Goal: Task Accomplishment & Management: Manage account settings

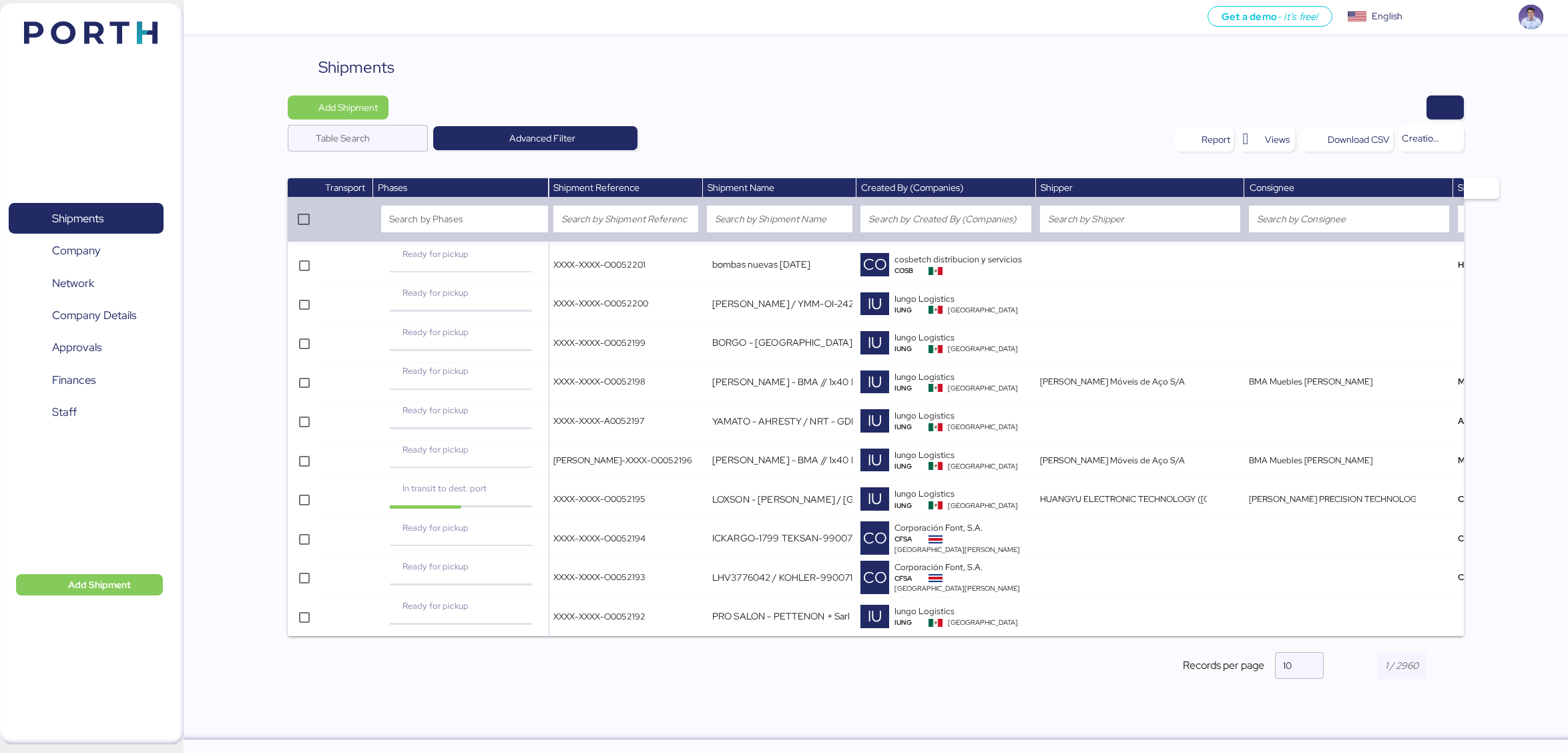
click at [630, 67] on div "Shipments" at bounding box center [876, 67] width 1177 height 24
click at [808, 110] on div at bounding box center [931, 107] width 1067 height 24
click at [916, 122] on div "Add Shipment Table Search Advanced Filter Report Views Download CSV Creation da…" at bounding box center [876, 129] width 1177 height 67
click at [94, 387] on span "Finances" at bounding box center [73, 380] width 43 height 19
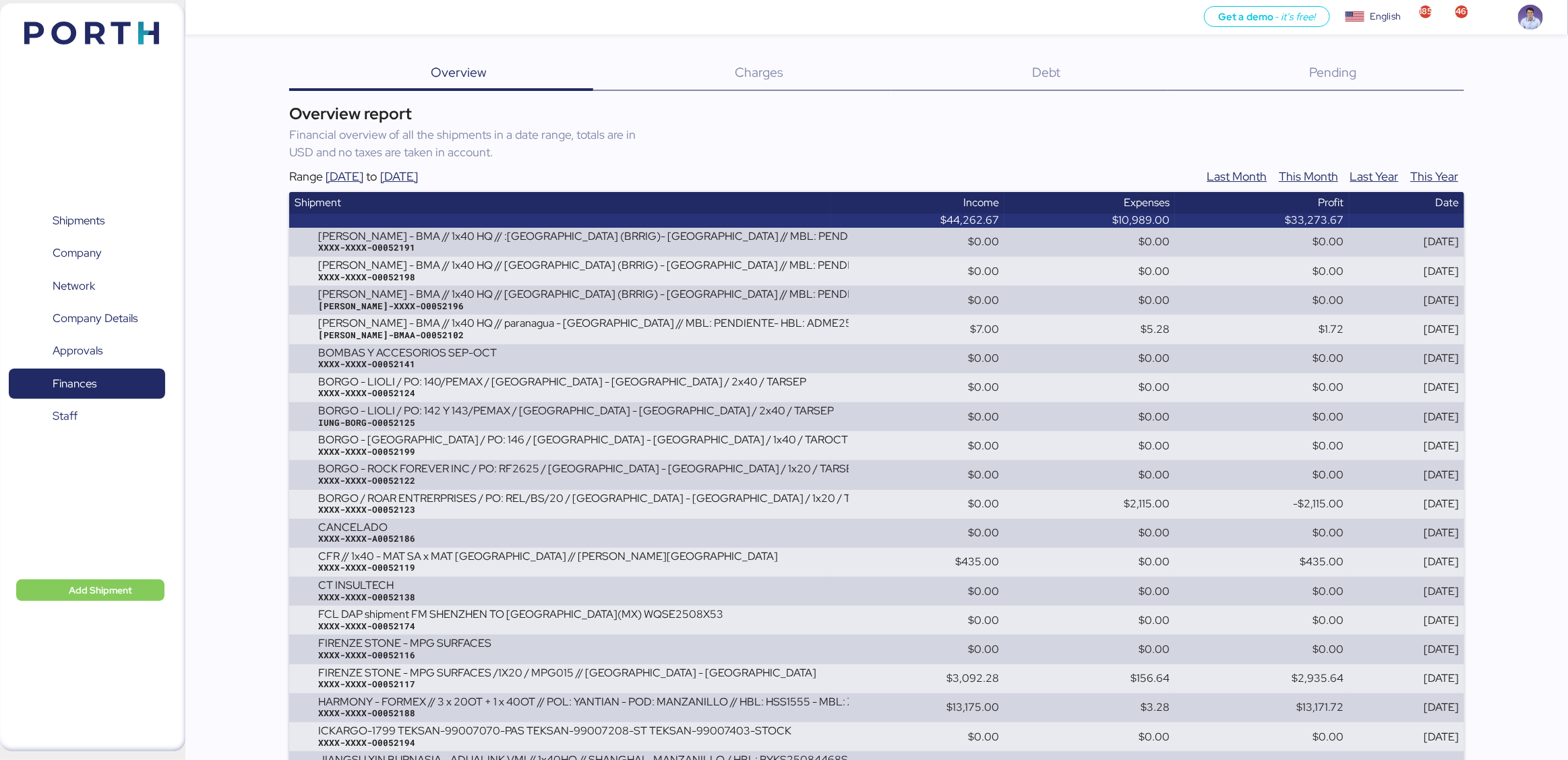
click at [1026, 77] on div "Debt 0" at bounding box center [1029, 73] width 277 height 35
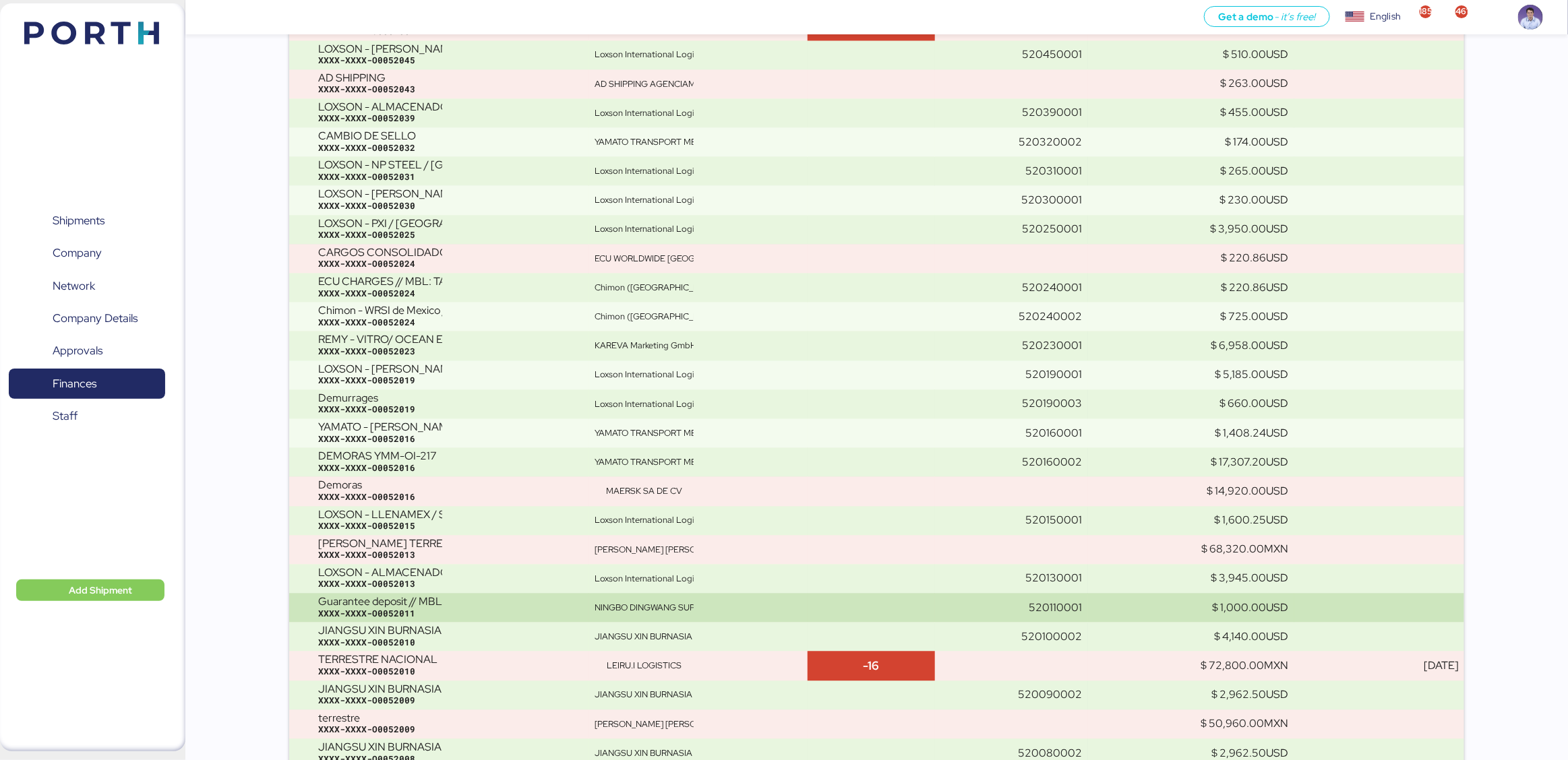
click at [621, 604] on div "NINGBO DINGWANG SUPPLY CHAIN MANAGEMENT" at bounding box center [643, 607] width 100 height 13
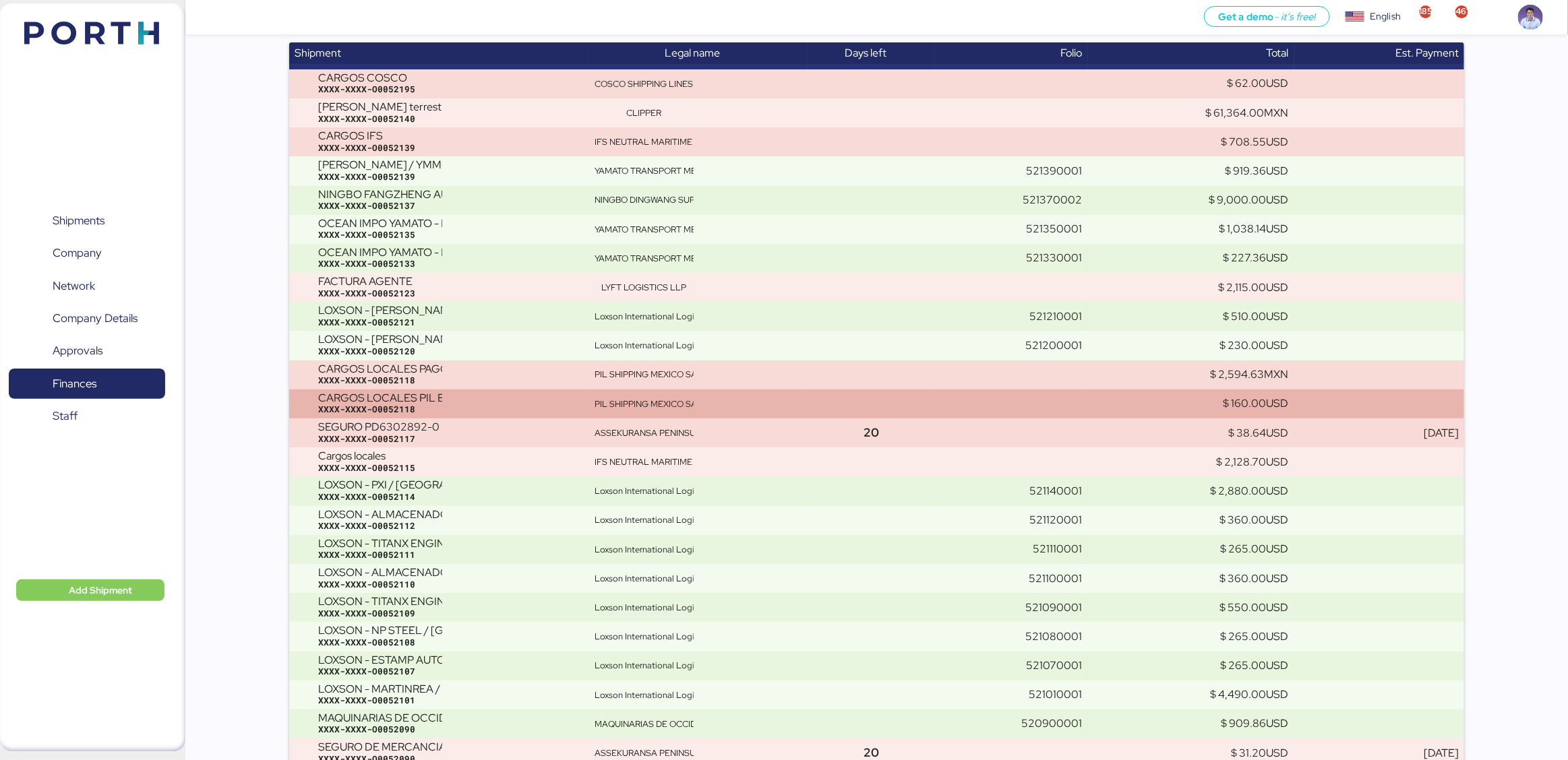
click at [675, 414] on td "PIL SHIPPING MEXICO SAPI DE CV" at bounding box center [698, 404] width 218 height 29
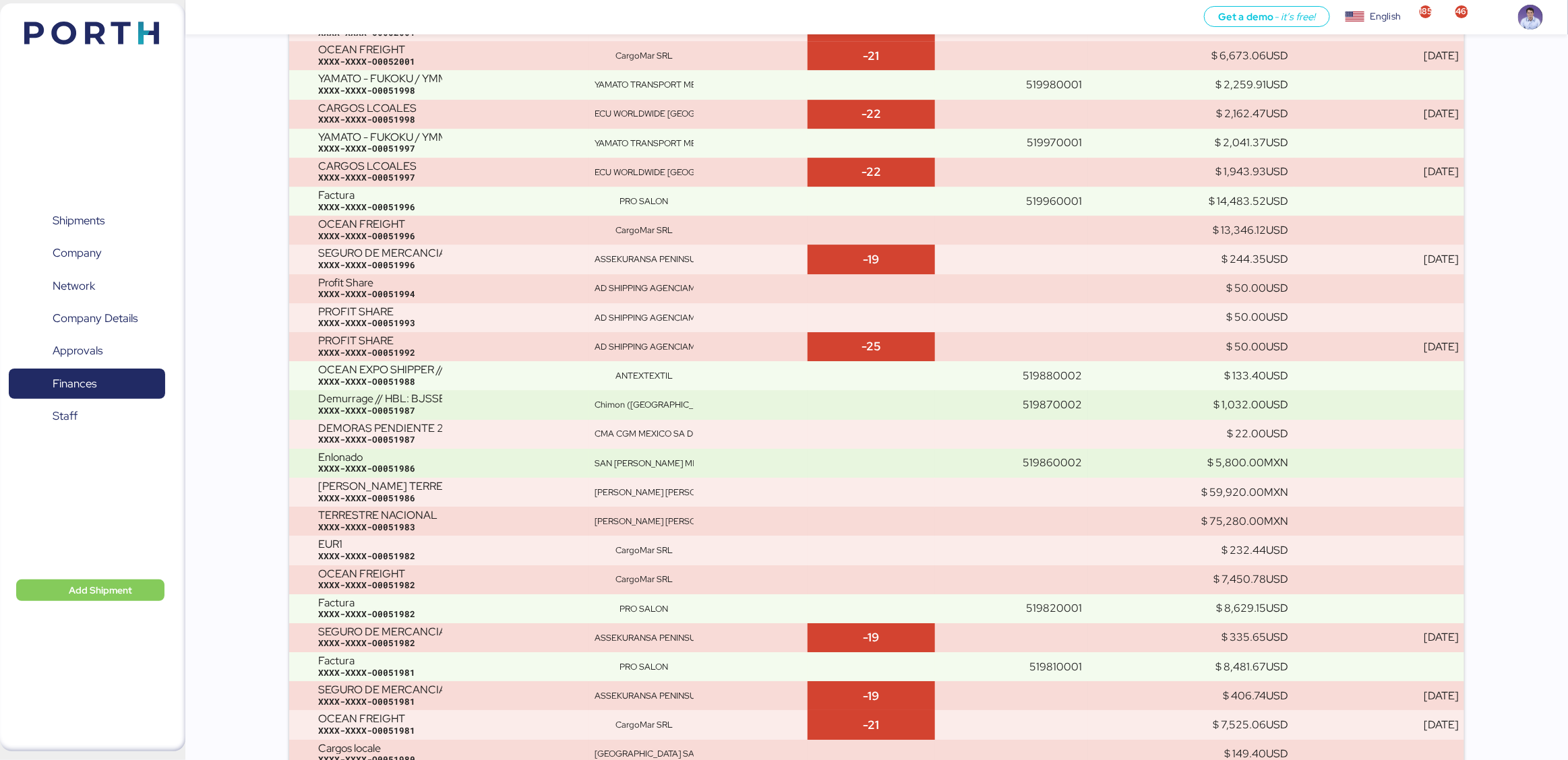
click at [675, 414] on td "Chimon (Beijing) Int'l Logistics Co., Ltd" at bounding box center [698, 405] width 218 height 29
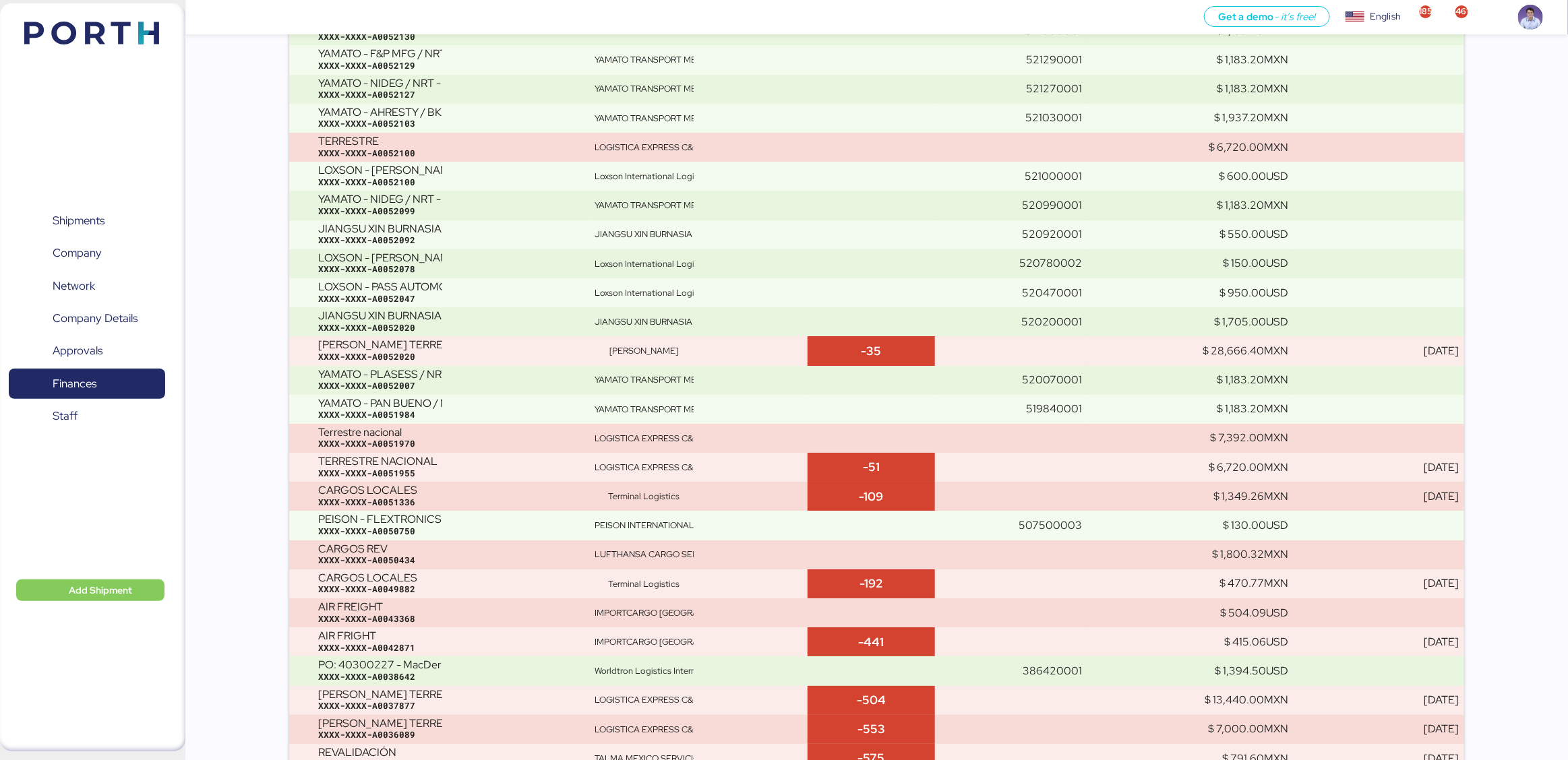
scroll to position [2186, 0]
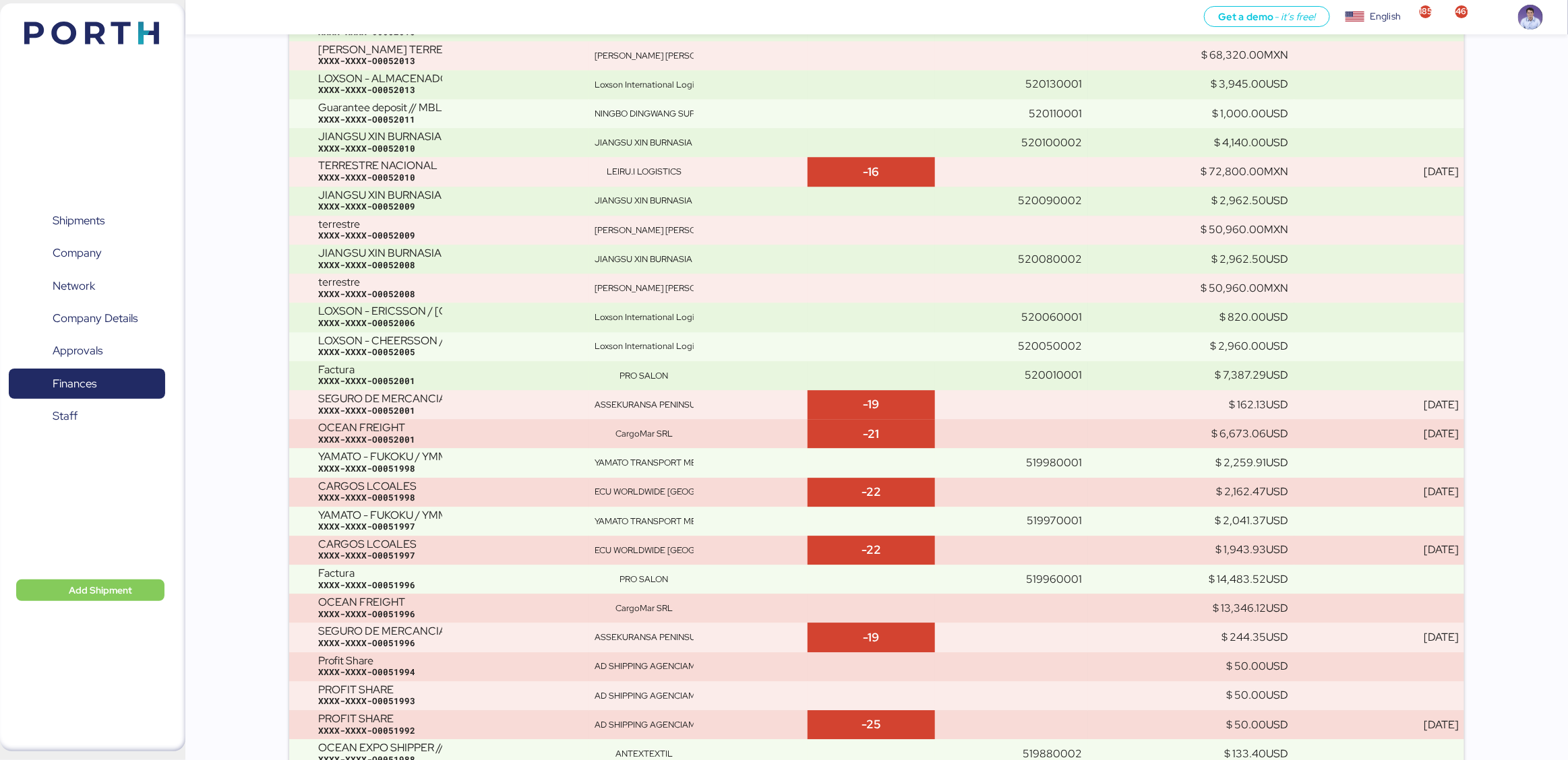
click at [675, 414] on td "ASSEKURANSA PENINSULAR CORREDURIA DE SEGUROS SL" at bounding box center [698, 405] width 218 height 29
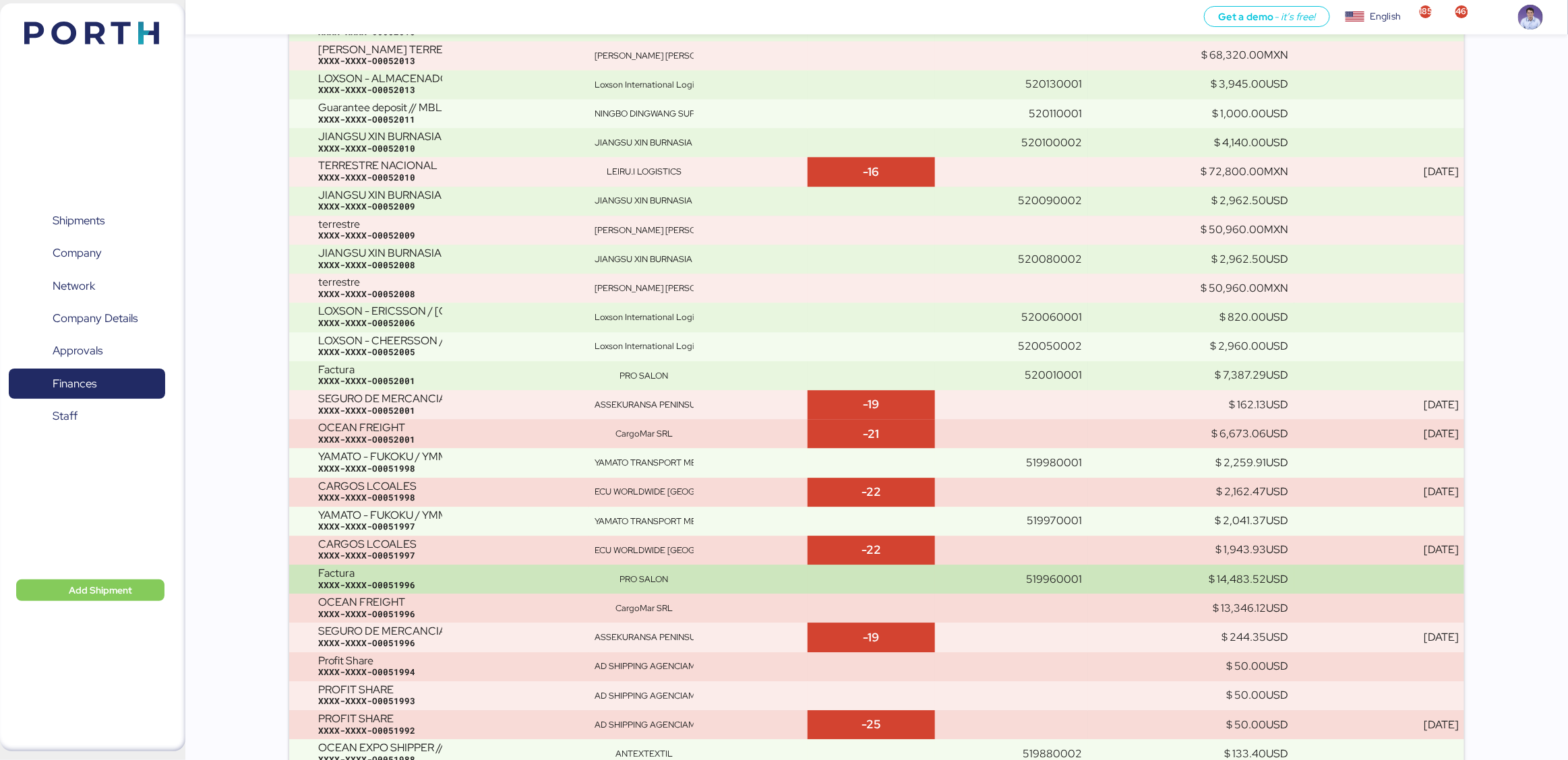
click at [657, 583] on div "PRO SALON" at bounding box center [643, 579] width 100 height 13
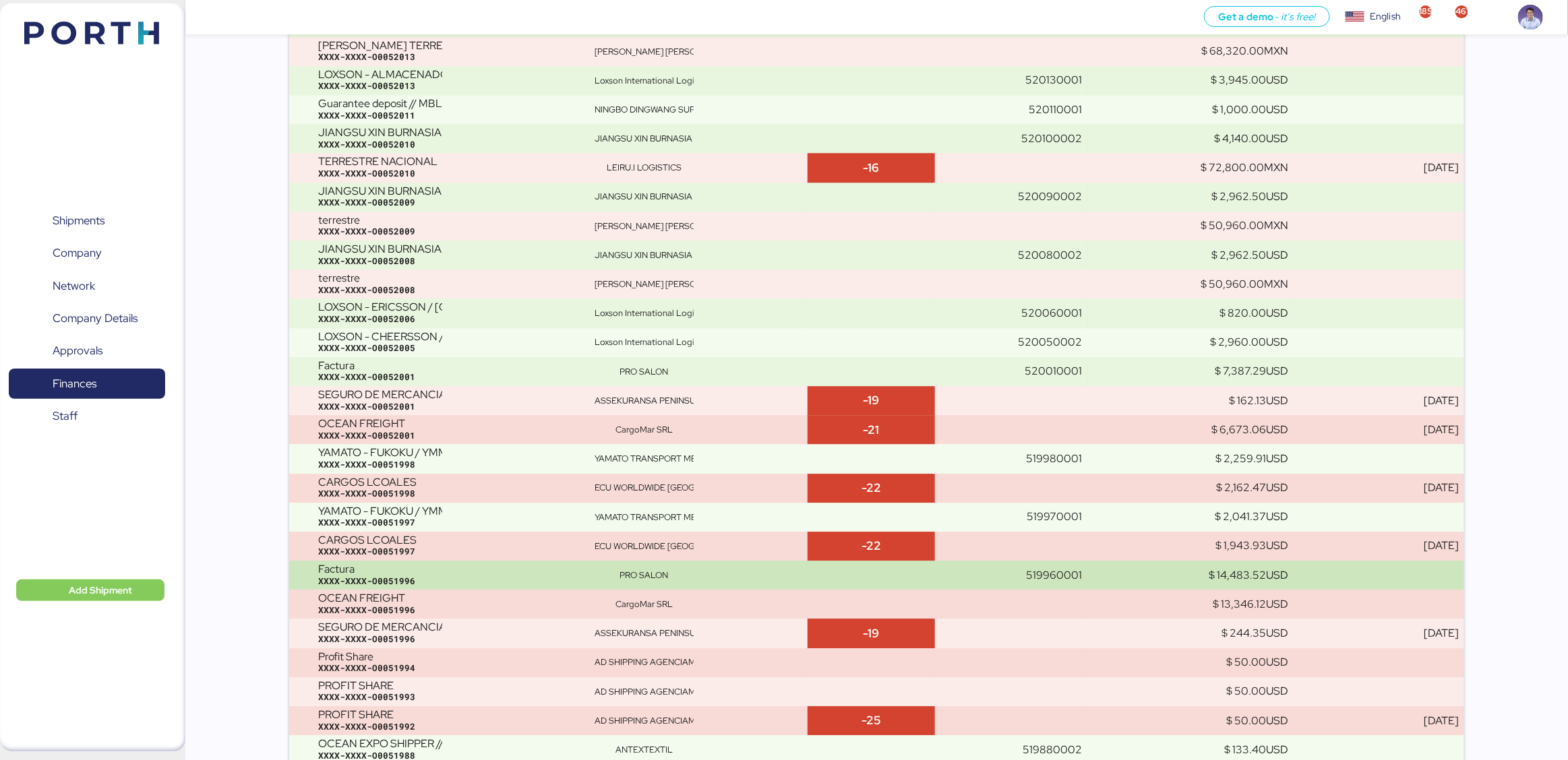
scroll to position [2855, 0]
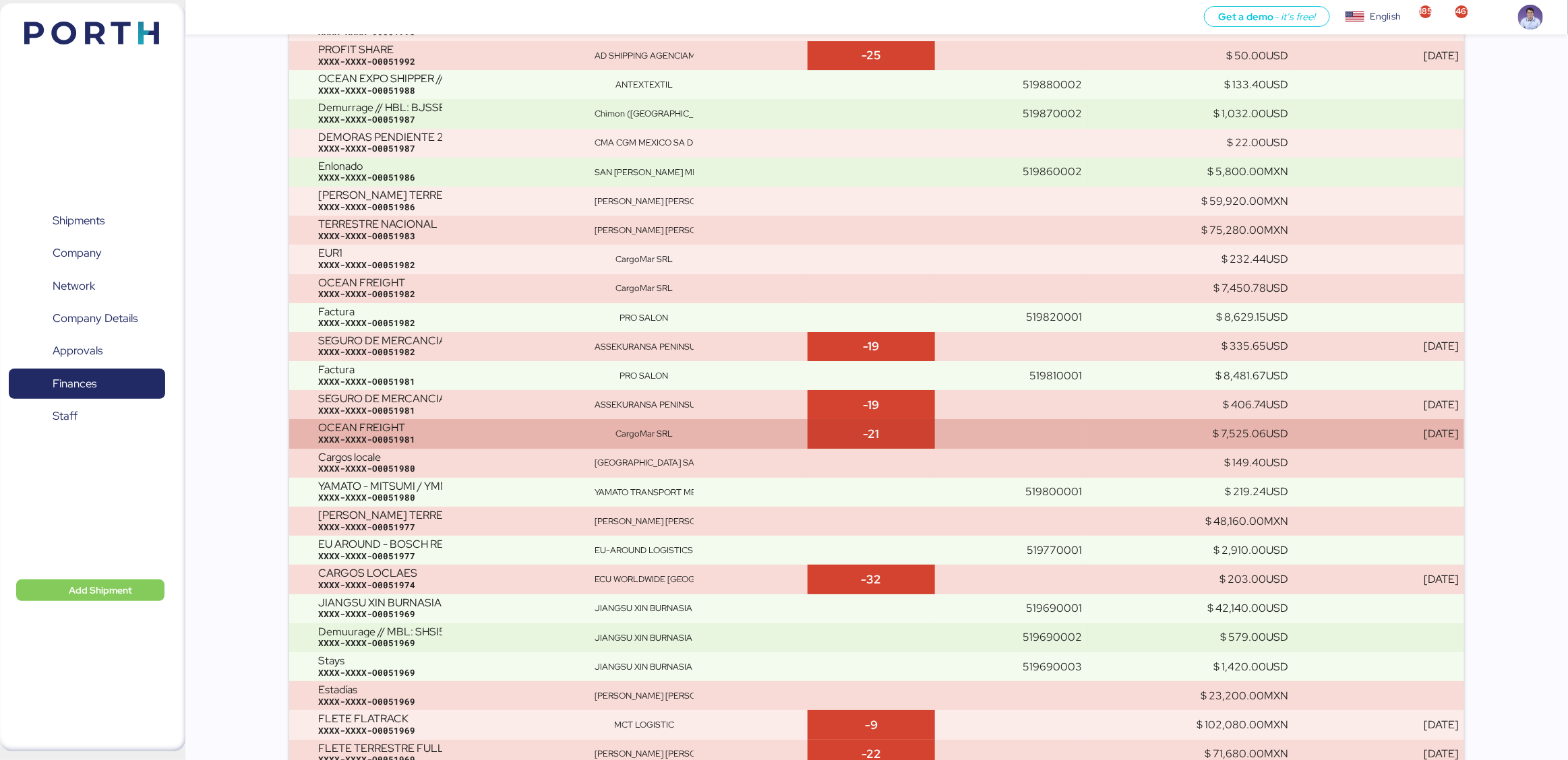
click at [666, 430] on div "CargoMar SRL" at bounding box center [643, 434] width 100 height 13
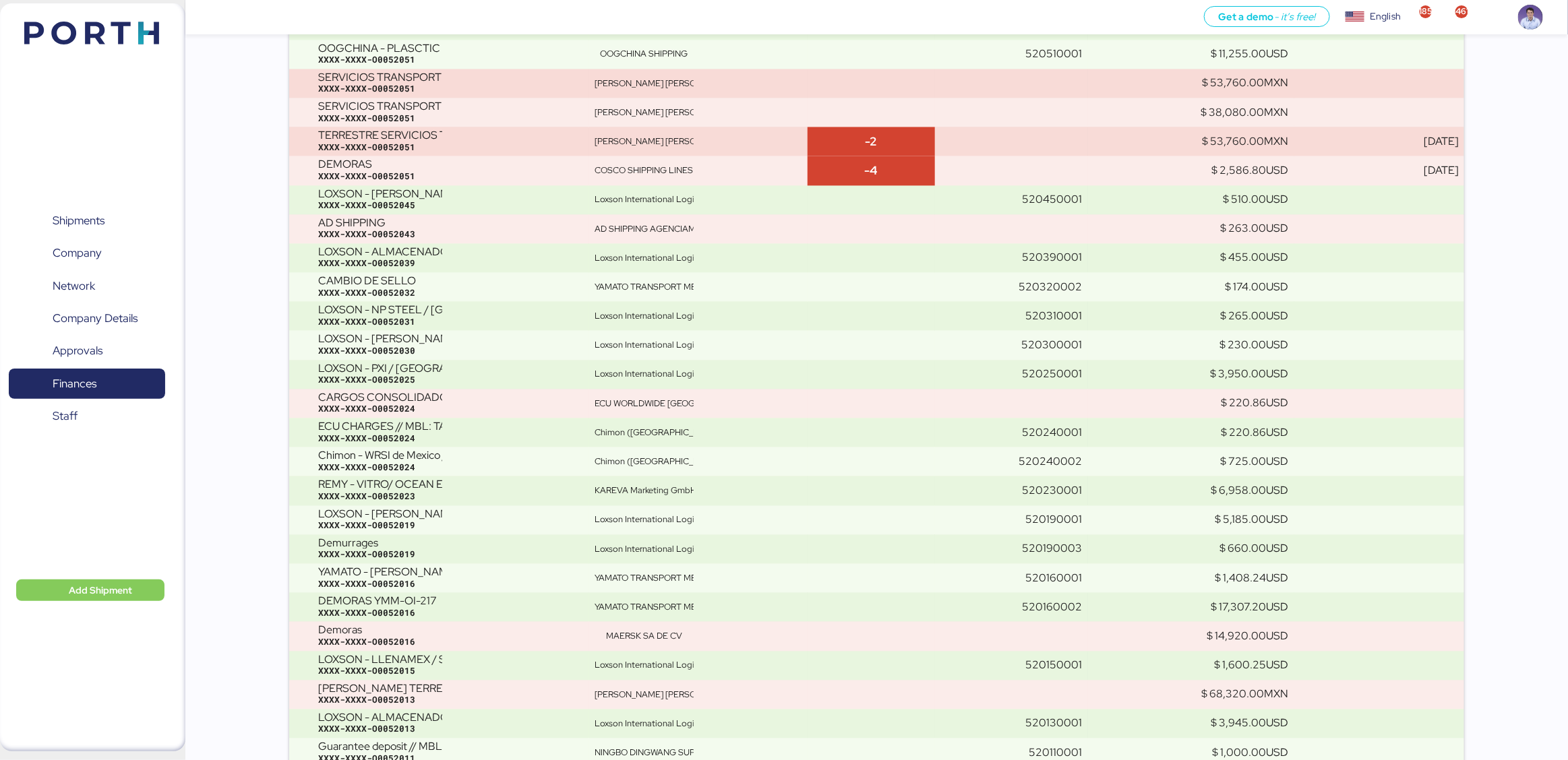
scroll to position [15276, 0]
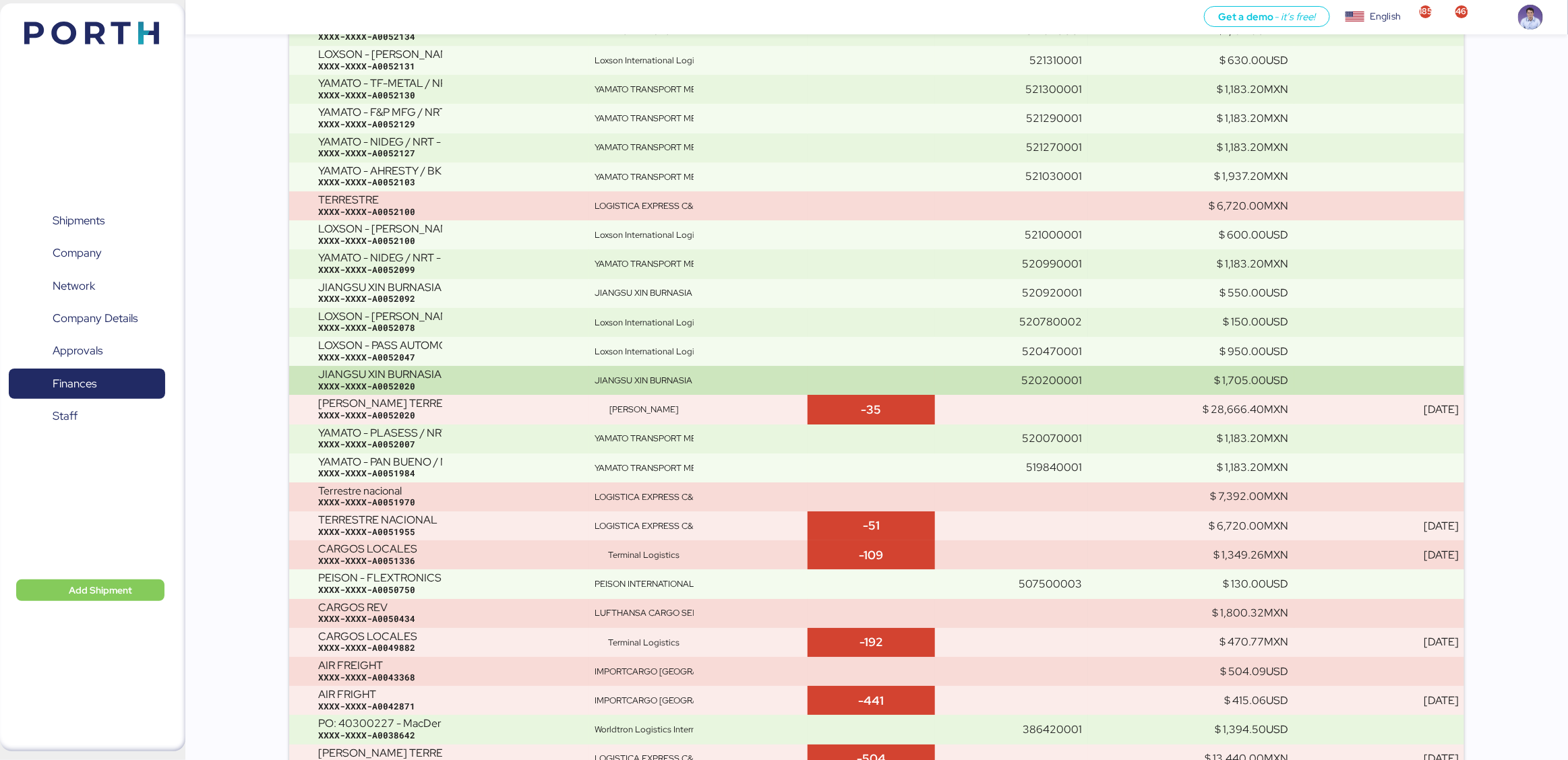
click at [448, 369] on div "JIANGSU XIN BURNASIA - AUTOTEK // AIR // PVG - NLU // MAWB: 003-30545970 - HAWB…" at bounding box center [450, 380] width 266 height 23
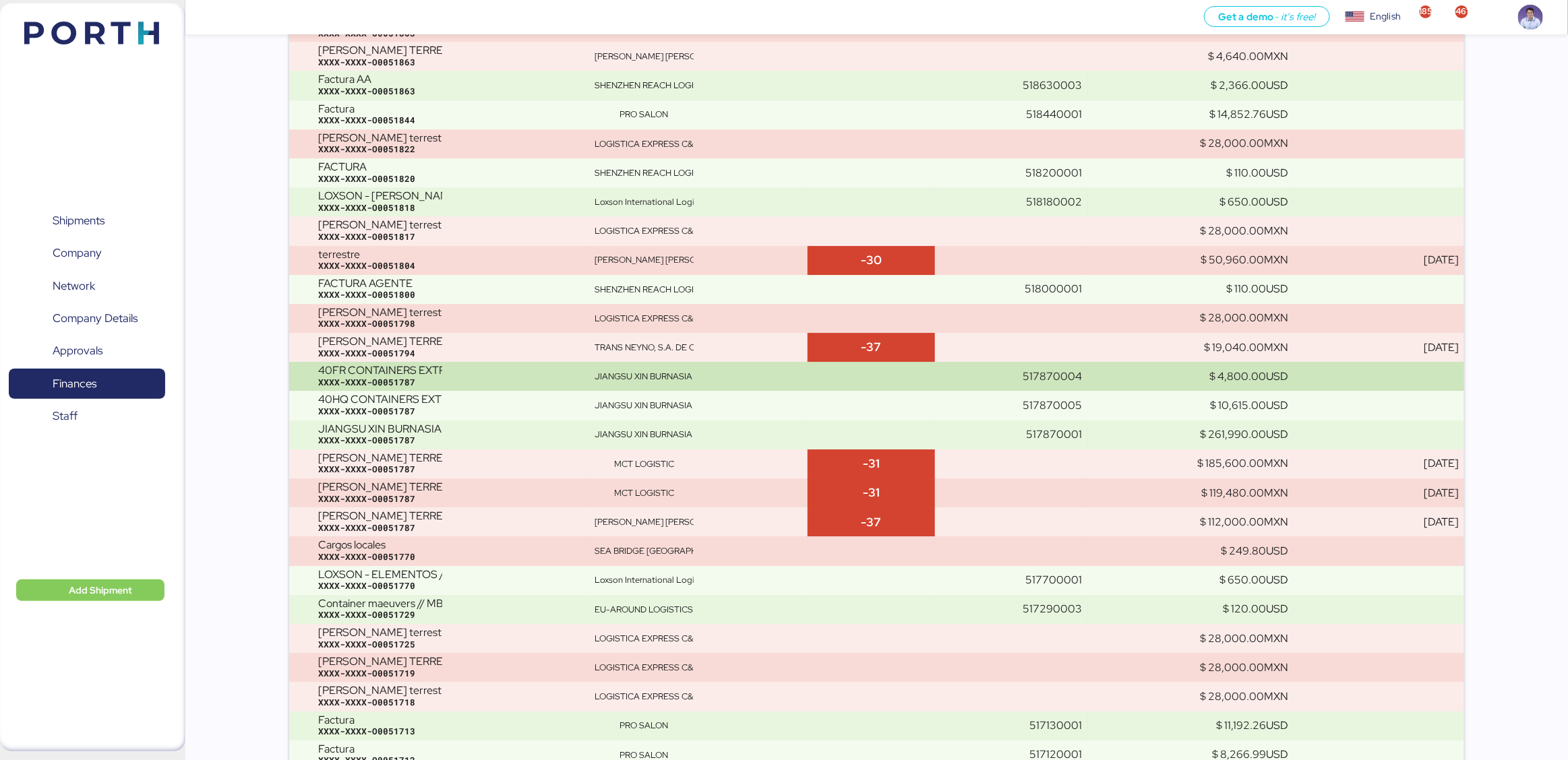
click at [476, 379] on div "XXXX-XXXX-O0051787" at bounding box center [450, 382] width 266 height 13
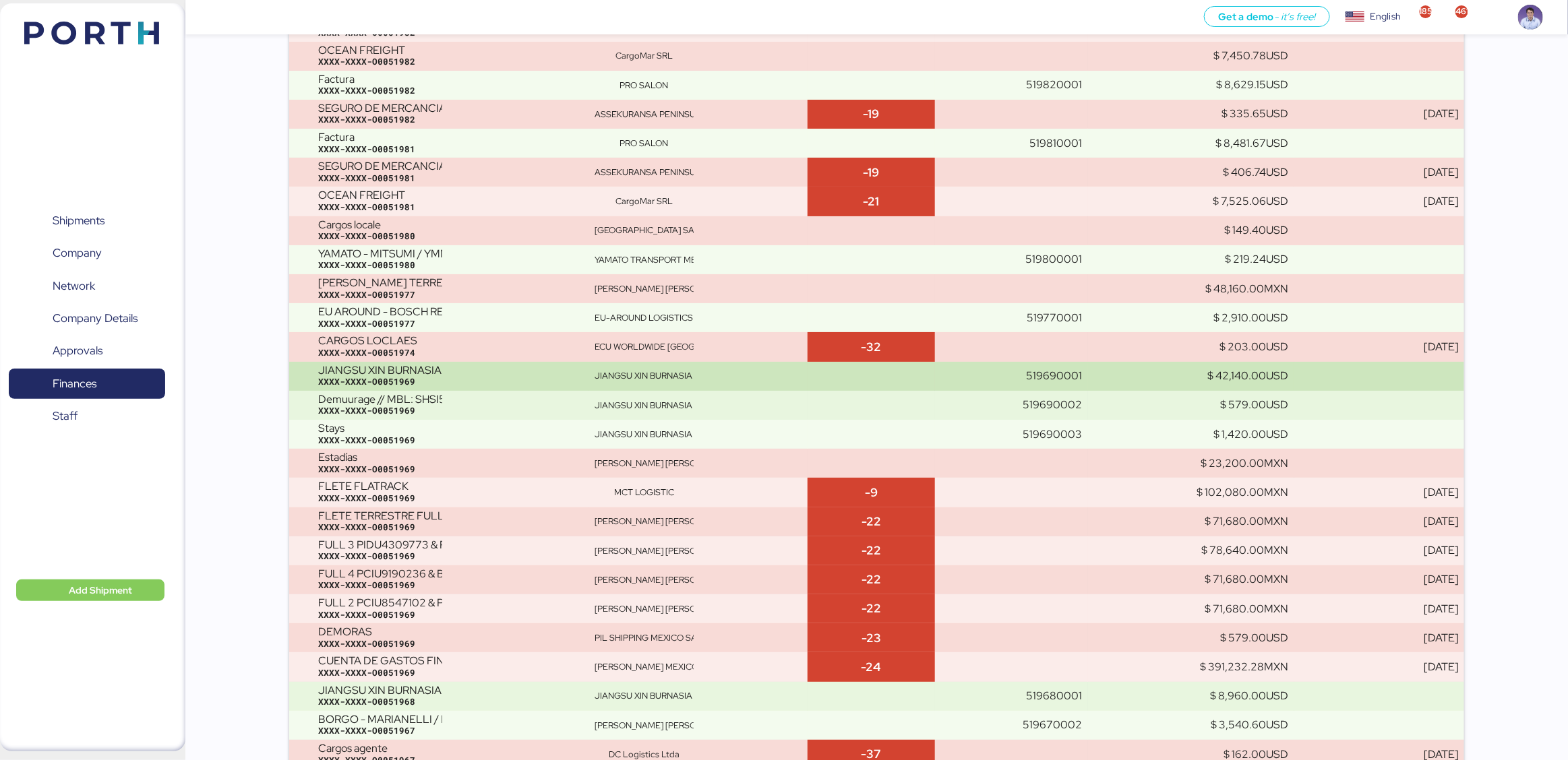
click at [476, 377] on div "XXXX-XXXX-O0051969" at bounding box center [450, 381] width 266 height 13
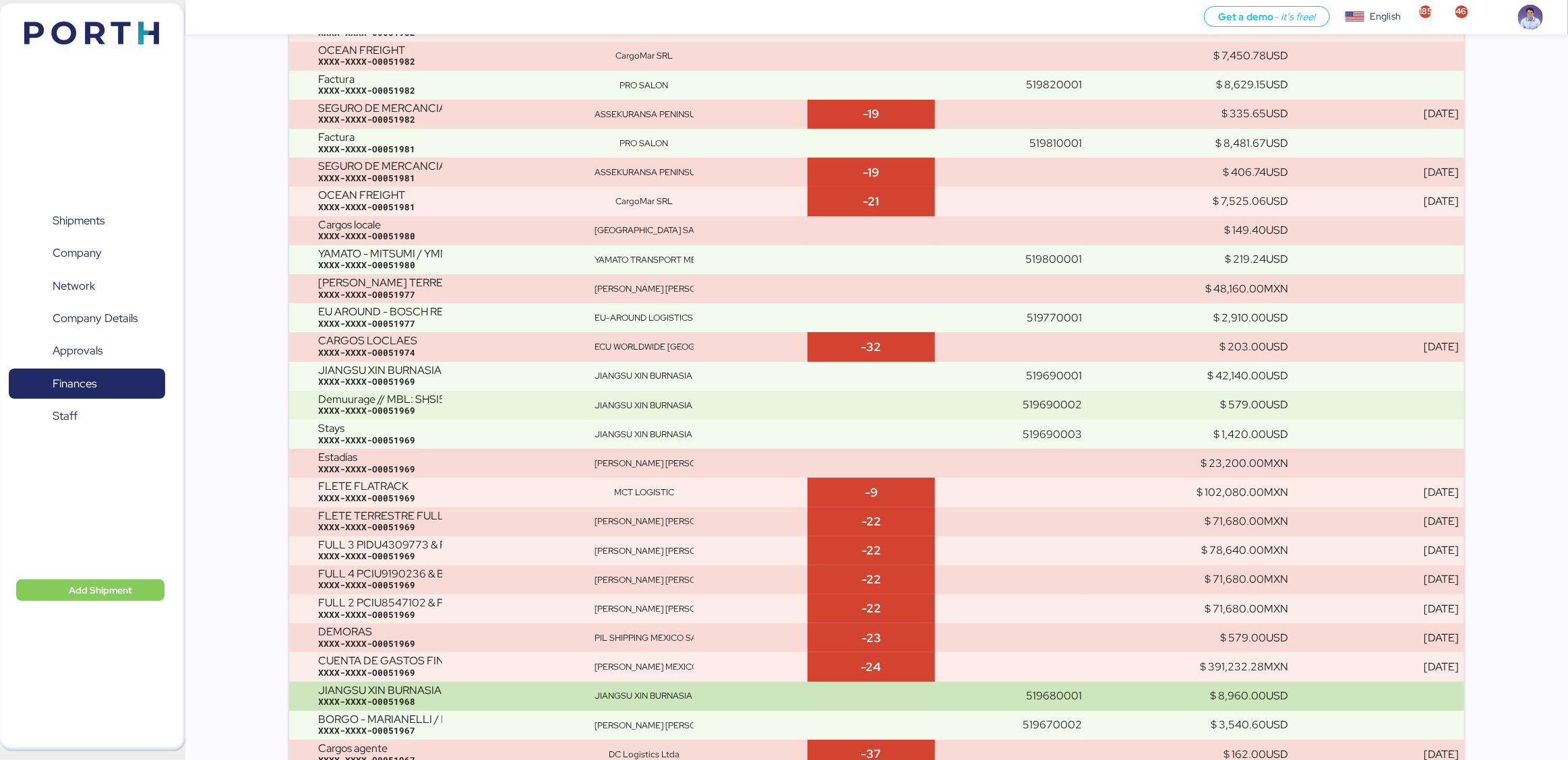
click at [582, 692] on div "JIANGSU XIN BURNASIA - AUTOTEK // 3 x 40HQ // SHANGHAI - MANZANILLO // MBL: SHS…" at bounding box center [450, 696] width 266 height 23
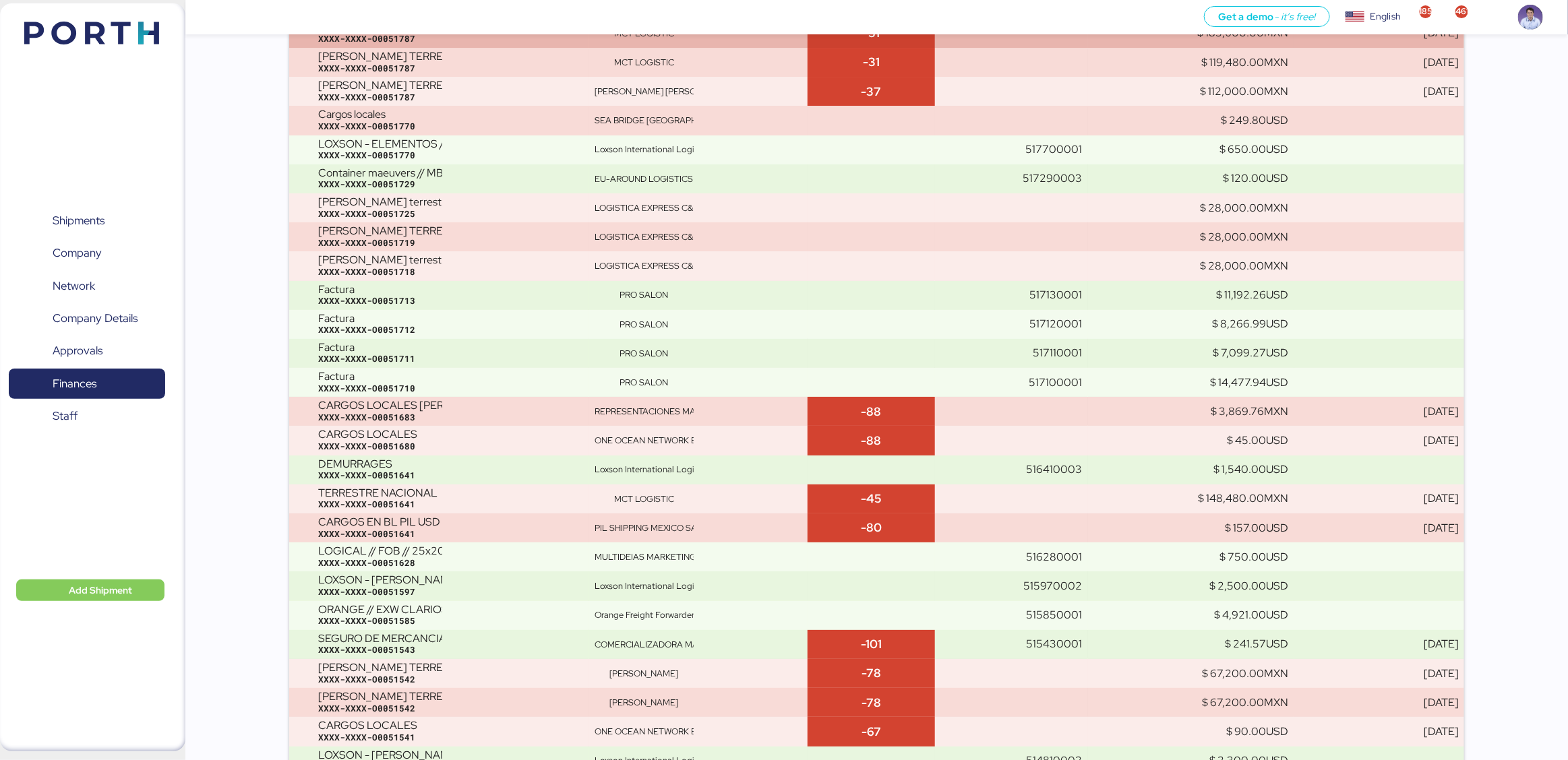
scroll to position [9255, 0]
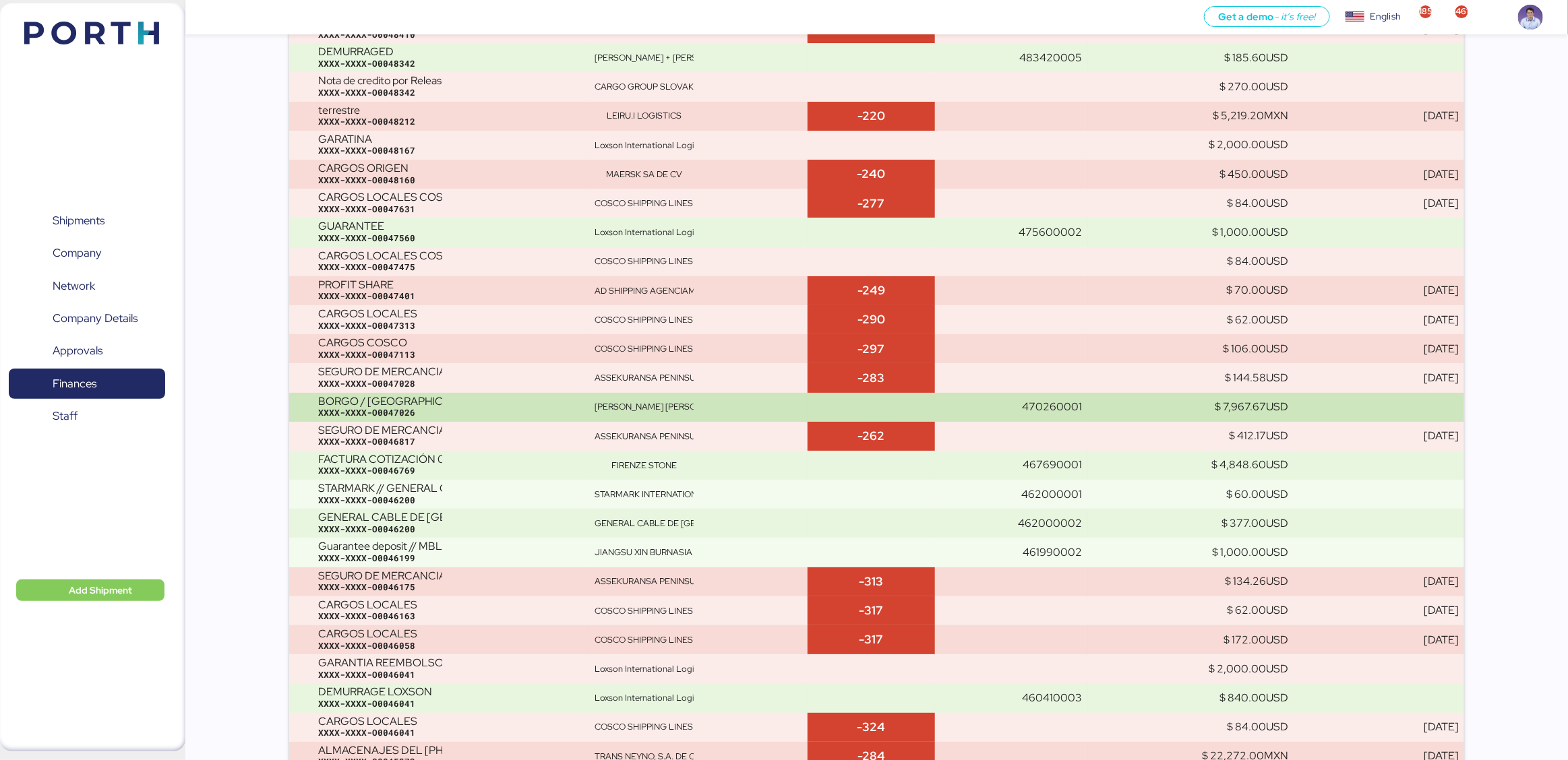
click at [494, 396] on div "BORGO / LIOLI / PO: 088 - 089 / MUNDRA - MANZANILLO / 2x40 / TARMAR XXXX-XXXX-O…" at bounding box center [450, 408] width 266 height 23
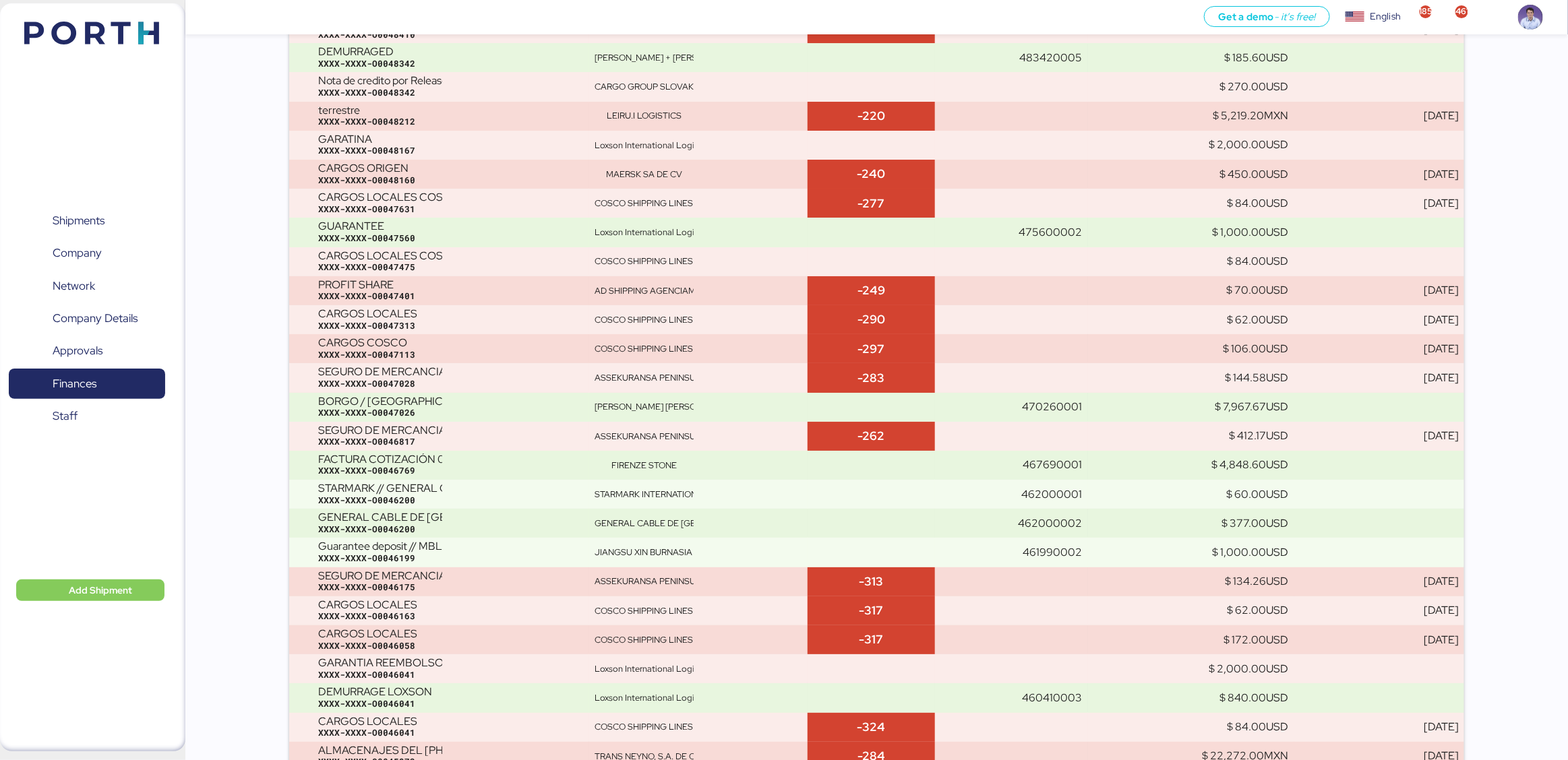
scroll to position [4456, 0]
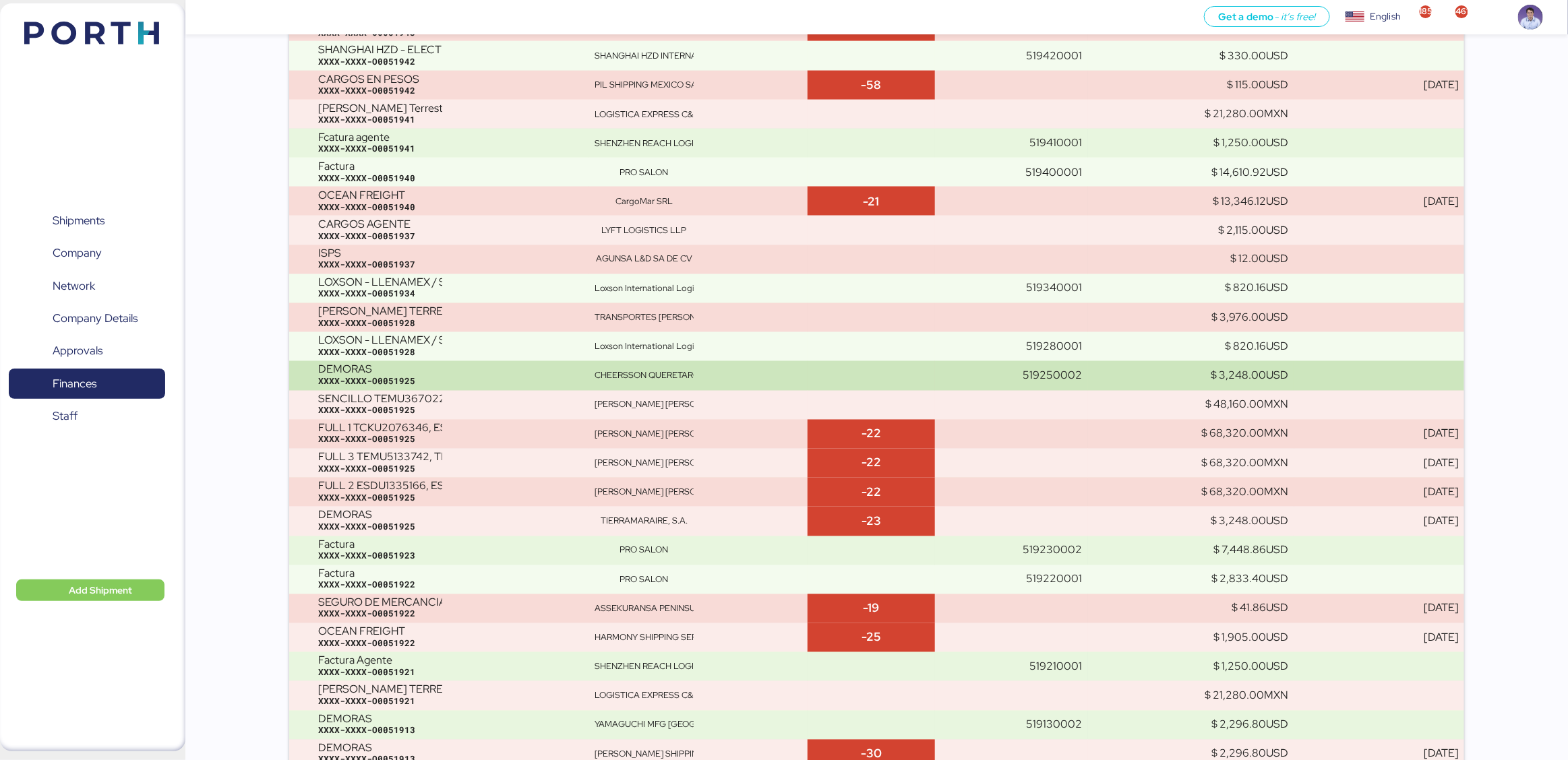
click at [621, 373] on div "CHEERSSON QUERETARO PRECISION METAL FORMING" at bounding box center [643, 376] width 100 height 13
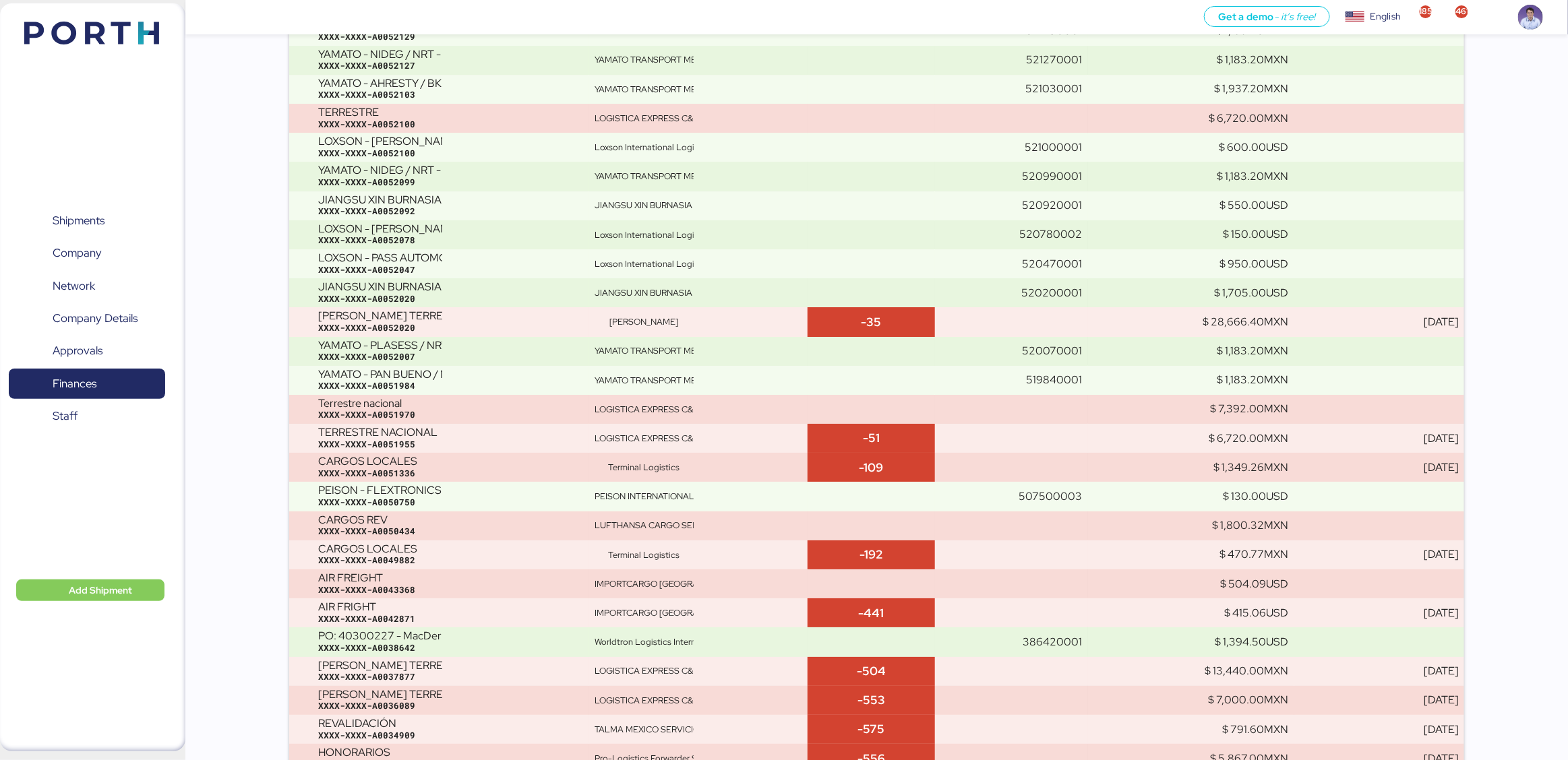
scroll to position [2710, 0]
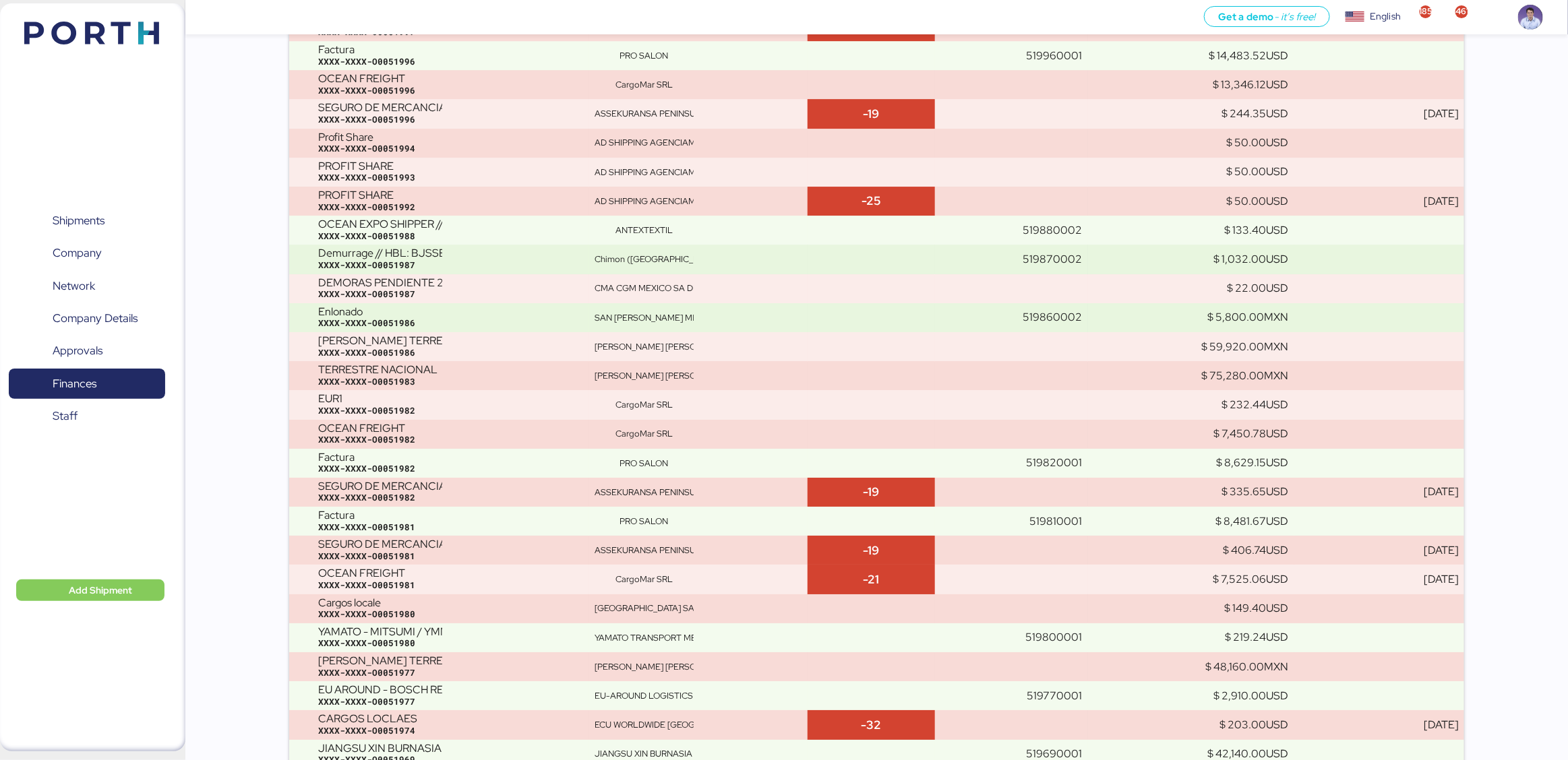
click at [621, 373] on div "LUIS EDUARDO VELASCO VERA" at bounding box center [643, 376] width 100 height 13
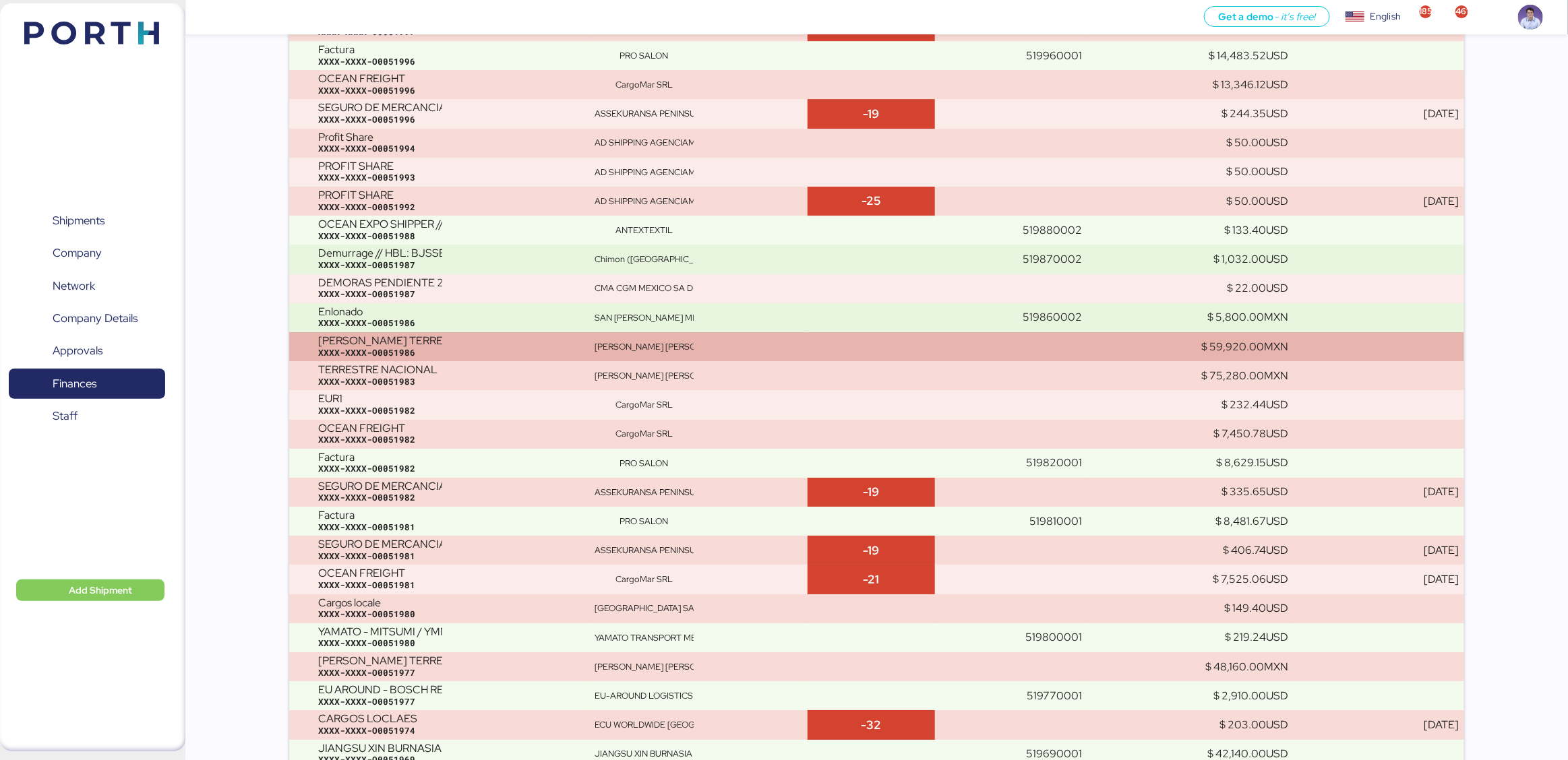
click at [624, 351] on div "LUIS EDUARDO VELASCO VERA" at bounding box center [643, 347] width 100 height 13
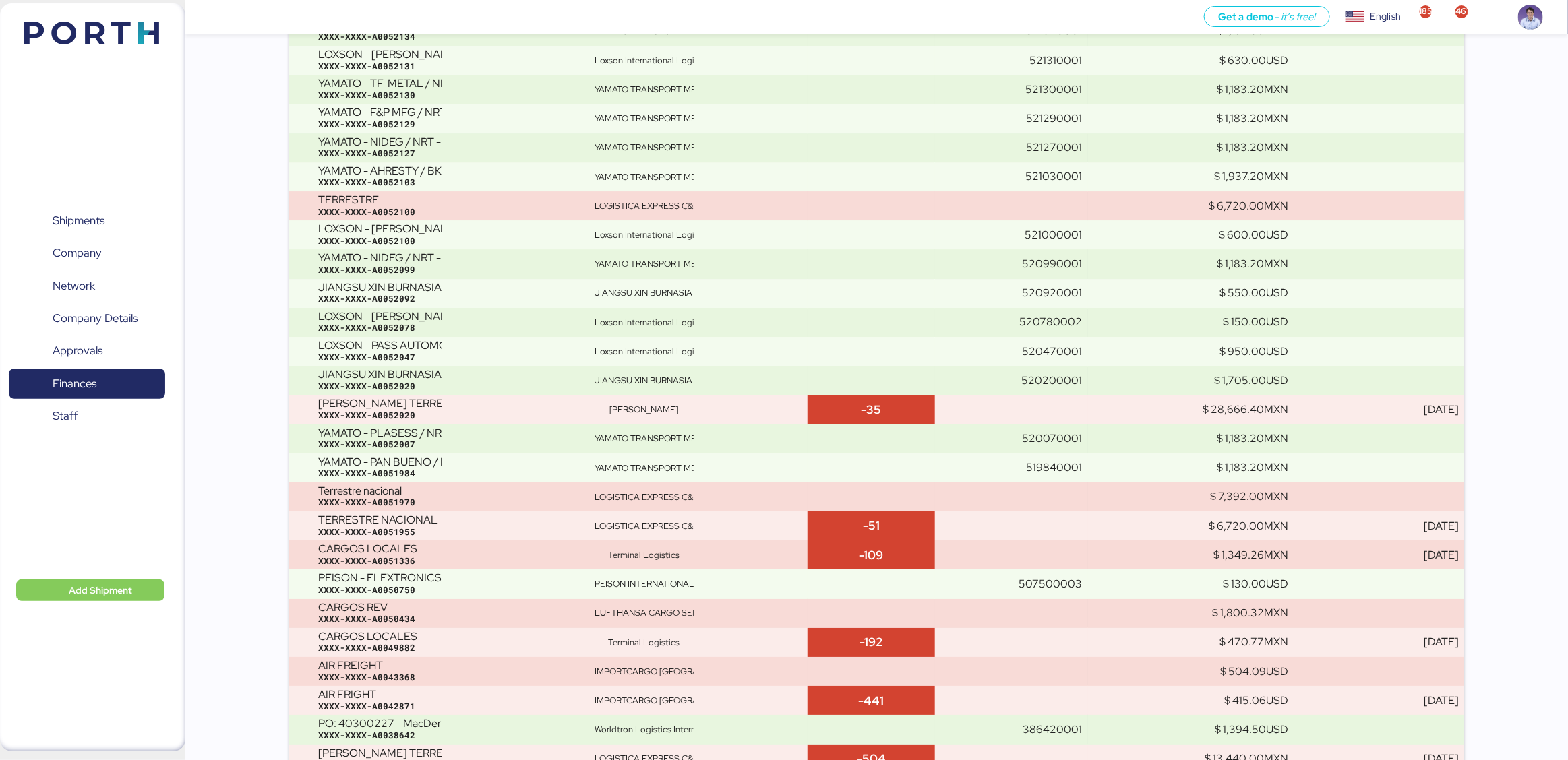
scroll to position [16295, 0]
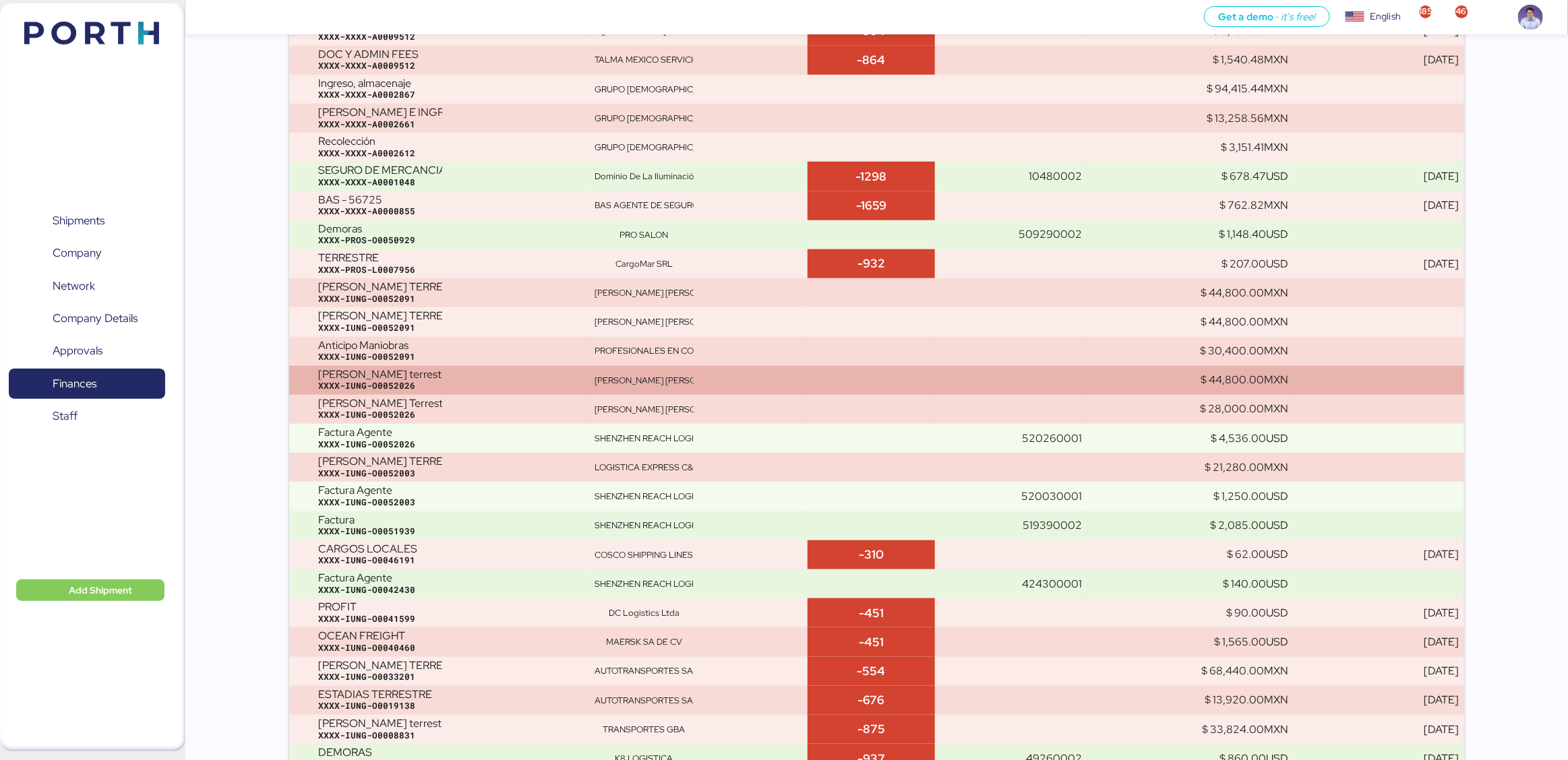
click at [626, 375] on div "LUIS EDUARDO VELASCO VERA" at bounding box center [643, 380] width 100 height 13
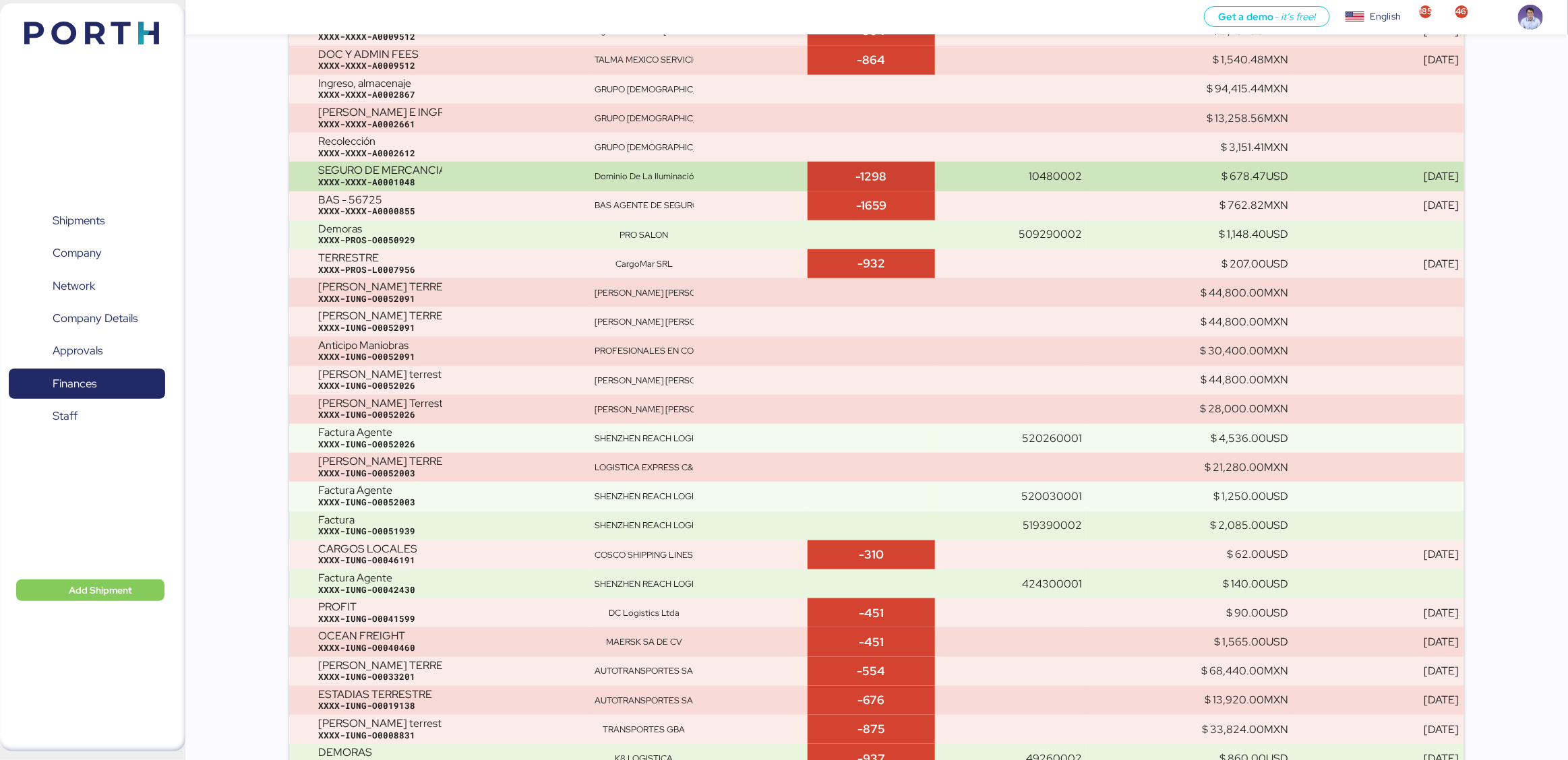
scroll to position [3087, 0]
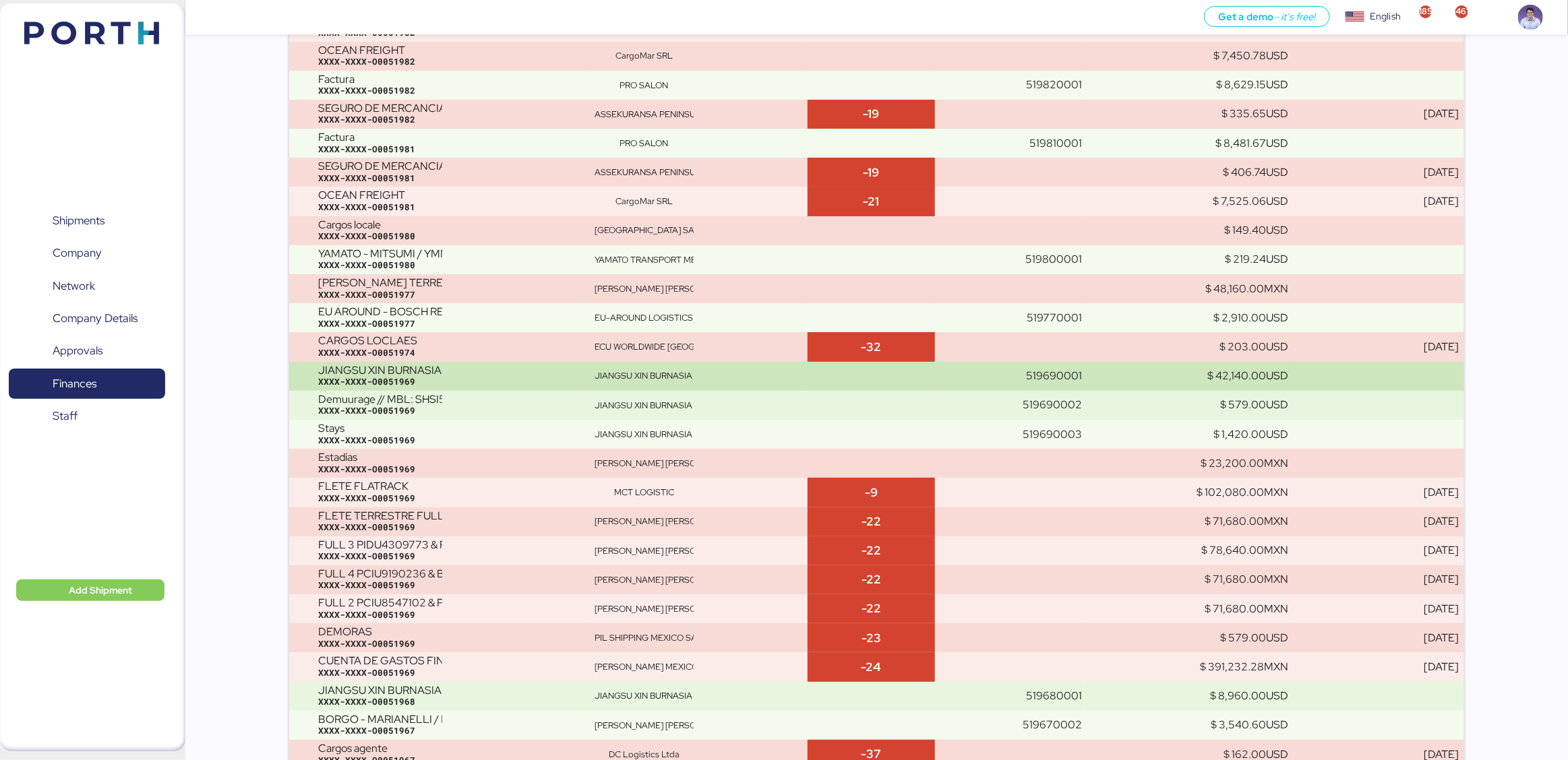
click at [445, 376] on div "XXXX-XXXX-O0051969" at bounding box center [450, 381] width 266 height 13
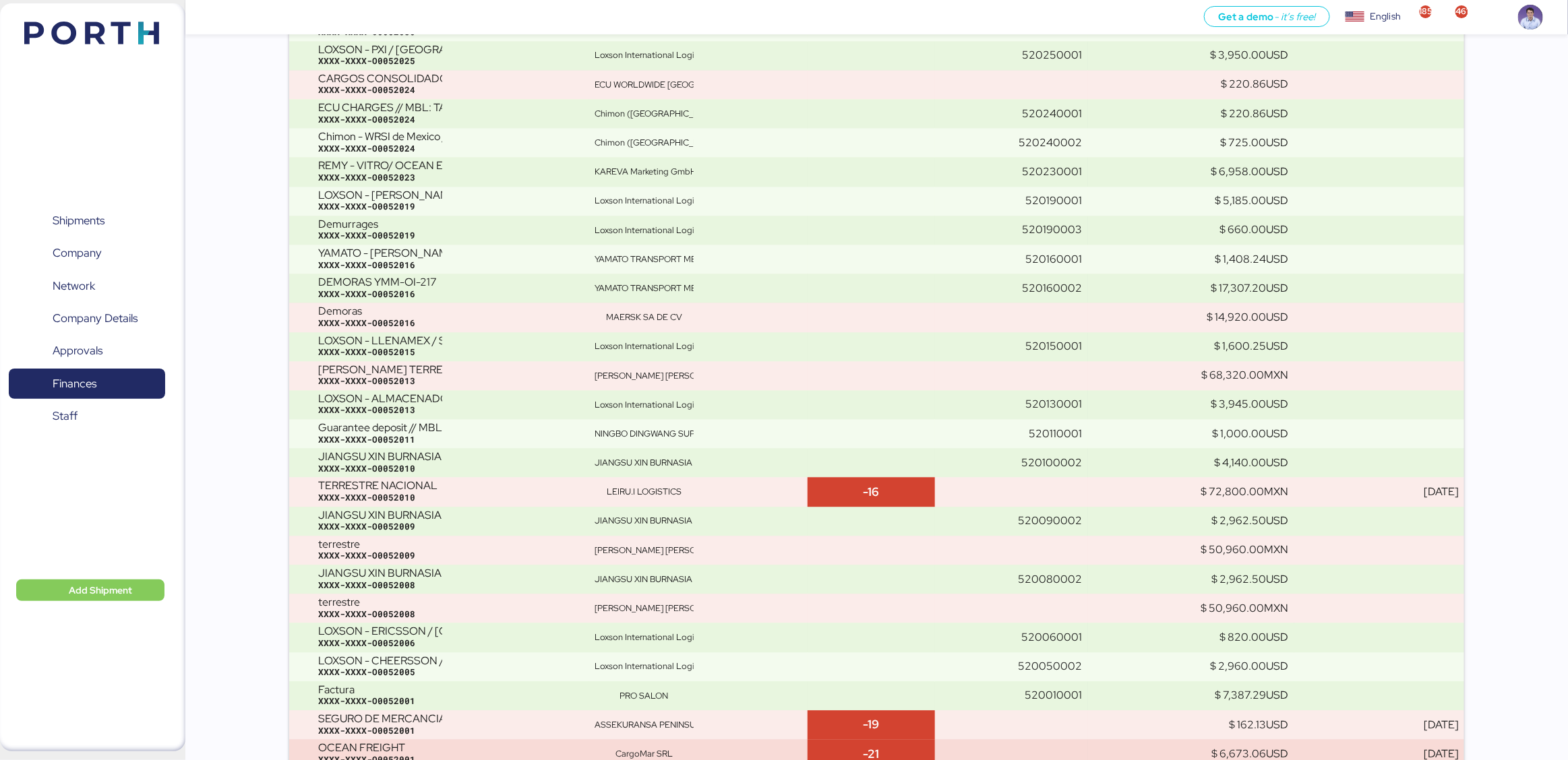
click at [445, 376] on div "XXXX-XXXX-O0052013" at bounding box center [450, 381] width 266 height 13
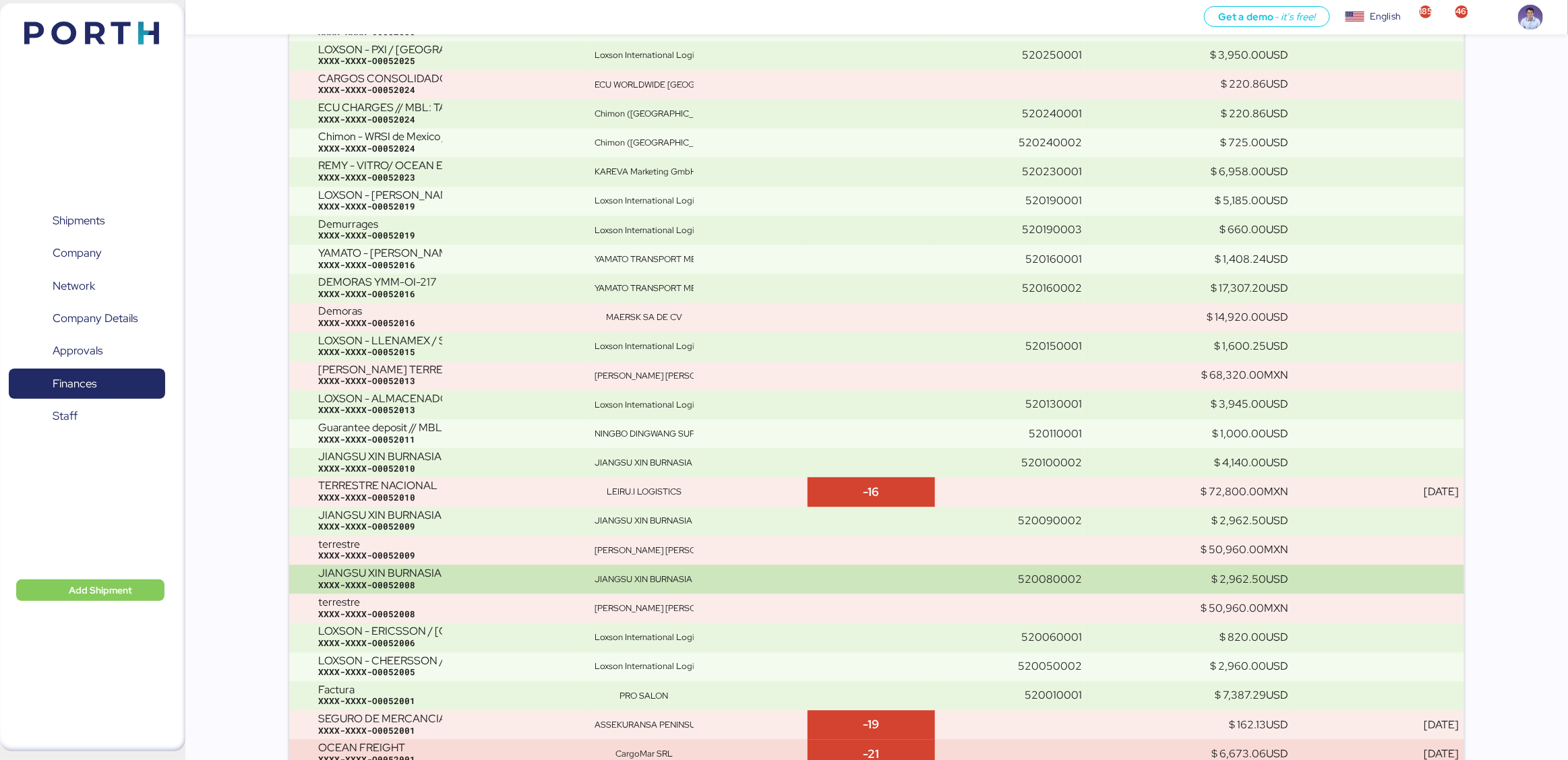
click at [423, 576] on div "JIANGSU XIN BURNASIA - ADUALINK VMI // 1x40HQ // SHANGHAI - MANZANILLO / HBL: B…" at bounding box center [380, 574] width 124 height 13
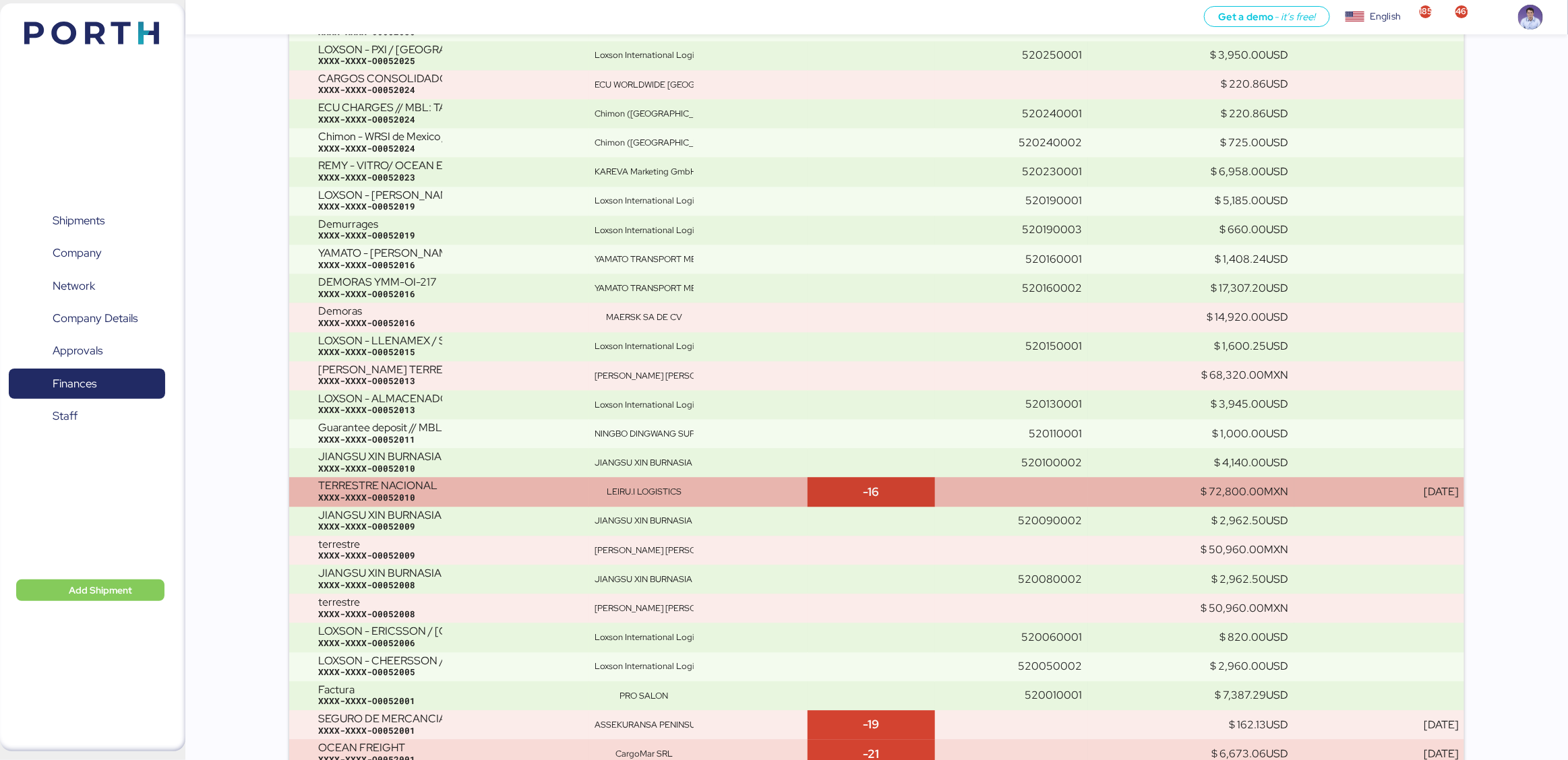
click at [446, 484] on div "TERRESTRE NACIONAL XXXX-XXXX-O0052010" at bounding box center [450, 492] width 266 height 23
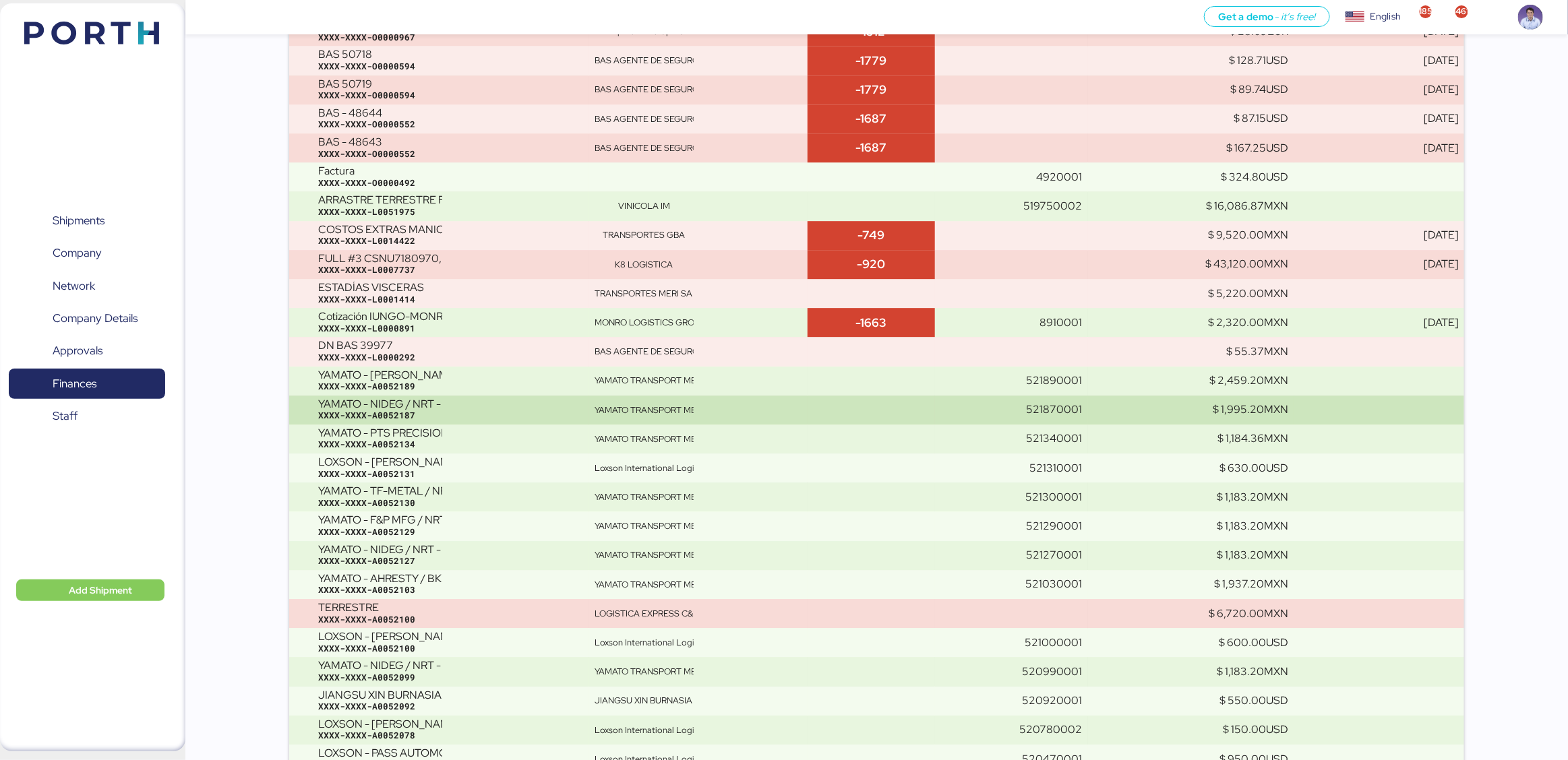
click at [511, 410] on div "XXXX-XXXX-A0052187" at bounding box center [450, 415] width 266 height 13
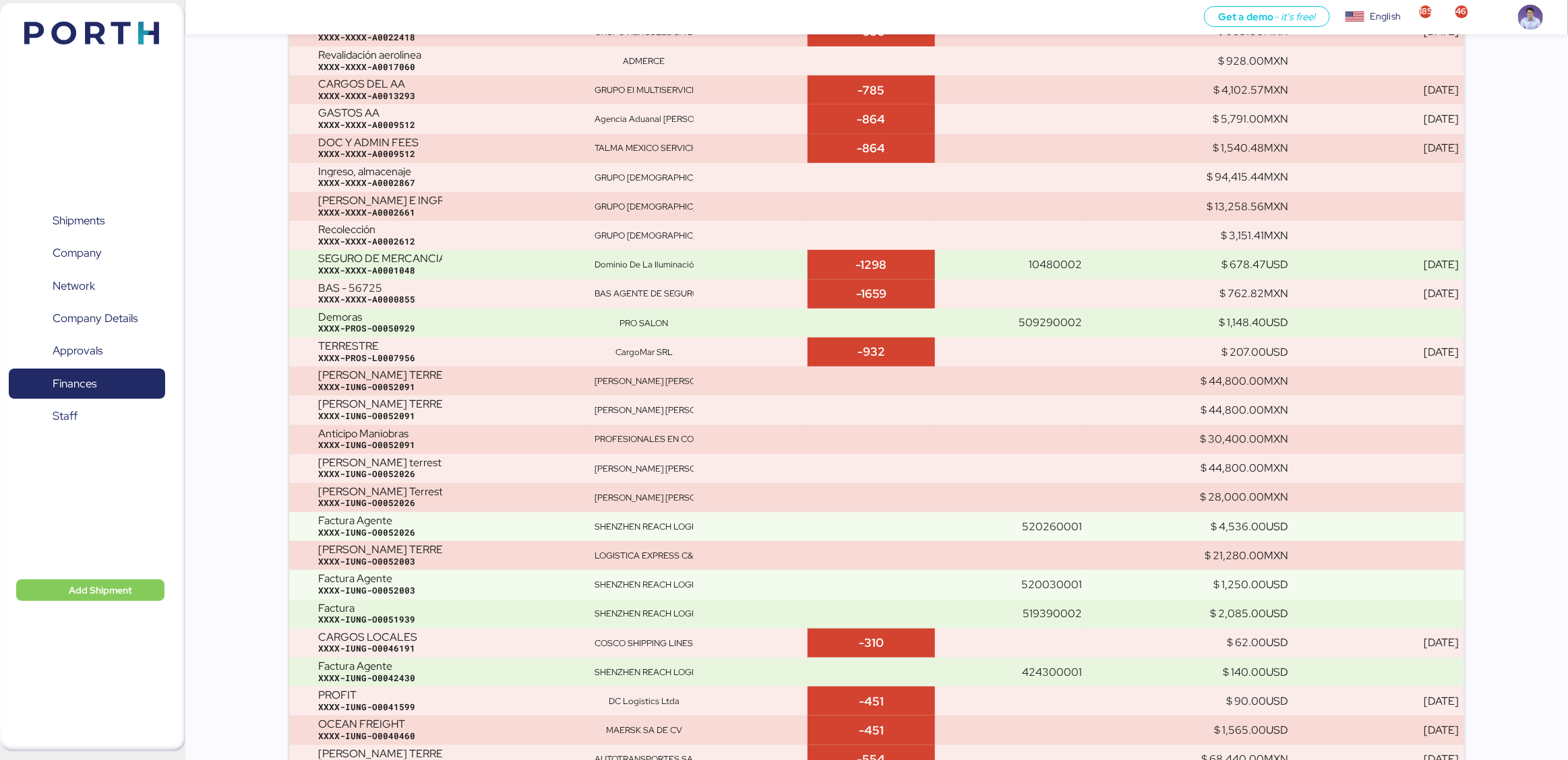
click at [511, 410] on div "XXXX-IUNG-O0052091" at bounding box center [450, 416] width 266 height 13
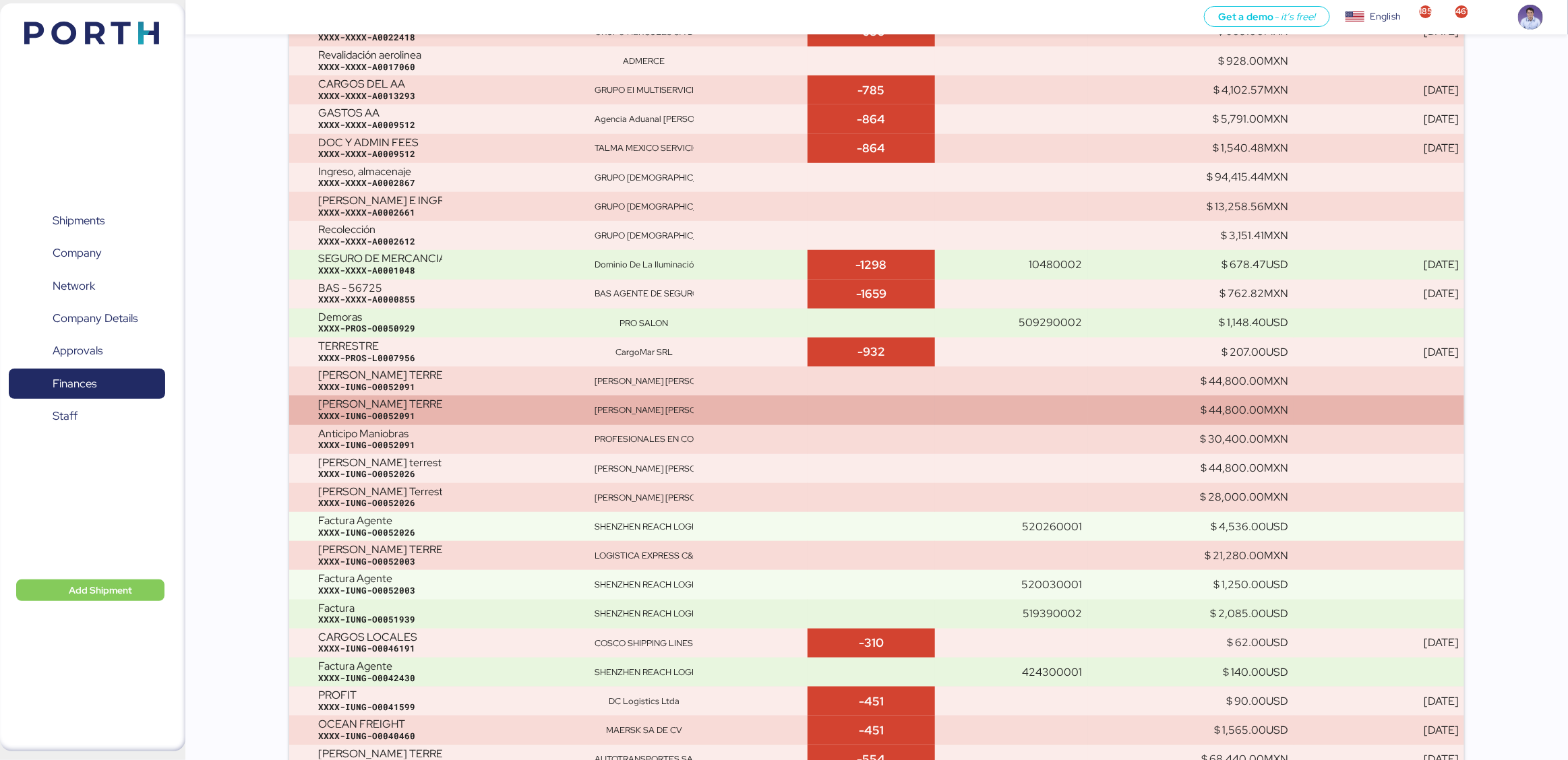
scroll to position [14869, 0]
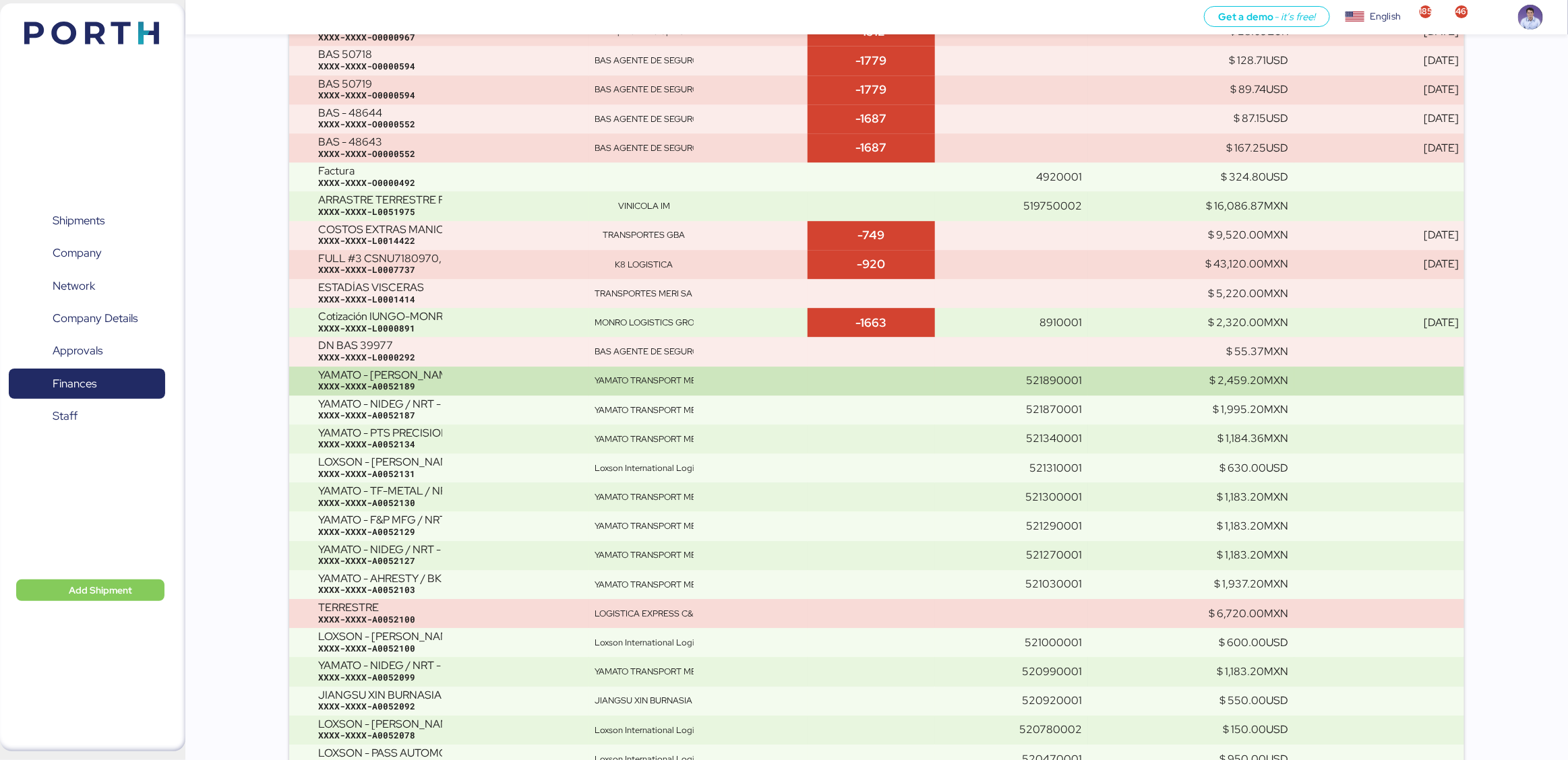
click at [535, 369] on div "YAMATO - KAPSE / NRT - MTY / YMM-AI-205 XXXX-XXXX-A0052189" at bounding box center [450, 380] width 266 height 23
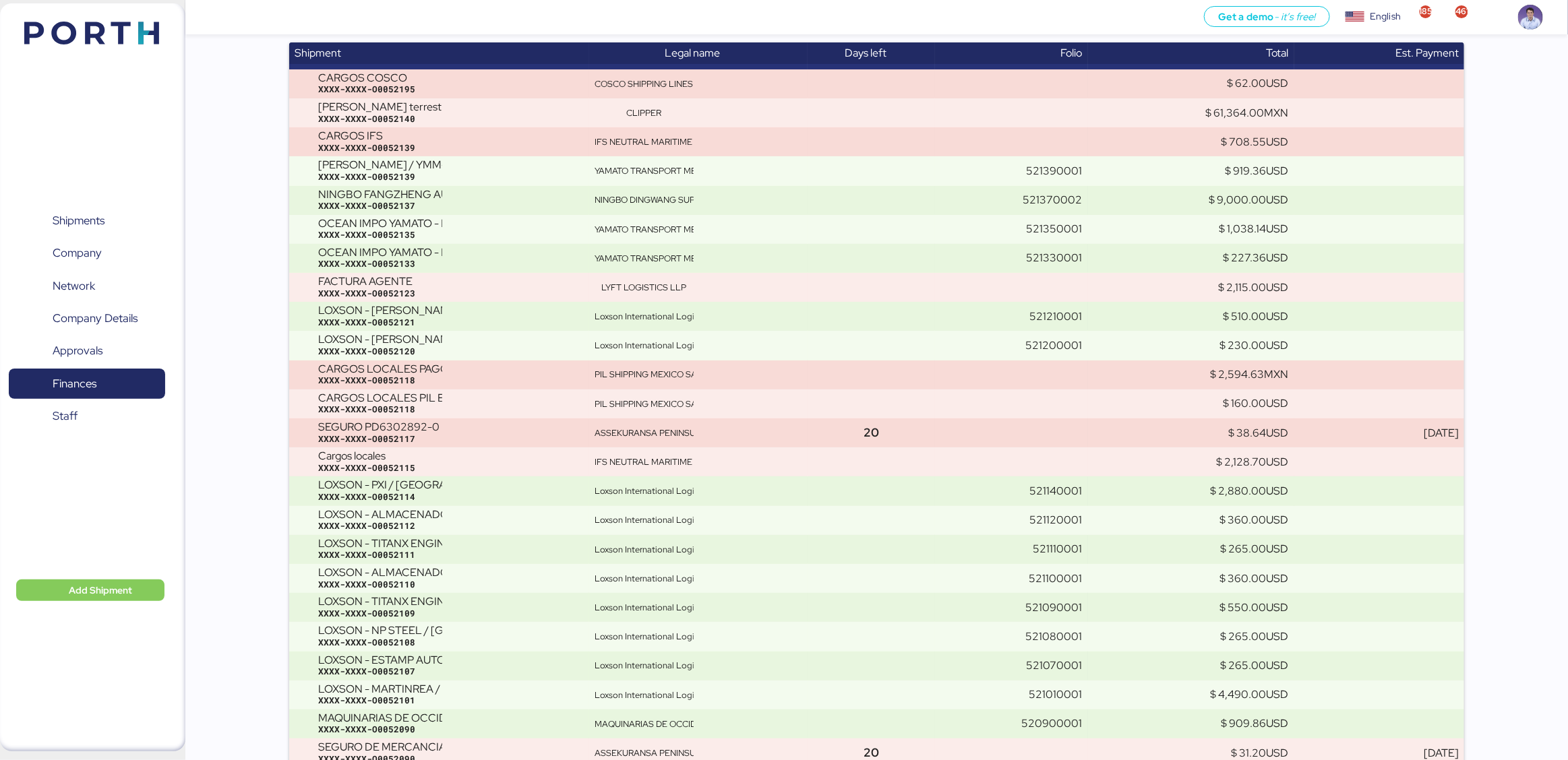
click at [535, 369] on div "CARGOS LOCALES PAGO REFERENCIADO EN PESOS CON TIPO DE CAMBIO XXXX-XXXX-O0052118" at bounding box center [450, 375] width 266 height 23
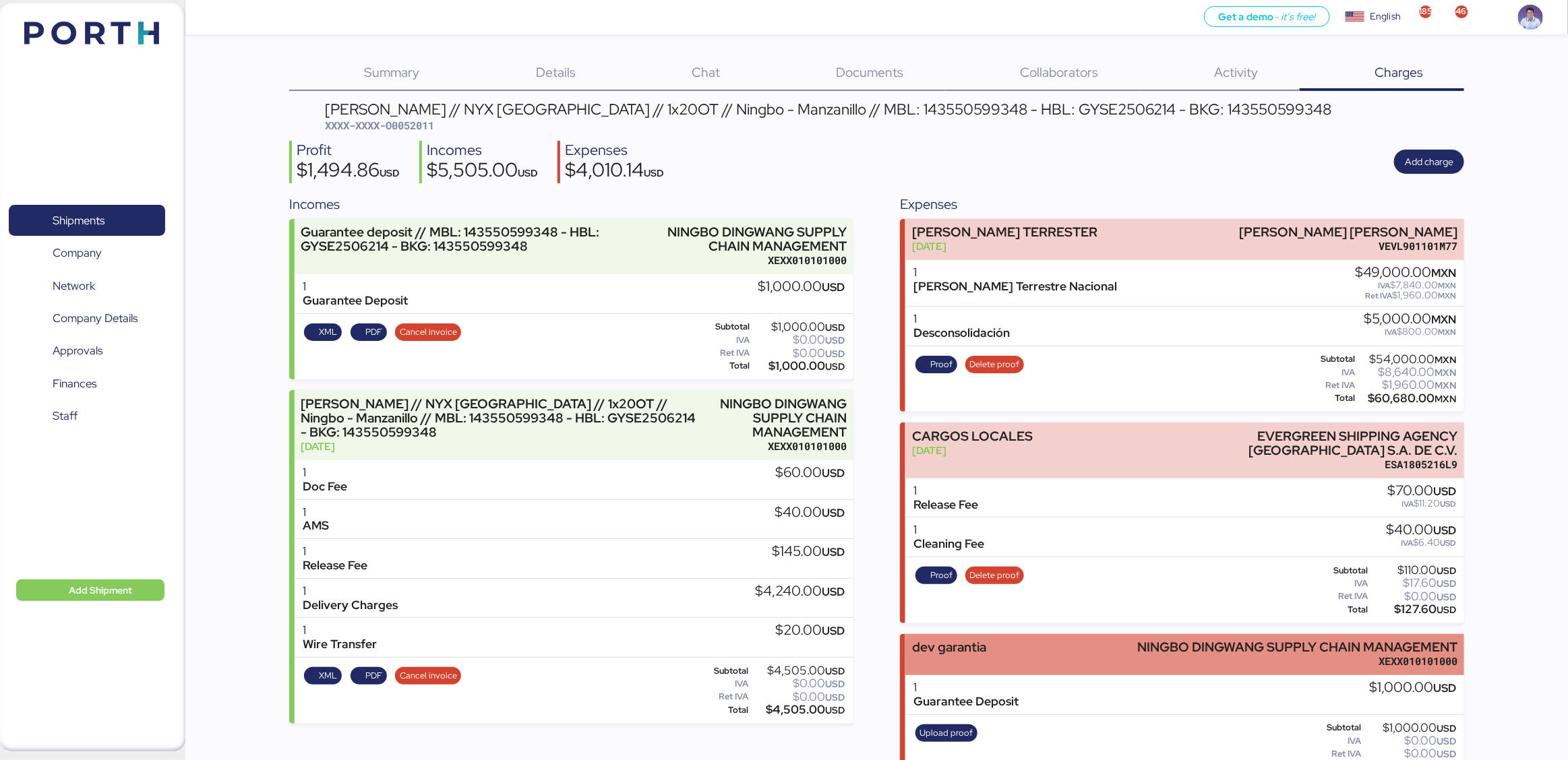
scroll to position [160, 0]
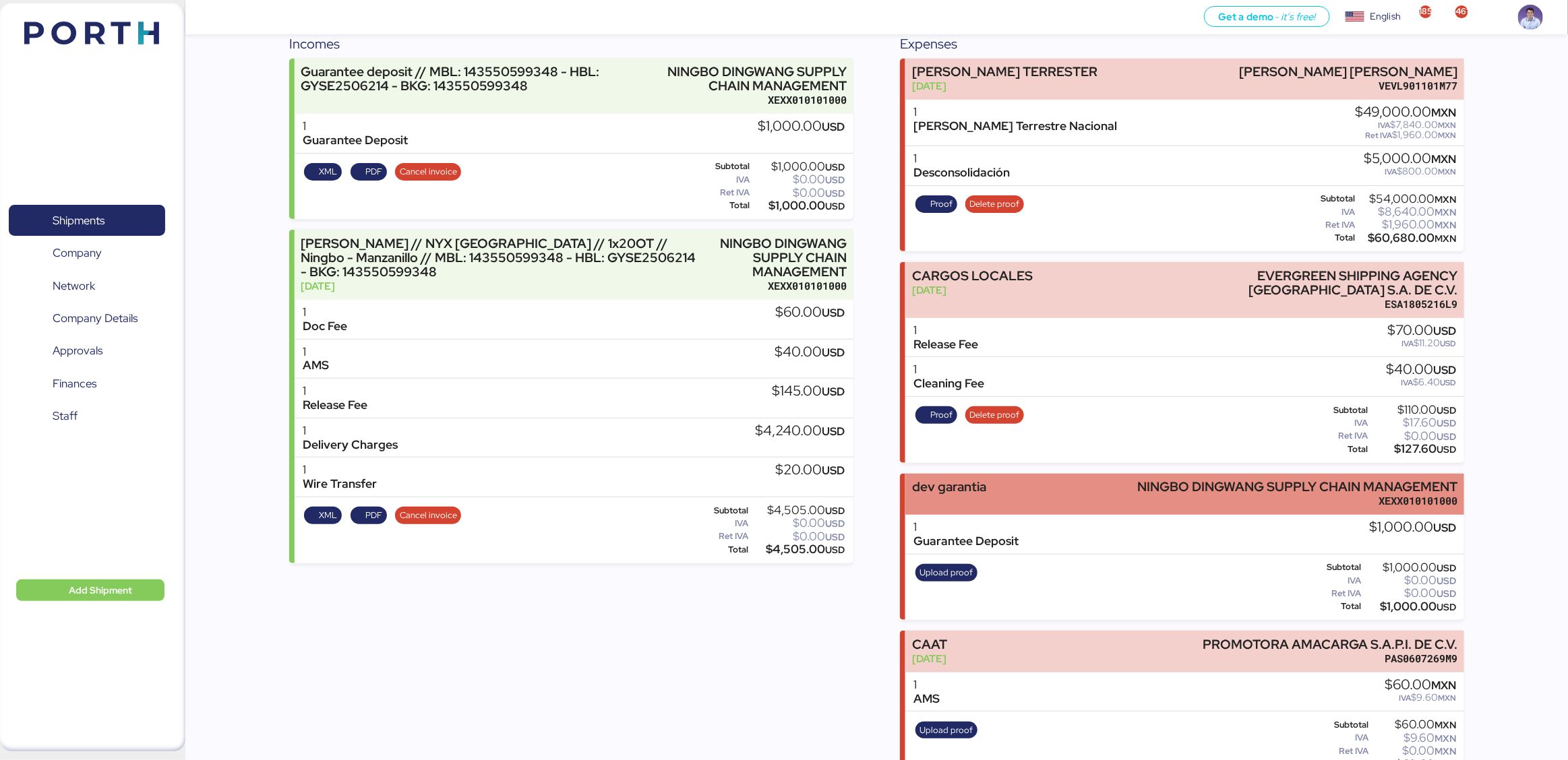
click at [1180, 493] on div "XEXX010101000" at bounding box center [1297, 500] width 320 height 14
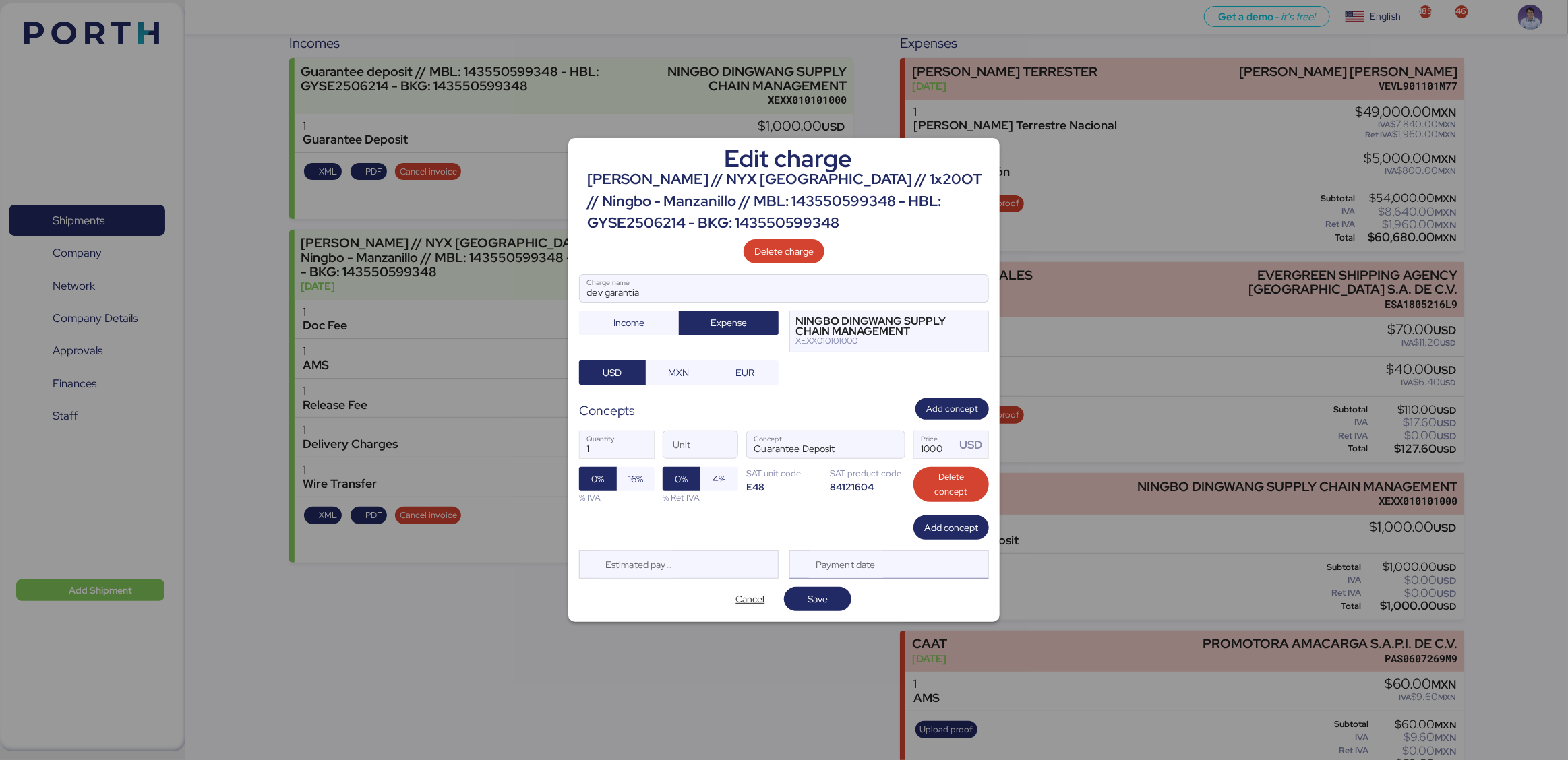
click at [927, 575] on div "Payment date" at bounding box center [889, 564] width 200 height 28
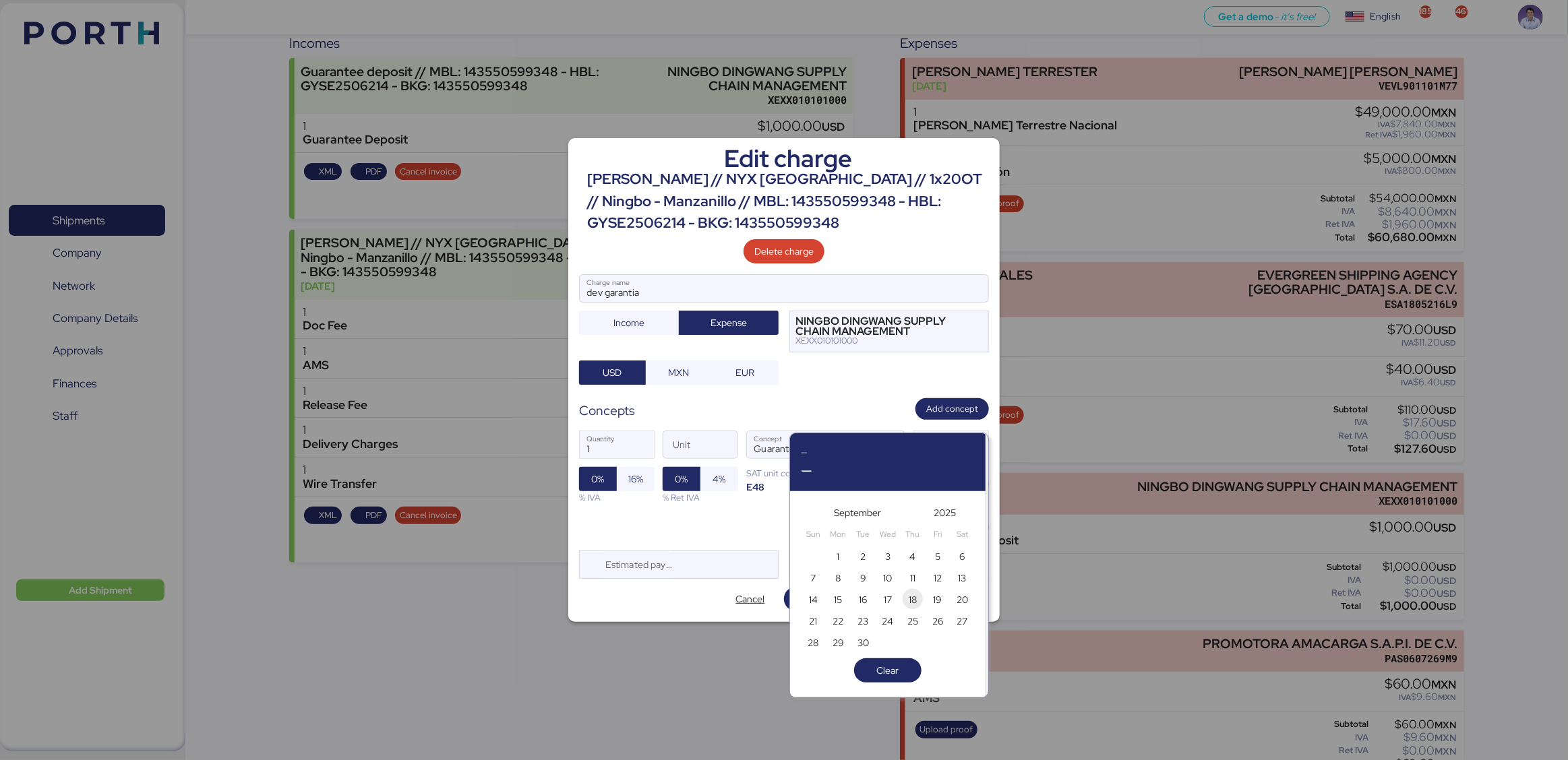
click at [916, 604] on span "18" at bounding box center [913, 600] width 8 height 16
type input "Sep 18, 2025"
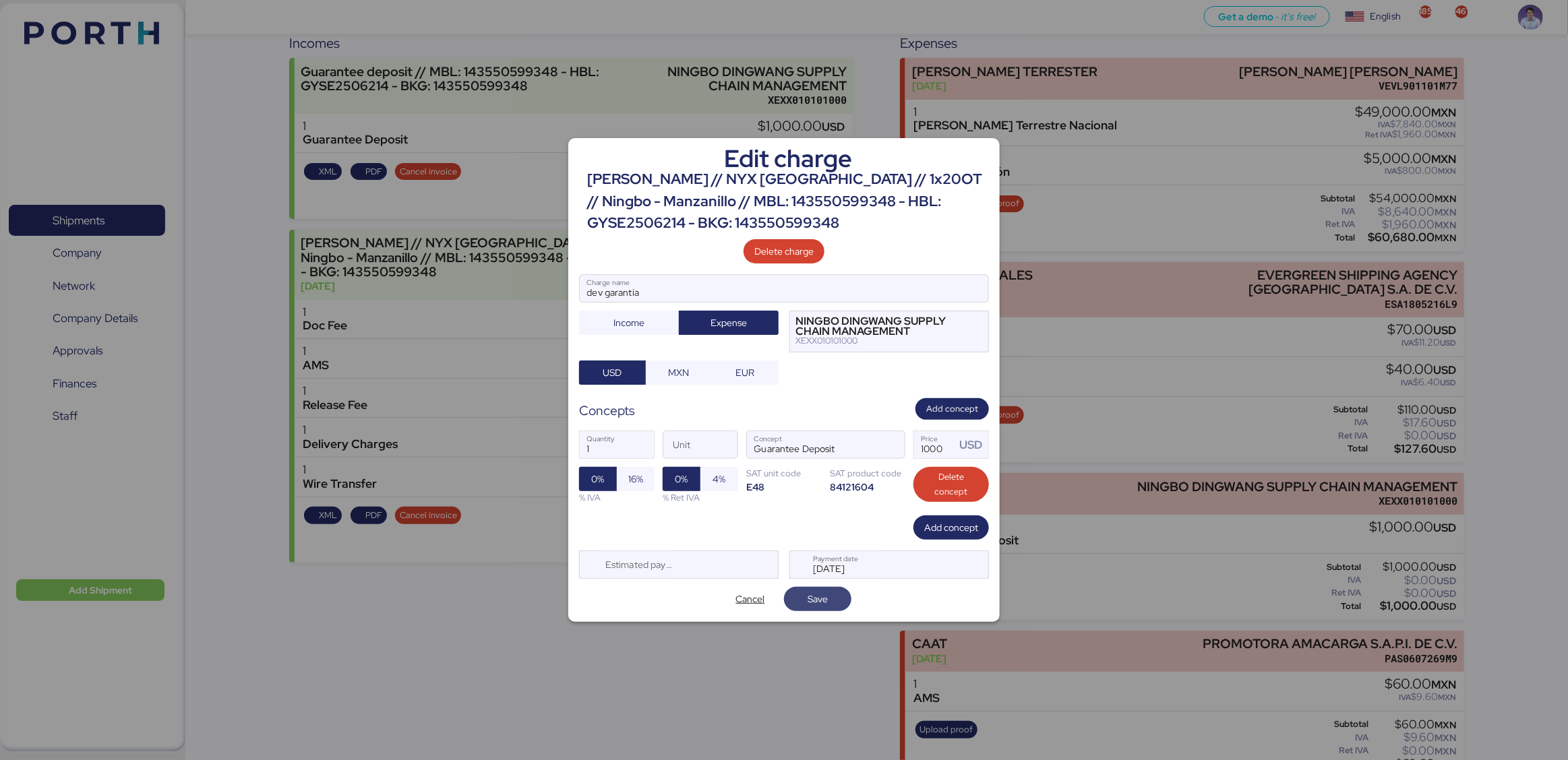
click at [835, 605] on span "Save" at bounding box center [817, 600] width 45 height 19
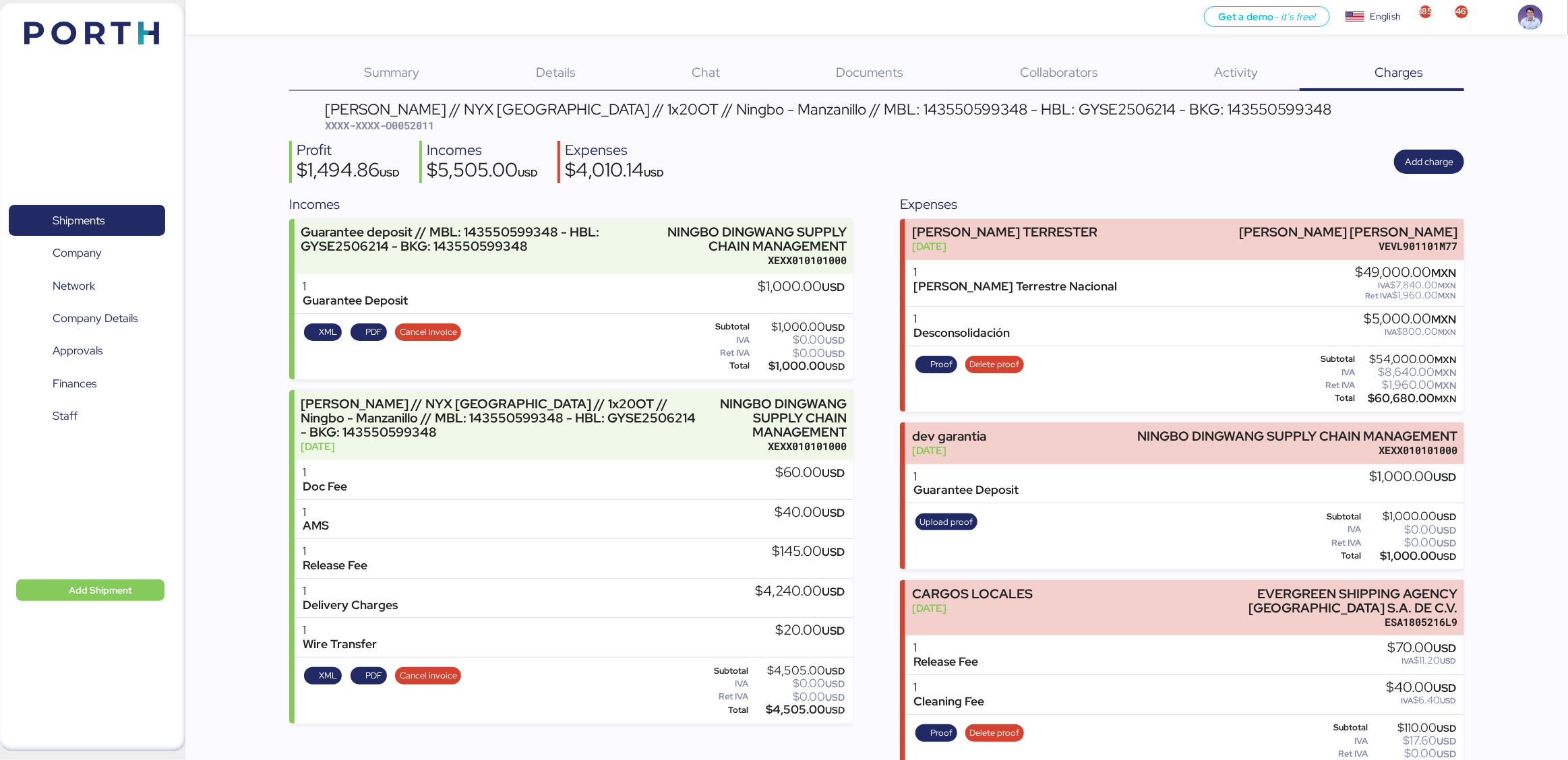
click at [887, 187] on div "Ningbo Dingwang // NYX Mexico // 1x20OT // Ningbo - Manzanillo // MBL: 14355059…" at bounding box center [876, 520] width 1175 height 836
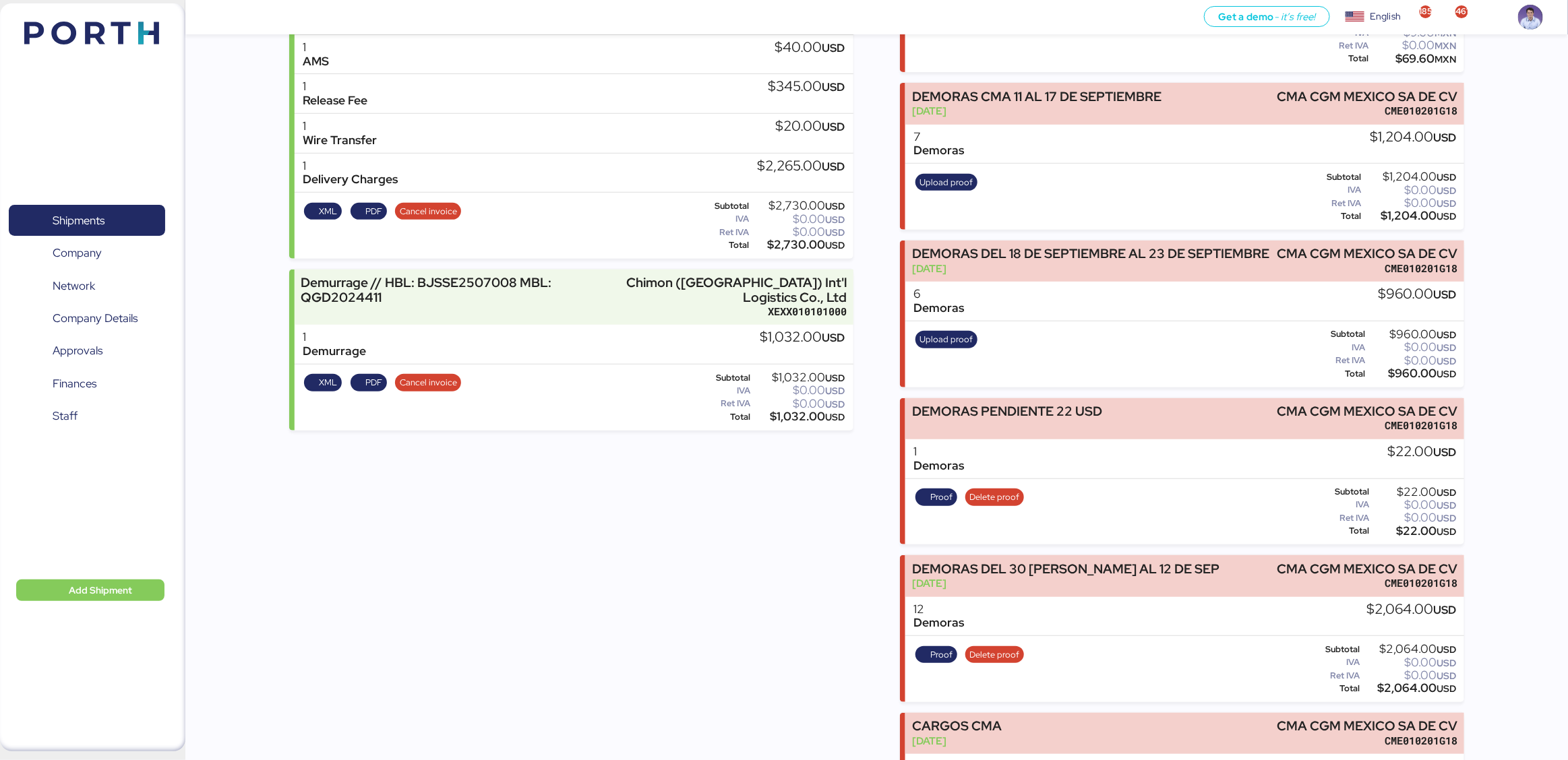
scroll to position [289, 0]
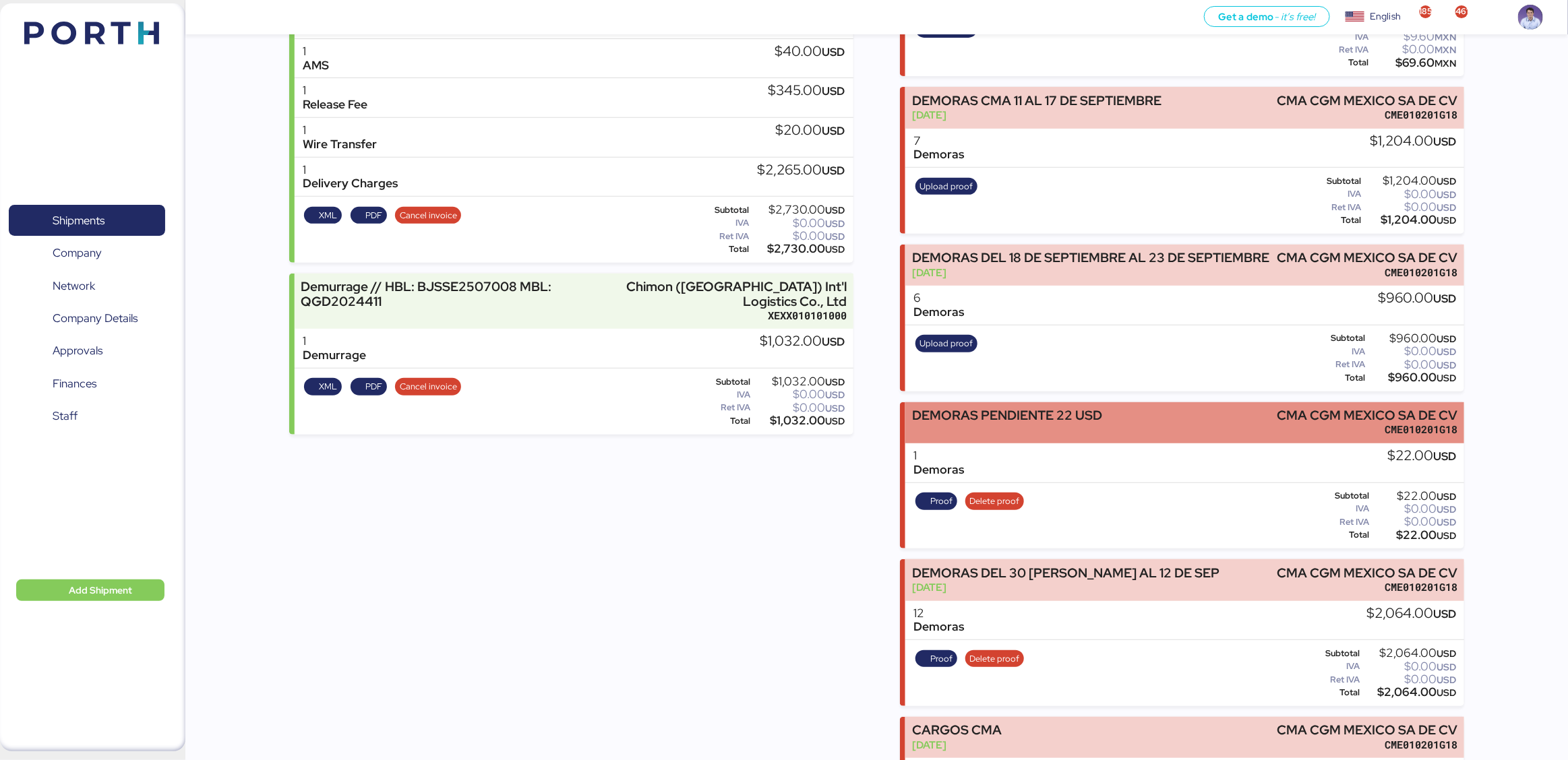
click at [1079, 414] on div "DEMORAS PENDIENTE 22 USD" at bounding box center [1007, 422] width 190 height 28
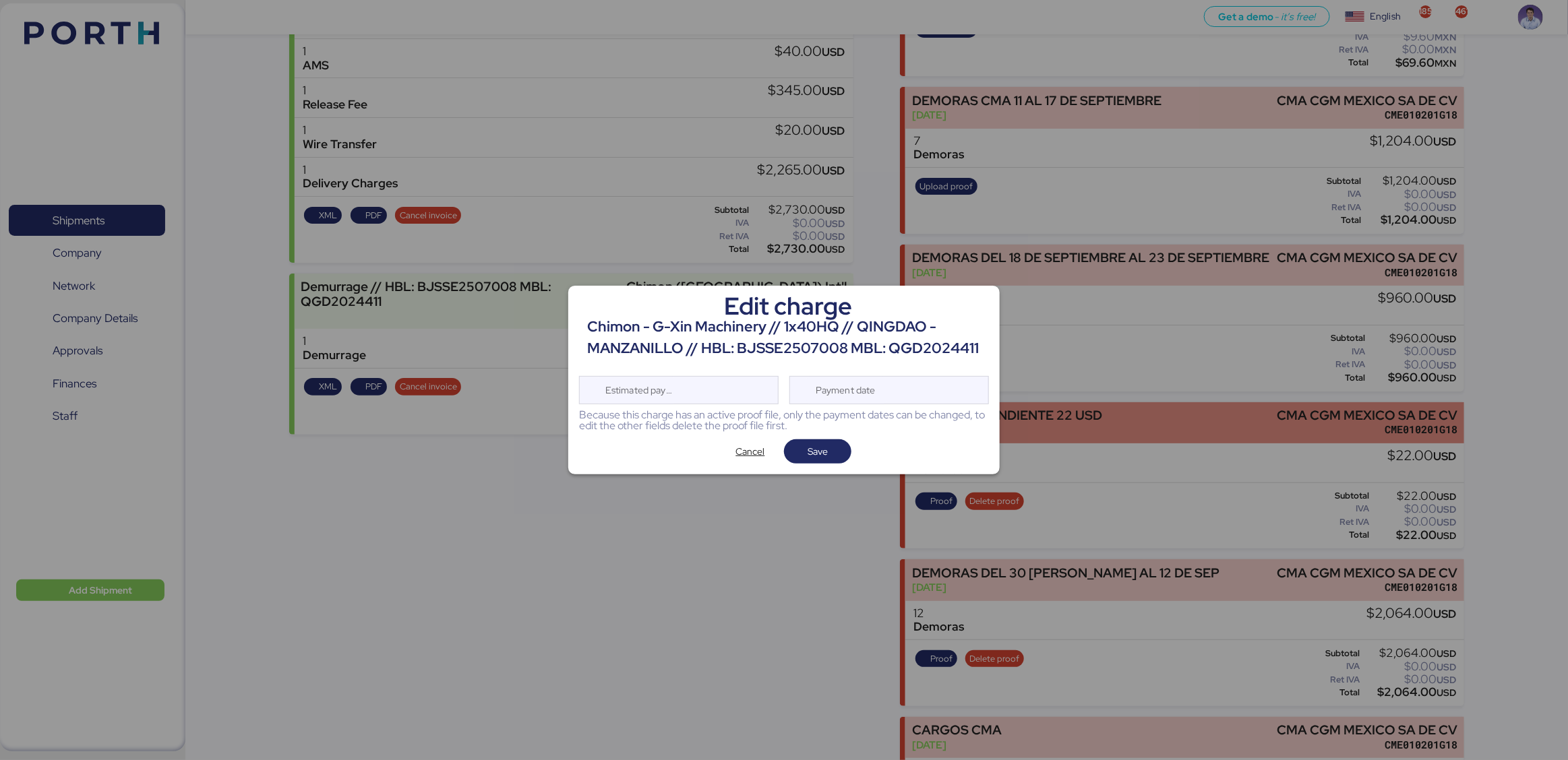
scroll to position [0, 0]
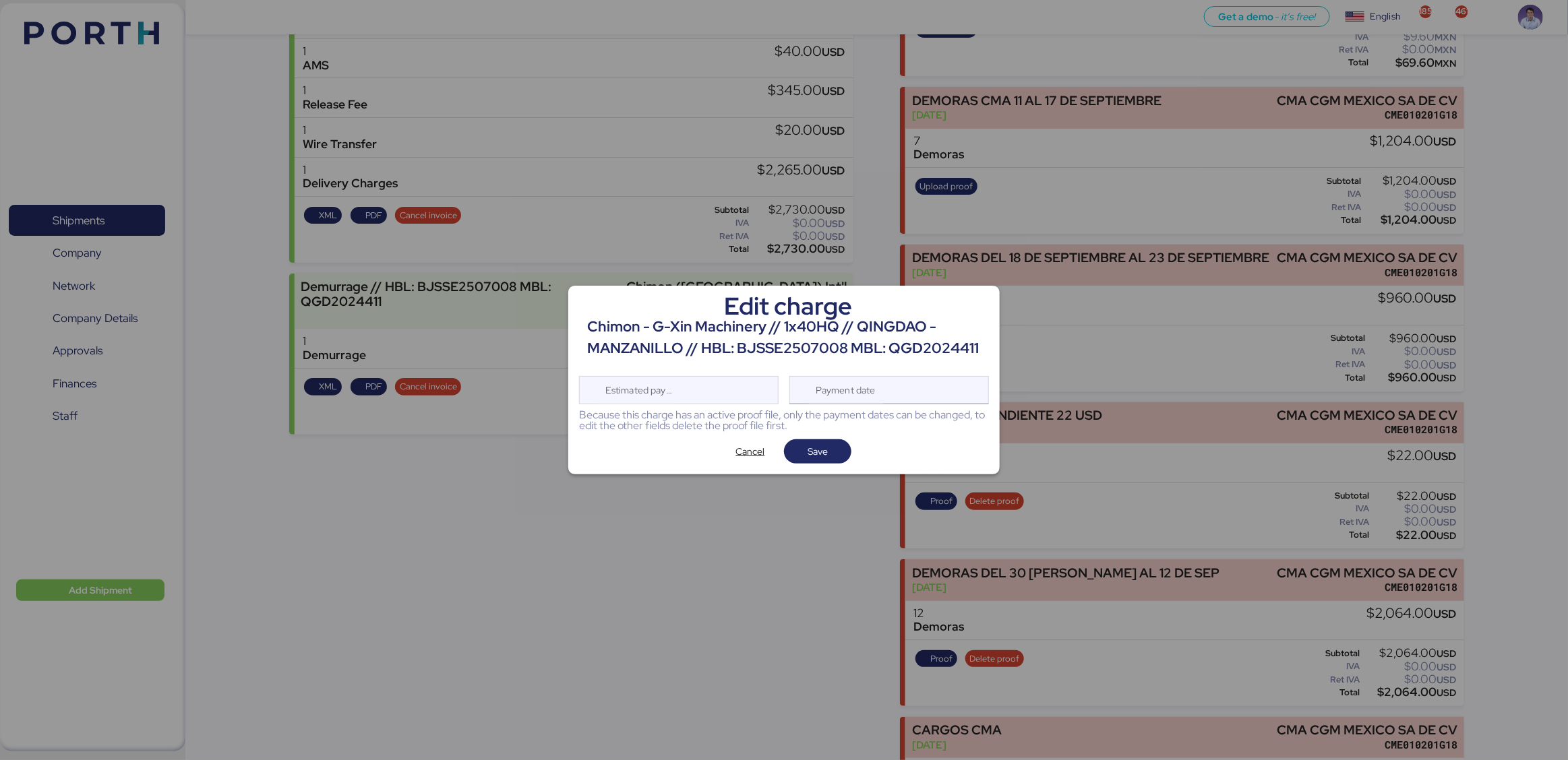
click at [908, 388] on div "Payment date" at bounding box center [889, 389] width 200 height 28
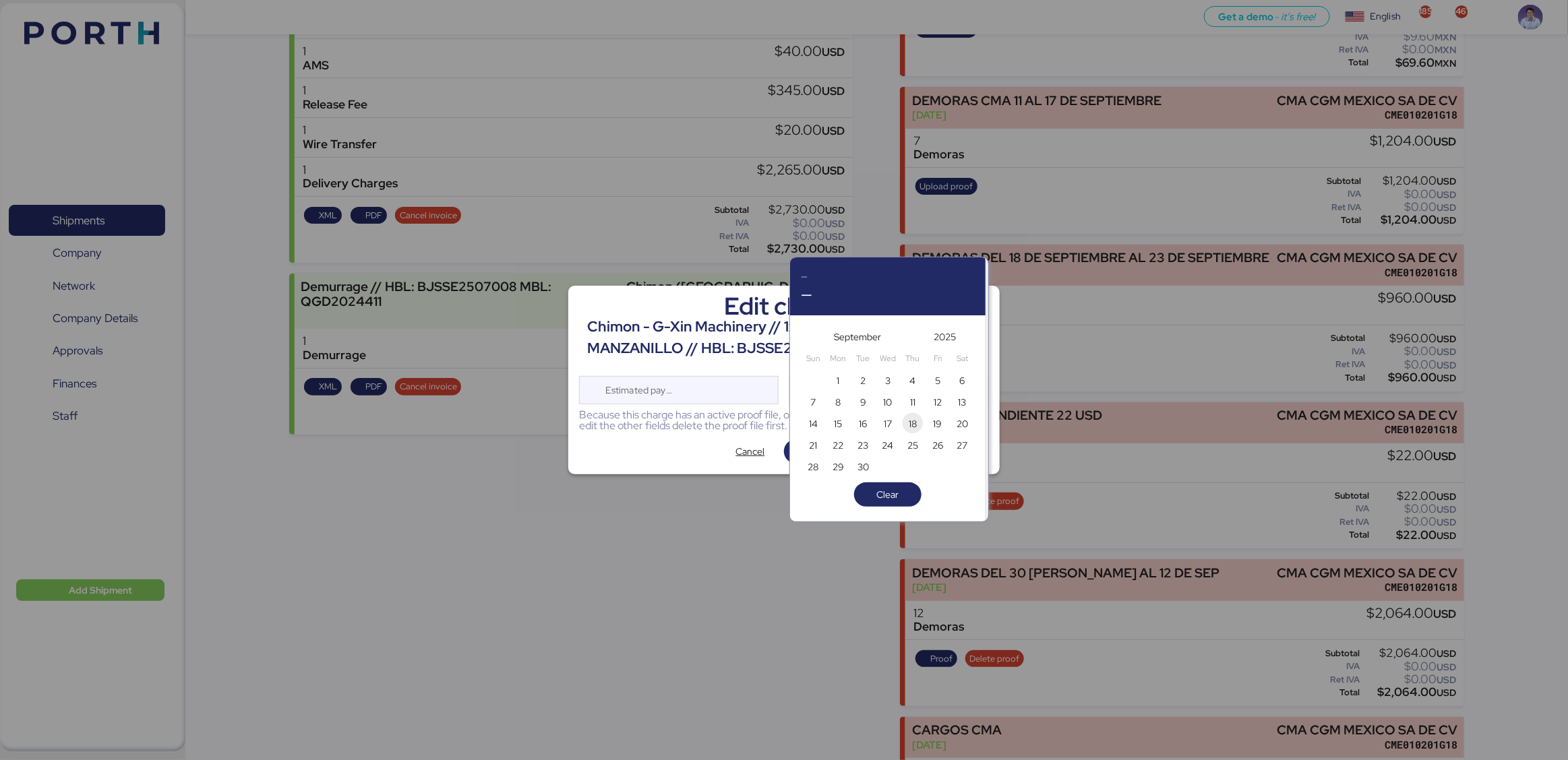
click at [920, 428] on span "18" at bounding box center [912, 424] width 14 height 16
type input "[DATE]"
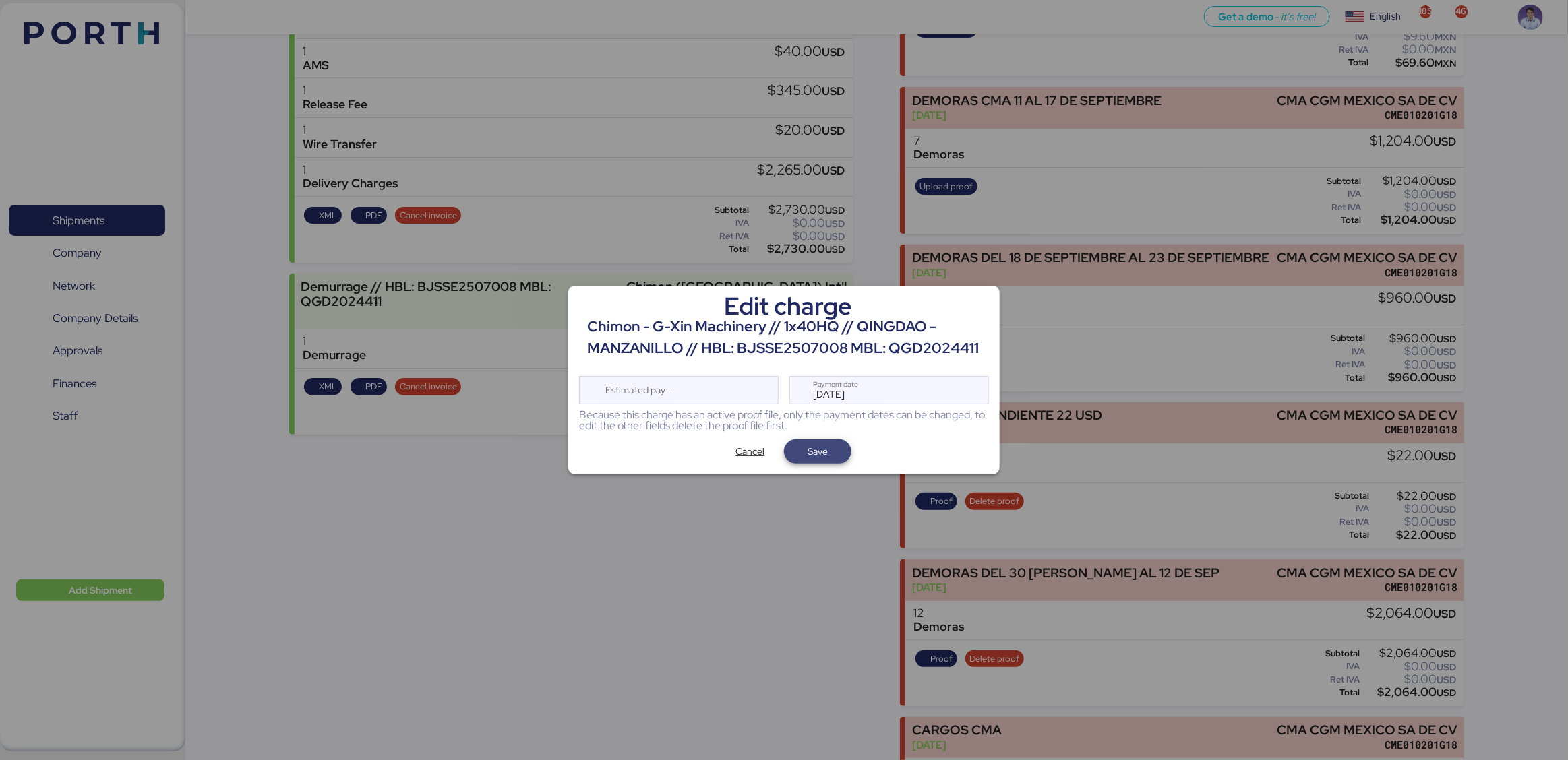
click at [813, 458] on span "Save" at bounding box center [817, 451] width 20 height 16
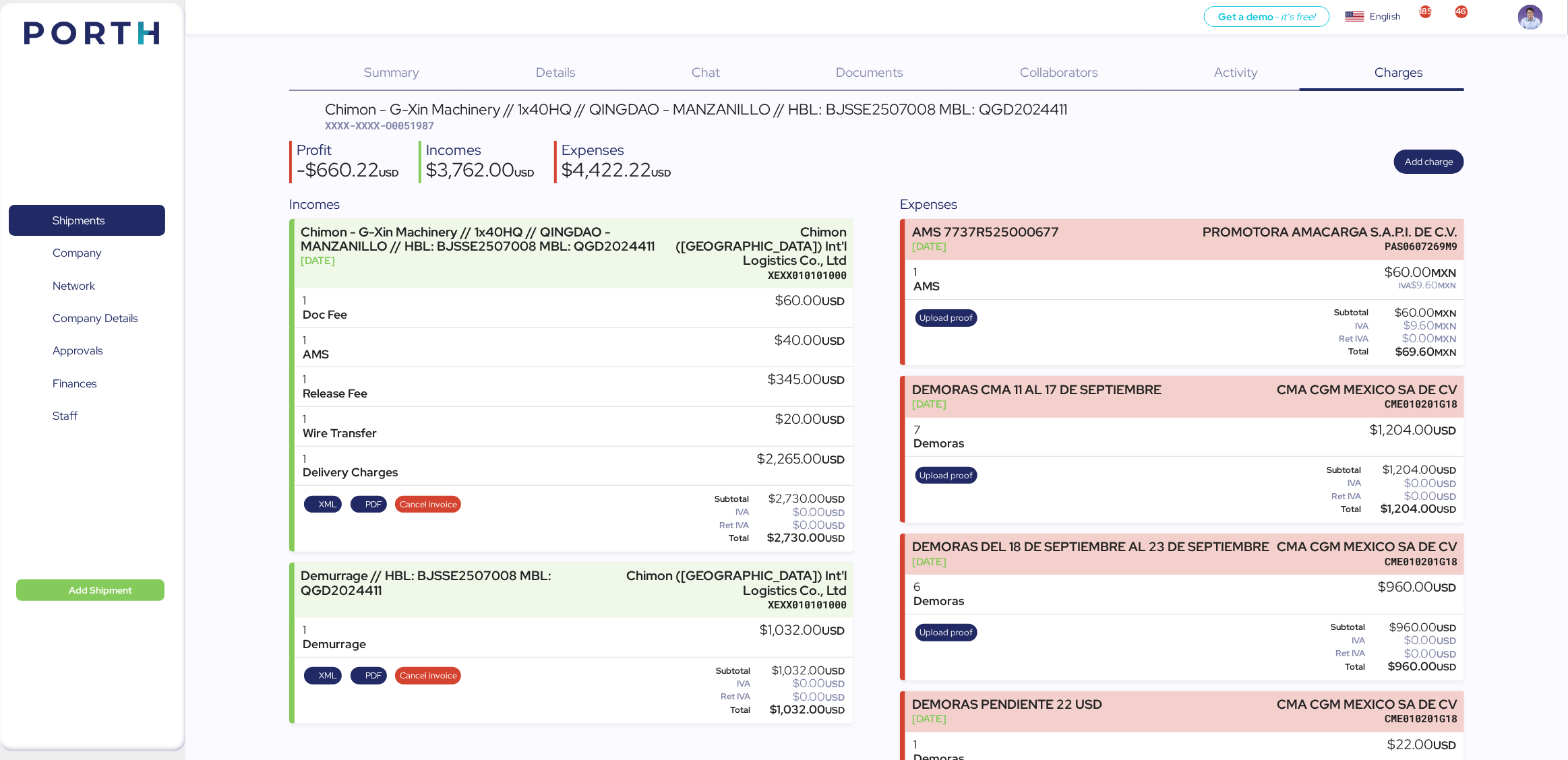
click at [880, 188] on div "Chimon - G-Xin Machinery // 1x40HQ // QINGDAO - MANZANILLO // HBL: BJSSE2507008…" at bounding box center [876, 627] width 1175 height 1052
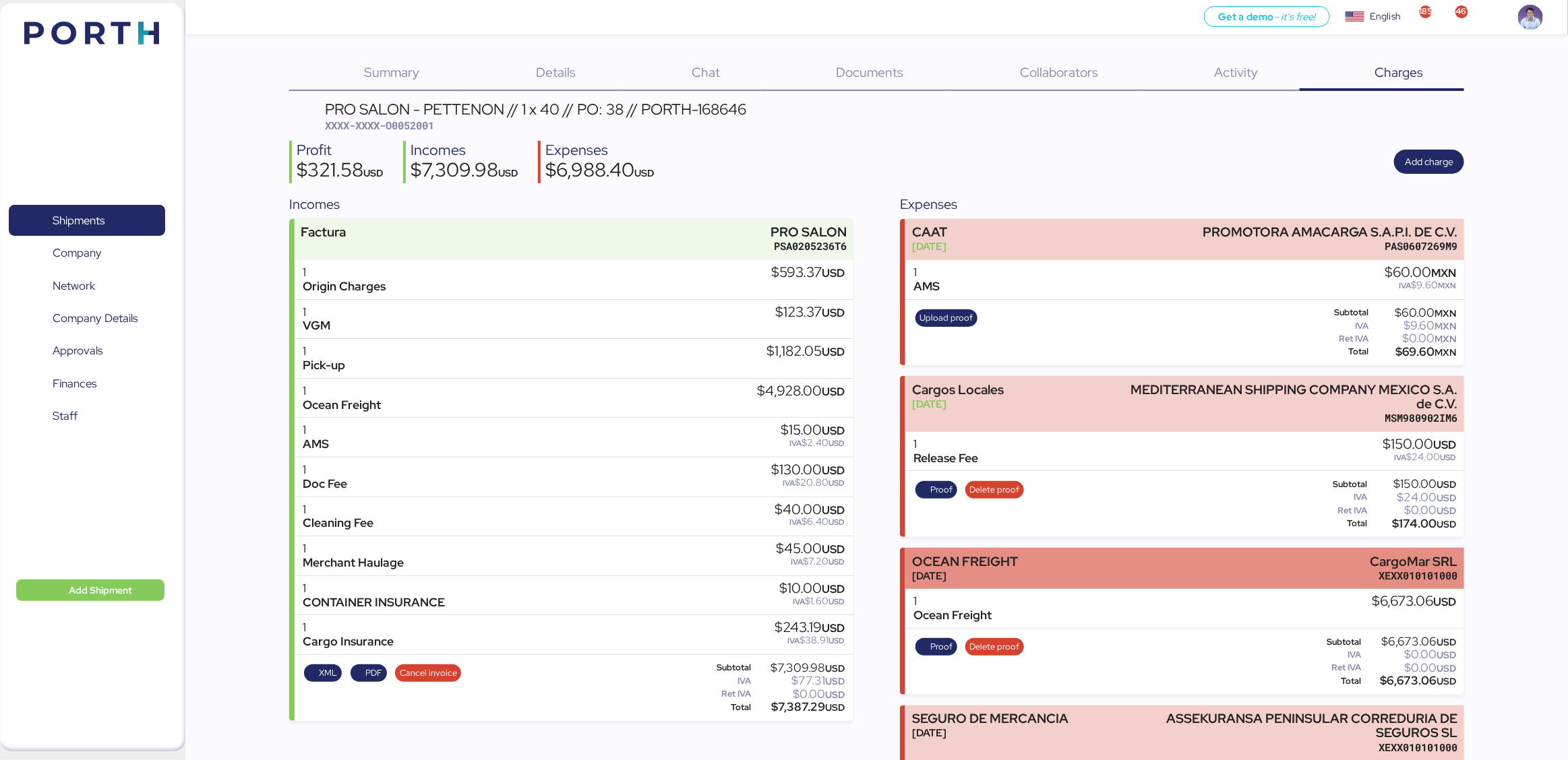
click at [1037, 570] on div "OCEAN FREIGHT [DATE] CargoMar SRL XEXX010101000" at bounding box center [1184, 568] width 558 height 42
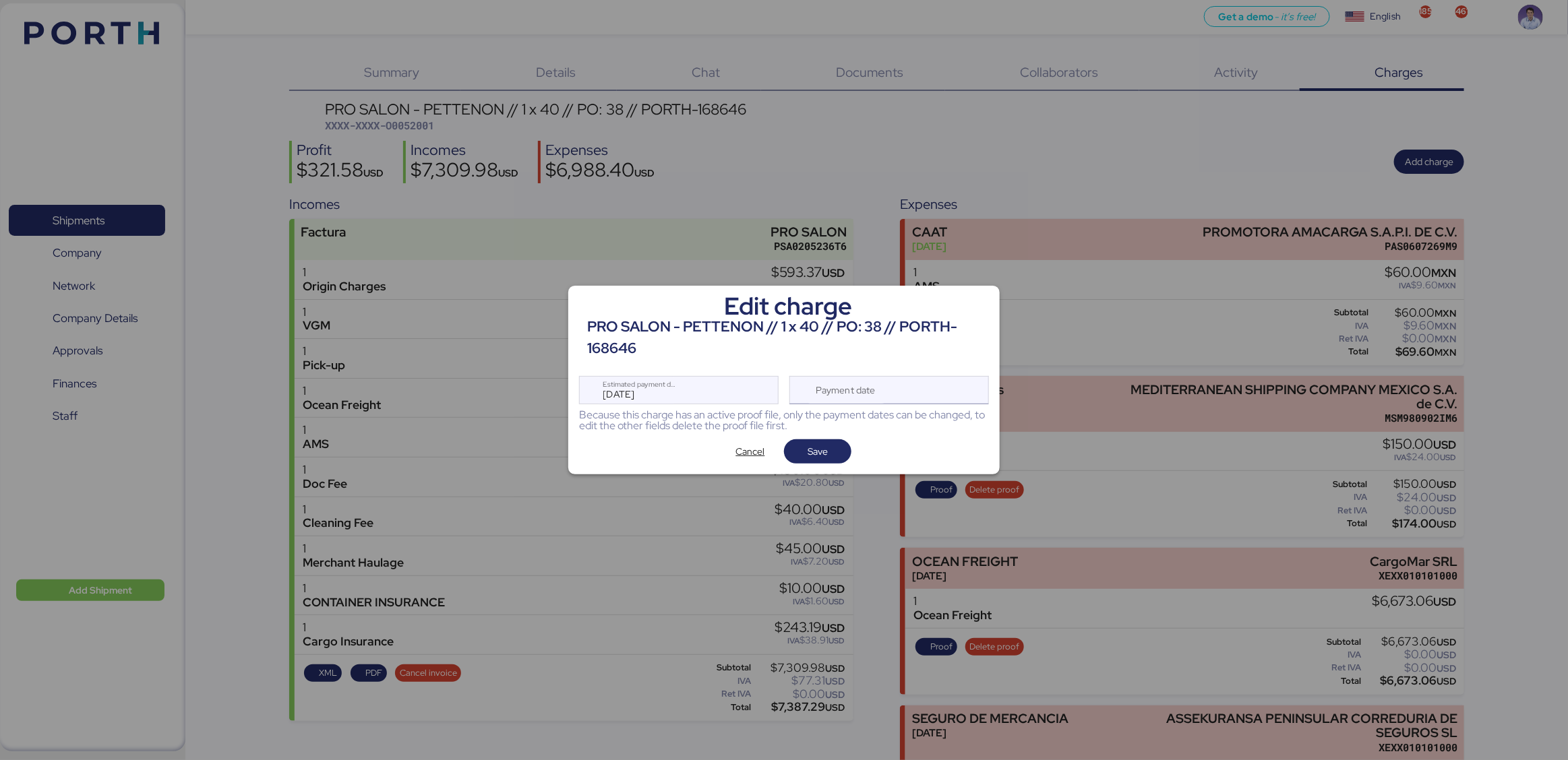
click at [913, 397] on div "Payment date" at bounding box center [889, 389] width 200 height 28
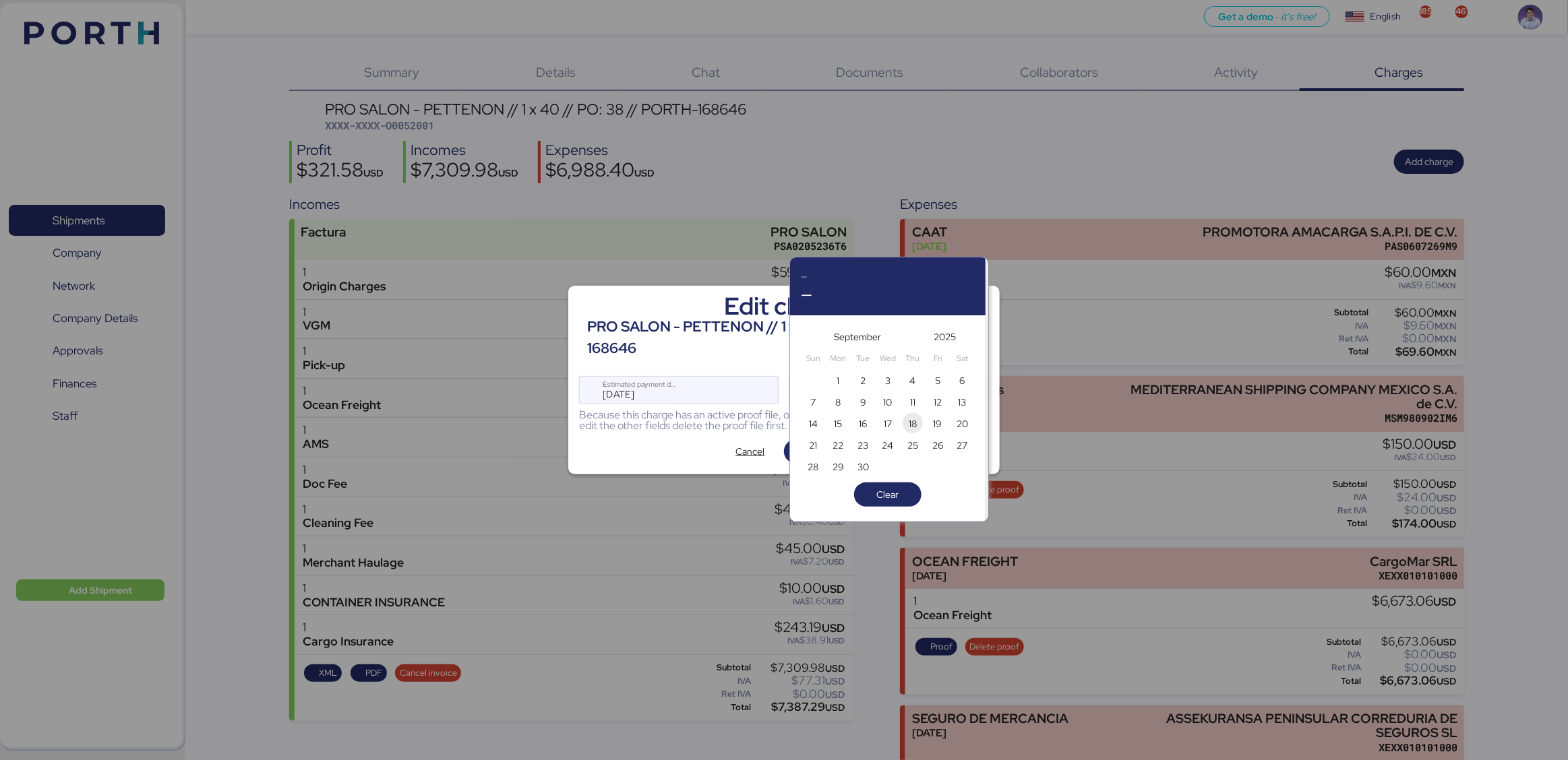
click at [918, 427] on span "18" at bounding box center [912, 424] width 14 height 16
type input "[DATE]"
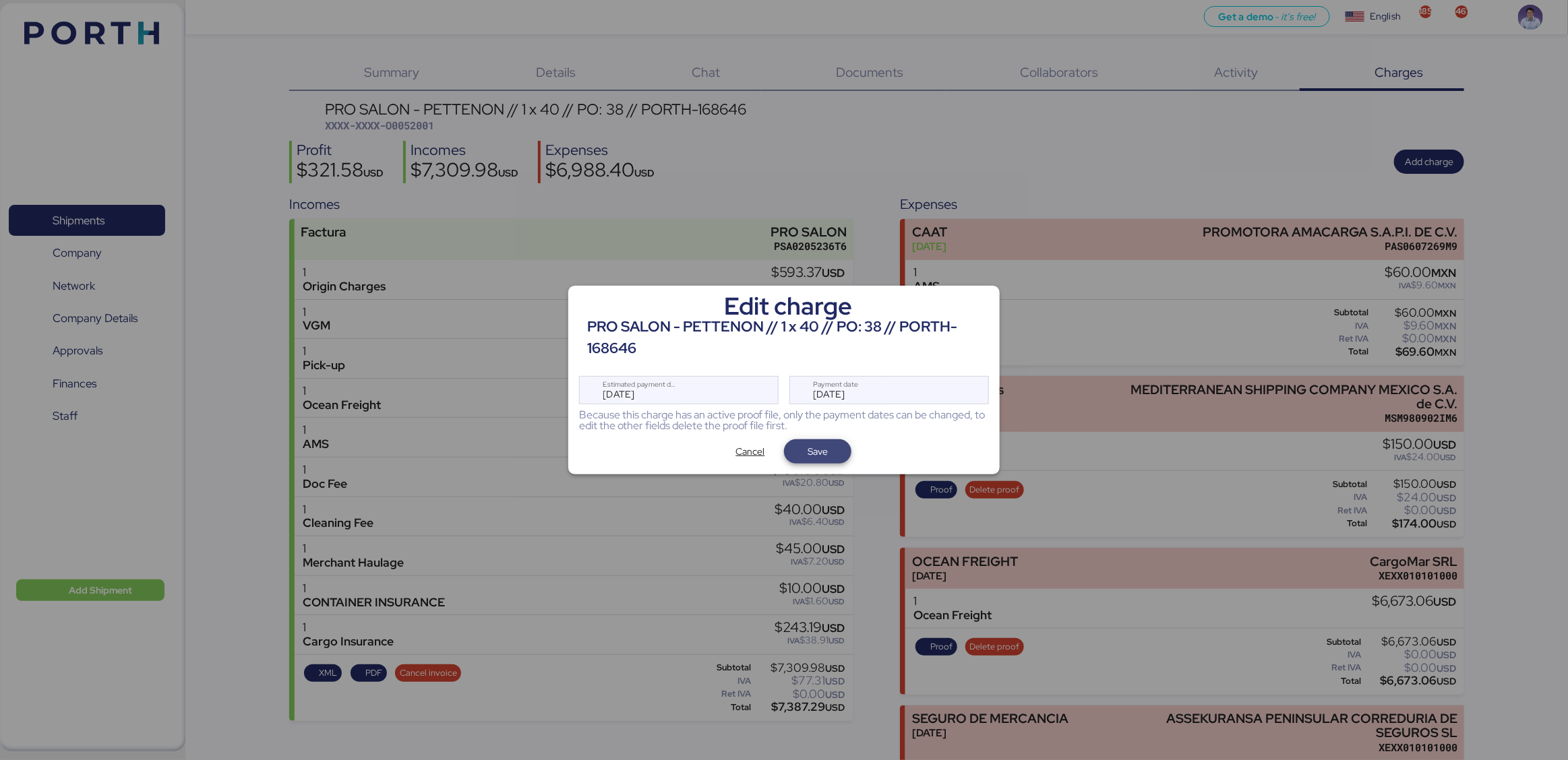
click at [830, 454] on span "Save" at bounding box center [817, 452] width 45 height 19
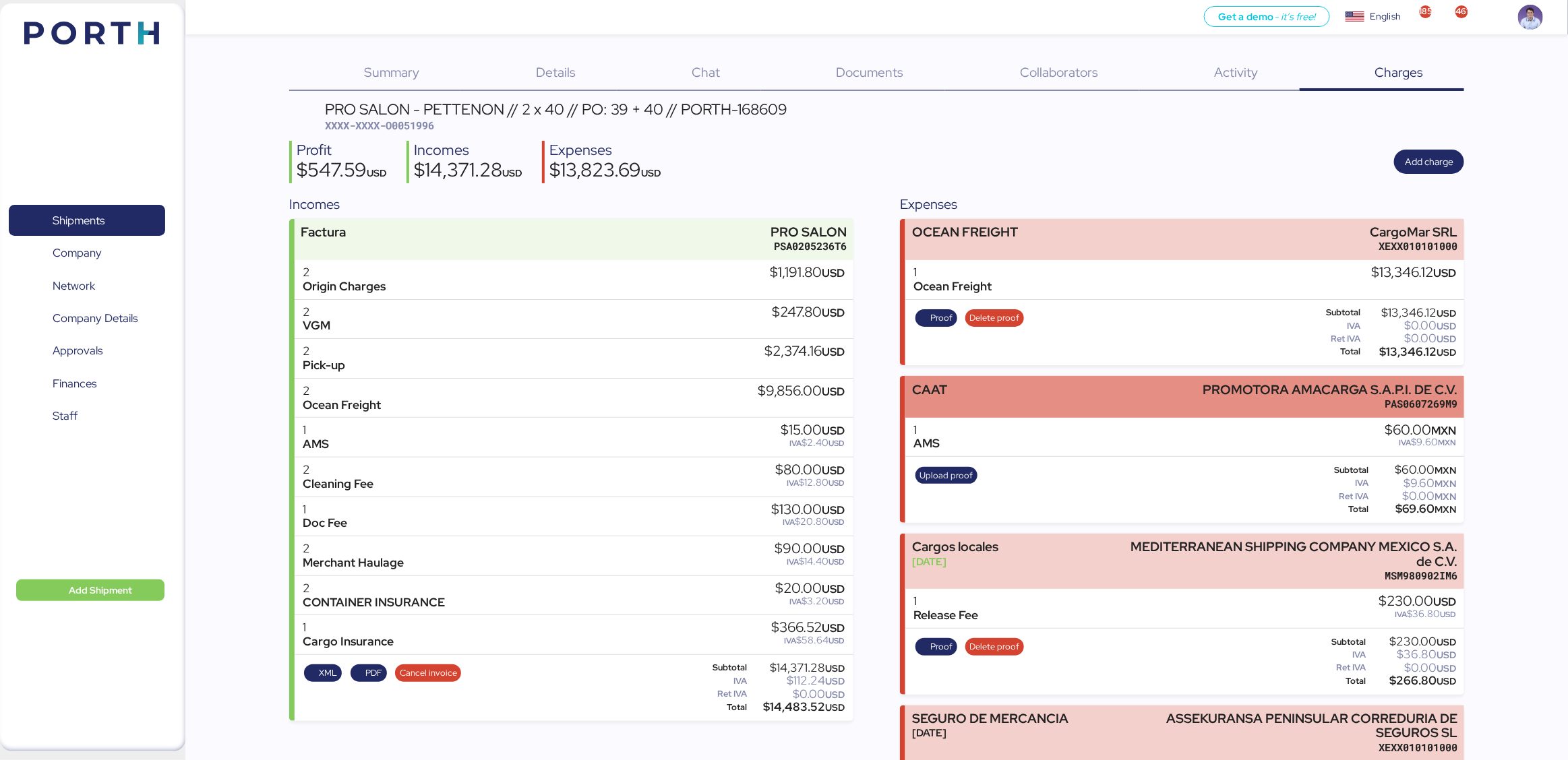
click at [1019, 393] on div "CAAT PROMOTORA AMACARGA S.A.P.I. DE C.V. PAS0607269M9" at bounding box center [1184, 396] width 558 height 42
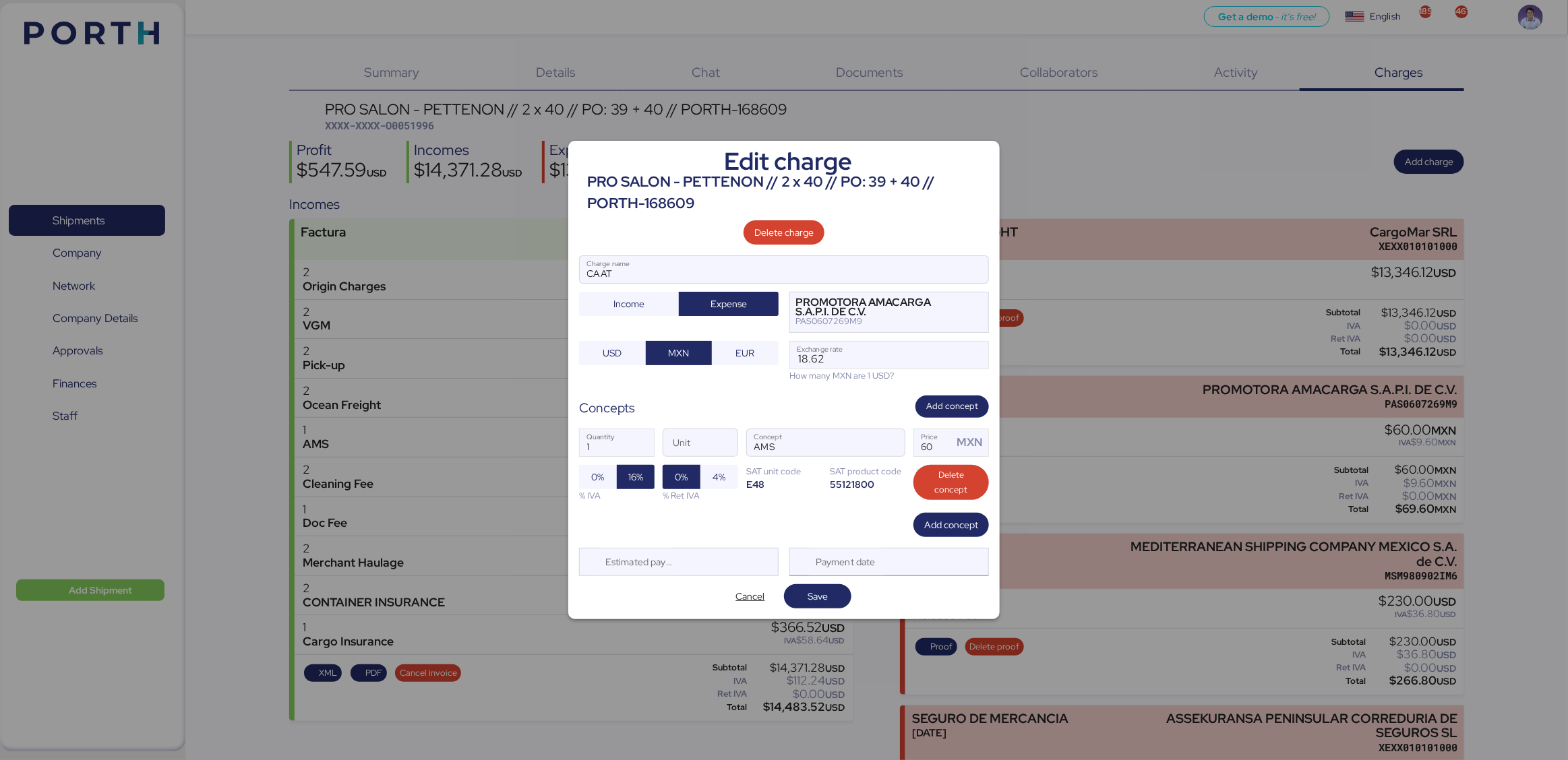
click at [951, 572] on div "Payment date" at bounding box center [889, 561] width 200 height 28
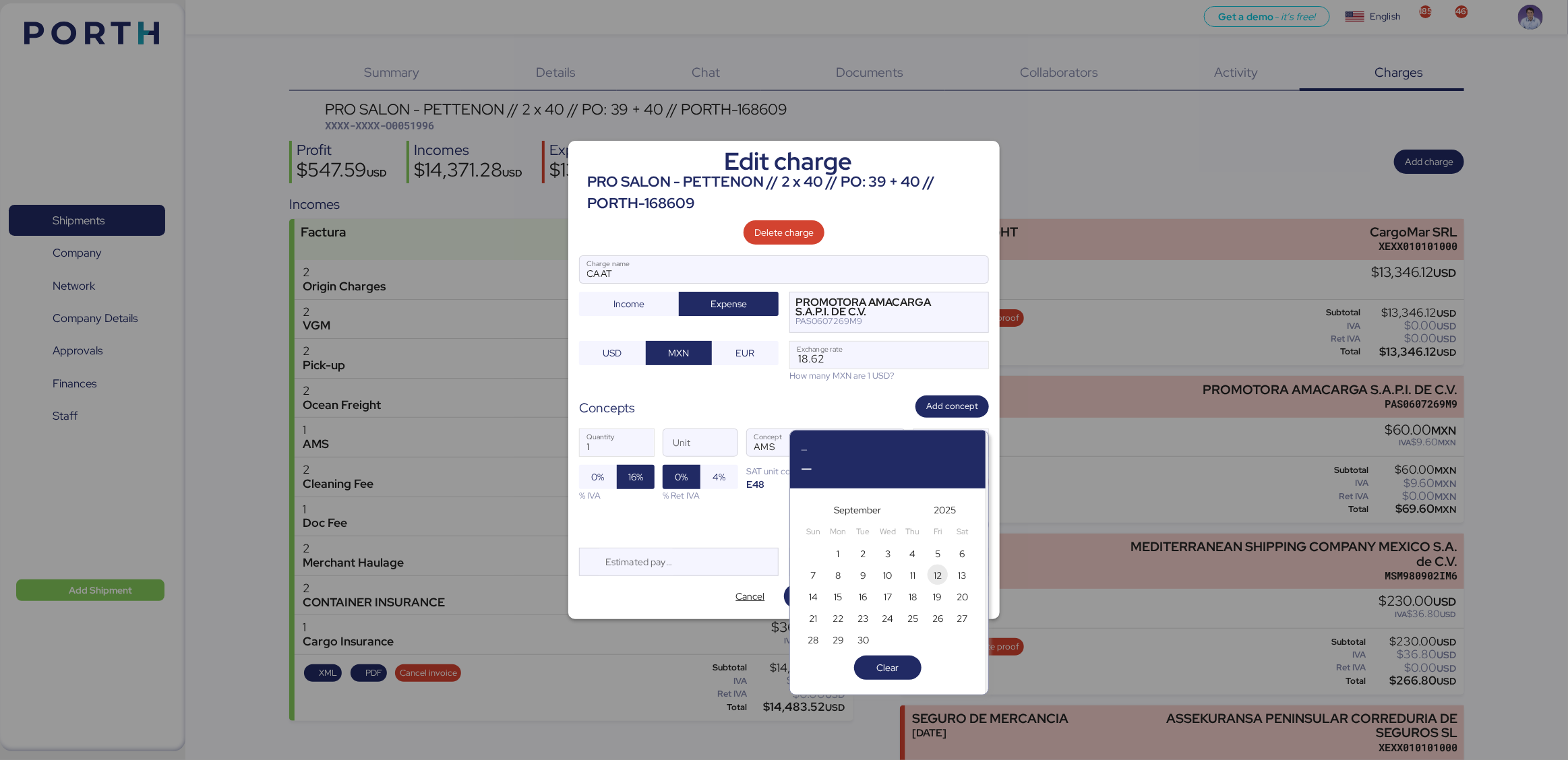
click at [942, 580] on span "12" at bounding box center [937, 576] width 14 height 16
type input "[DATE]"
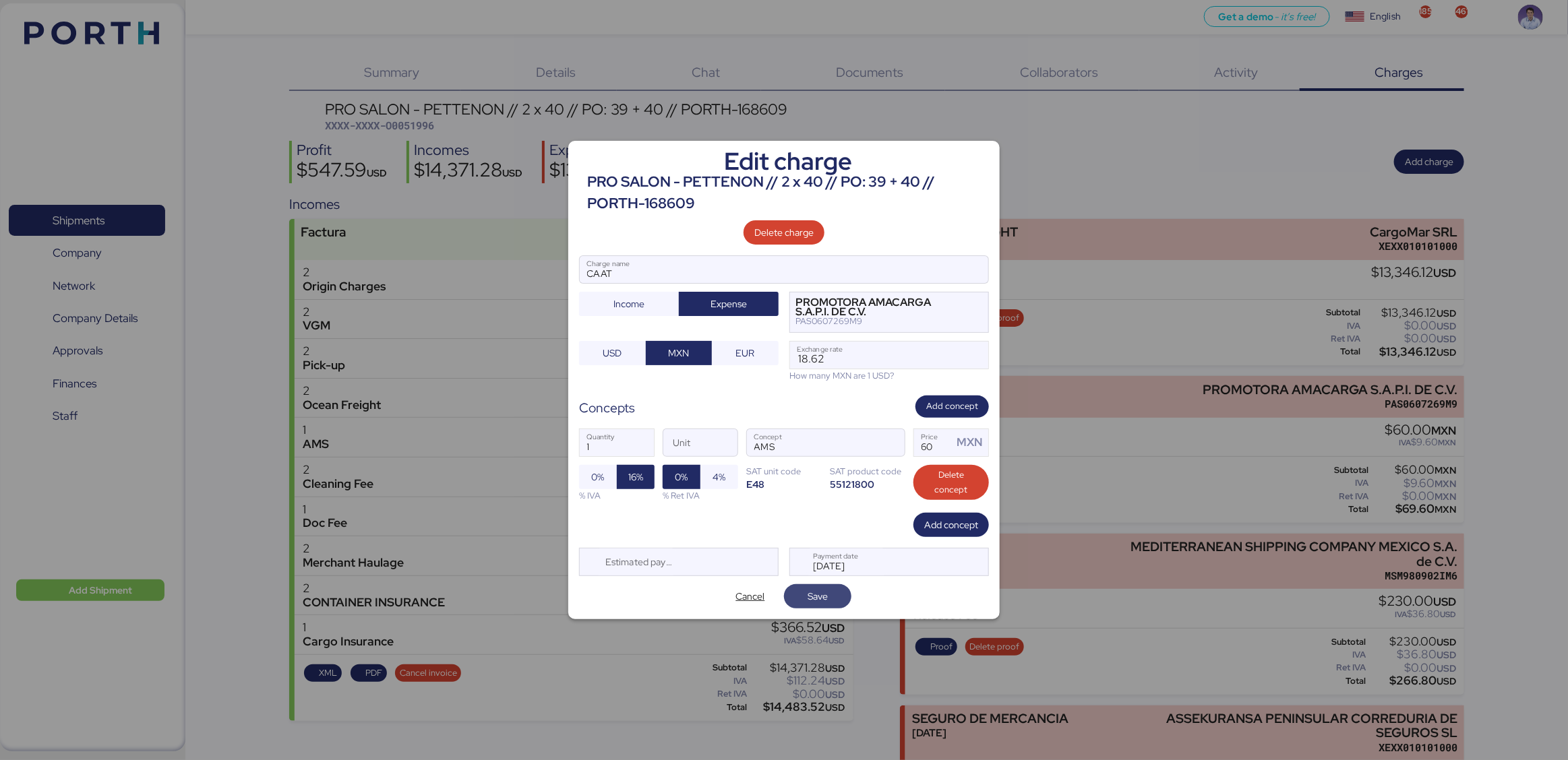
click at [836, 605] on span "Save" at bounding box center [817, 597] width 45 height 19
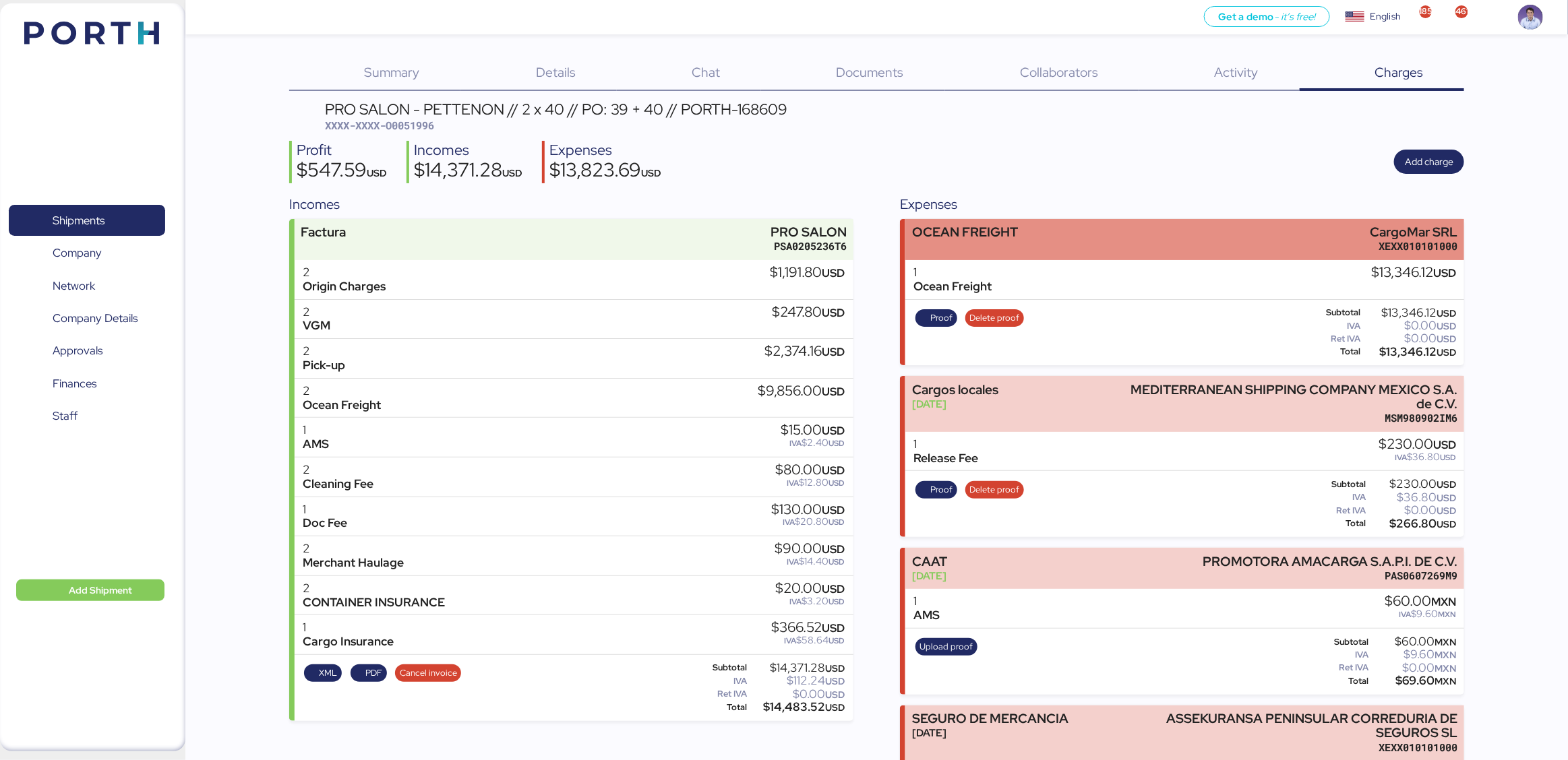
click at [968, 235] on div "OCEAN FREIGHT" at bounding box center [965, 232] width 106 height 14
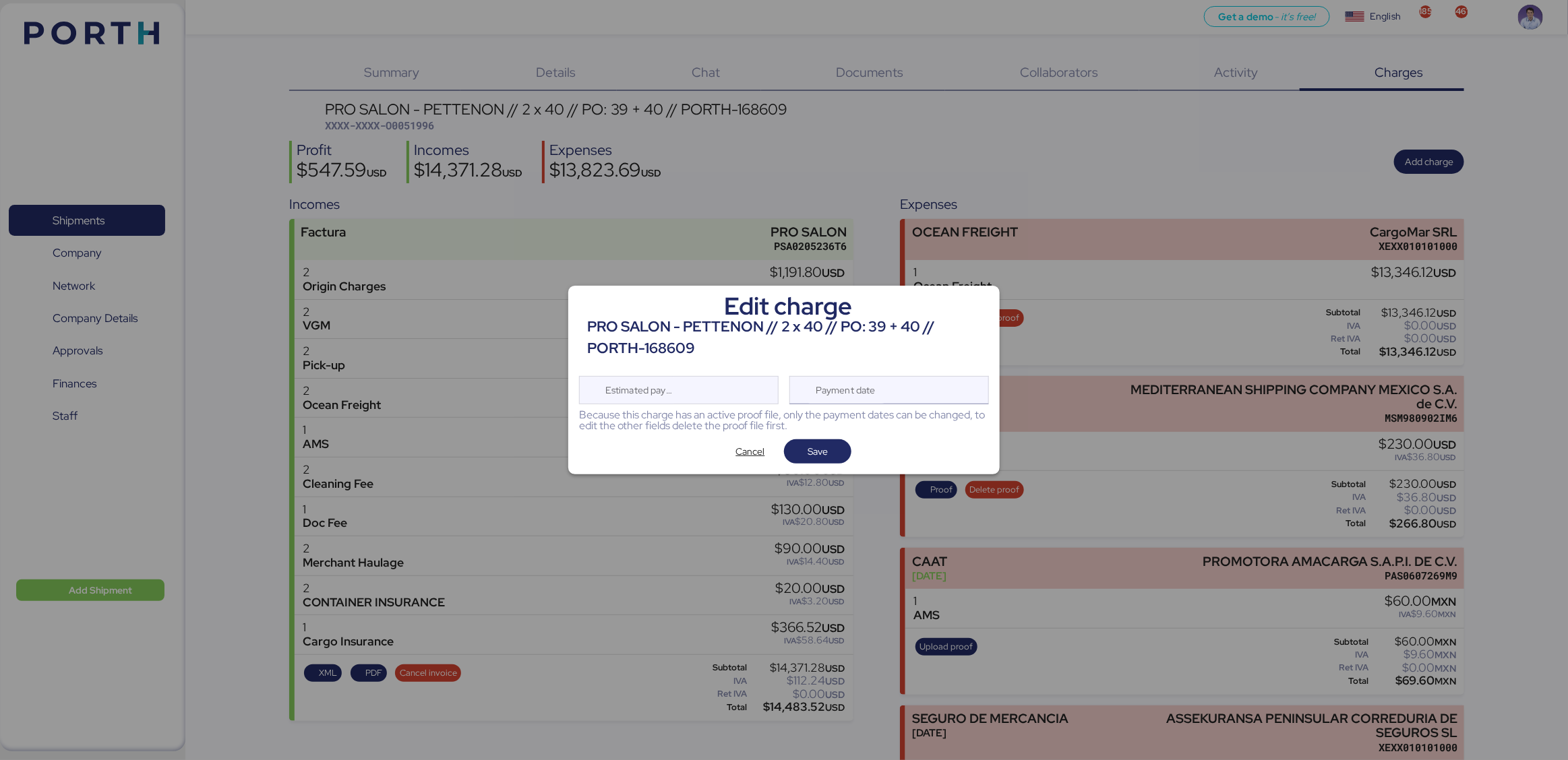
click at [914, 384] on div "Payment date" at bounding box center [889, 389] width 200 height 28
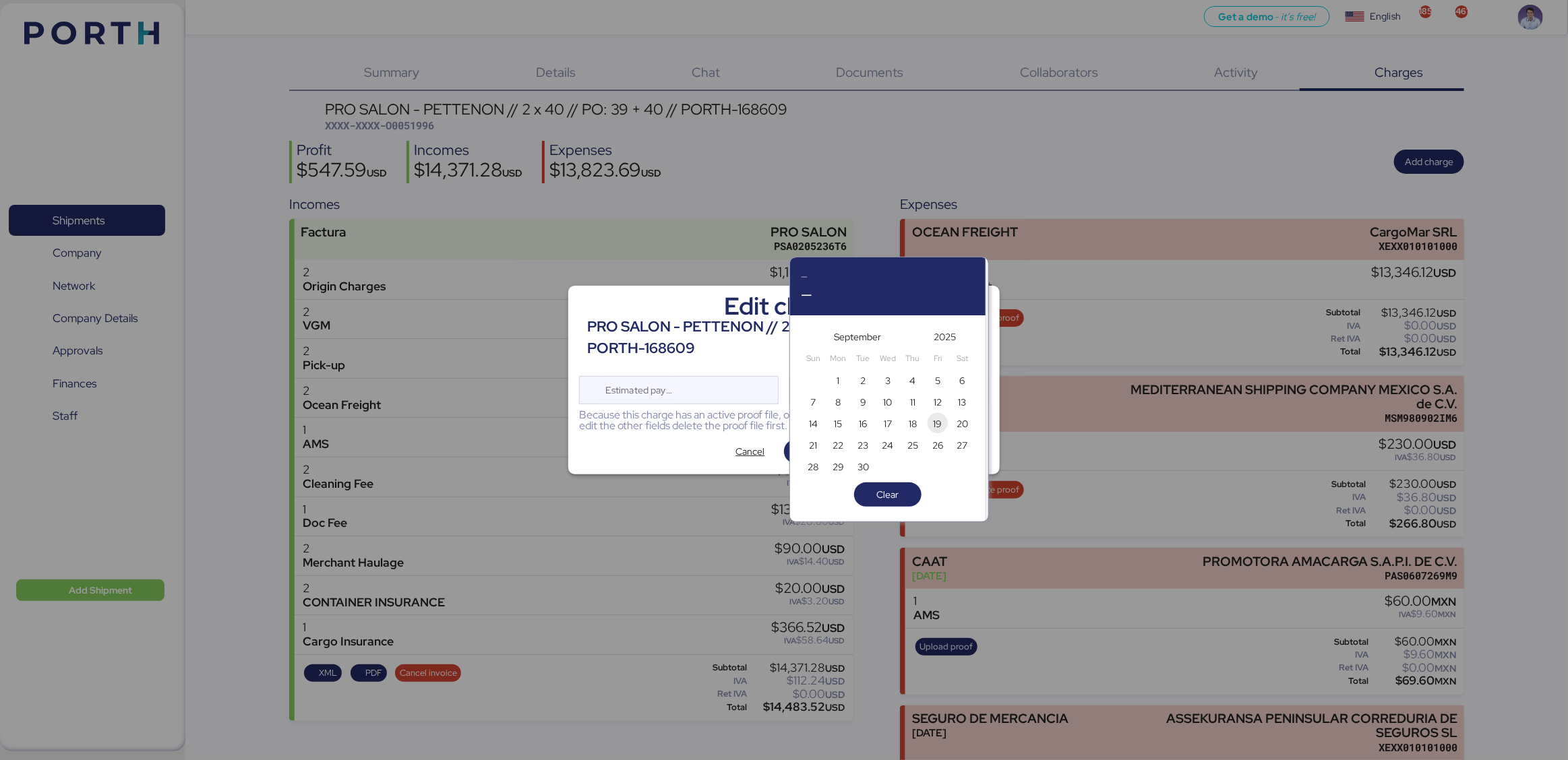
click at [928, 424] on span "19" at bounding box center [937, 423] width 20 height 20
type input "Sep 19, 2025"
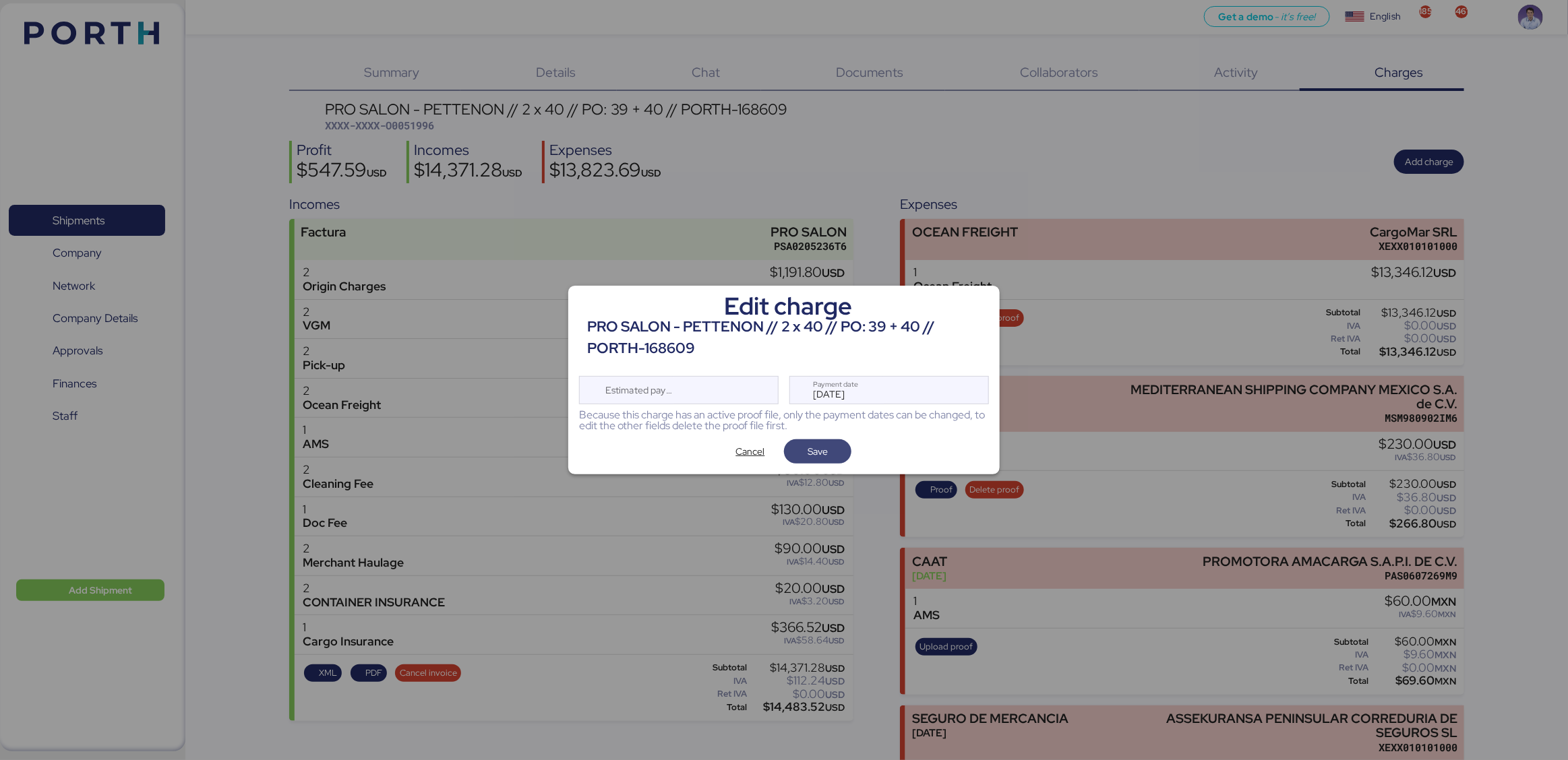
click at [846, 441] on span "Save" at bounding box center [818, 451] width 68 height 24
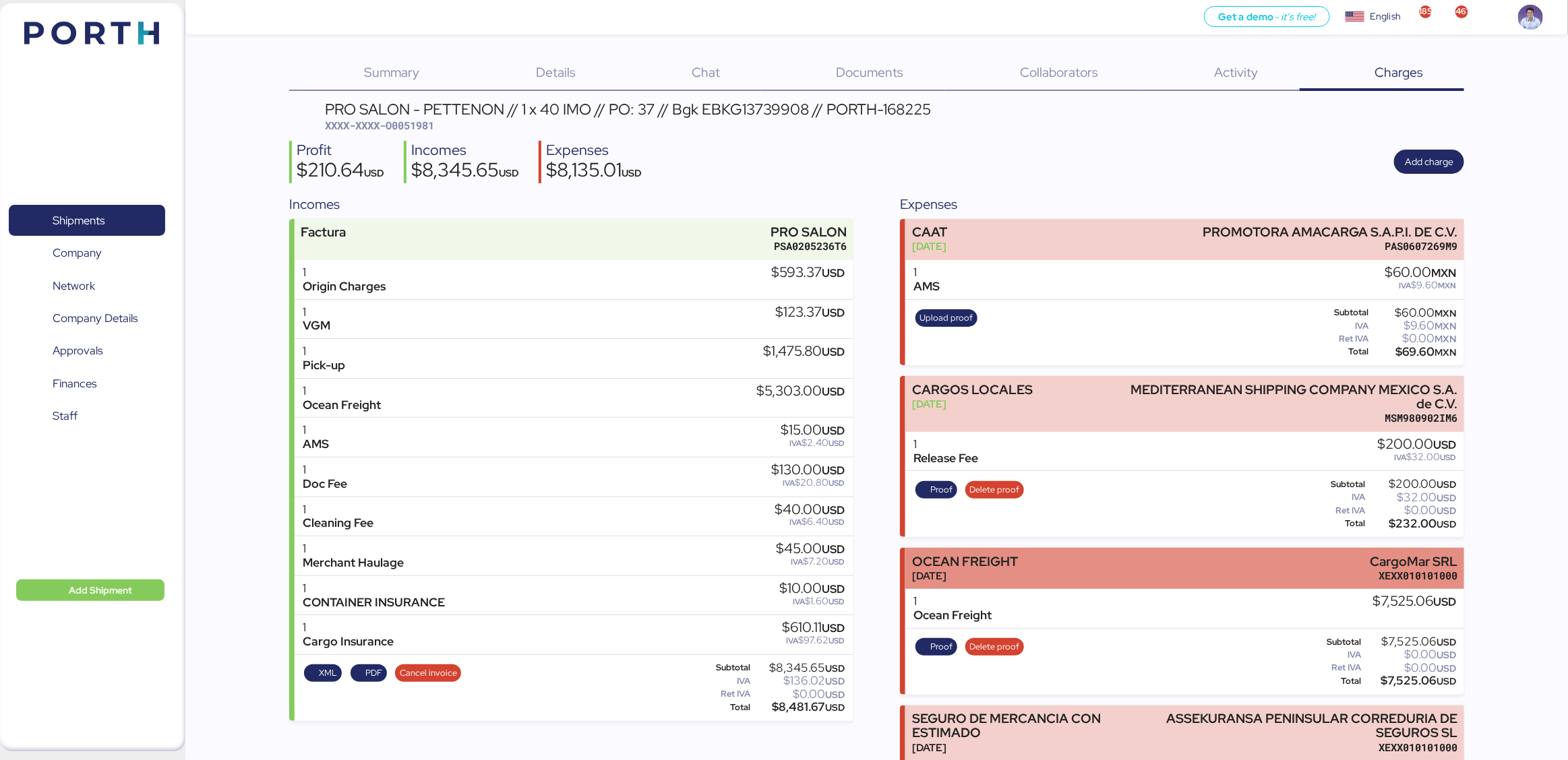
click at [985, 570] on div "[DATE]" at bounding box center [965, 576] width 106 height 14
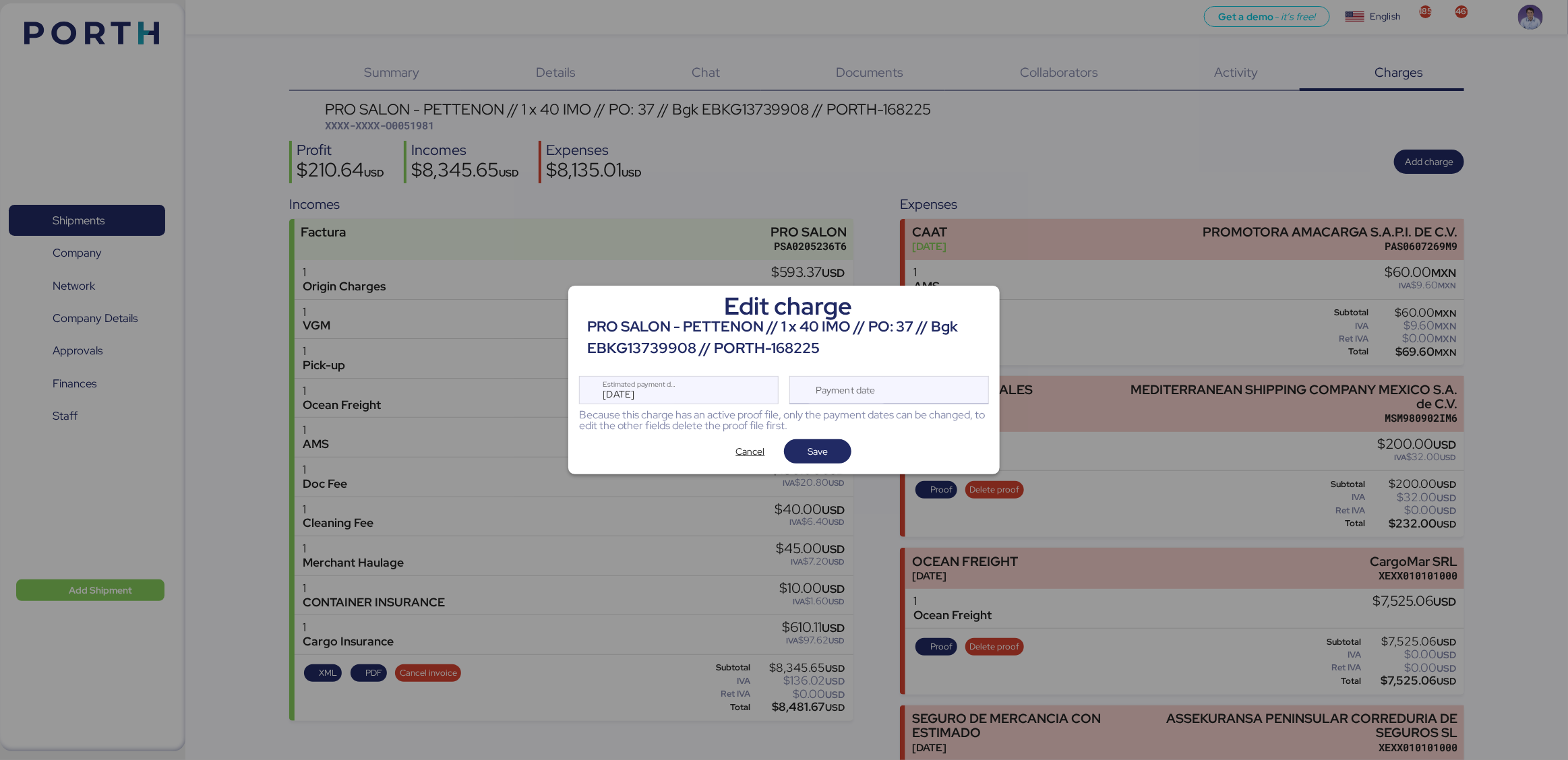
click at [924, 390] on div "Payment date" at bounding box center [889, 389] width 200 height 28
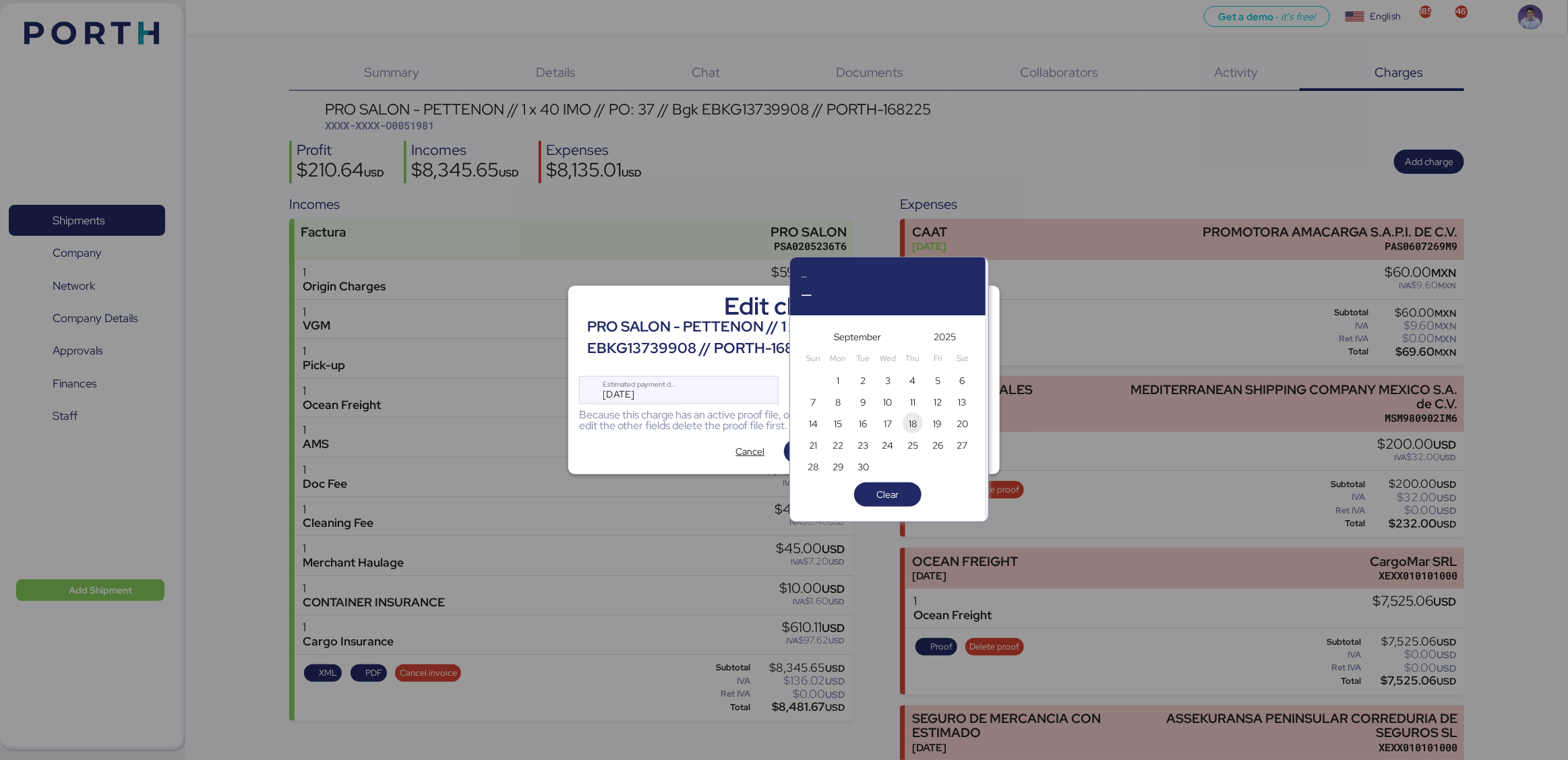
click at [916, 427] on span "18" at bounding box center [913, 424] width 8 height 16
type input "[DATE]"
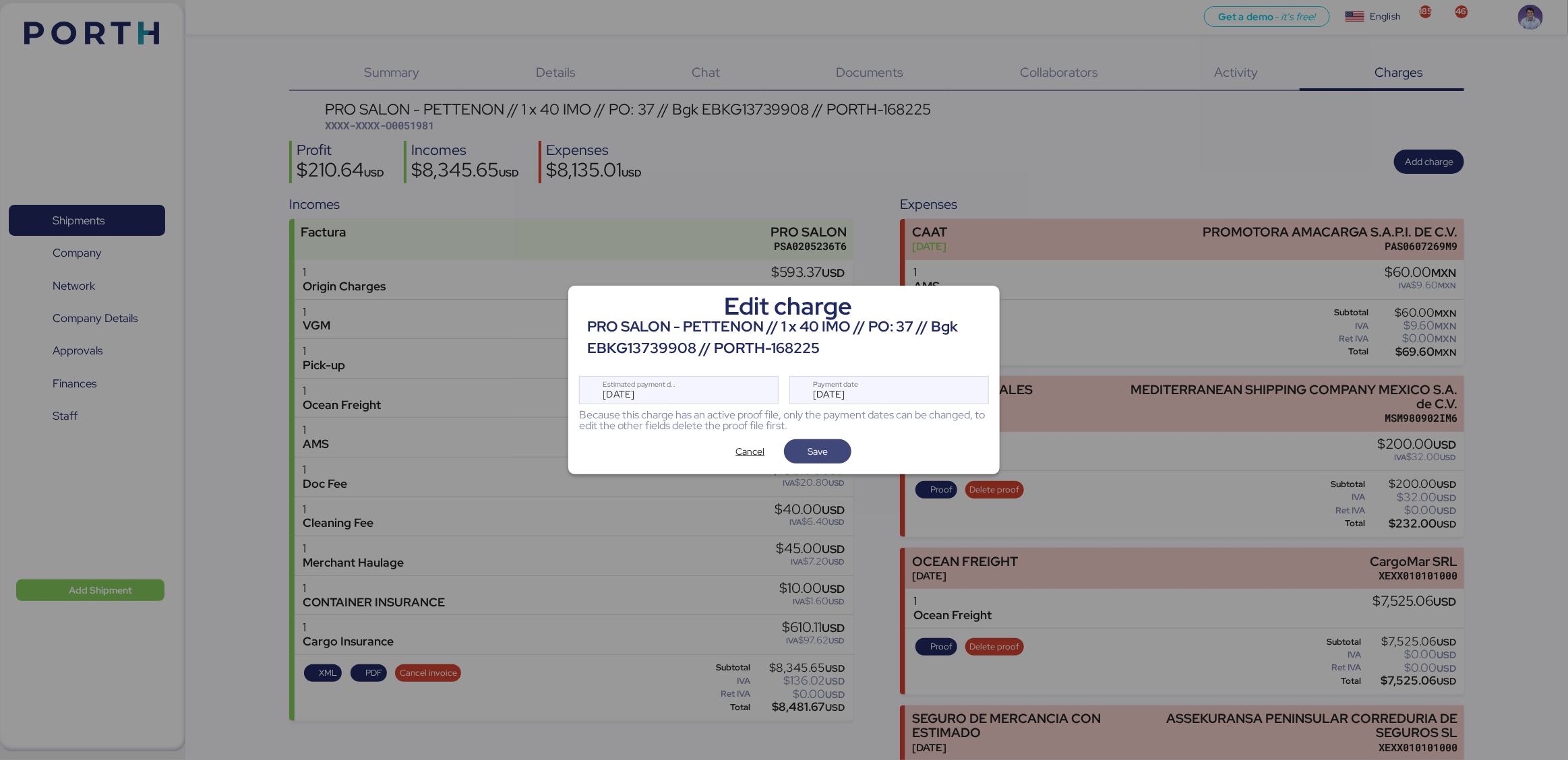
click at [842, 446] on span "Save" at bounding box center [818, 451] width 68 height 24
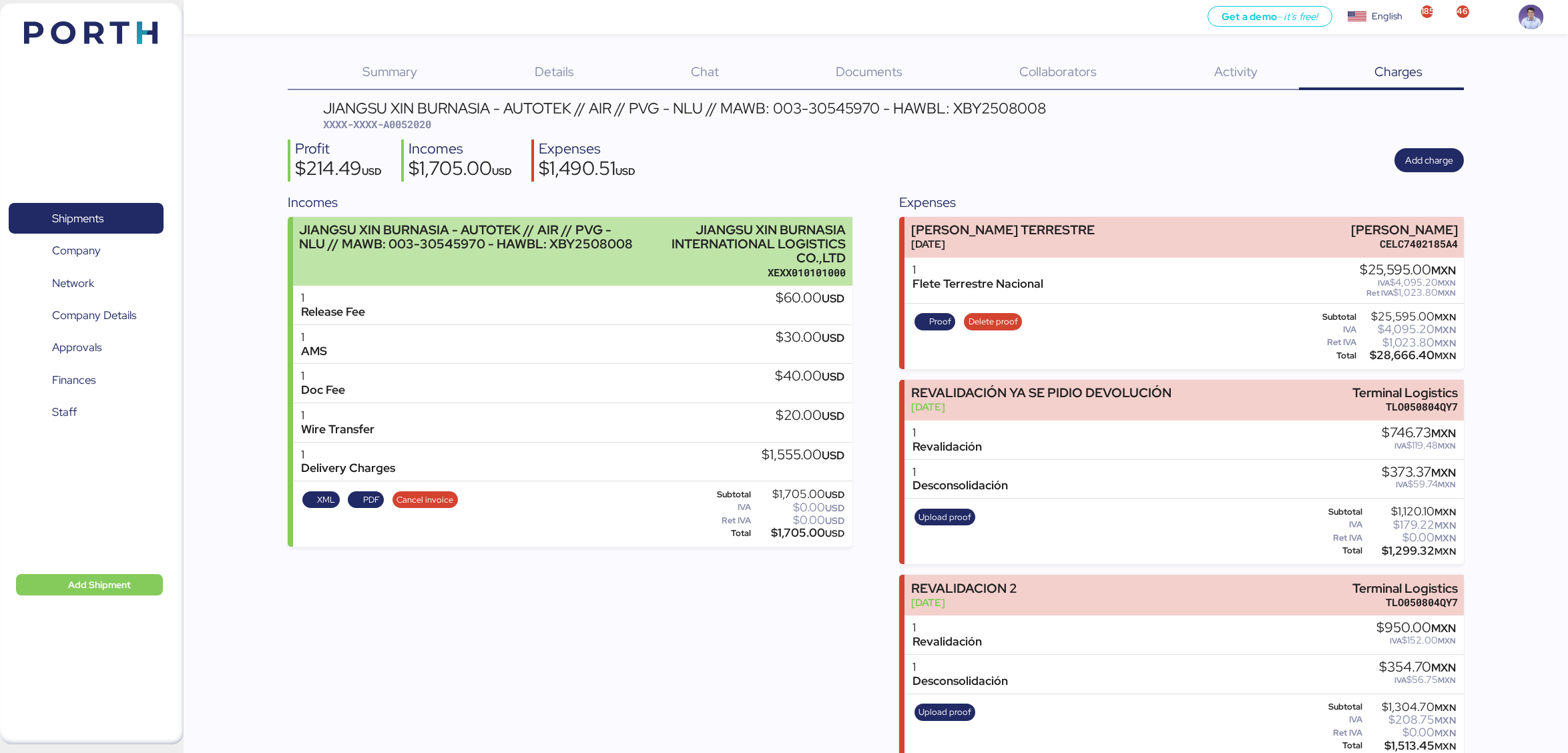
click at [757, 248] on div "JIANGSU XIN BURNASIA INTERNATIONAL LOGISTICS CO.,LTD" at bounding box center [746, 244] width 200 height 42
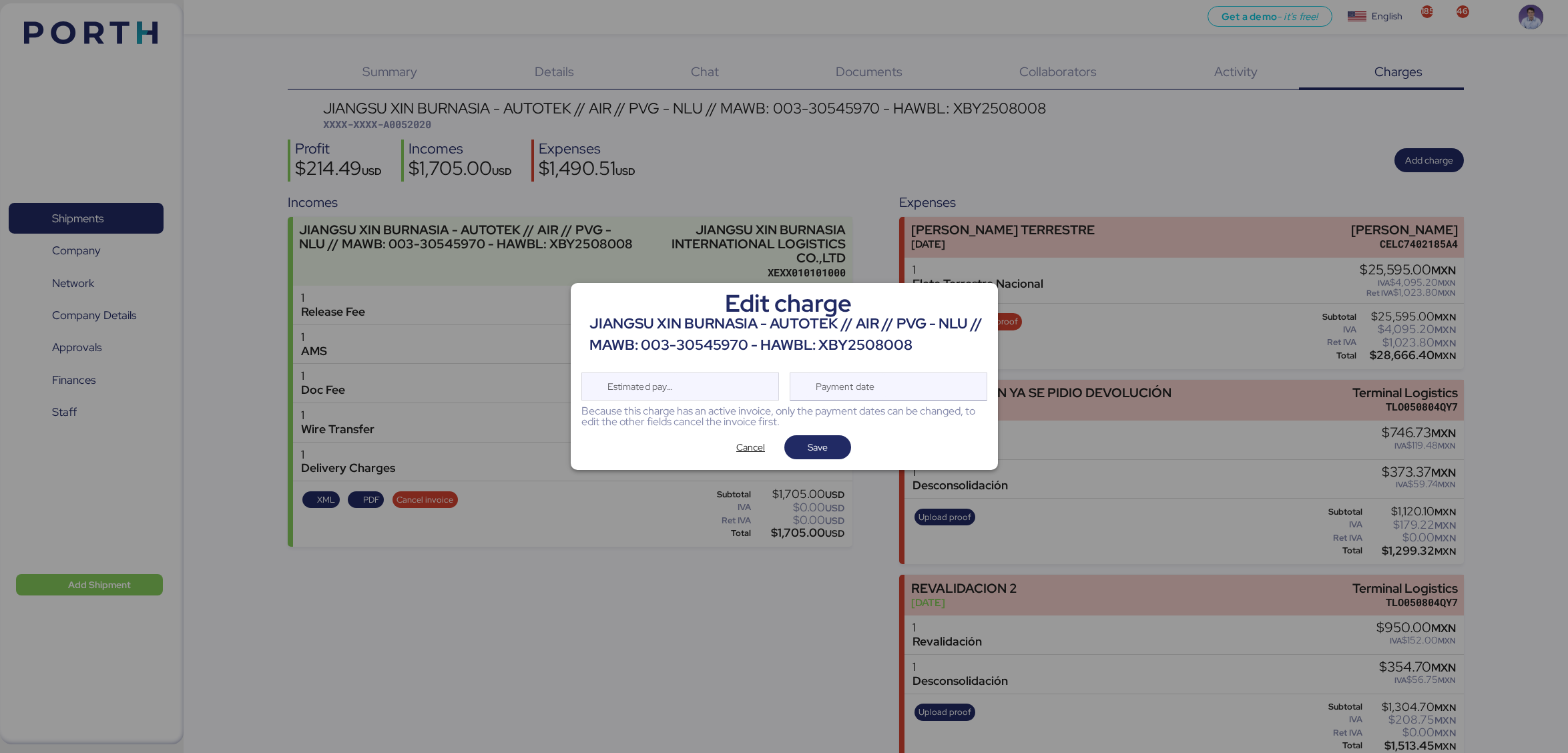
click at [837, 384] on div "Payment date" at bounding box center [846, 387] width 79 height 27
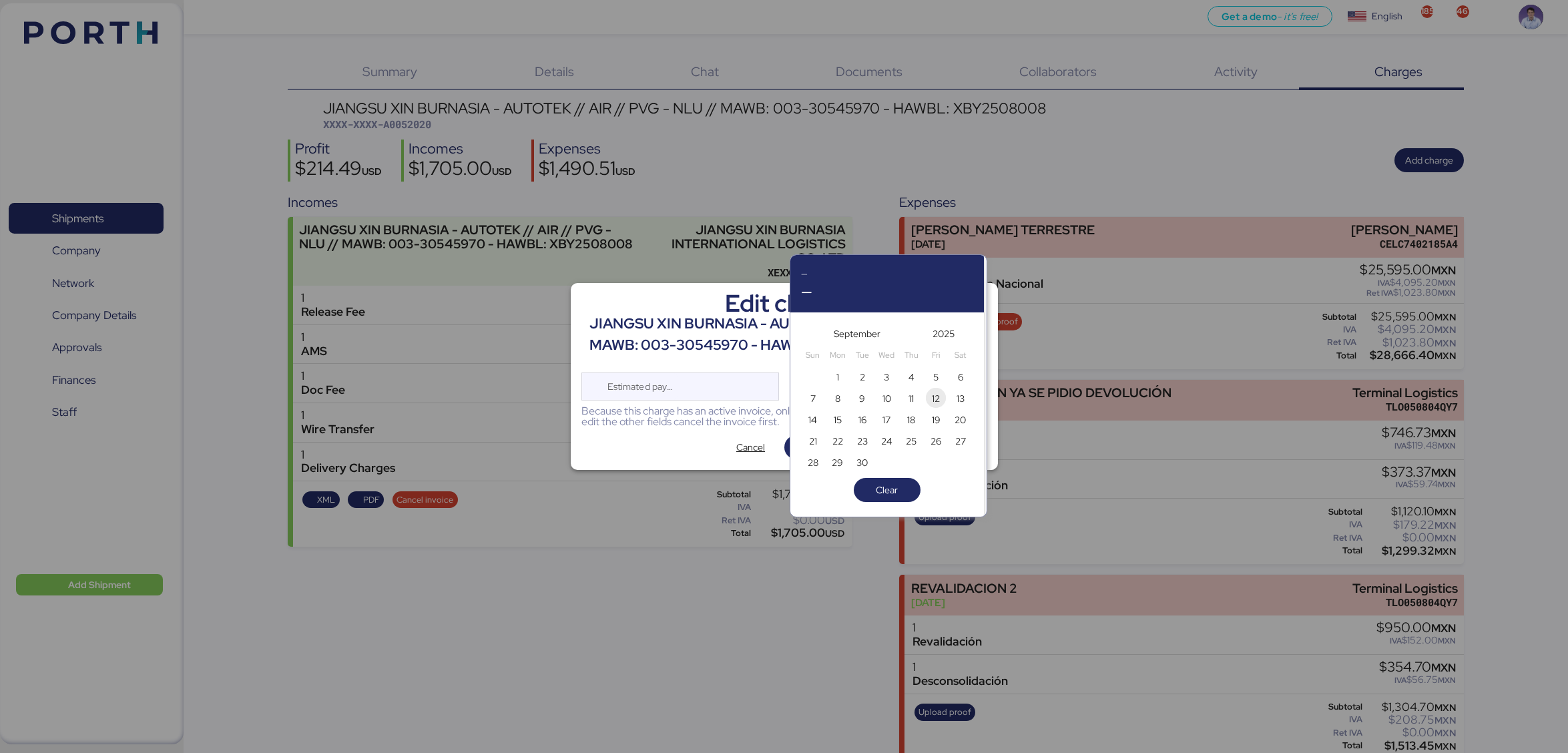
click at [936, 399] on span "12" at bounding box center [936, 398] width 8 height 16
type input "[DATE]"
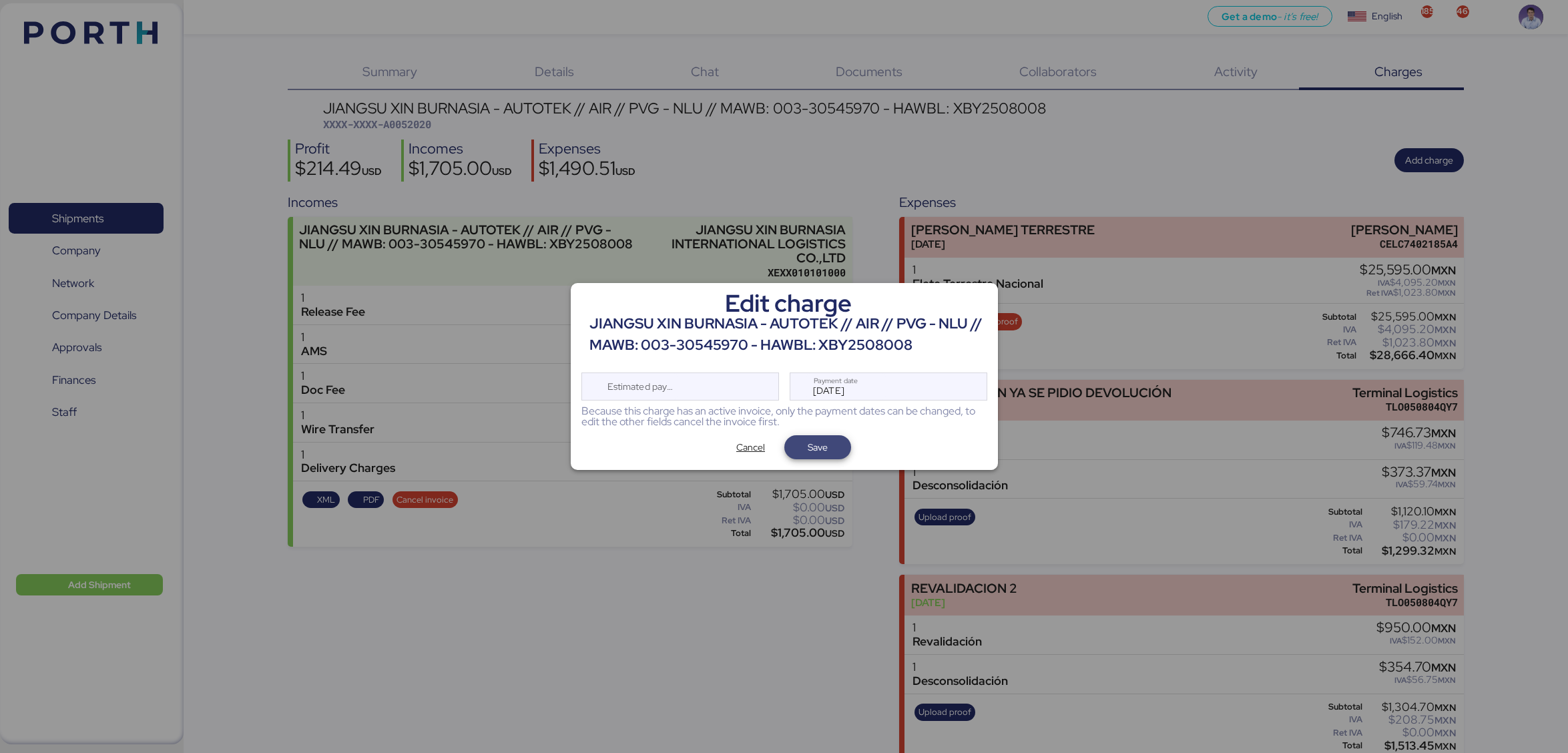
click at [813, 439] on span "Save" at bounding box center [817, 447] width 20 height 16
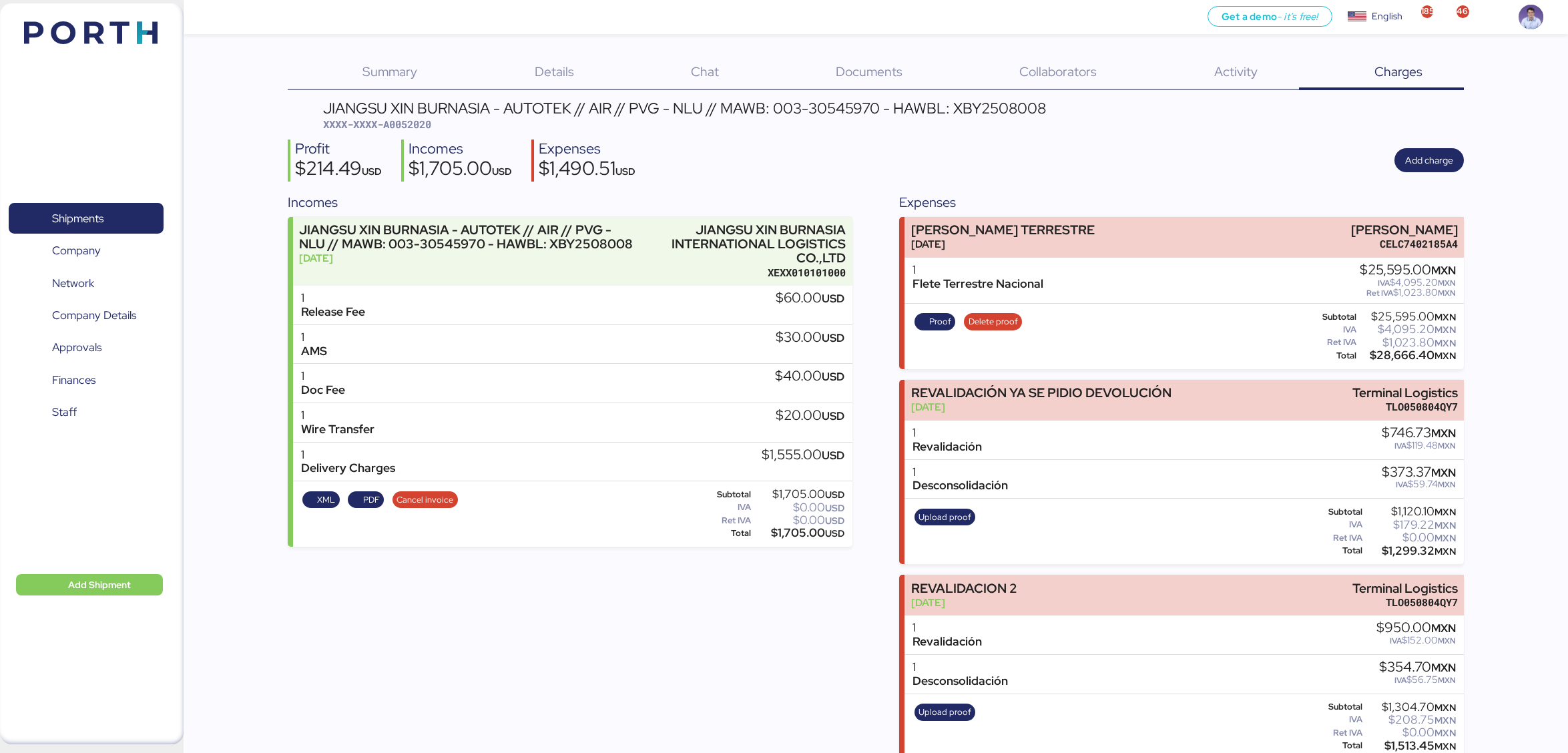
click at [585, 177] on div "$1,490.51 USD" at bounding box center [586, 170] width 97 height 23
drag, startPoint x: 406, startPoint y: 124, endPoint x: 453, endPoint y: 121, distance: 47.1
click at [453, 121] on div "JIANGSU XIN BURNASIA - AUTOTEK // AIR // PVG - NLU // MAWB: 003-30545970 - HAWB…" at bounding box center [685, 116] width 723 height 32
copy span "52020"
click at [562, 171] on div "$1,490.51 USD" at bounding box center [586, 170] width 97 height 23
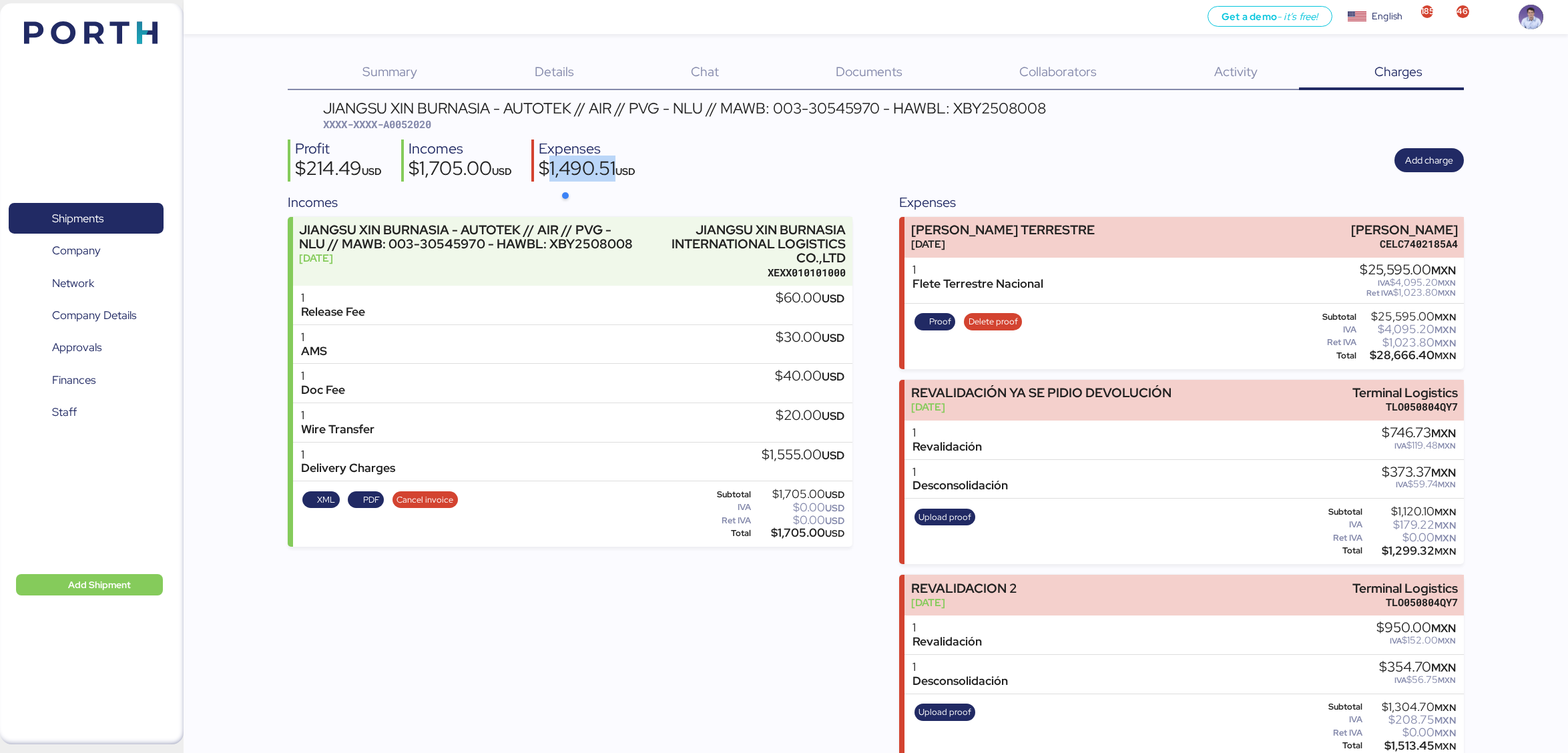
click at [562, 171] on div "$1,490.51 USD" at bounding box center [586, 170] width 97 height 23
copy div "1,490.51"
click at [454, 169] on div "$1,705.00 USD" at bounding box center [460, 170] width 103 height 23
copy div "1,705.00"
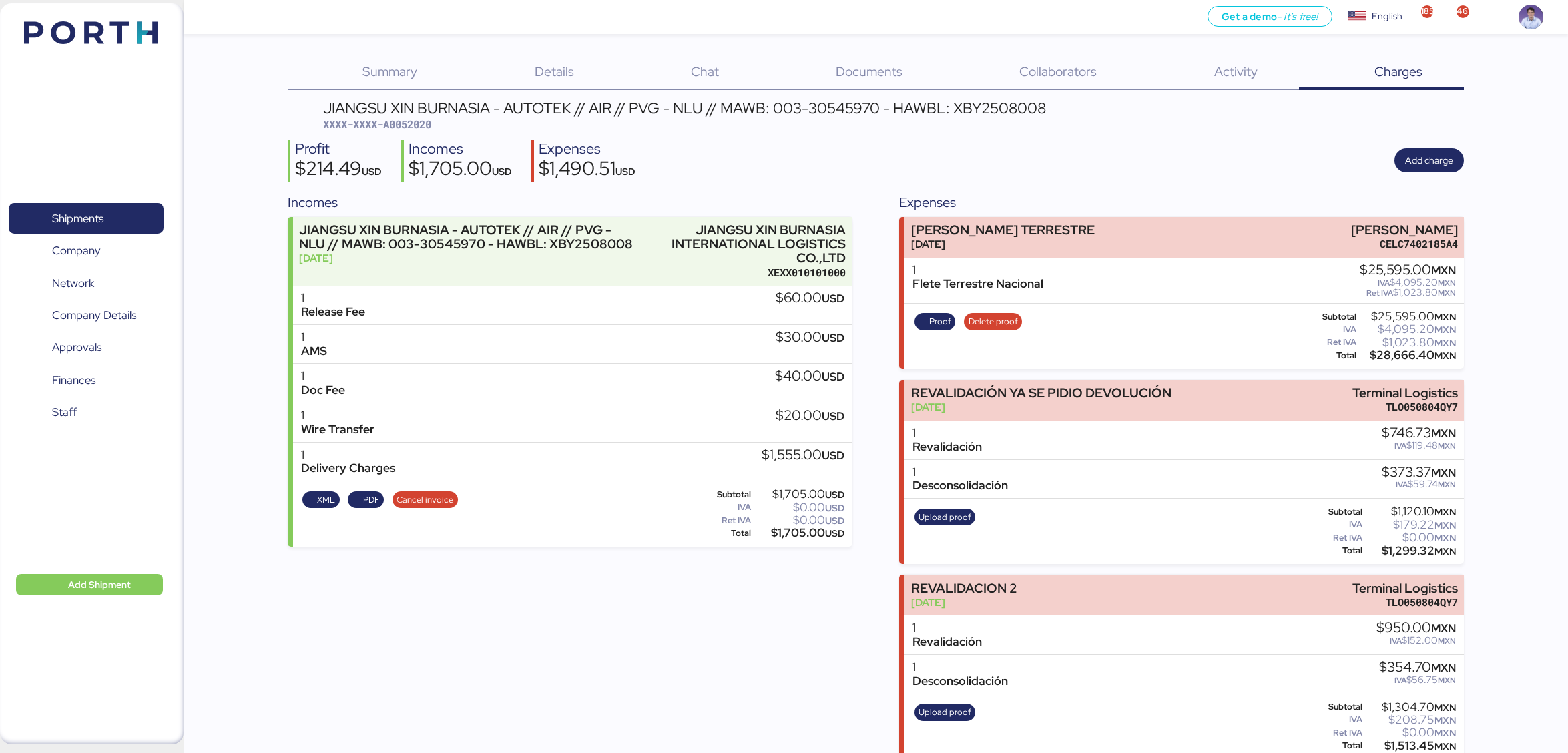
click at [856, 147] on div "Profit $214.49 USD Incomes $1,705.00 USD Expenses $1,490.51 USD Add charge" at bounding box center [876, 161] width 1177 height 42
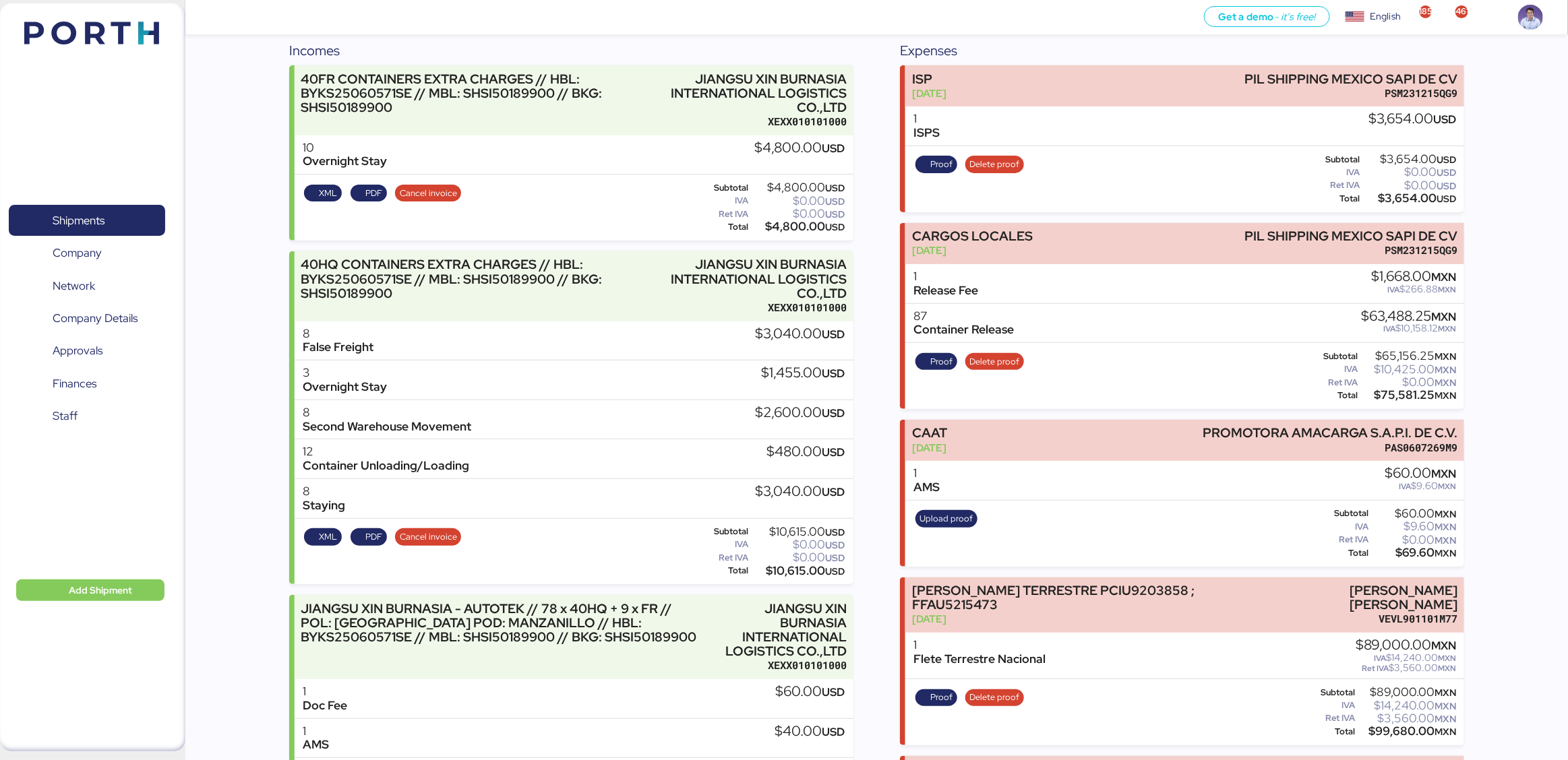
scroll to position [217, 0]
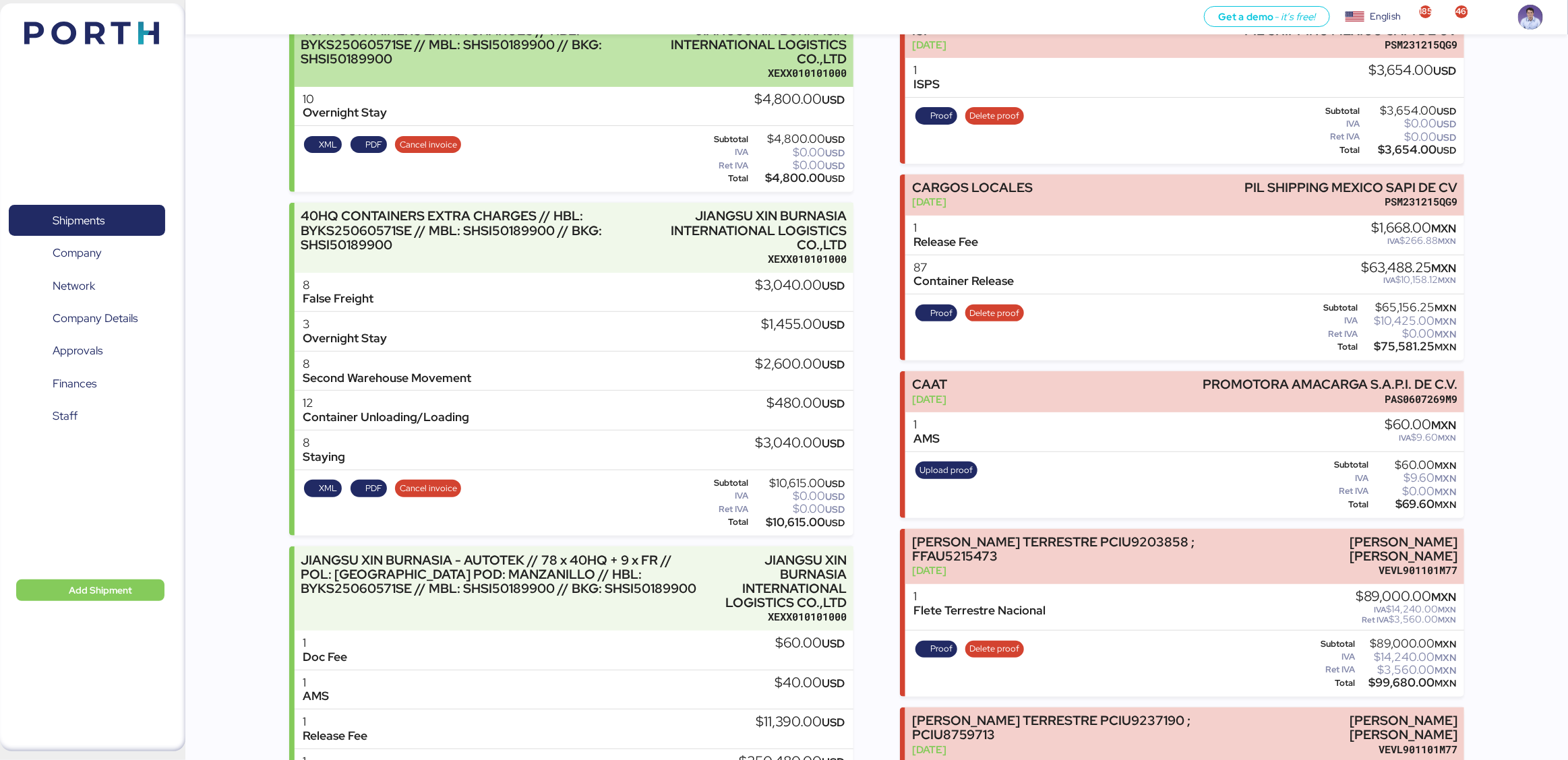
click at [813, 74] on div "XEXX010101000" at bounding box center [750, 72] width 195 height 14
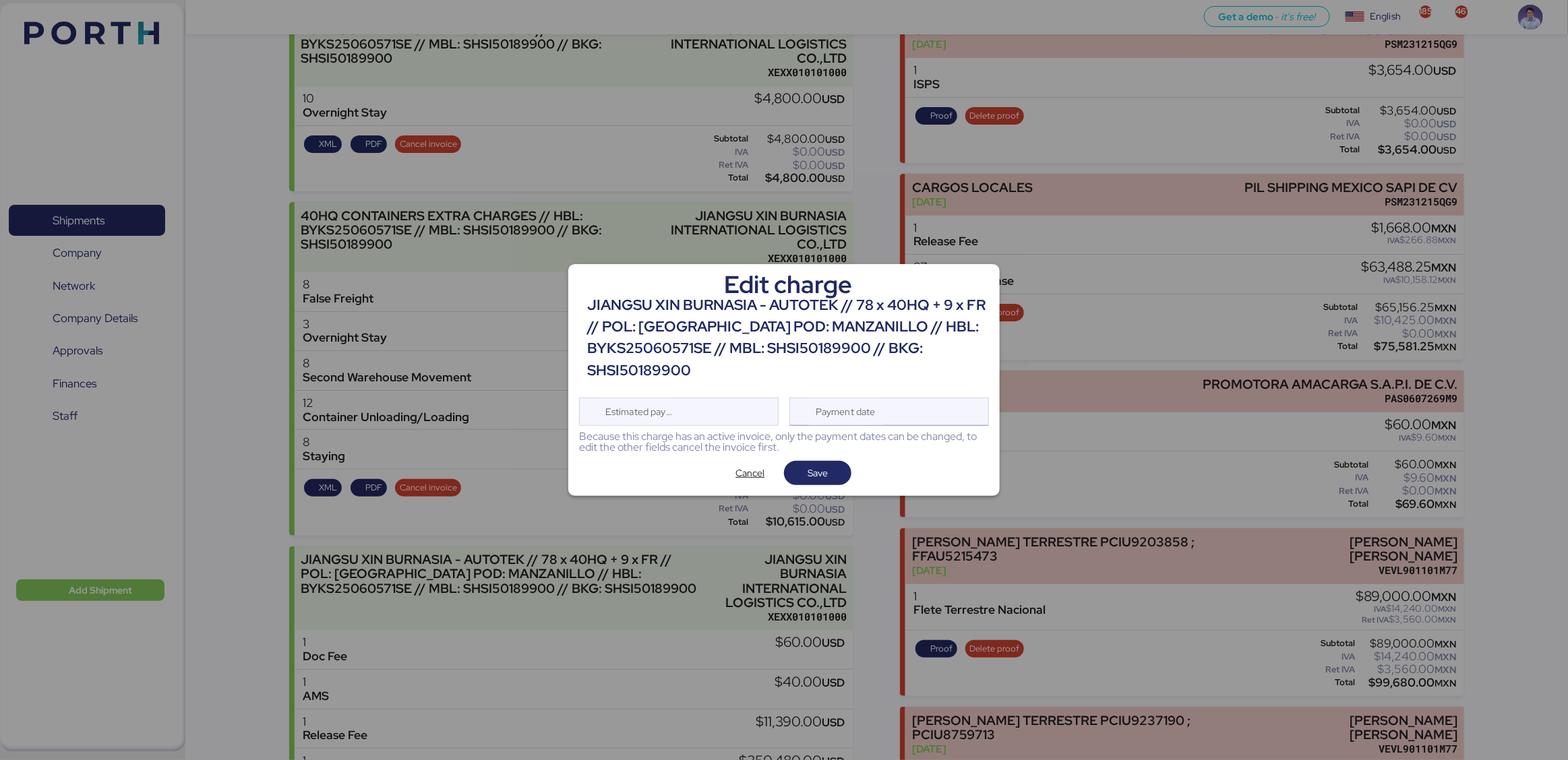
click at [935, 400] on div "Payment date" at bounding box center [889, 411] width 200 height 28
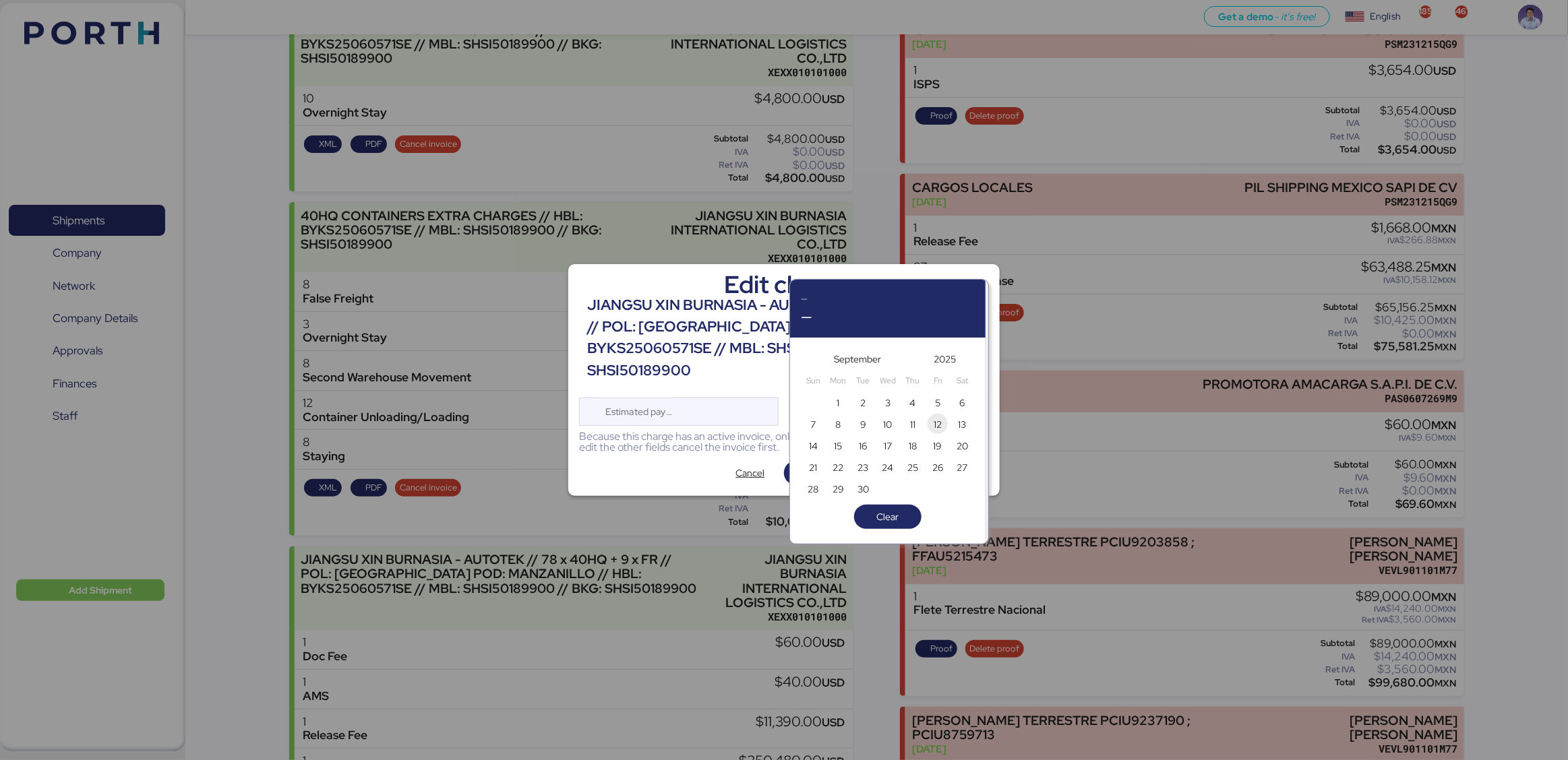
click at [932, 425] on span "12" at bounding box center [937, 424] width 14 height 16
type input "[DATE]"
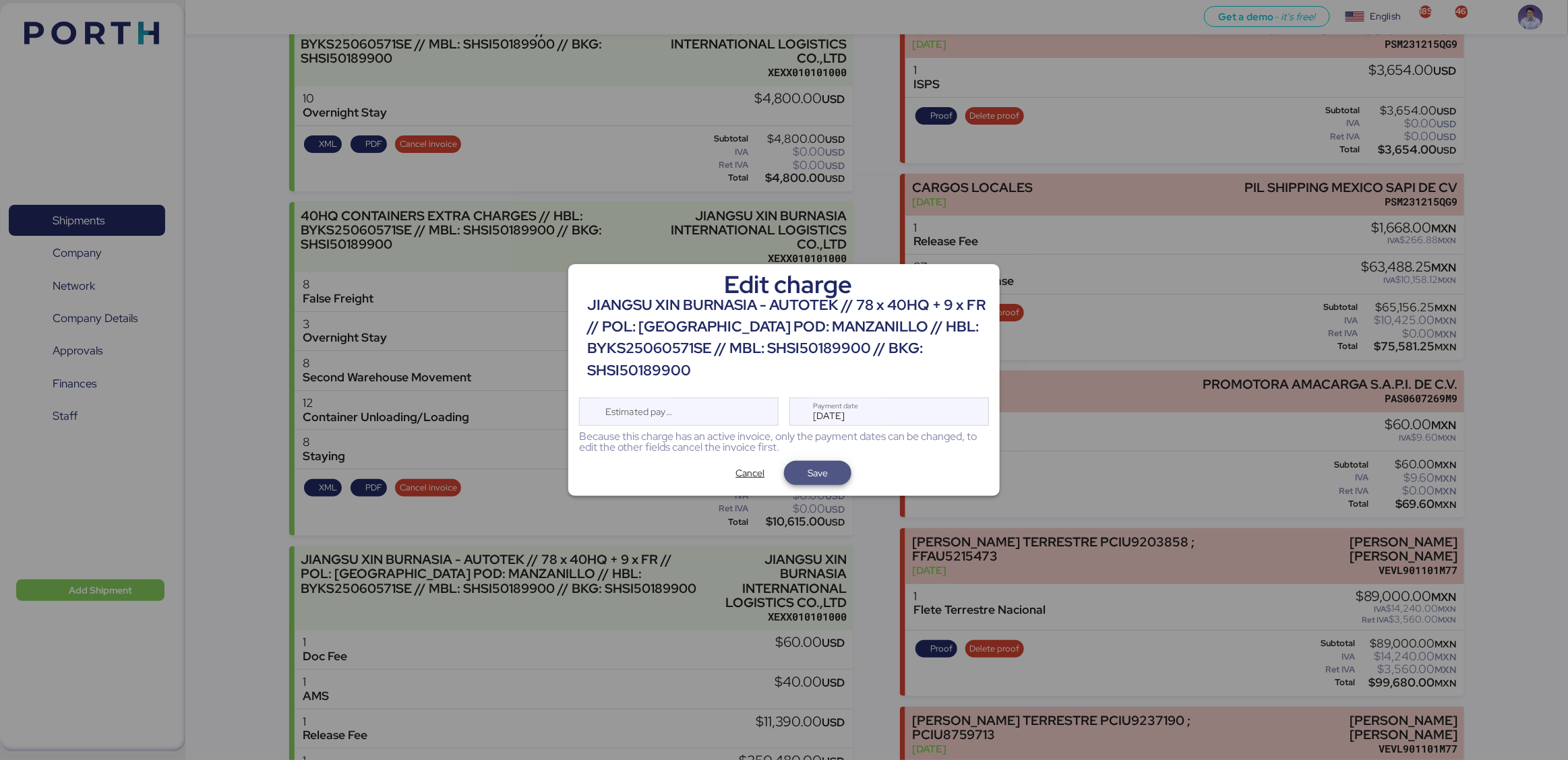
drag, startPoint x: 841, startPoint y: 472, endPoint x: 840, endPoint y: 462, distance: 10.0
click at [840, 473] on span "Save" at bounding box center [818, 472] width 68 height 24
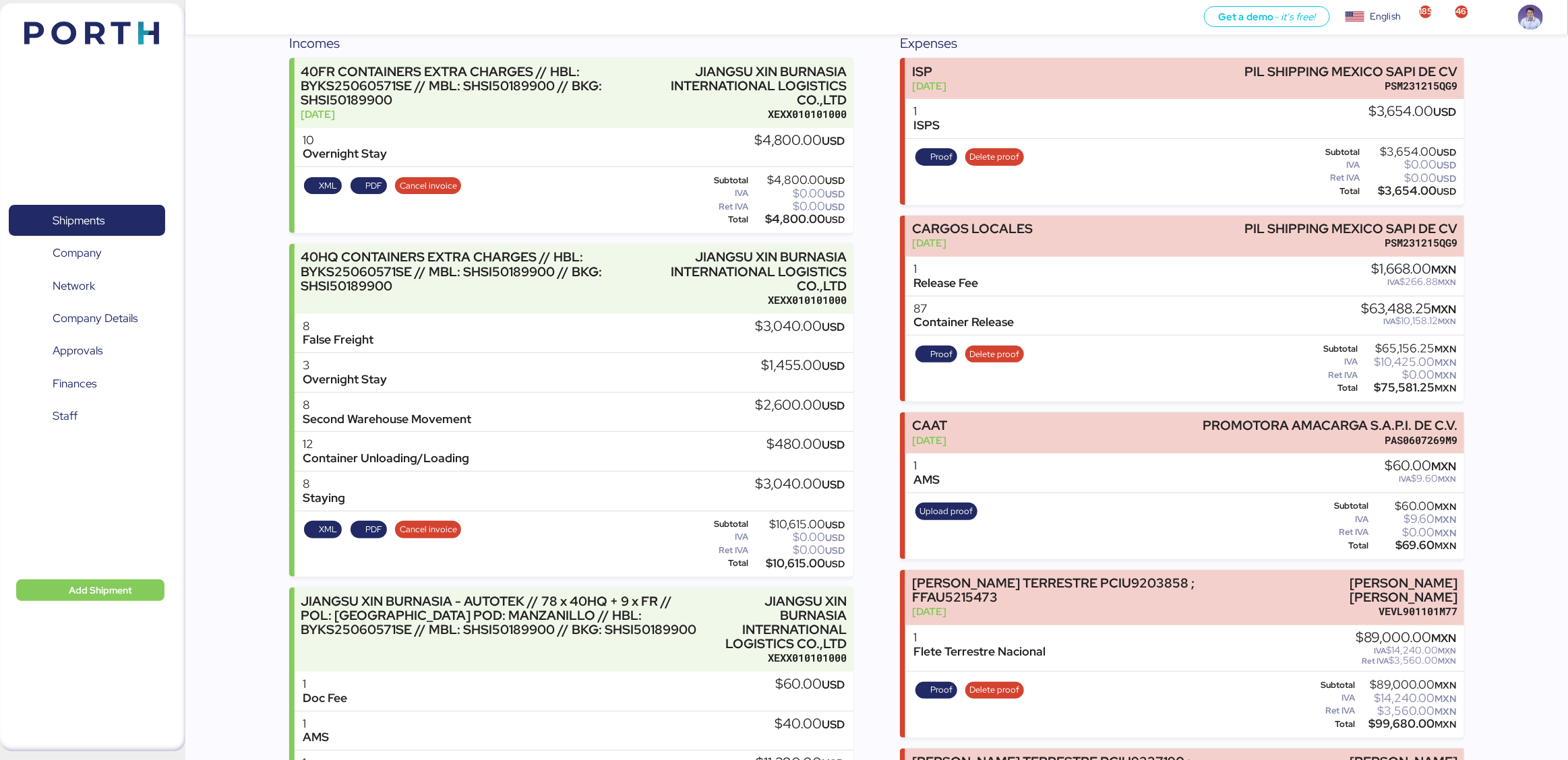
scroll to position [212, 0]
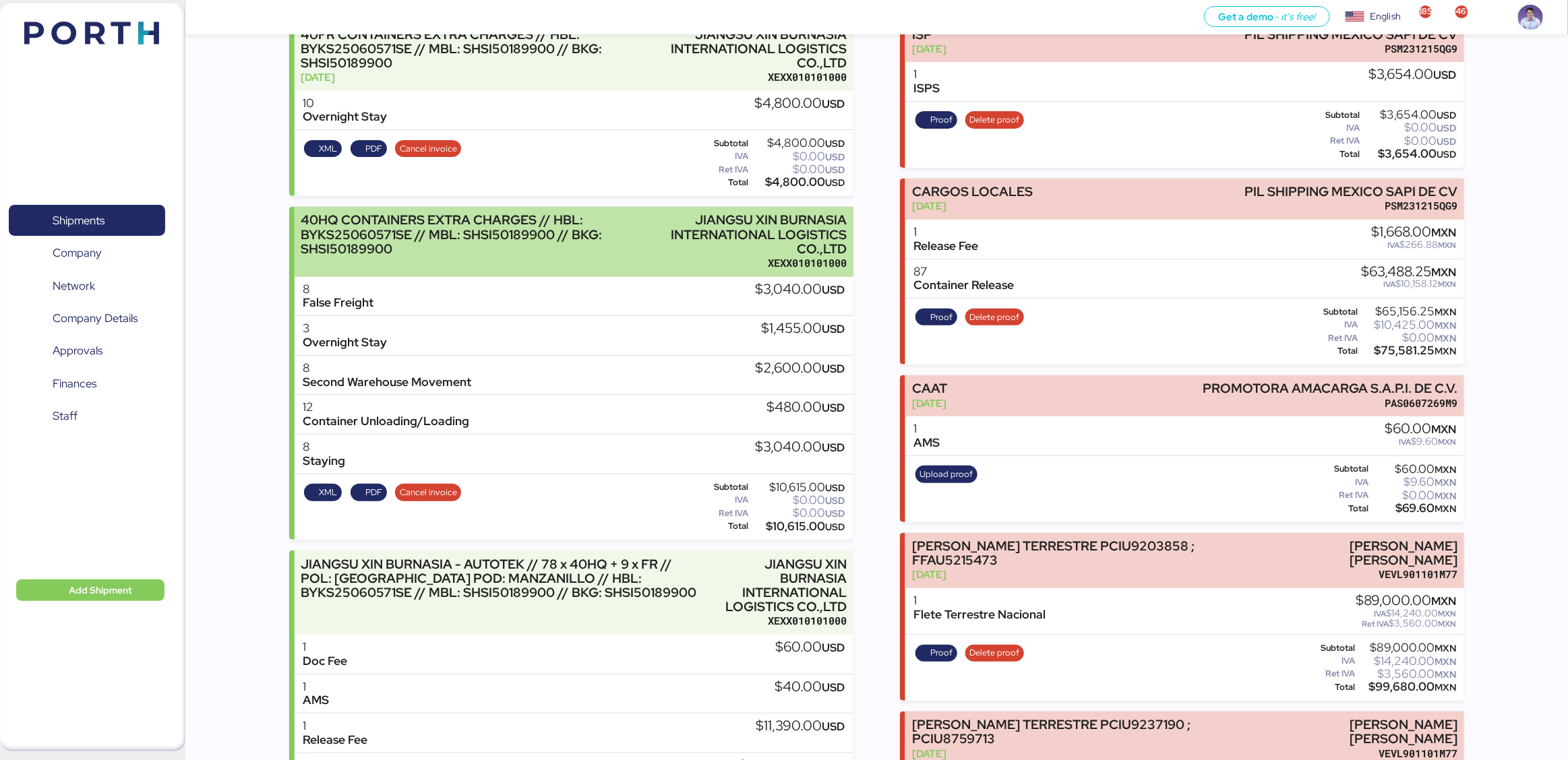
click at [813, 257] on div "XEXX010101000" at bounding box center [749, 263] width 194 height 14
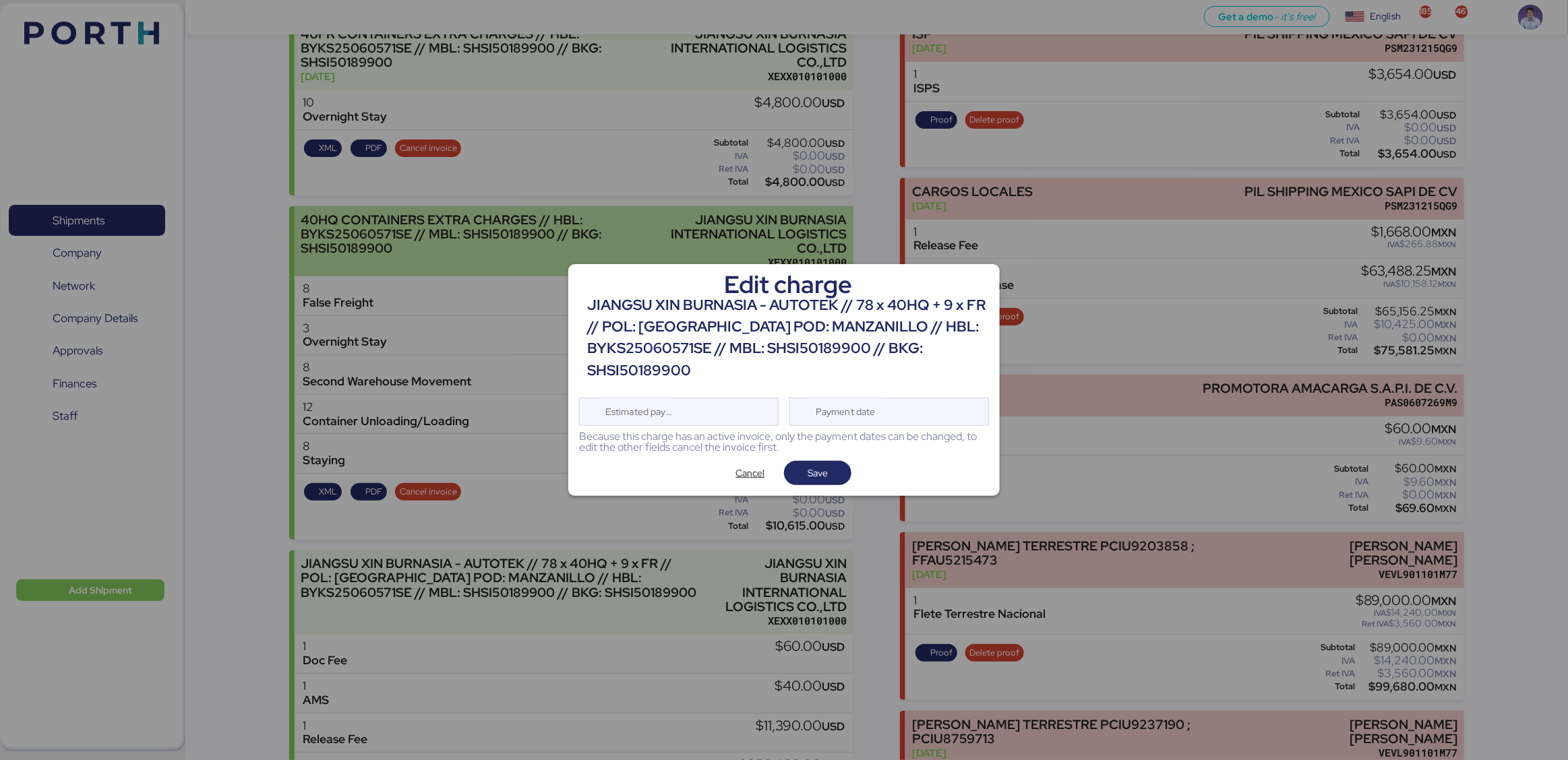
scroll to position [0, 0]
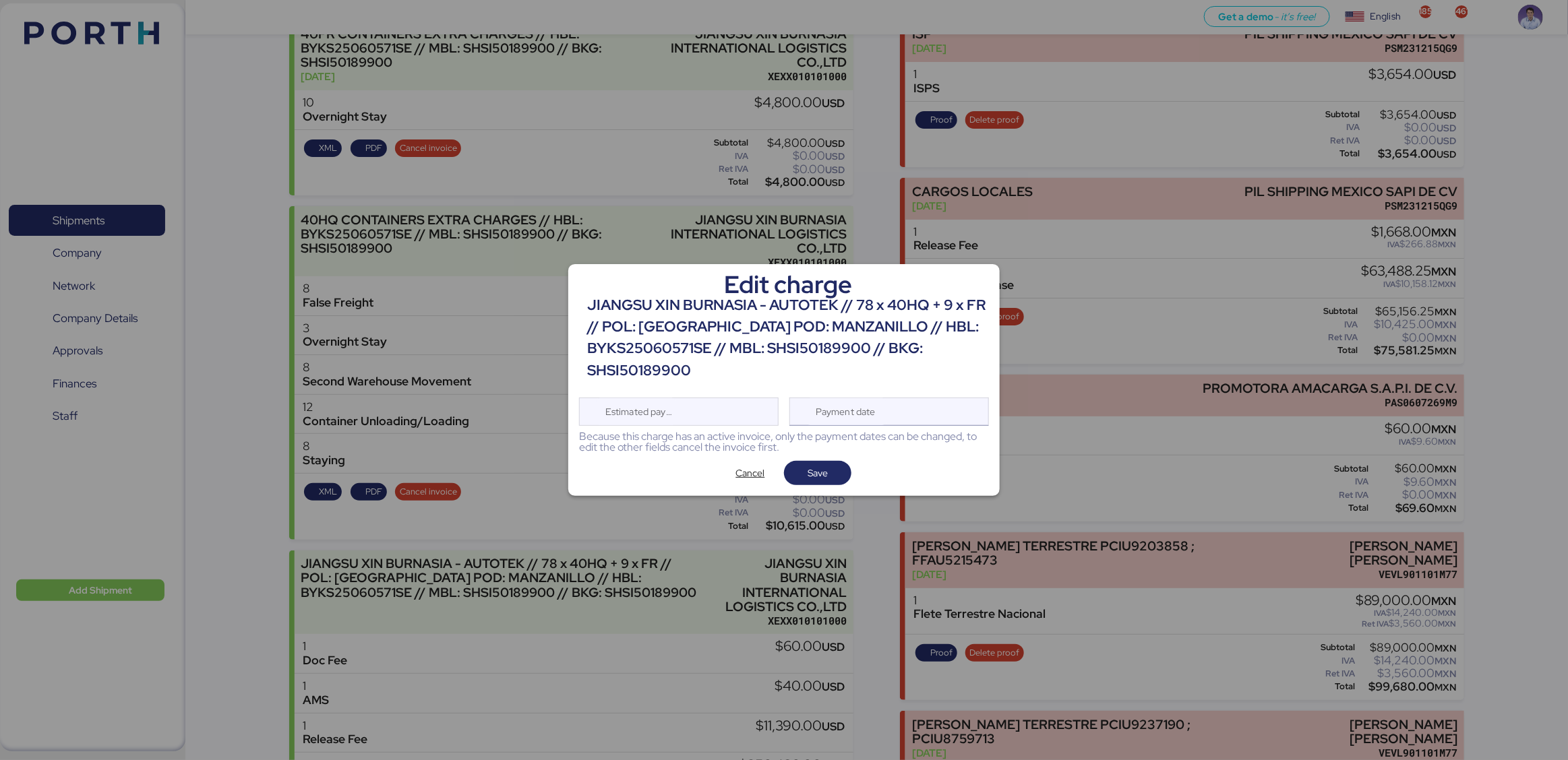
click at [867, 411] on div "Payment date" at bounding box center [846, 411] width 80 height 27
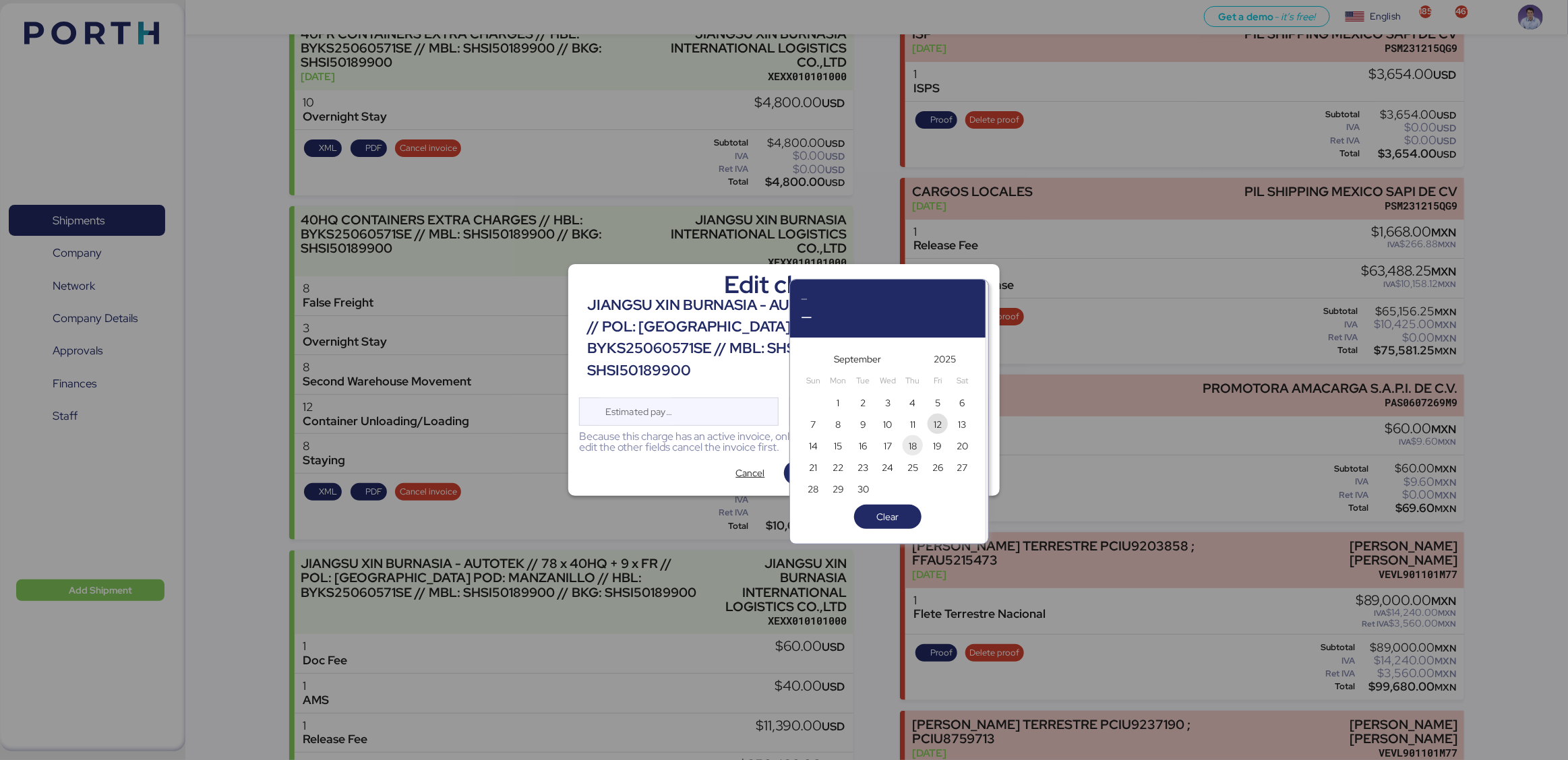
drag, startPoint x: 933, startPoint y: 427, endPoint x: 899, endPoint y: 432, distance: 34.4
click at [933, 427] on span "12" at bounding box center [937, 424] width 8 height 16
type input "[DATE]"
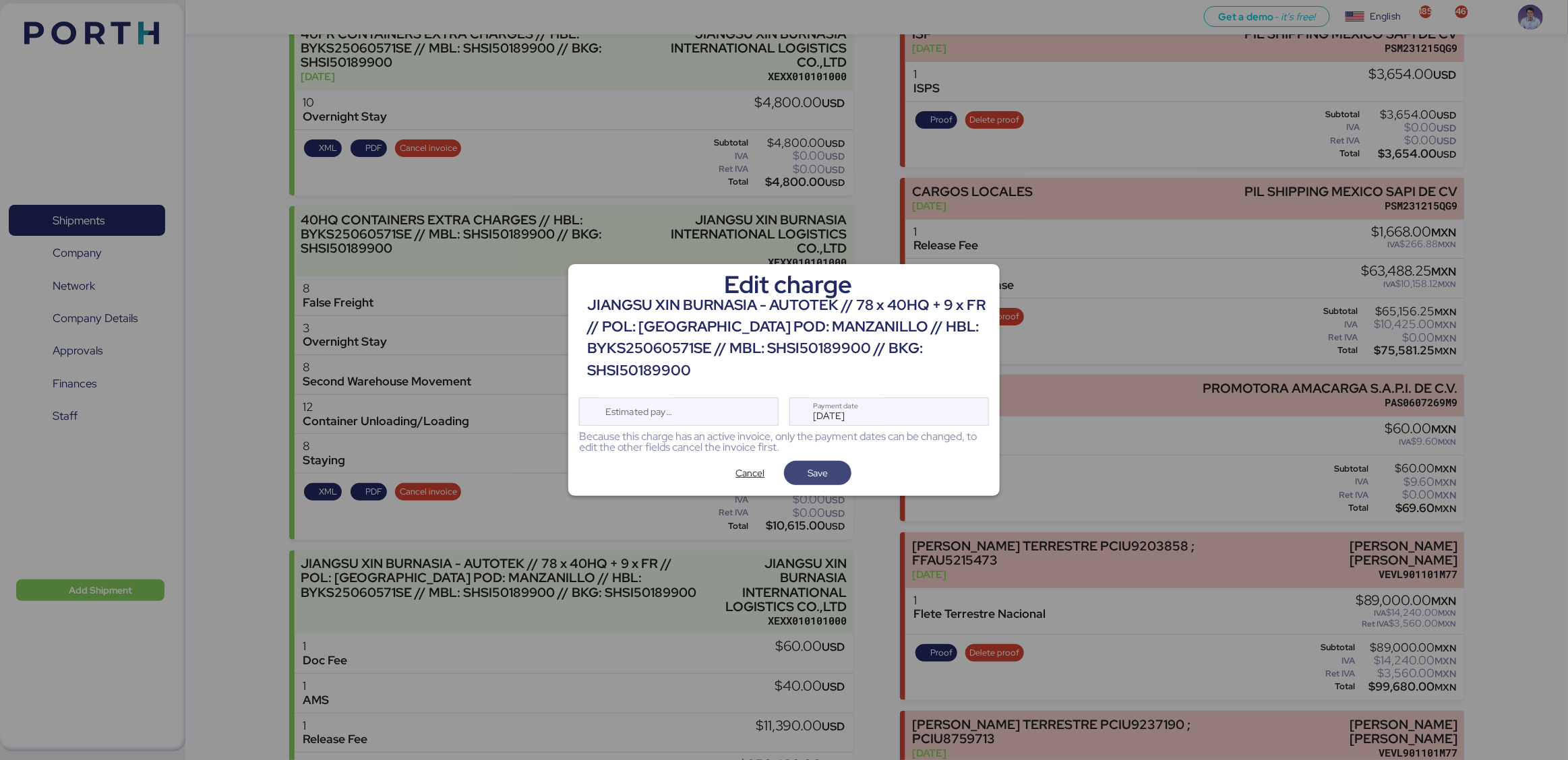
click at [836, 467] on span "Save" at bounding box center [817, 473] width 45 height 19
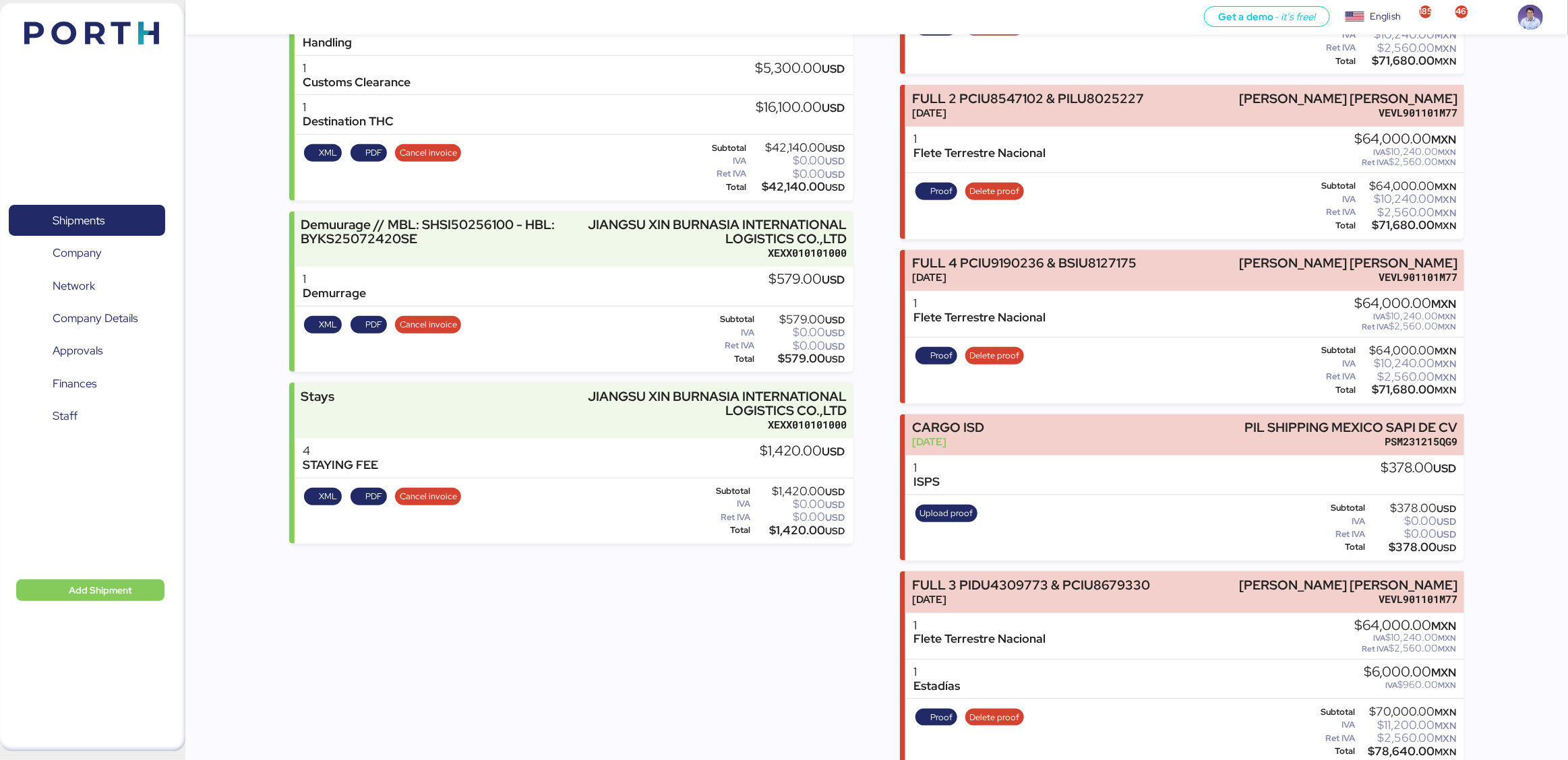
scroll to position [412, 0]
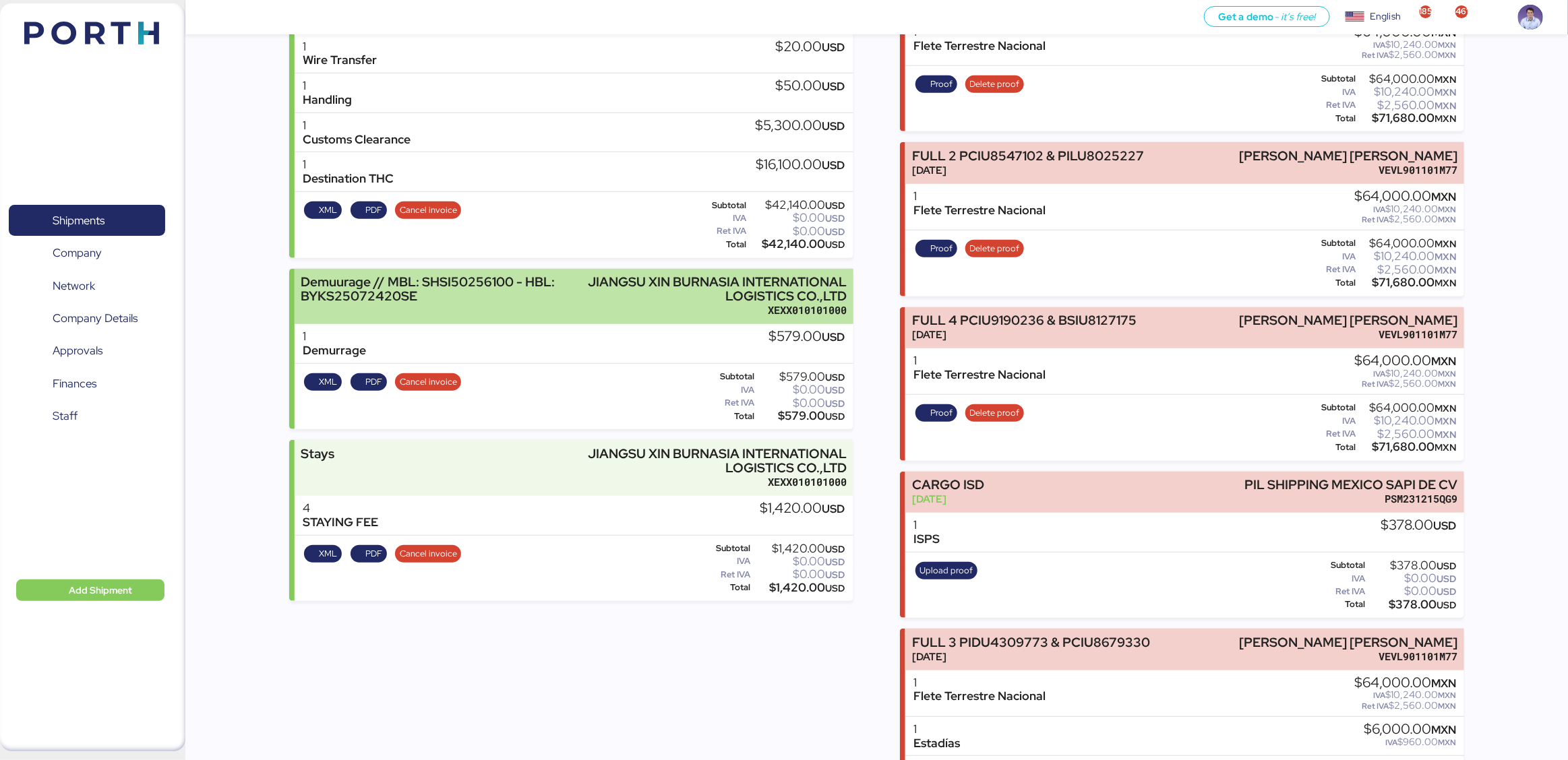
click at [789, 311] on div "XEXX010101000" at bounding box center [710, 310] width 273 height 14
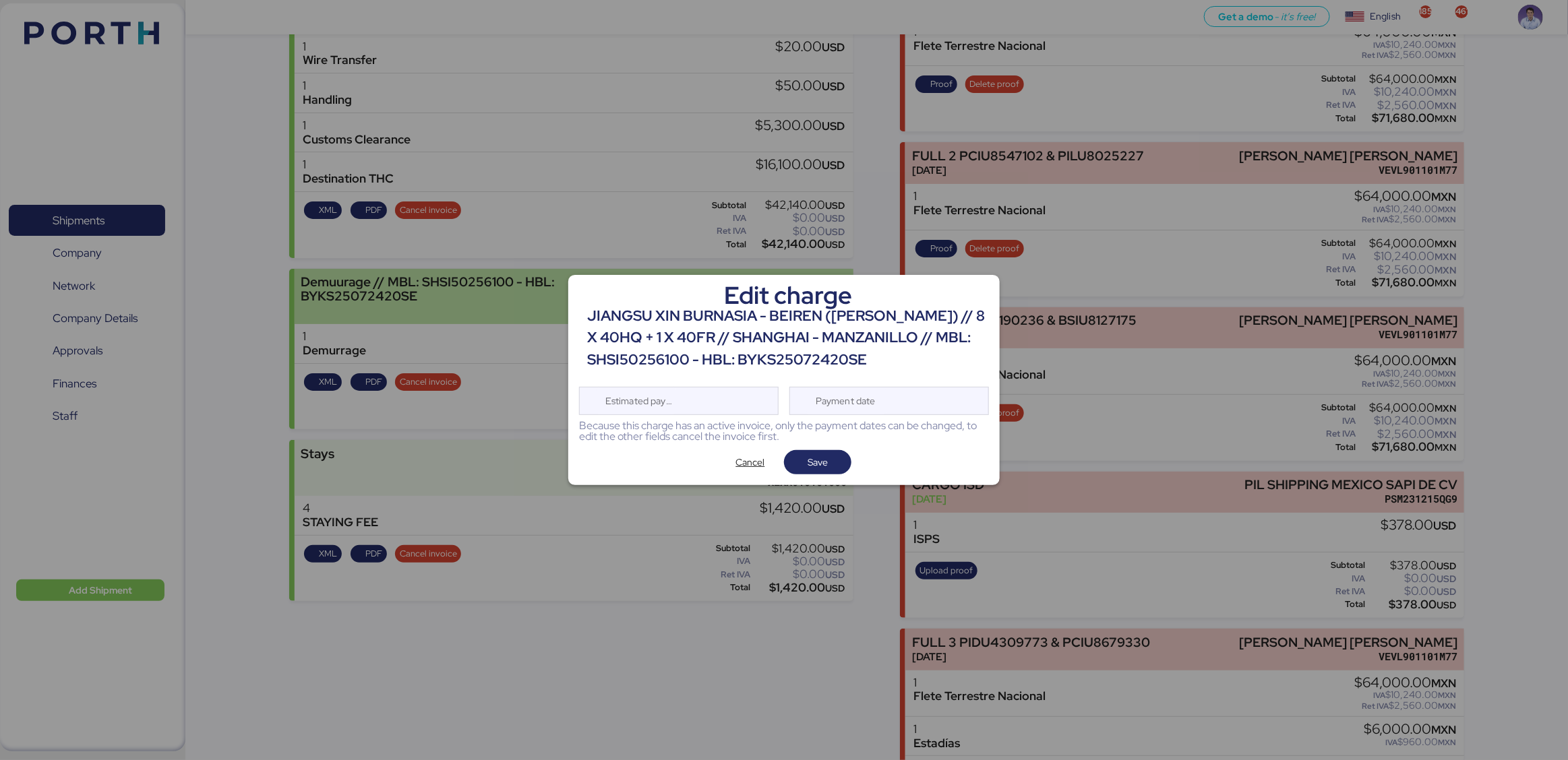
scroll to position [0, 0]
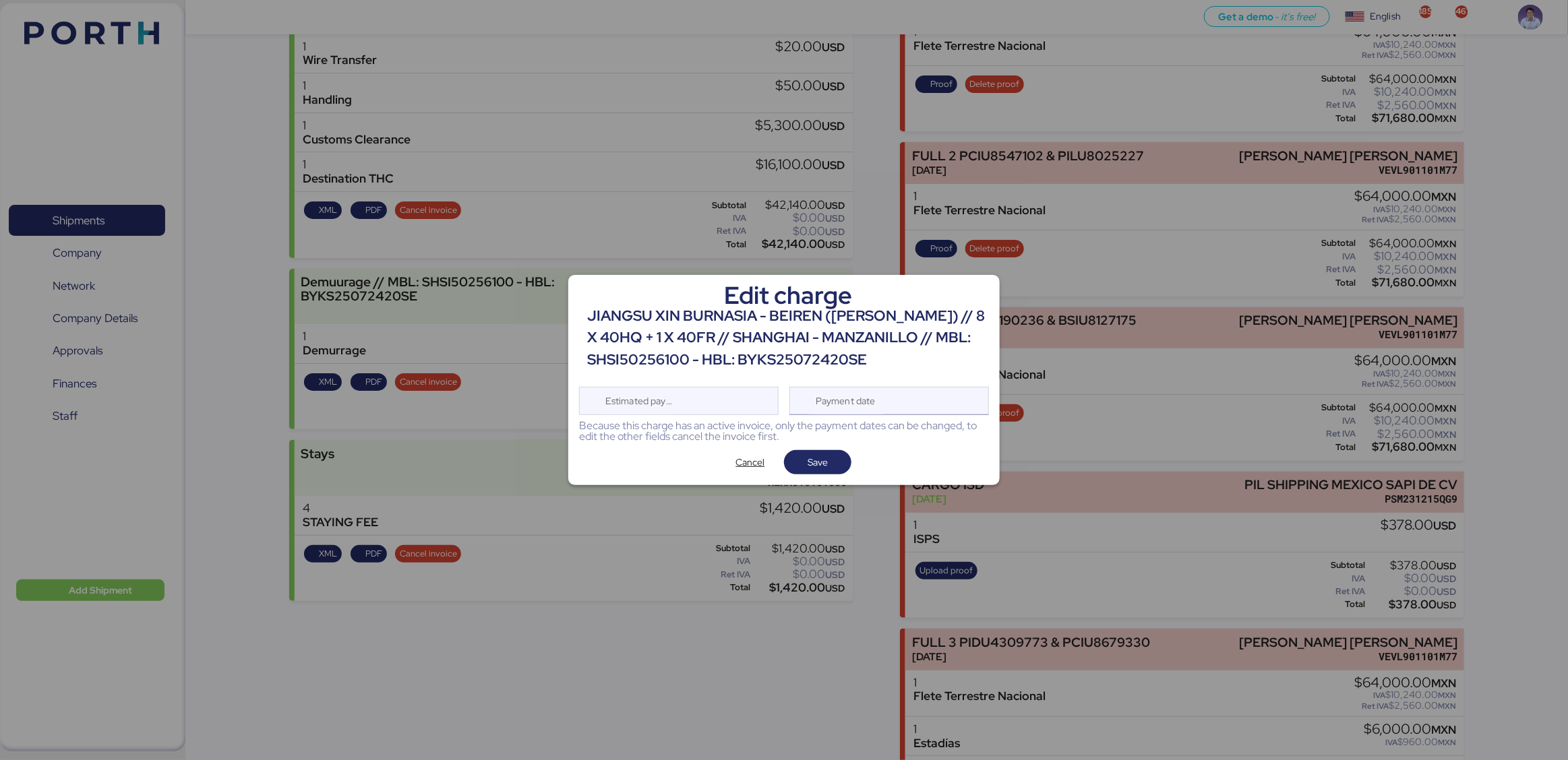
click at [831, 390] on div "Payment date" at bounding box center [846, 401] width 80 height 27
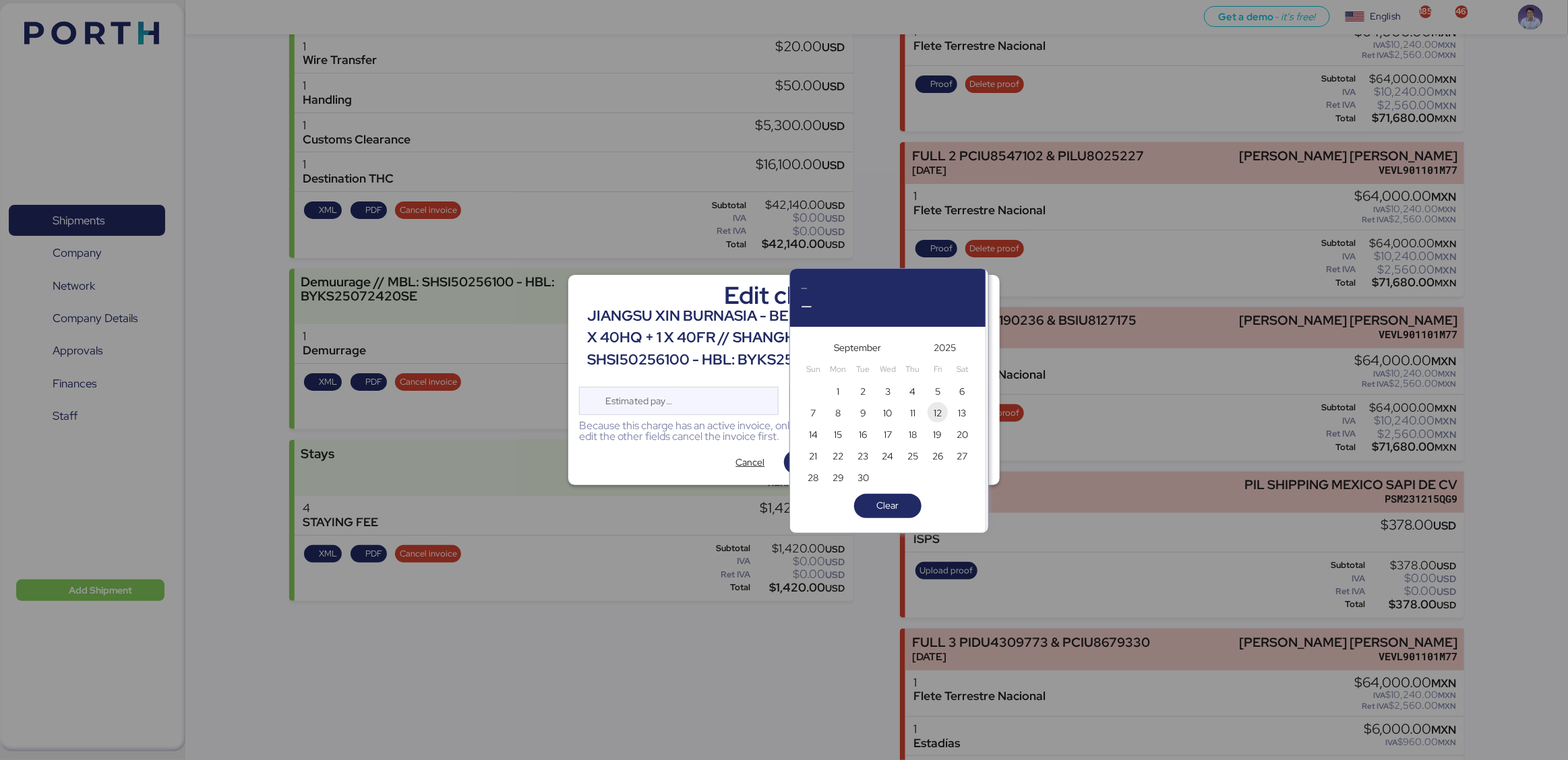
click at [940, 414] on span "12" at bounding box center [937, 412] width 8 height 16
type input "Sep 12, 2025"
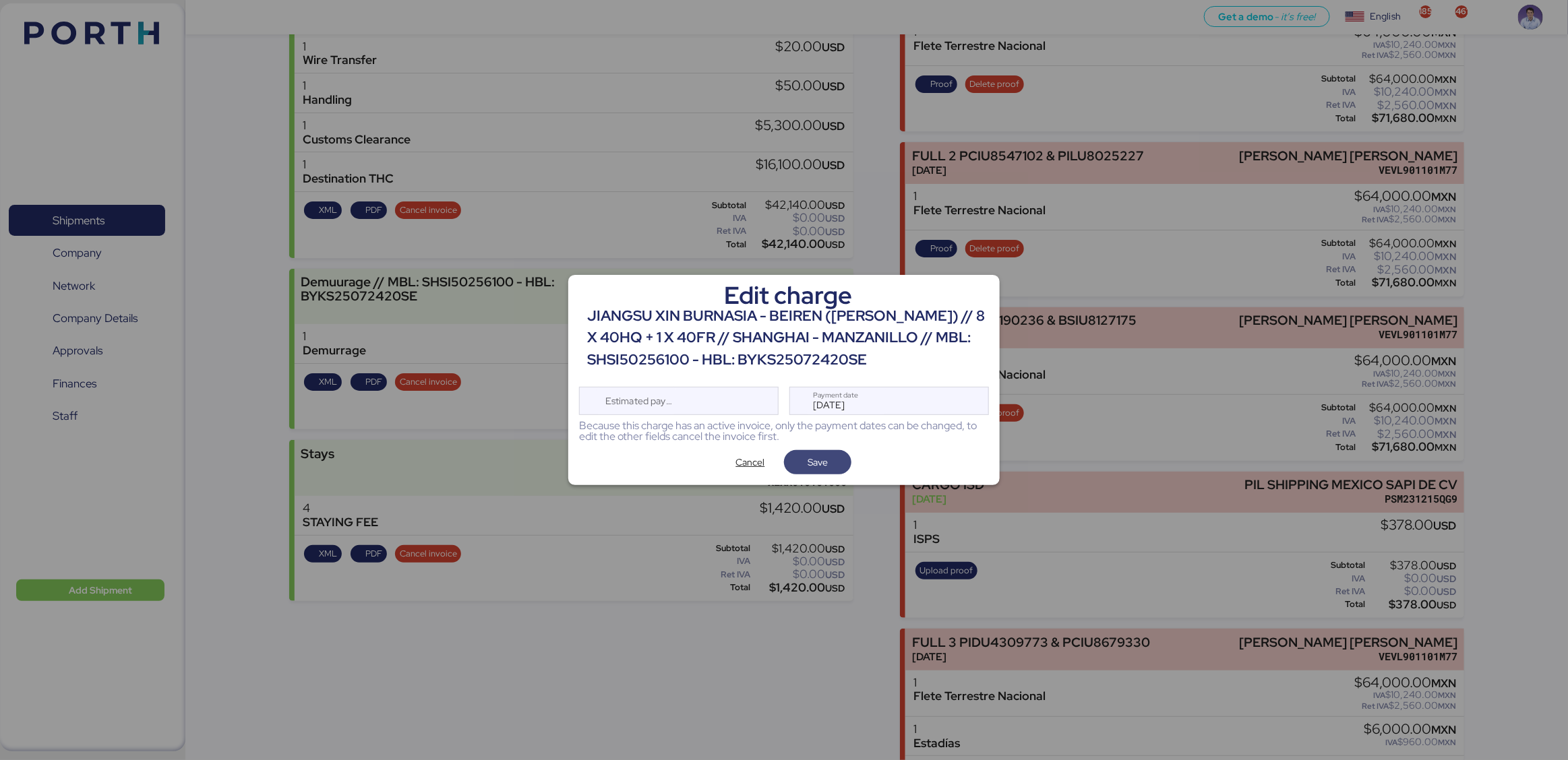
click at [838, 464] on span "Save" at bounding box center [817, 463] width 45 height 19
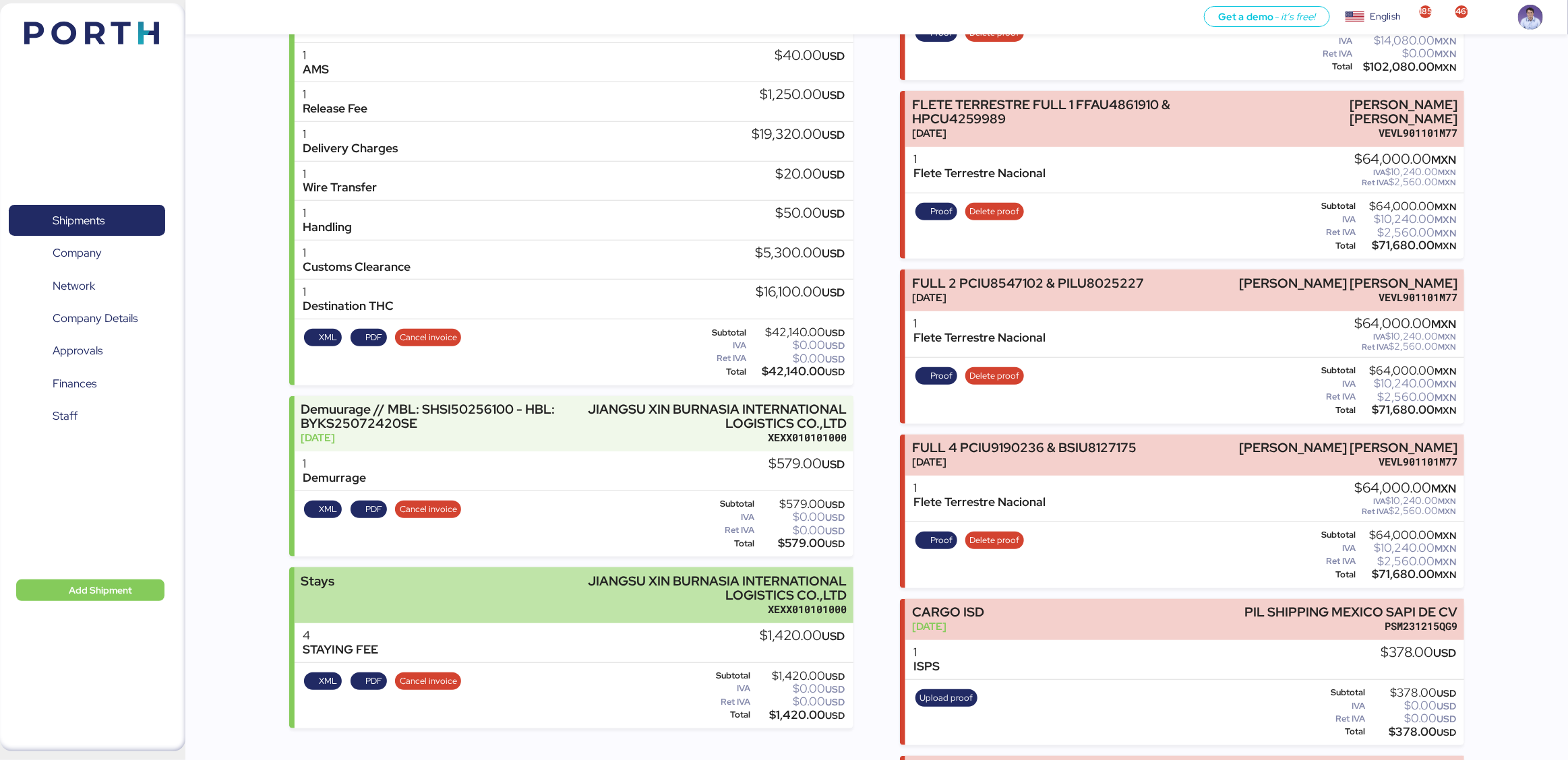
scroll to position [288, 0]
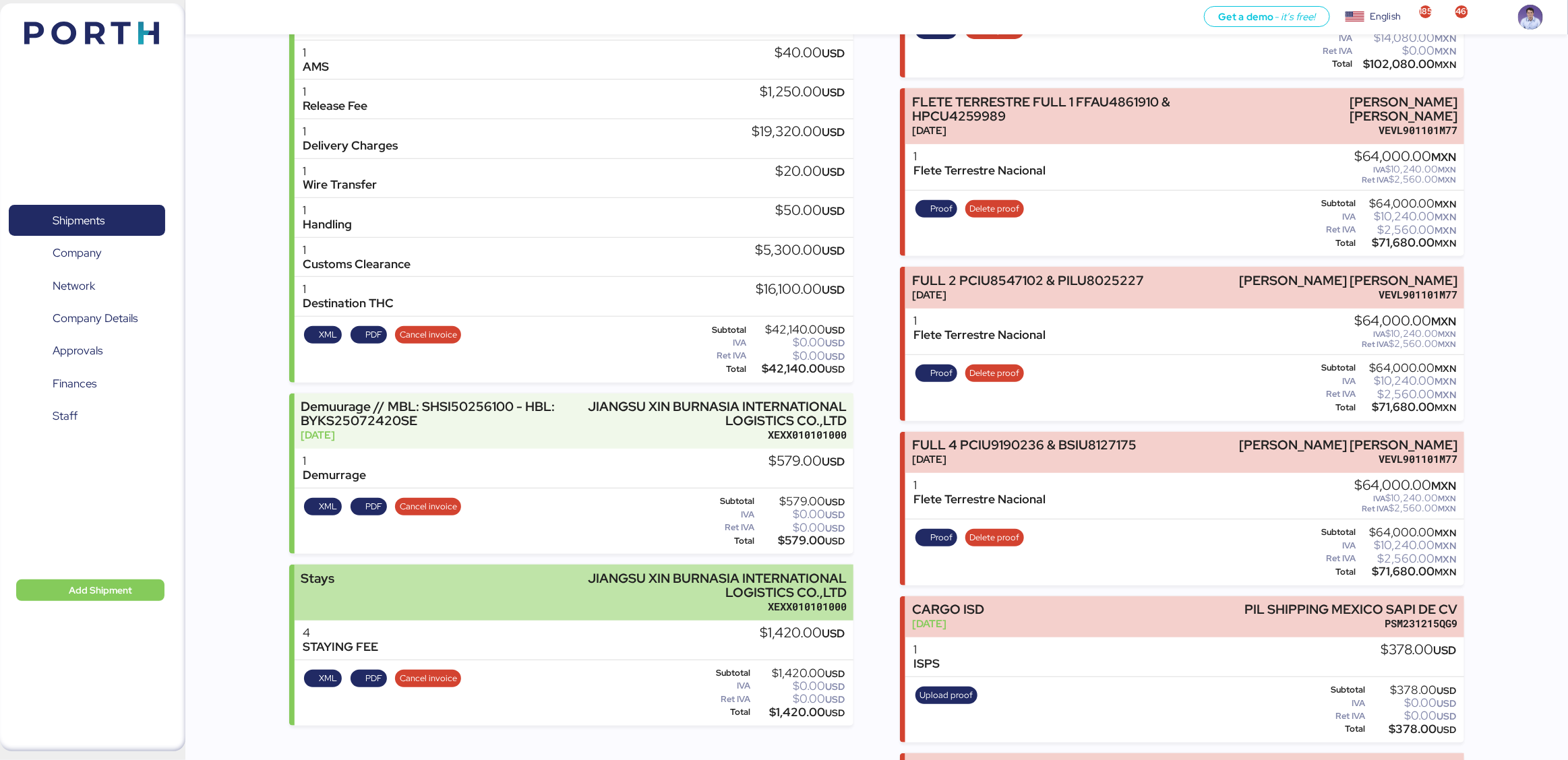
click at [802, 579] on div "JIANGSU XIN BURNASIA INTERNATIONAL LOGISTICS CO.,LTD" at bounding box center [682, 585] width 328 height 28
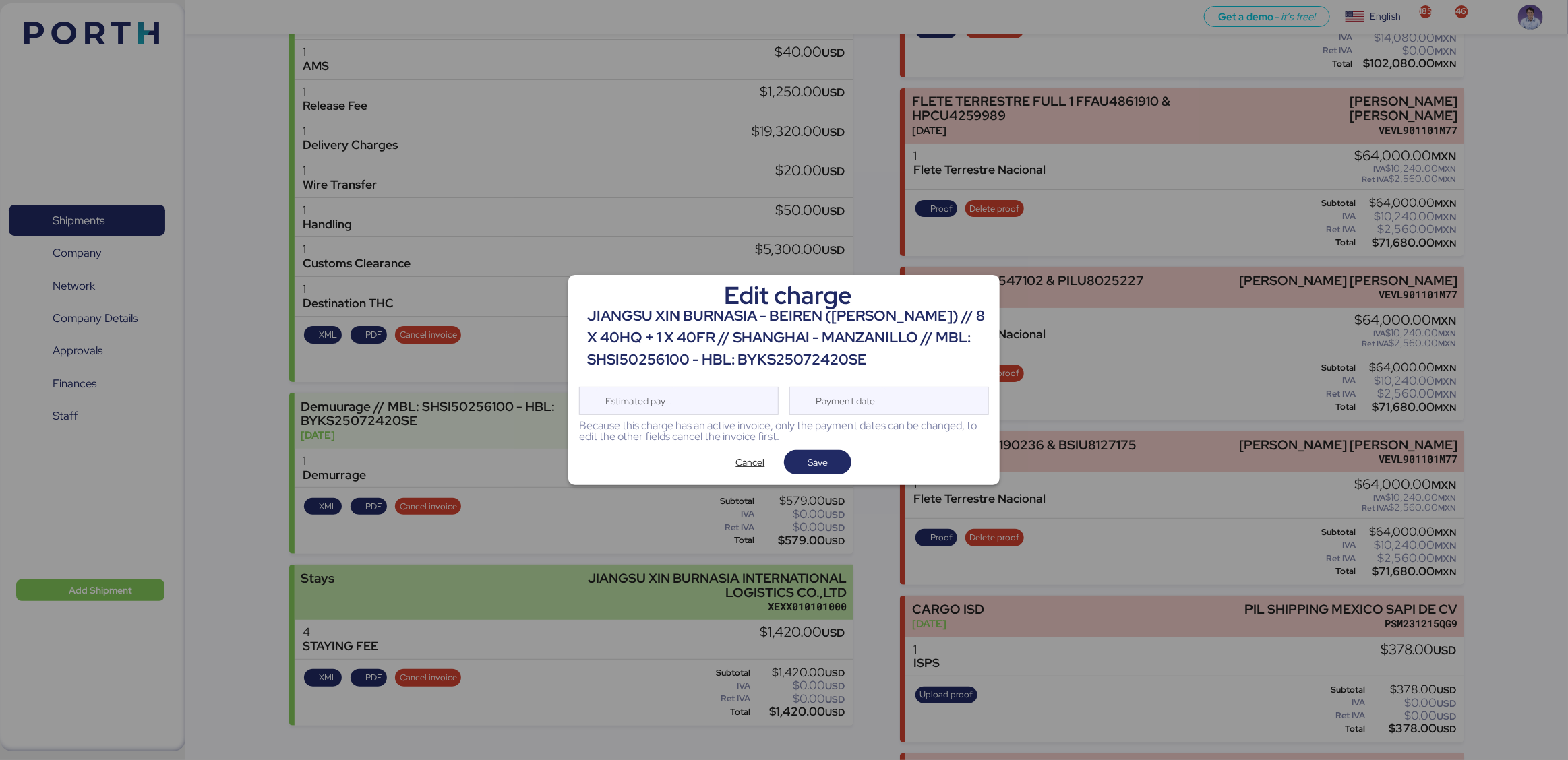
scroll to position [0, 0]
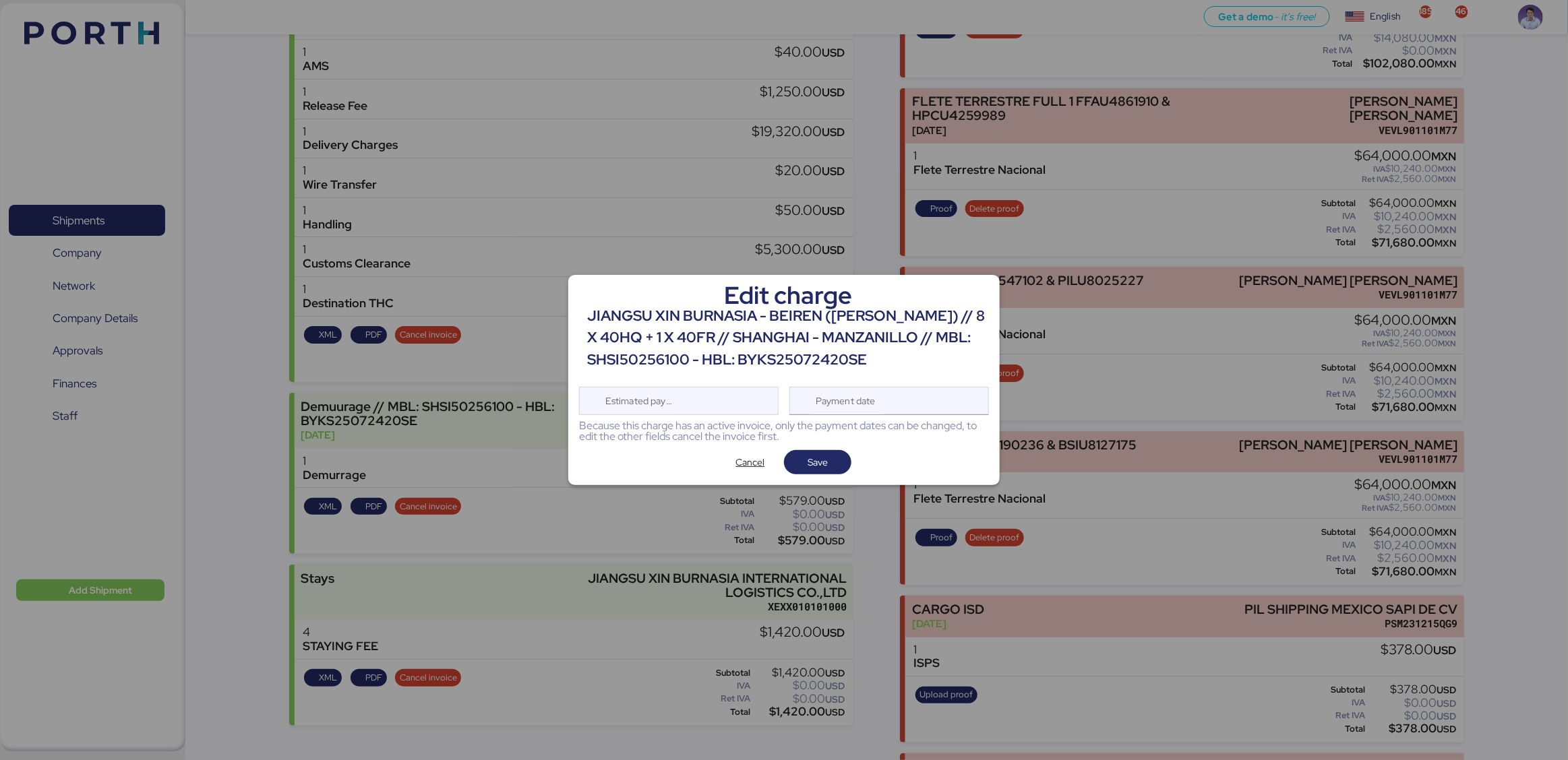
click at [878, 400] on div "Payment date" at bounding box center [846, 401] width 80 height 27
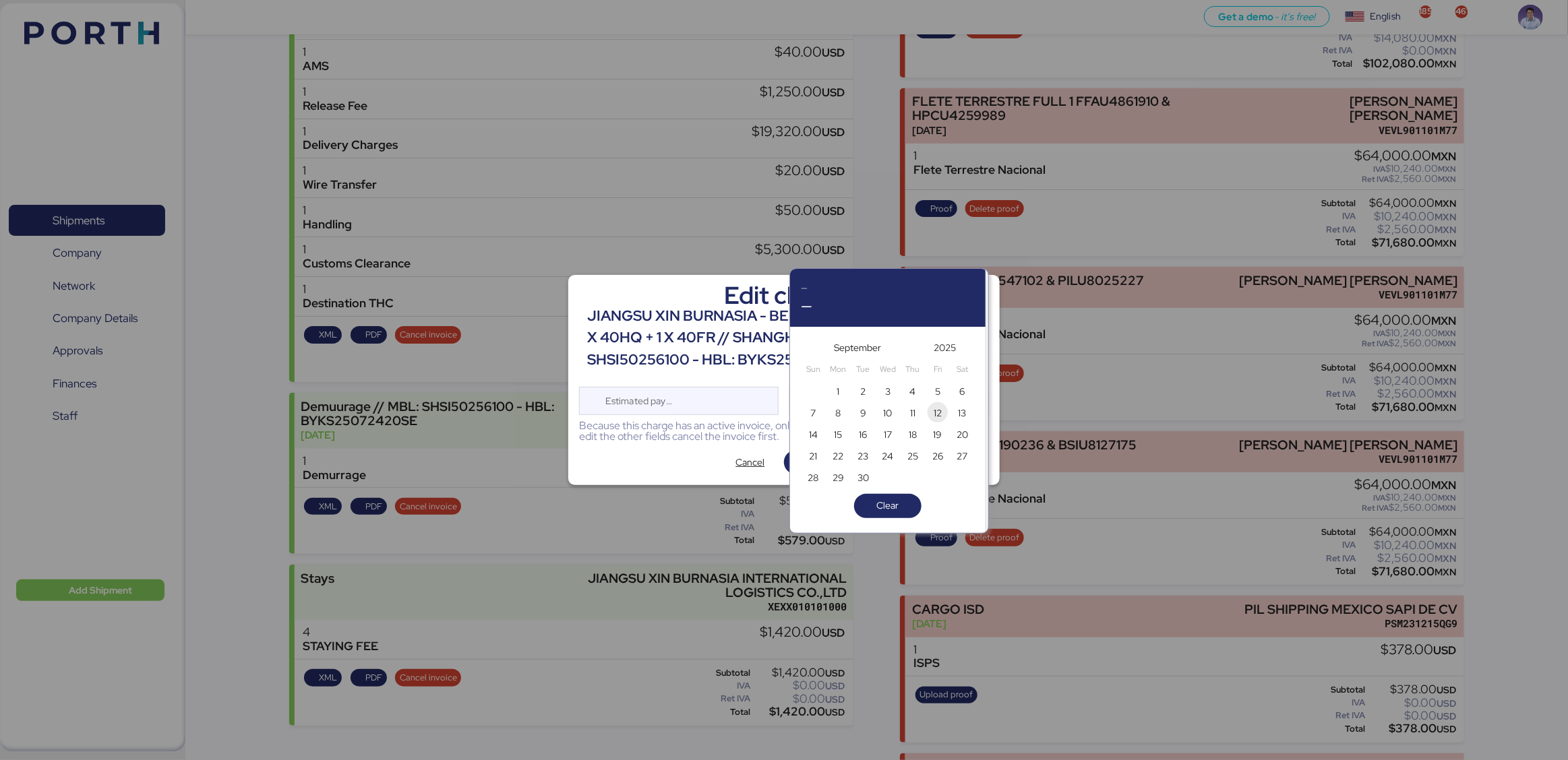
click at [931, 409] on span "12" at bounding box center [937, 412] width 14 height 16
type input "[DATE]"
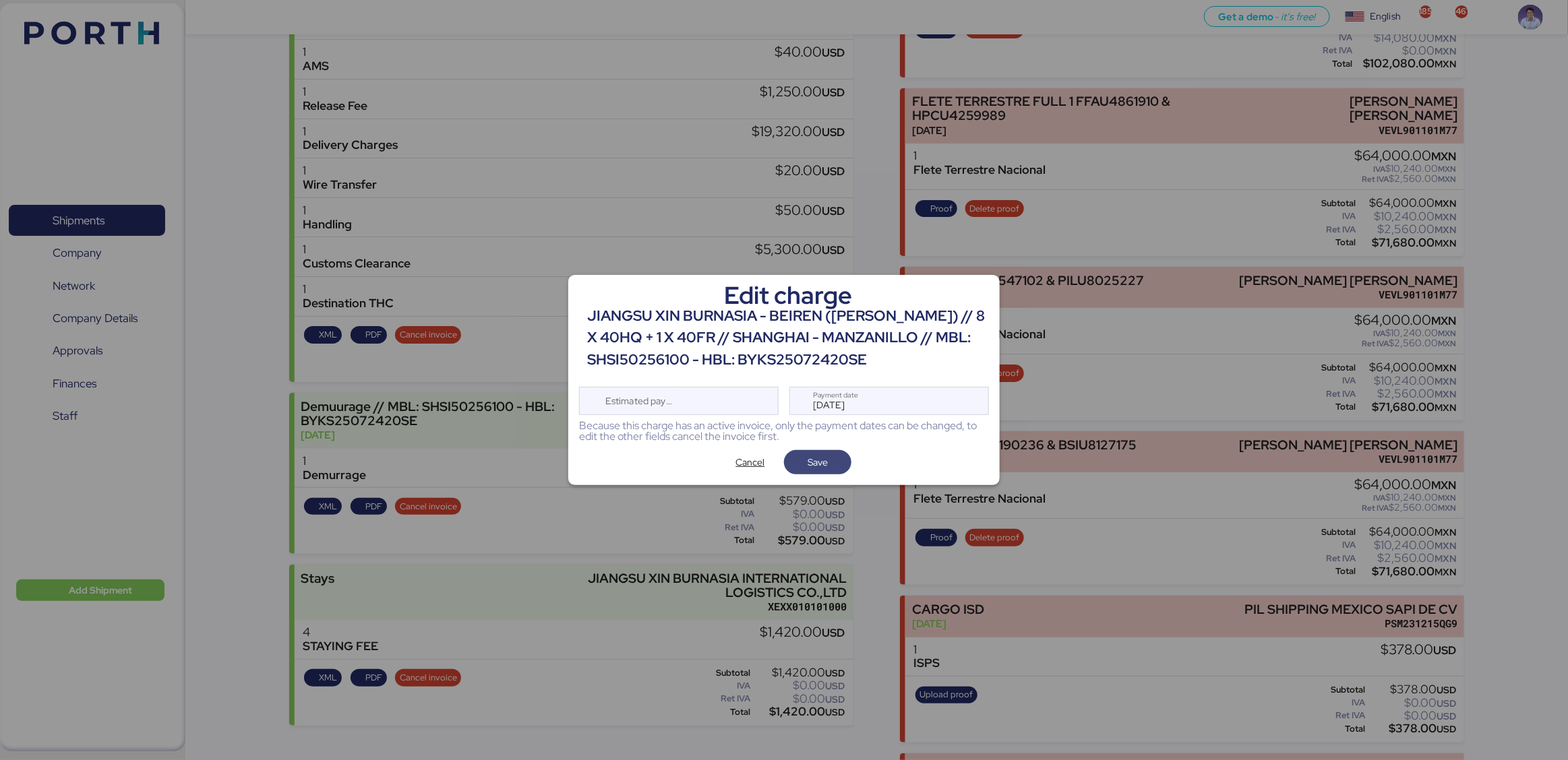
click at [836, 465] on span "Save" at bounding box center [817, 463] width 45 height 19
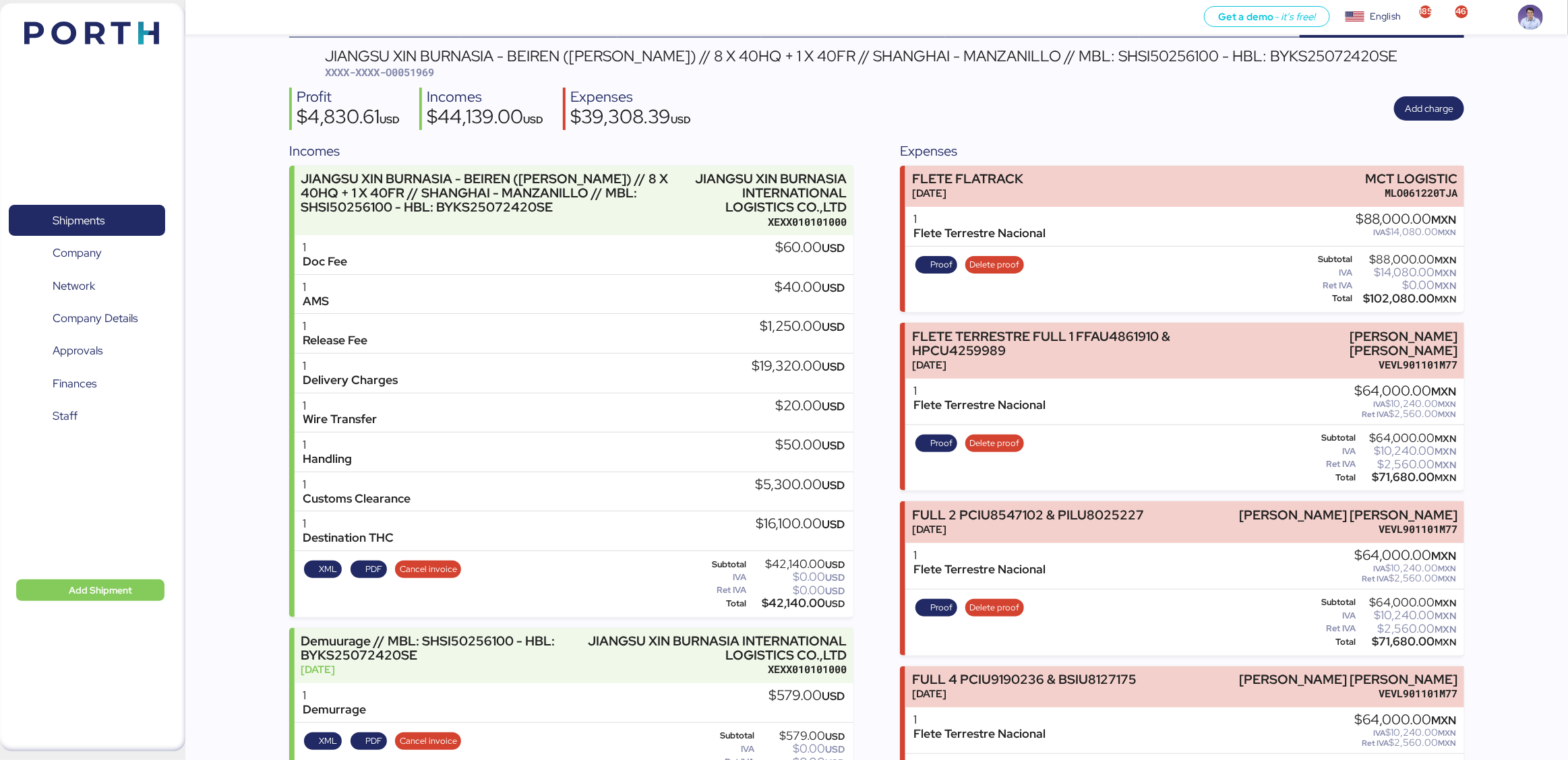
scroll to position [51, 0]
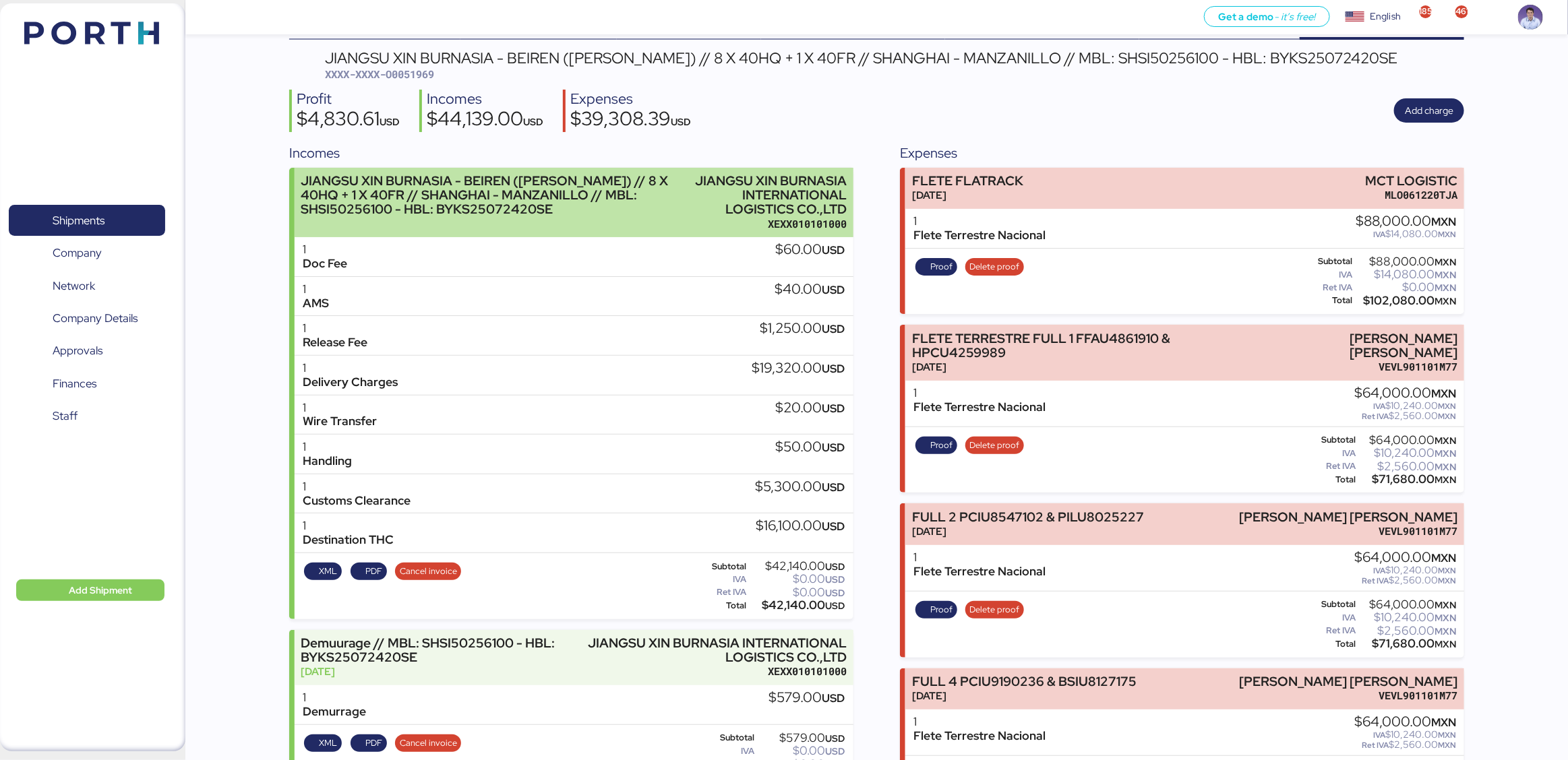
click at [416, 196] on div "JIANGSU XIN BURNASIA - BEIREN (KIRCHHOFF) // 8 X 40HQ + 1 X 40FR // SHANGHAI - …" at bounding box center [493, 195] width 385 height 42
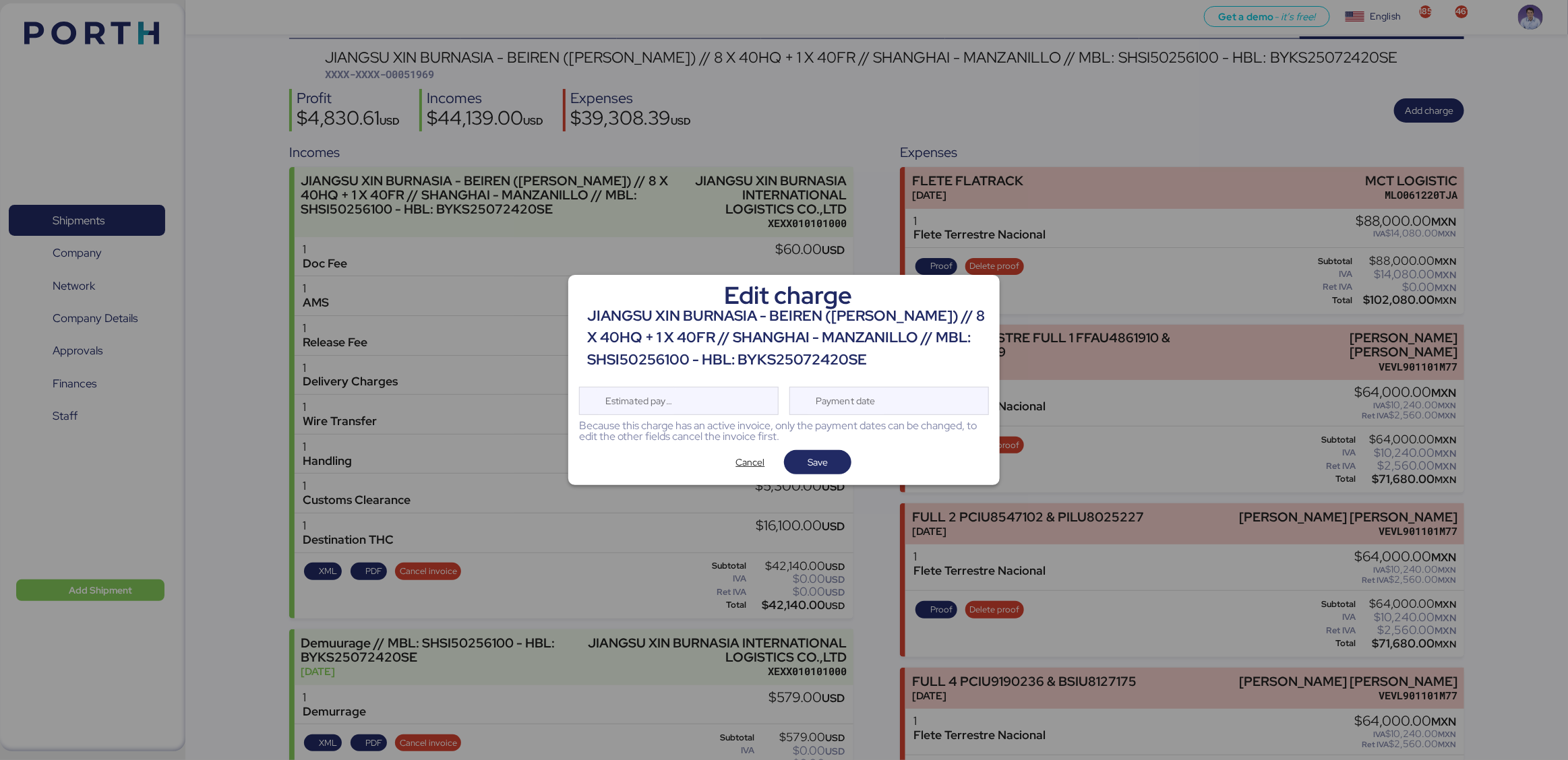
scroll to position [0, 0]
click at [879, 409] on div "Payment date" at bounding box center [846, 401] width 80 height 27
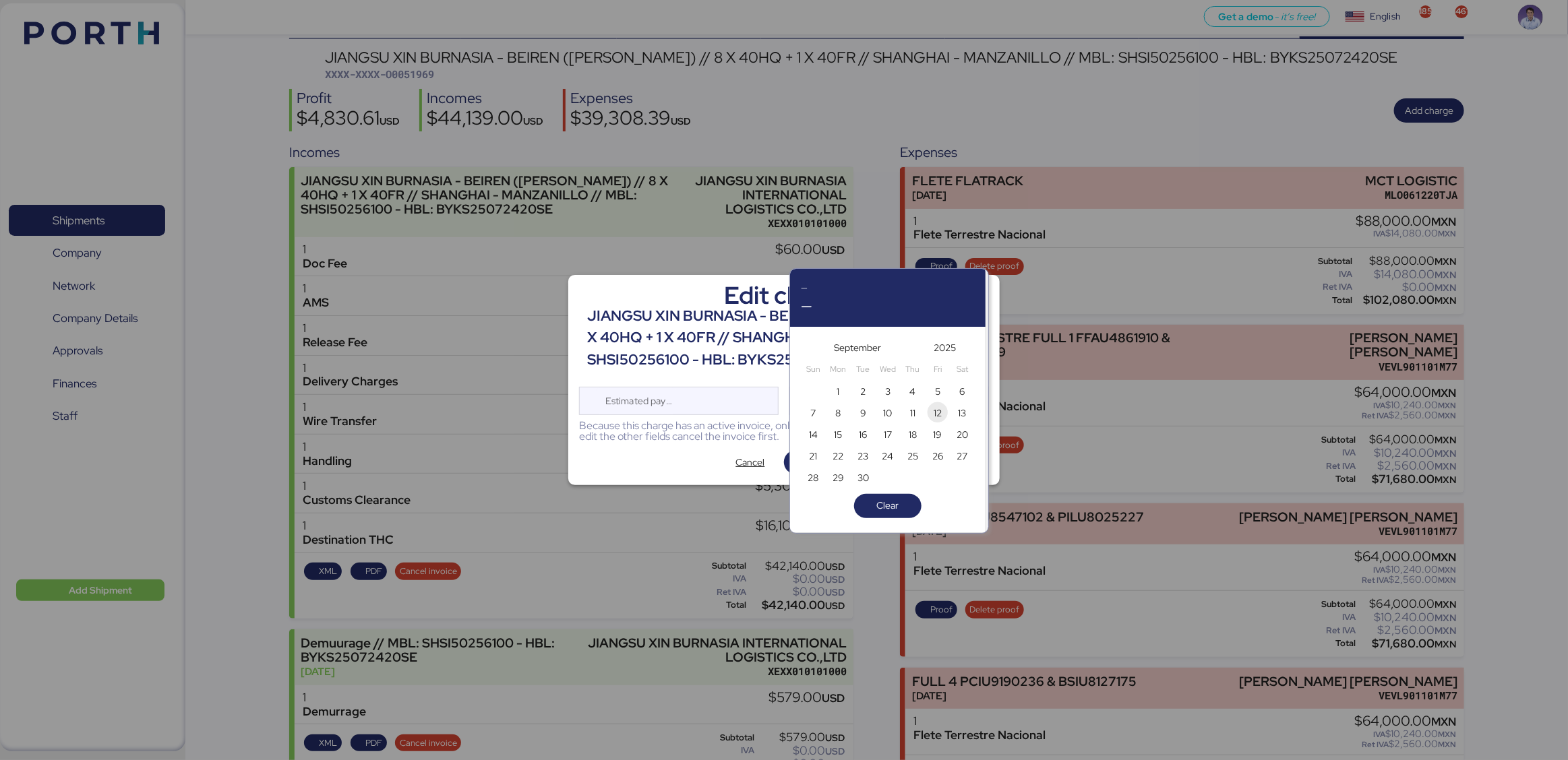
click at [937, 411] on span "12" at bounding box center [937, 412] width 8 height 16
type input "[DATE]"
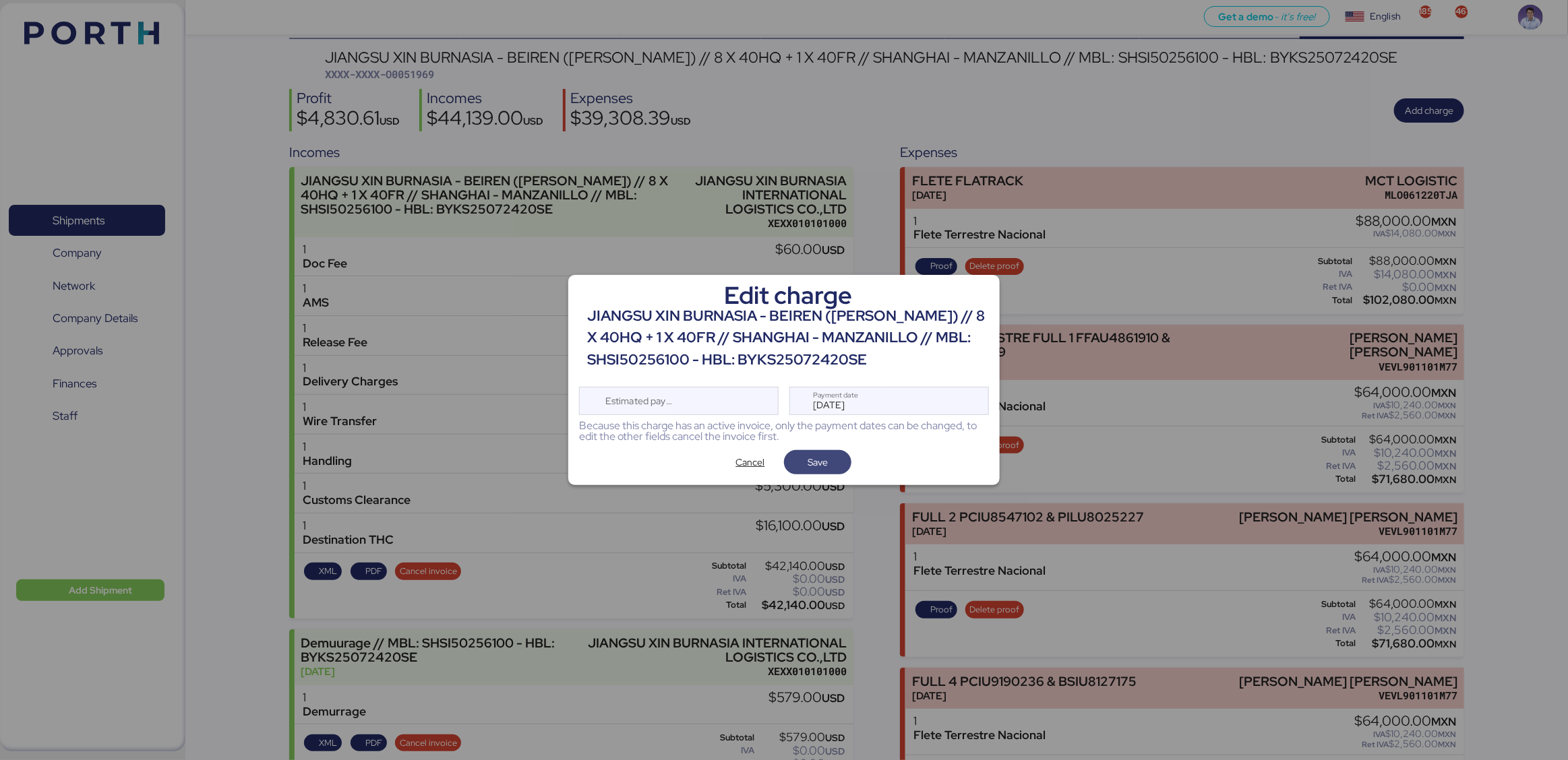
click at [838, 464] on span "Save" at bounding box center [817, 463] width 45 height 19
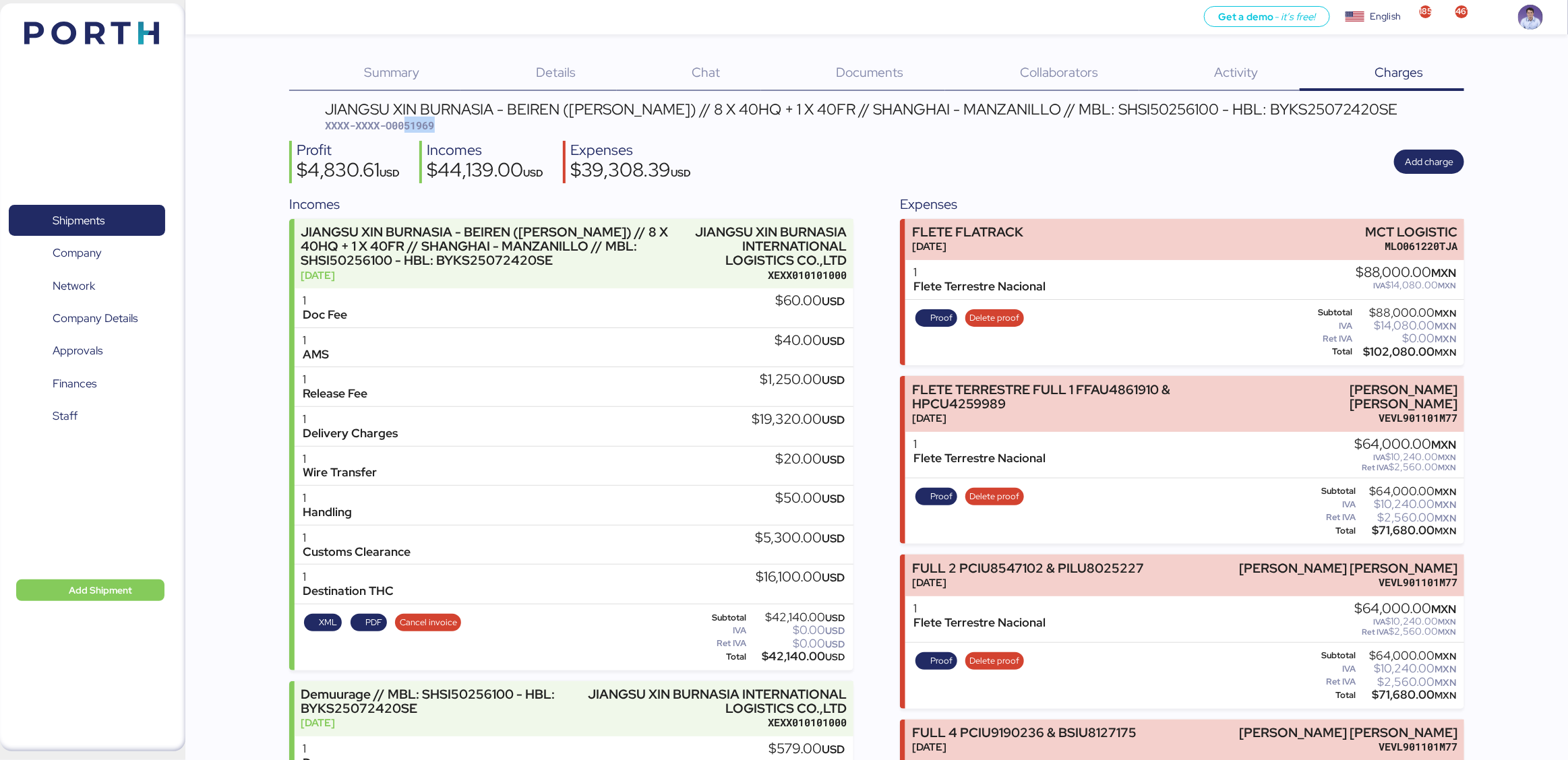
drag, startPoint x: 407, startPoint y: 125, endPoint x: 501, endPoint y: 126, distance: 94.0
click at [501, 126] on div "JIANGSU XIN BURNASIA - BEIREN (KIRCHHOFF) // 8 X 40HQ + 1 X 40FR // SHANGHAI - …" at bounding box center [862, 117] width 1072 height 32
copy span "51969"
click at [608, 171] on div "$39,308.39 USD" at bounding box center [630, 172] width 121 height 23
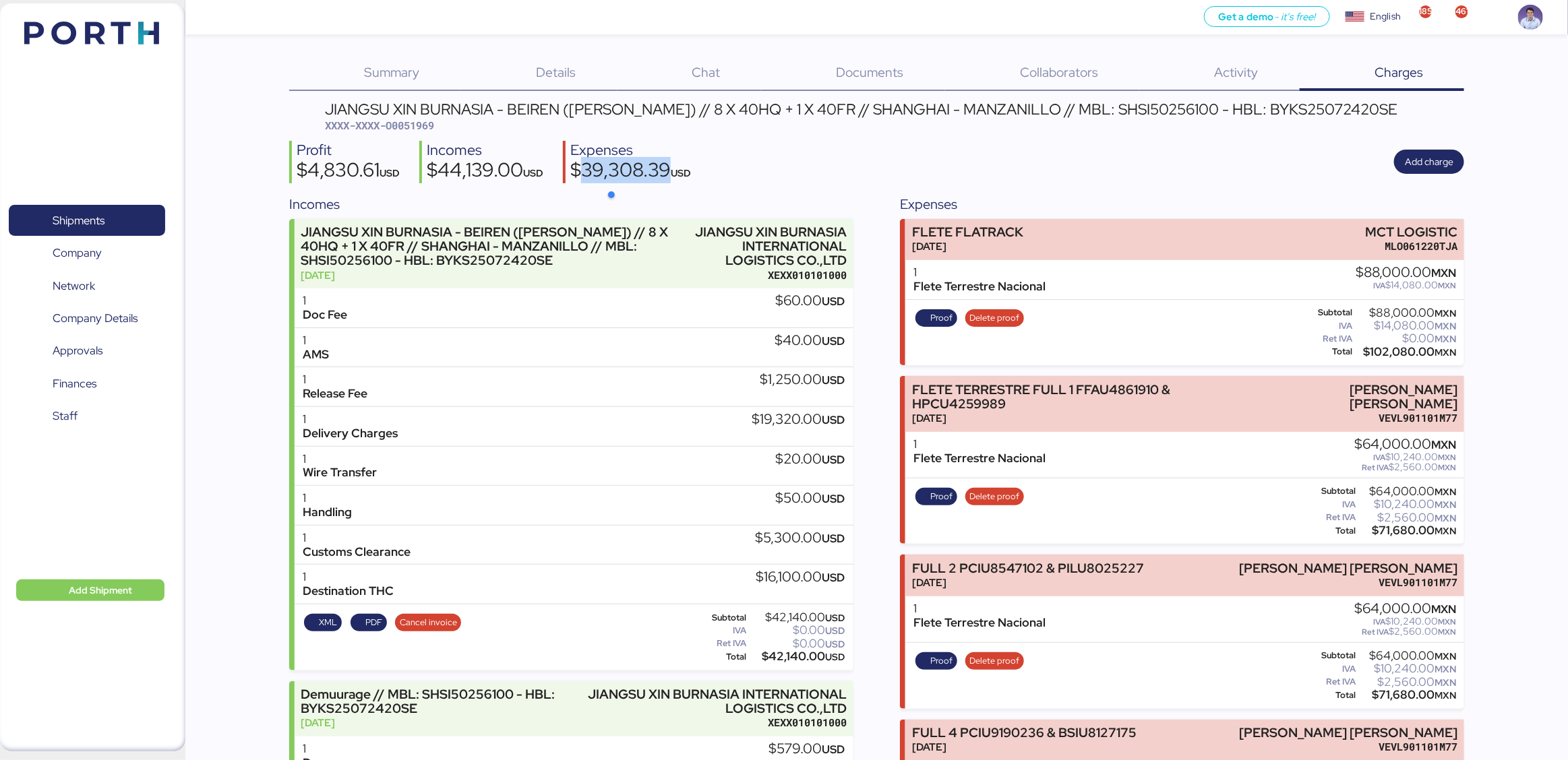
copy div "39,308.39"
click at [472, 171] on div "$44,139.00 USD" at bounding box center [485, 172] width 117 height 23
copy div "44,139.00"
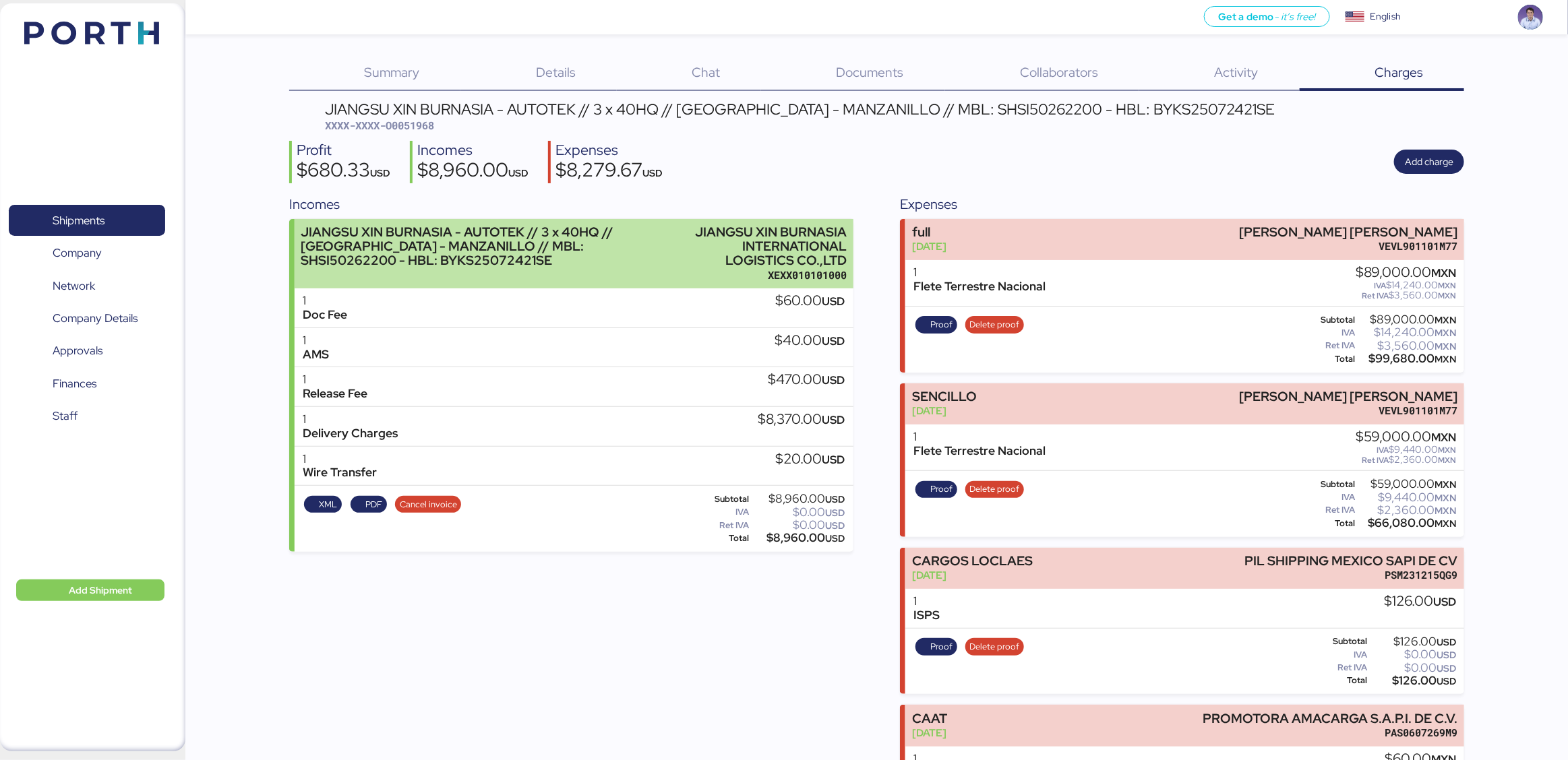
click at [638, 253] on div "JIANGSU XIN BURNASIA - AUTOTEK // 3 x 40HQ // [GEOGRAPHIC_DATA] - MANZANILLO //…" at bounding box center [486, 246] width 372 height 42
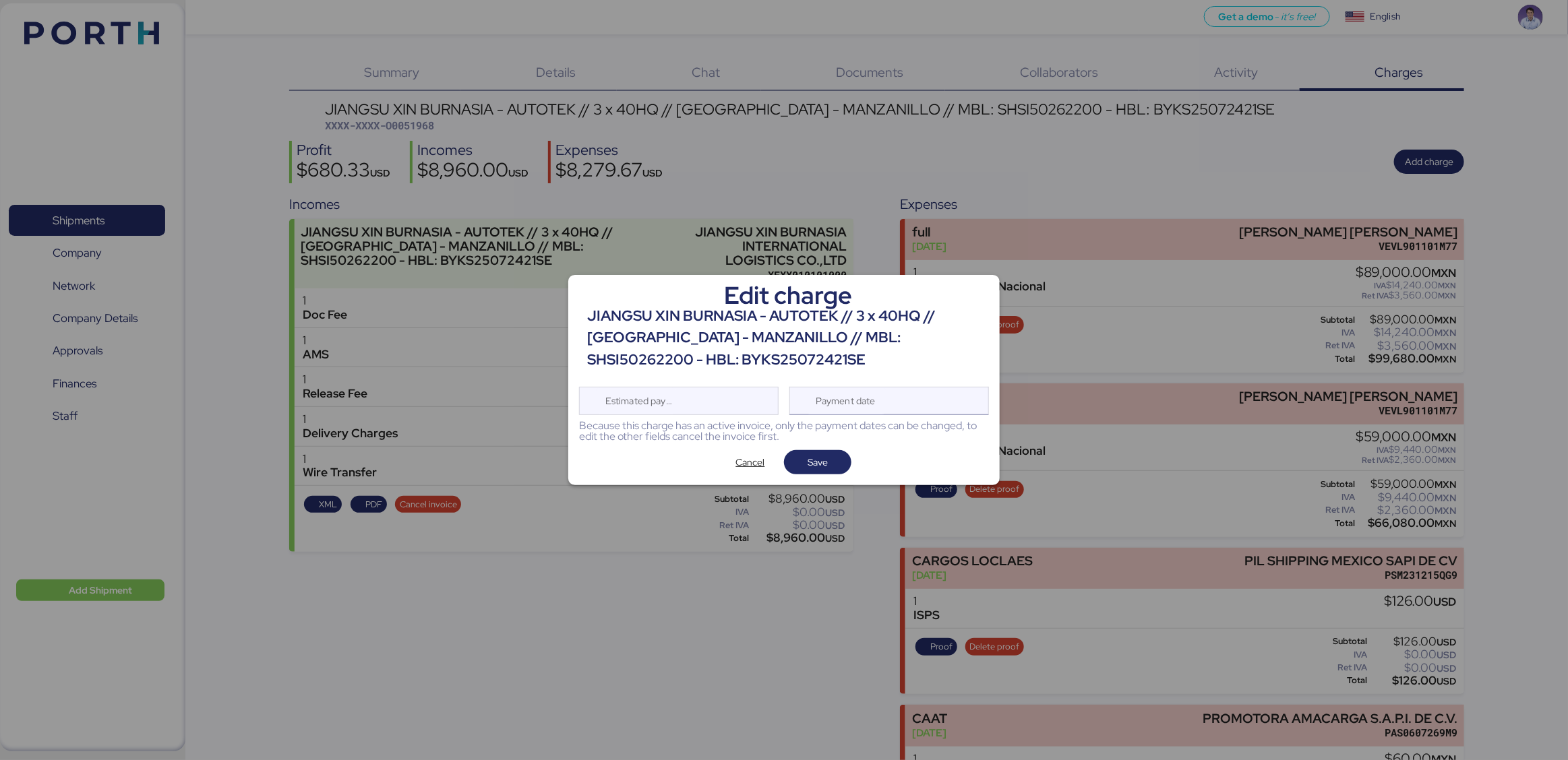
click at [870, 403] on div "Payment date" at bounding box center [846, 401] width 80 height 27
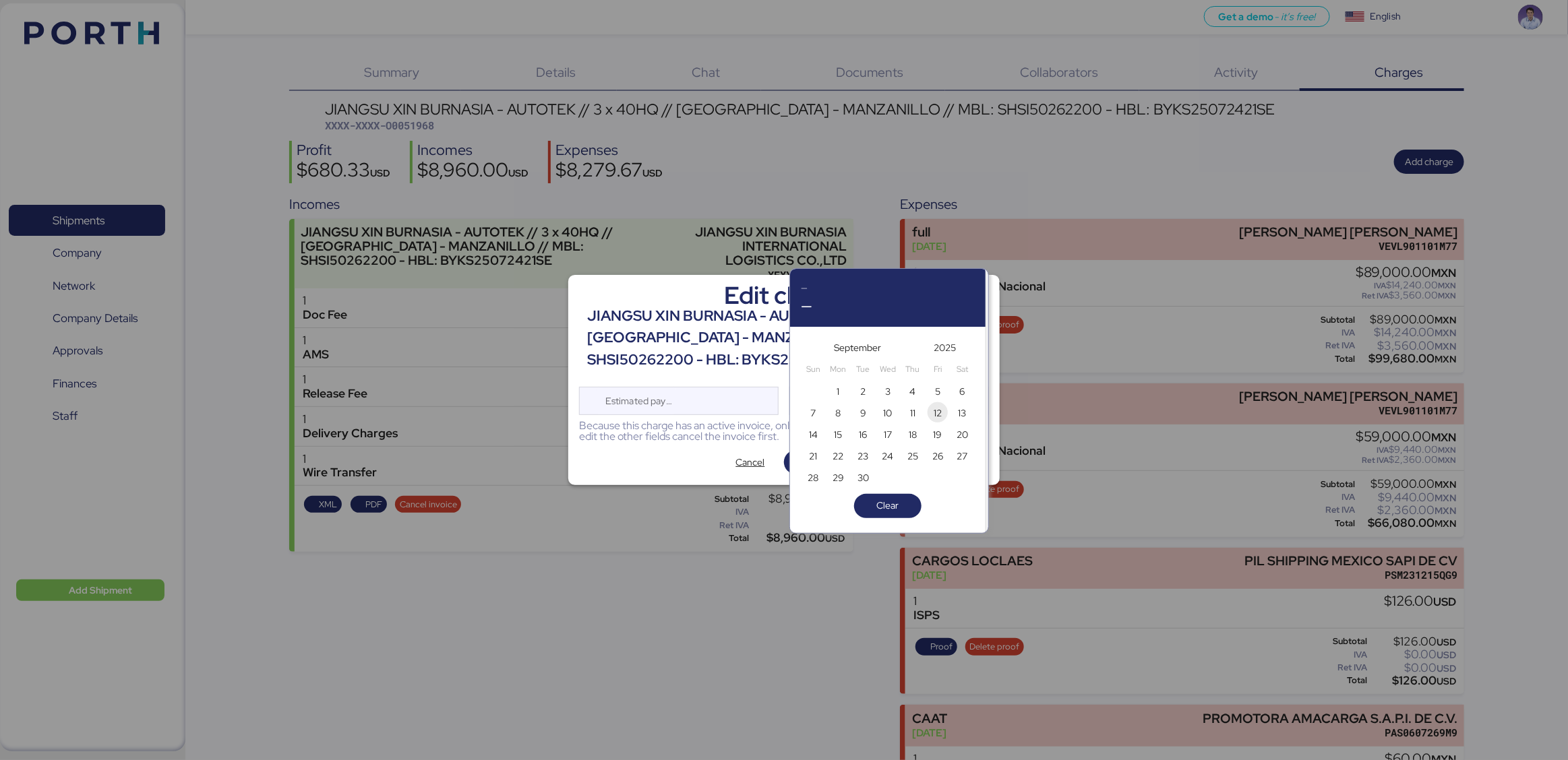
click at [936, 413] on span "12" at bounding box center [937, 412] width 8 height 16
type input "[DATE]"
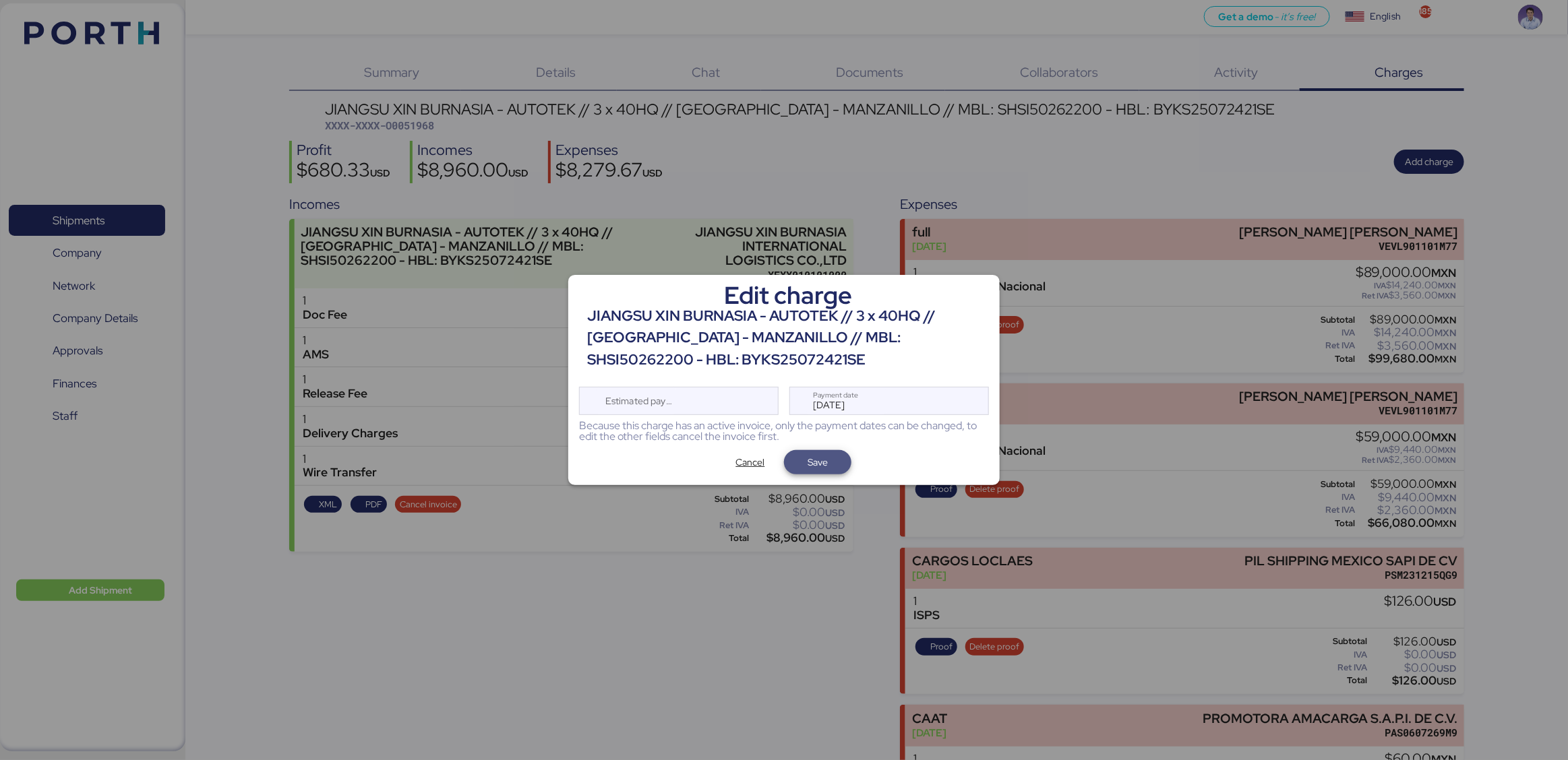
click at [811, 463] on span "Save" at bounding box center [817, 462] width 20 height 16
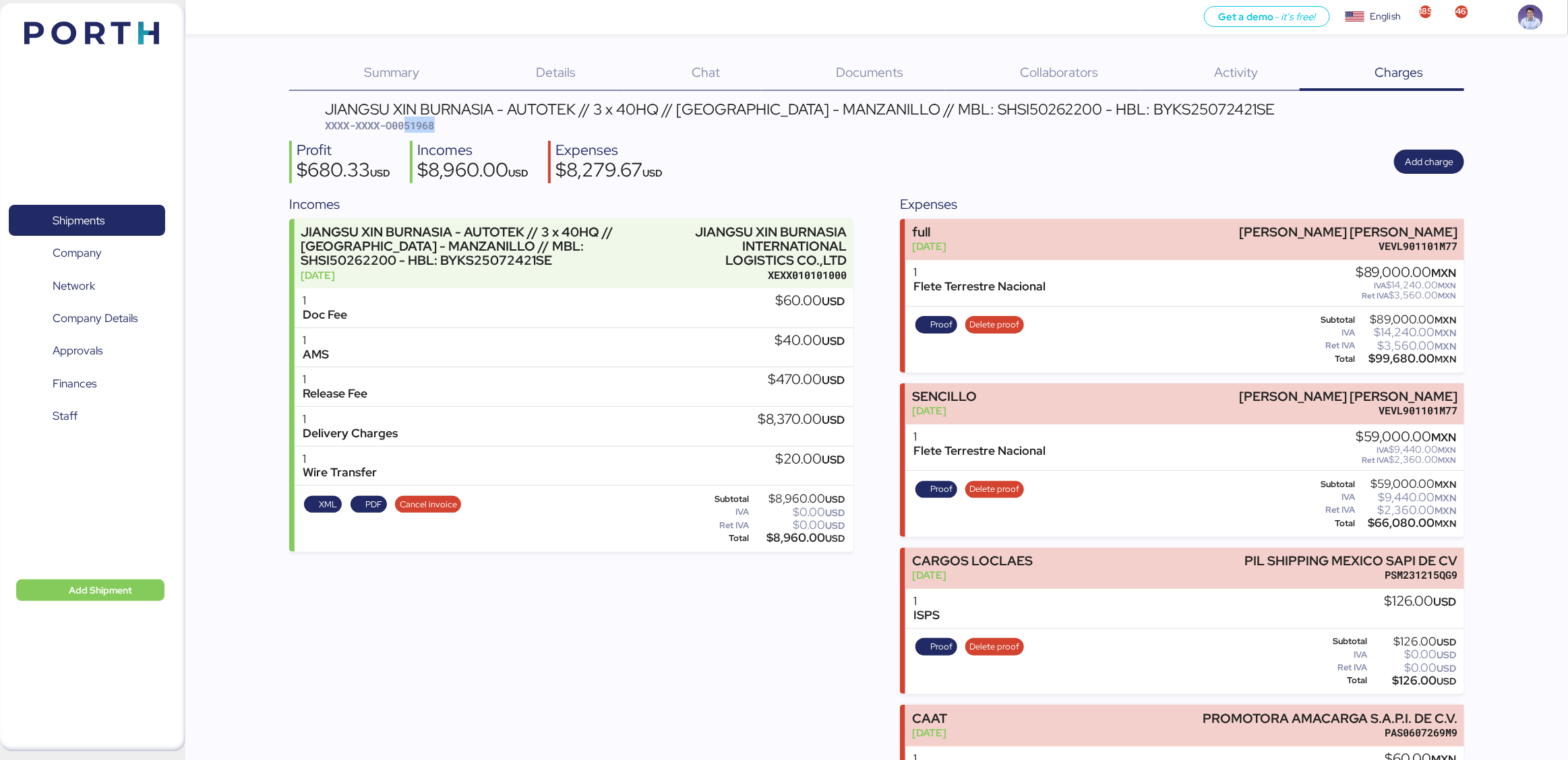
drag, startPoint x: 407, startPoint y: 126, endPoint x: 453, endPoint y: 123, distance: 46.1
click at [453, 123] on div "JIANGSU XIN BURNASIA - AUTOTEK // 3 x 40HQ // [GEOGRAPHIC_DATA] - MANZANILLO //…" at bounding box center [800, 117] width 950 height 32
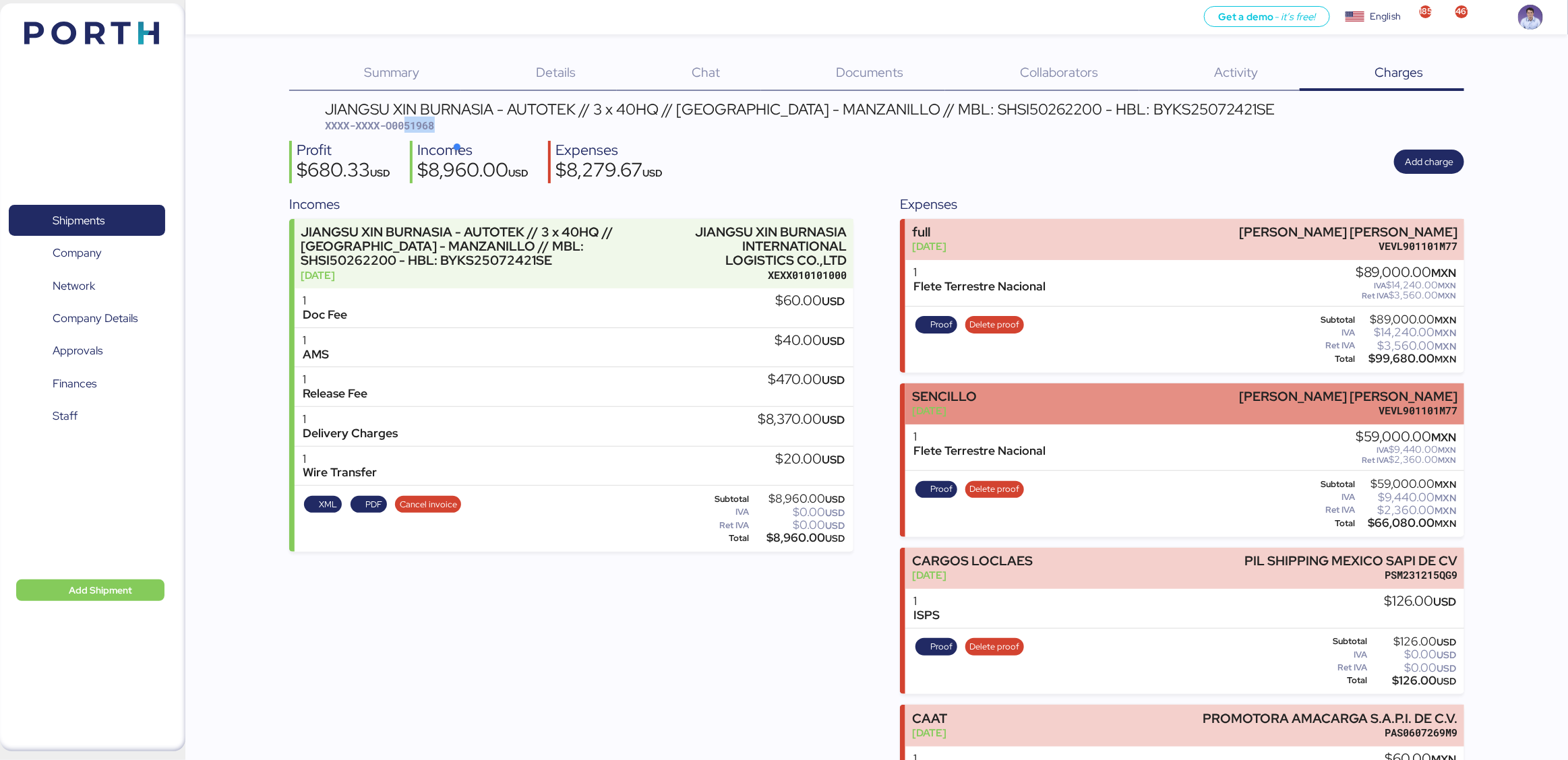
copy span "51968"
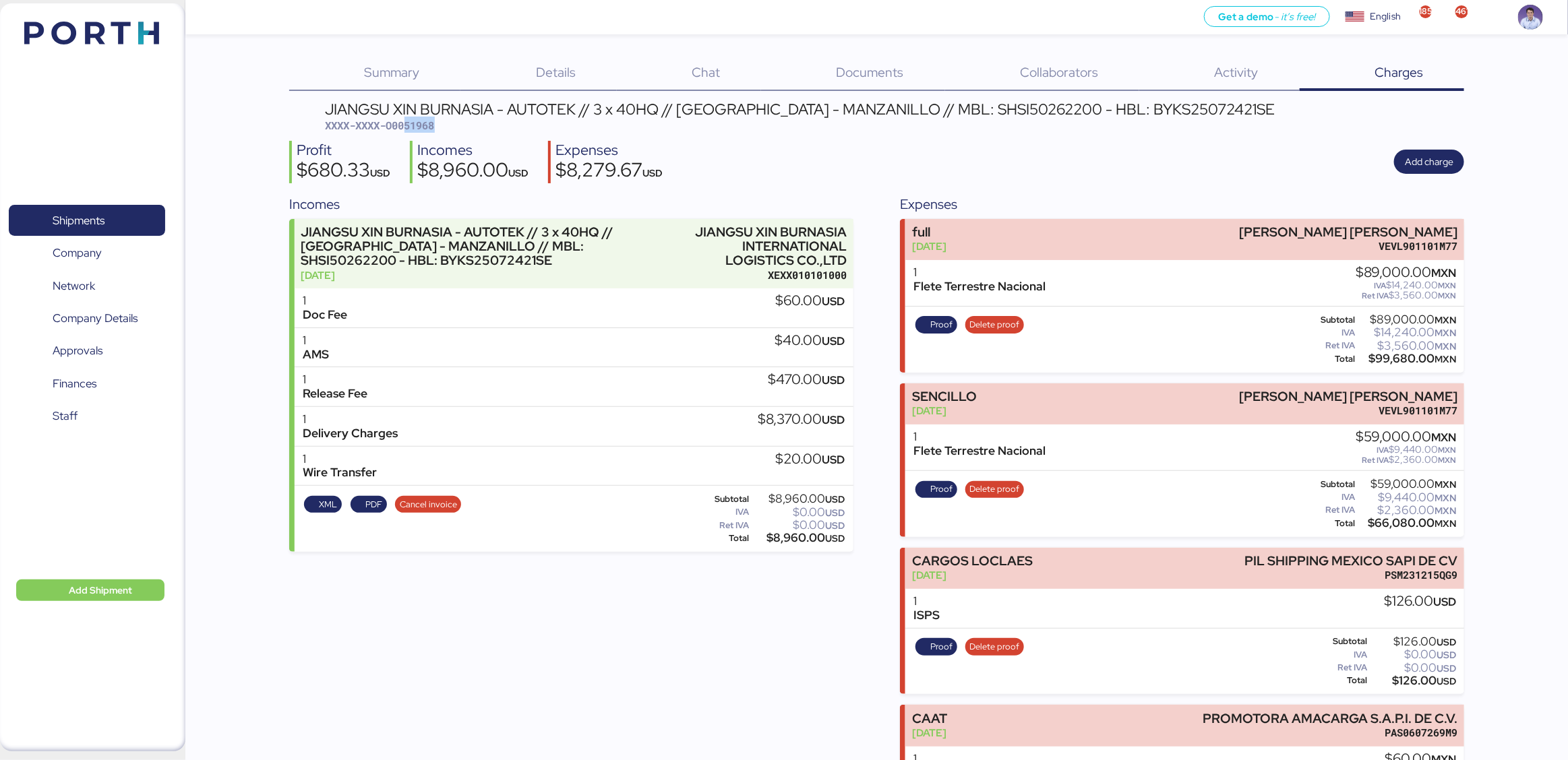
click at [614, 170] on div "$8,279.67 USD" at bounding box center [609, 172] width 107 height 23
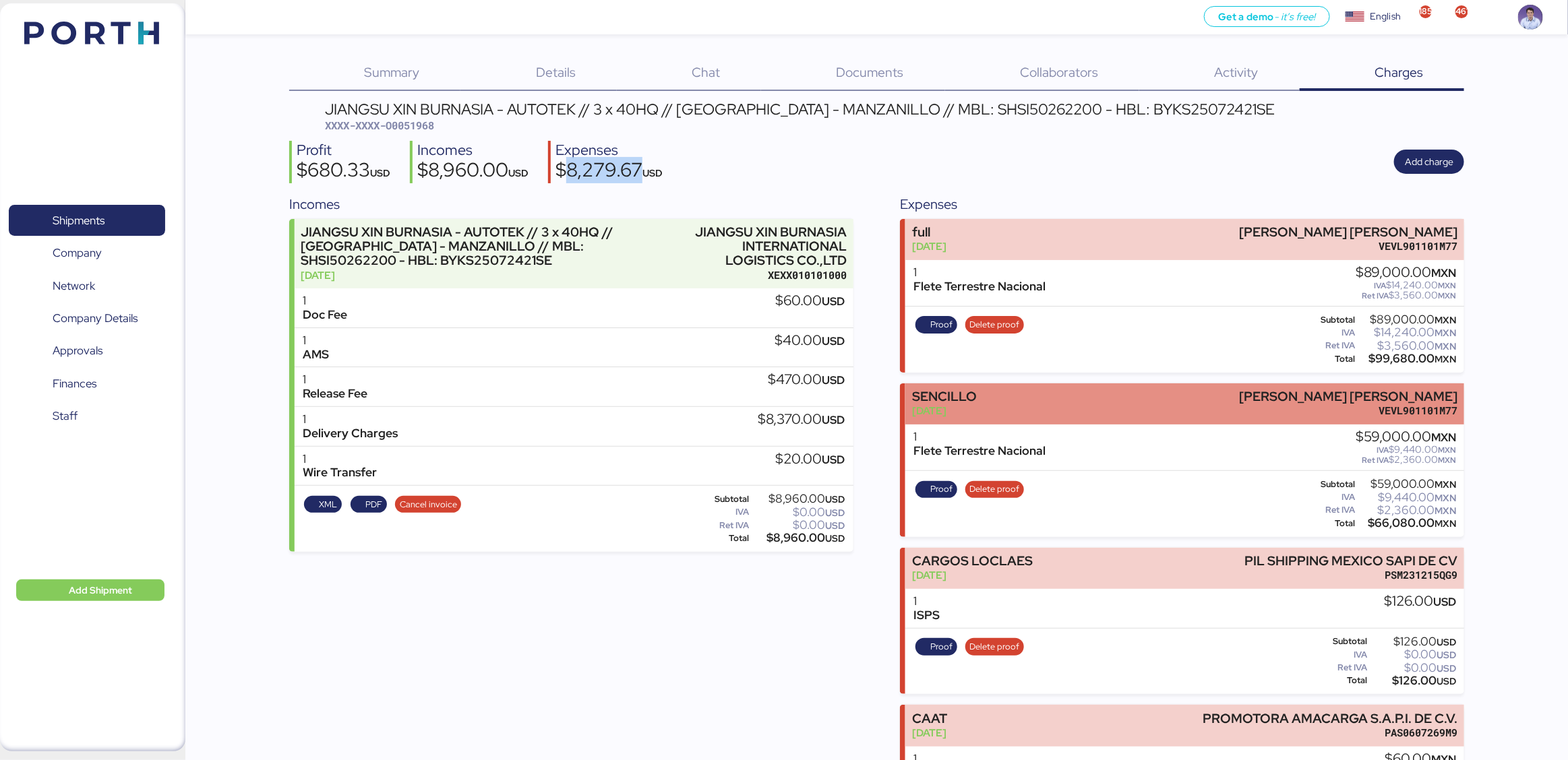
copy div "8,279.67"
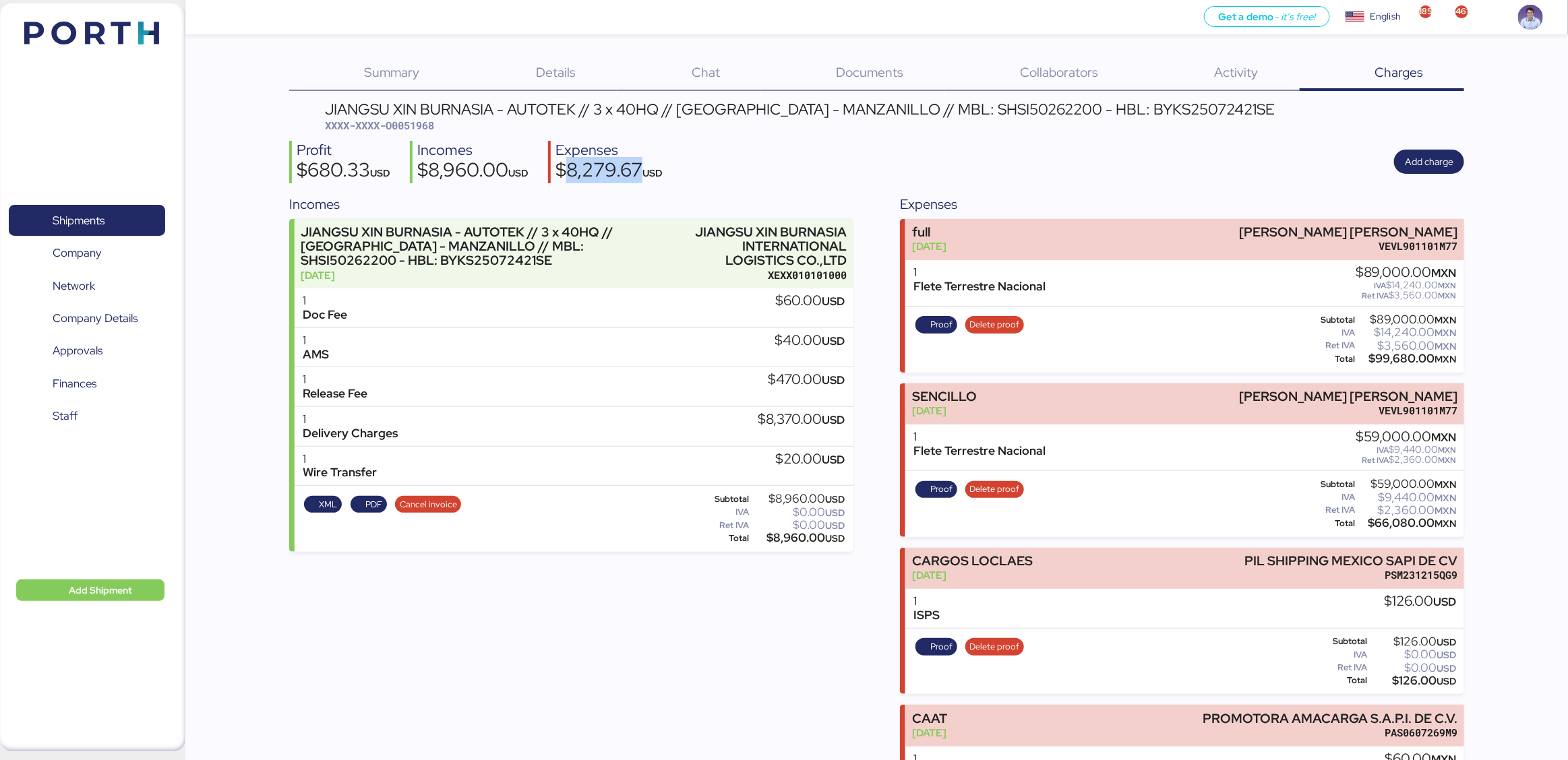
click at [471, 168] on div "$8,960.00 USD" at bounding box center [472, 172] width 111 height 23
copy div "8,960.00"
click at [878, 251] on div "Incomes JIANGSU XIN BURNASIA - AUTOTEK // 3 x 40HQ // SHANGHAI - MANZANILLO // …" at bounding box center [876, 621] width 1175 height 855
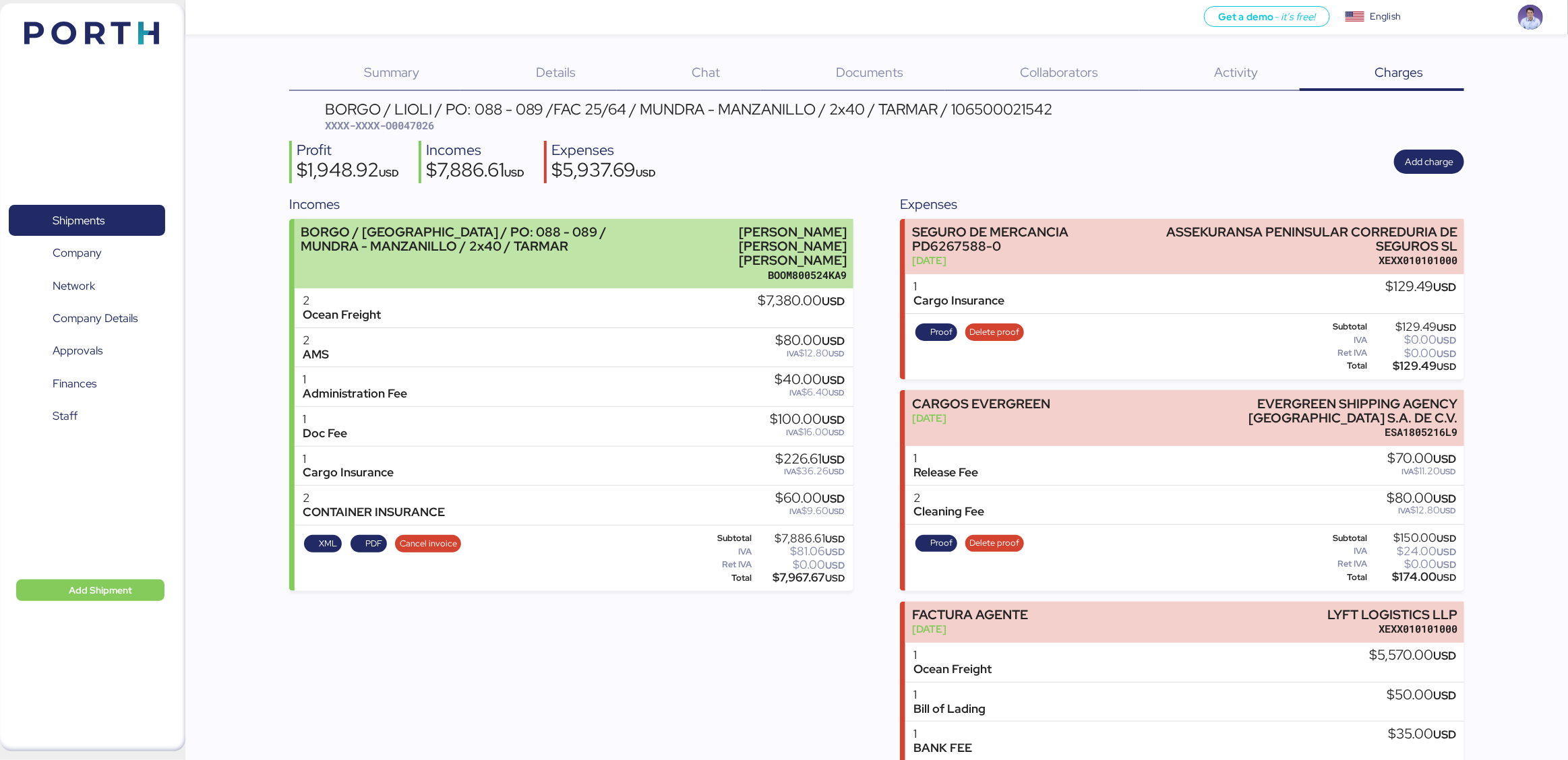
click at [641, 240] on div "BORGO / [GEOGRAPHIC_DATA] / PO: 088 - 089 / MUNDRA - MANZANILLO / 2x40 / TARMAR" at bounding box center [471, 239] width 343 height 28
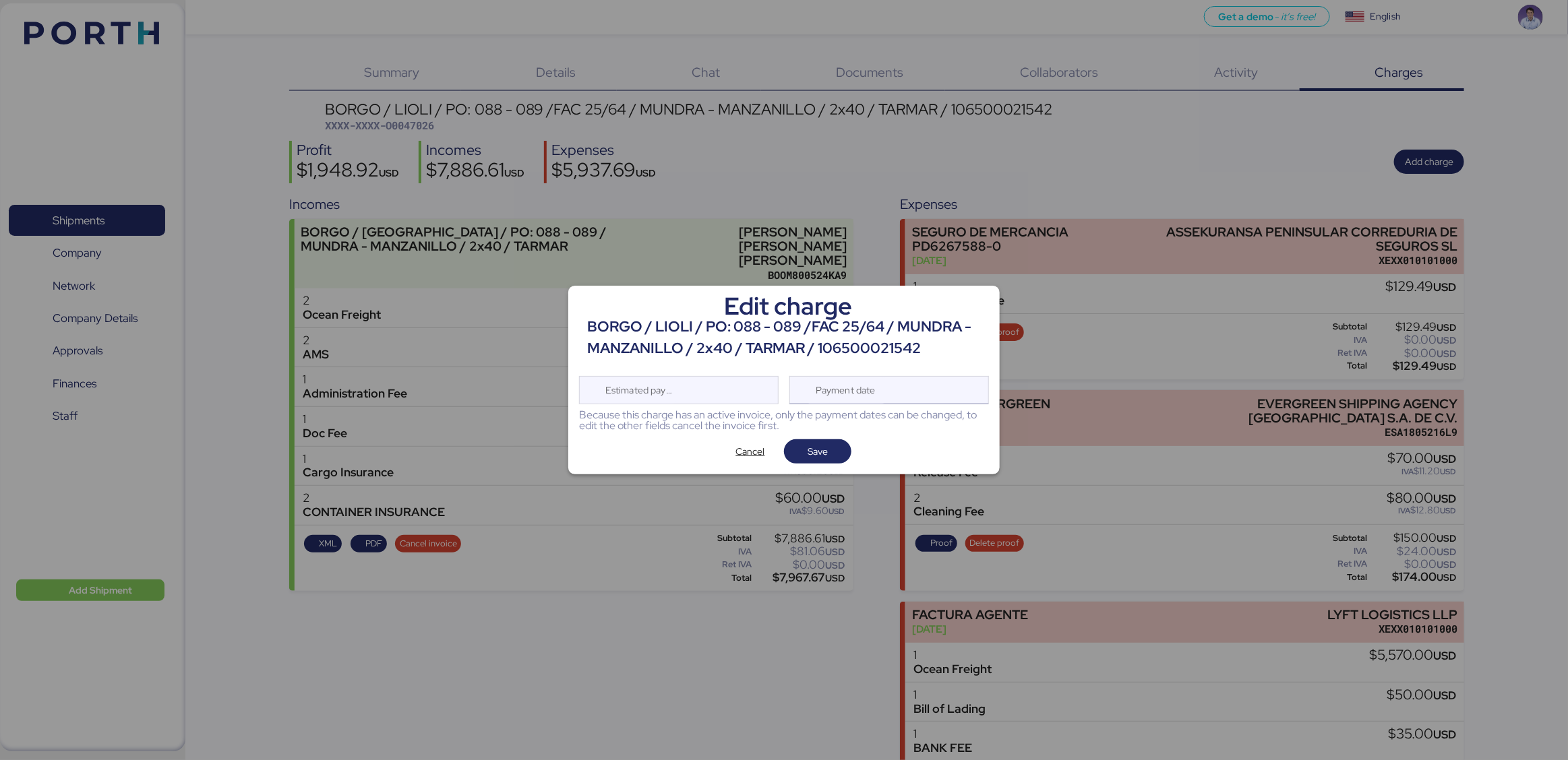
click at [940, 389] on div "Payment date" at bounding box center [889, 389] width 200 height 28
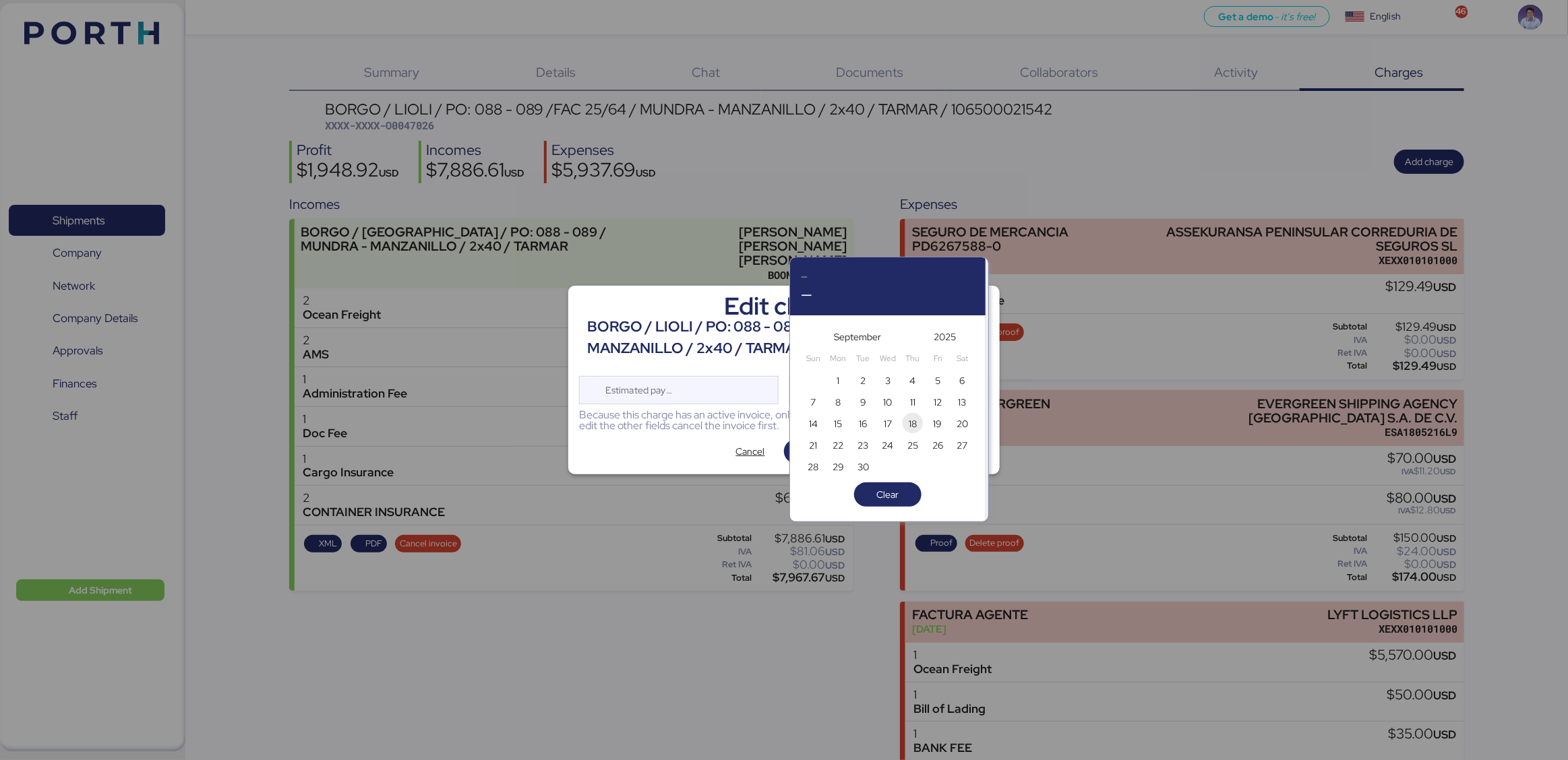
click at [909, 427] on span "18" at bounding box center [913, 424] width 8 height 16
type input "Sep 18, 2025"
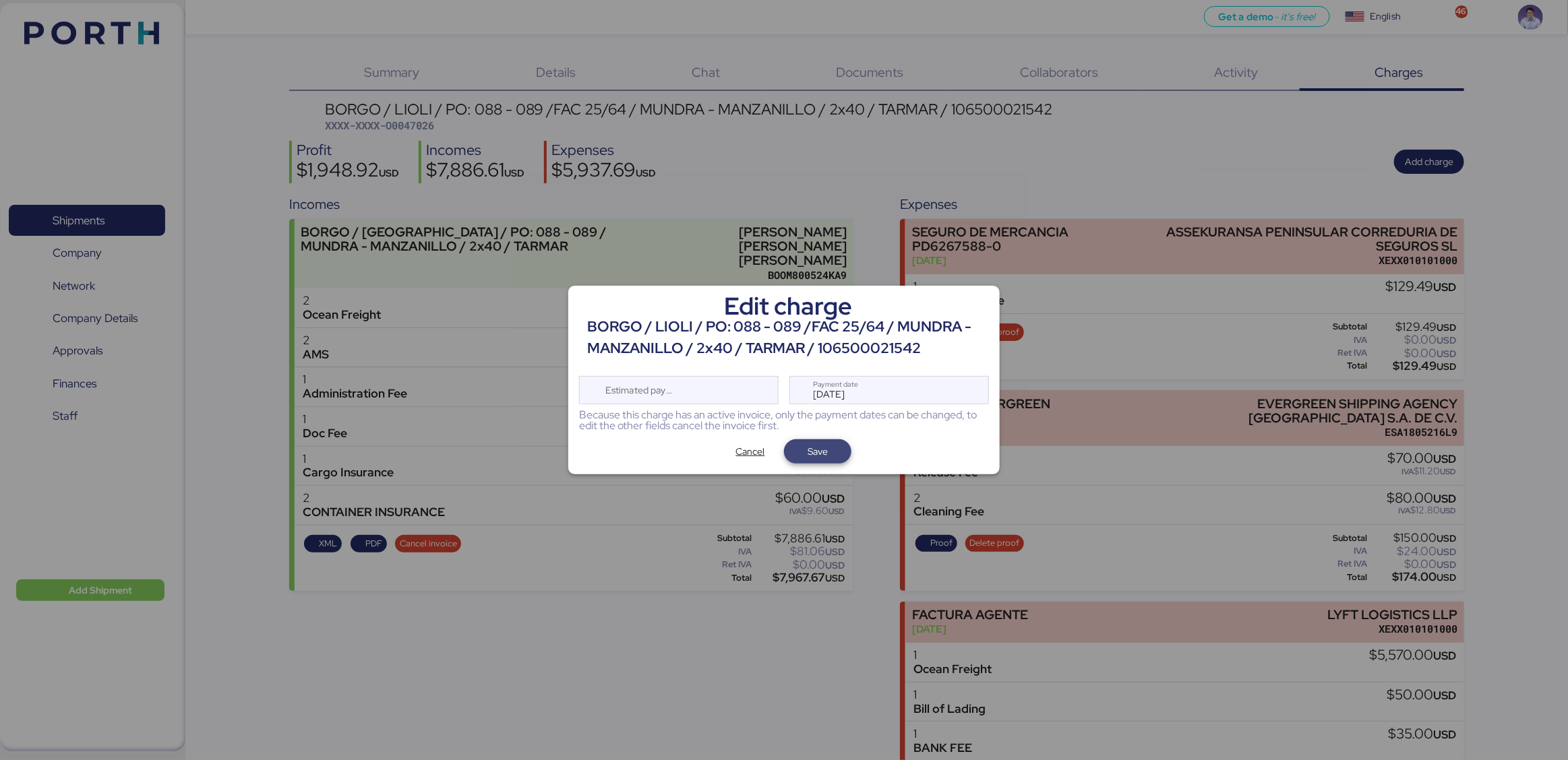
click at [822, 452] on span "Save" at bounding box center [817, 451] width 20 height 16
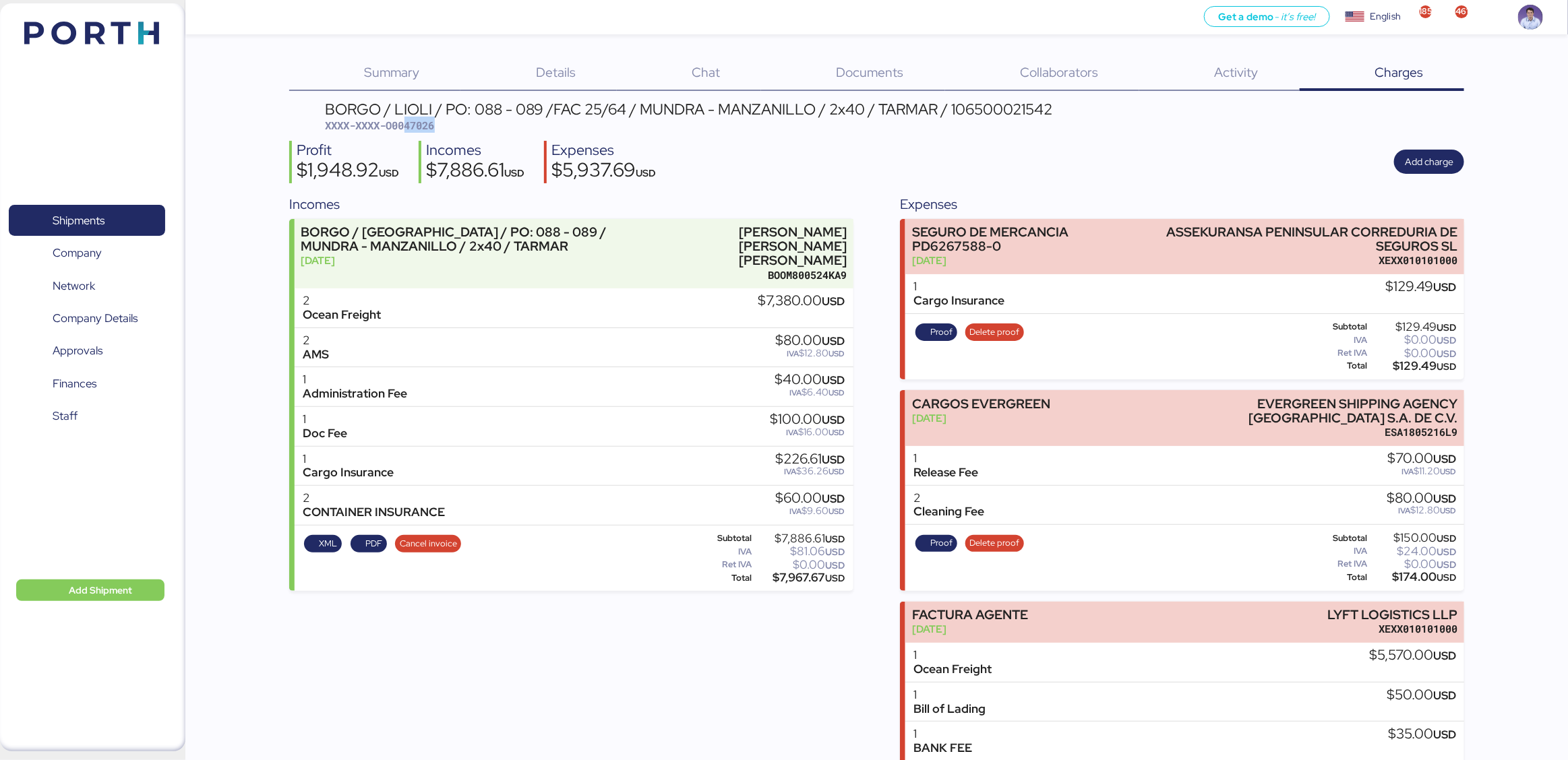
drag, startPoint x: 418, startPoint y: 126, endPoint x: 468, endPoint y: 125, distance: 50.0
click at [468, 125] on div "BORGO / LIOLI / PO: 088 - 089 /FAC 25/64 / MUNDRA - MANZANILLO / 2x40 / TARMAR …" at bounding box center [689, 117] width 727 height 32
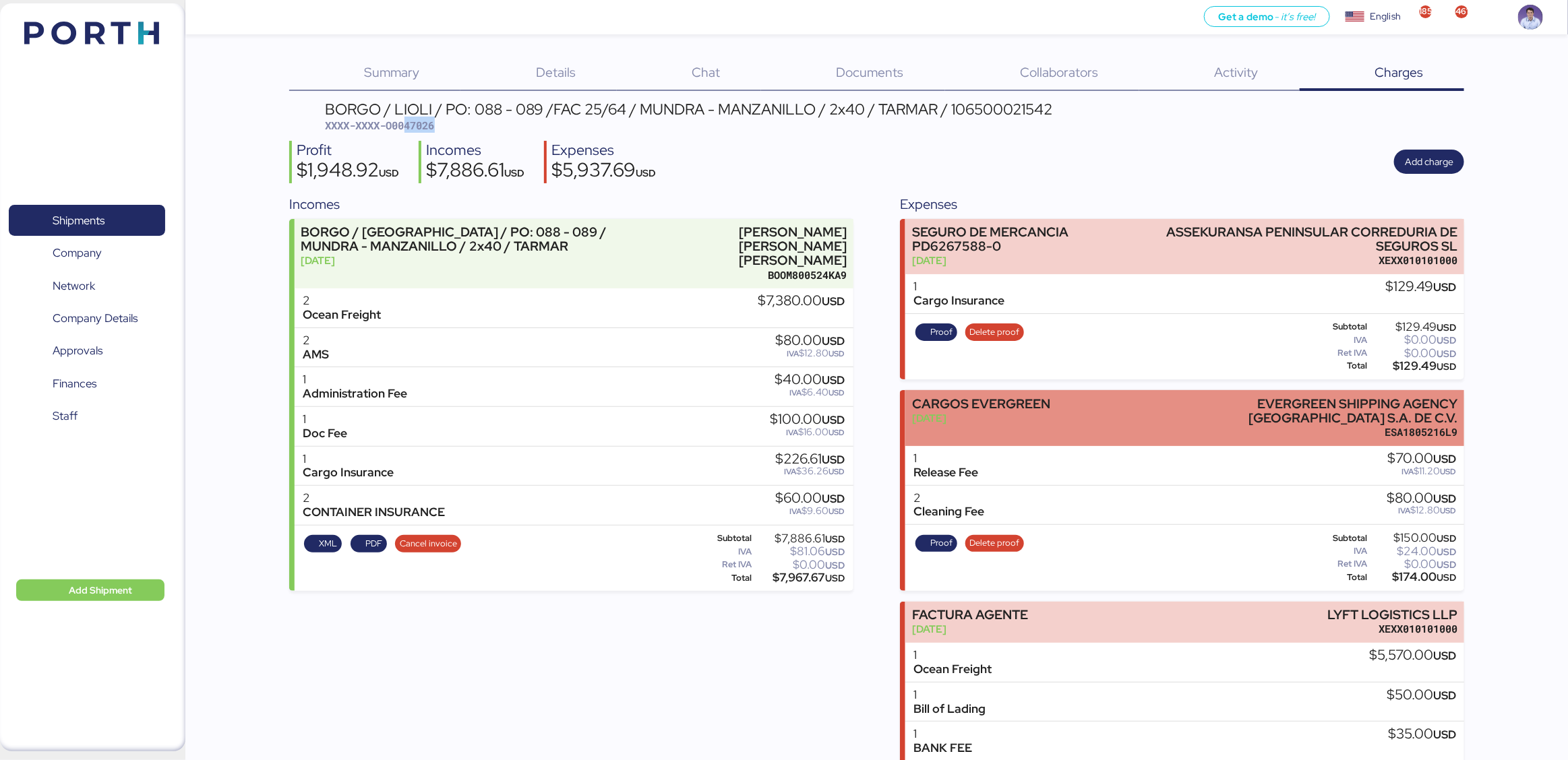
copy span "47026"
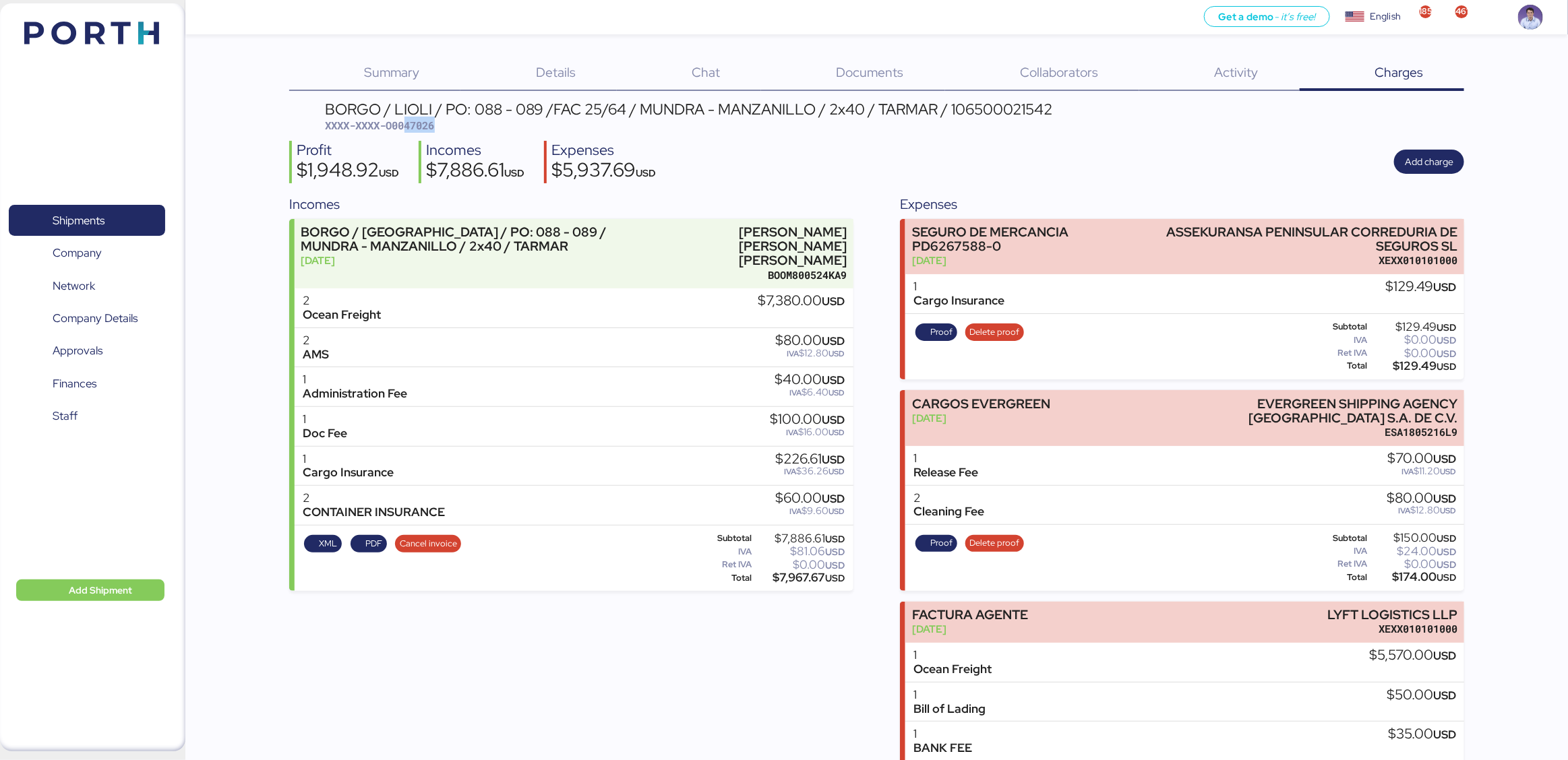
click at [613, 167] on div "$5,937.69 USD" at bounding box center [604, 172] width 104 height 23
copy div "5,937.69"
click at [479, 163] on div "$7,886.61 USD" at bounding box center [475, 172] width 99 height 23
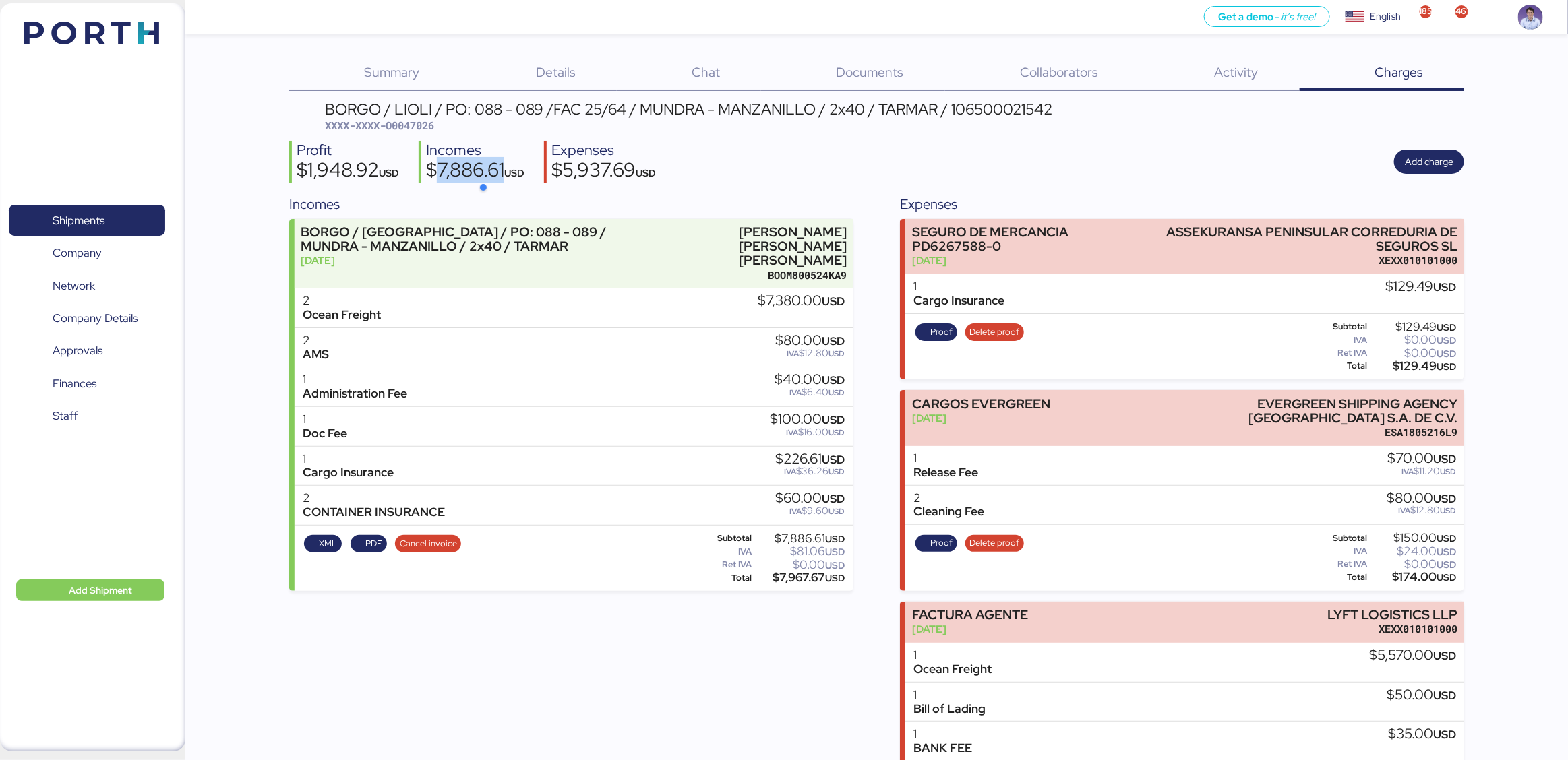
copy div "7,886.61"
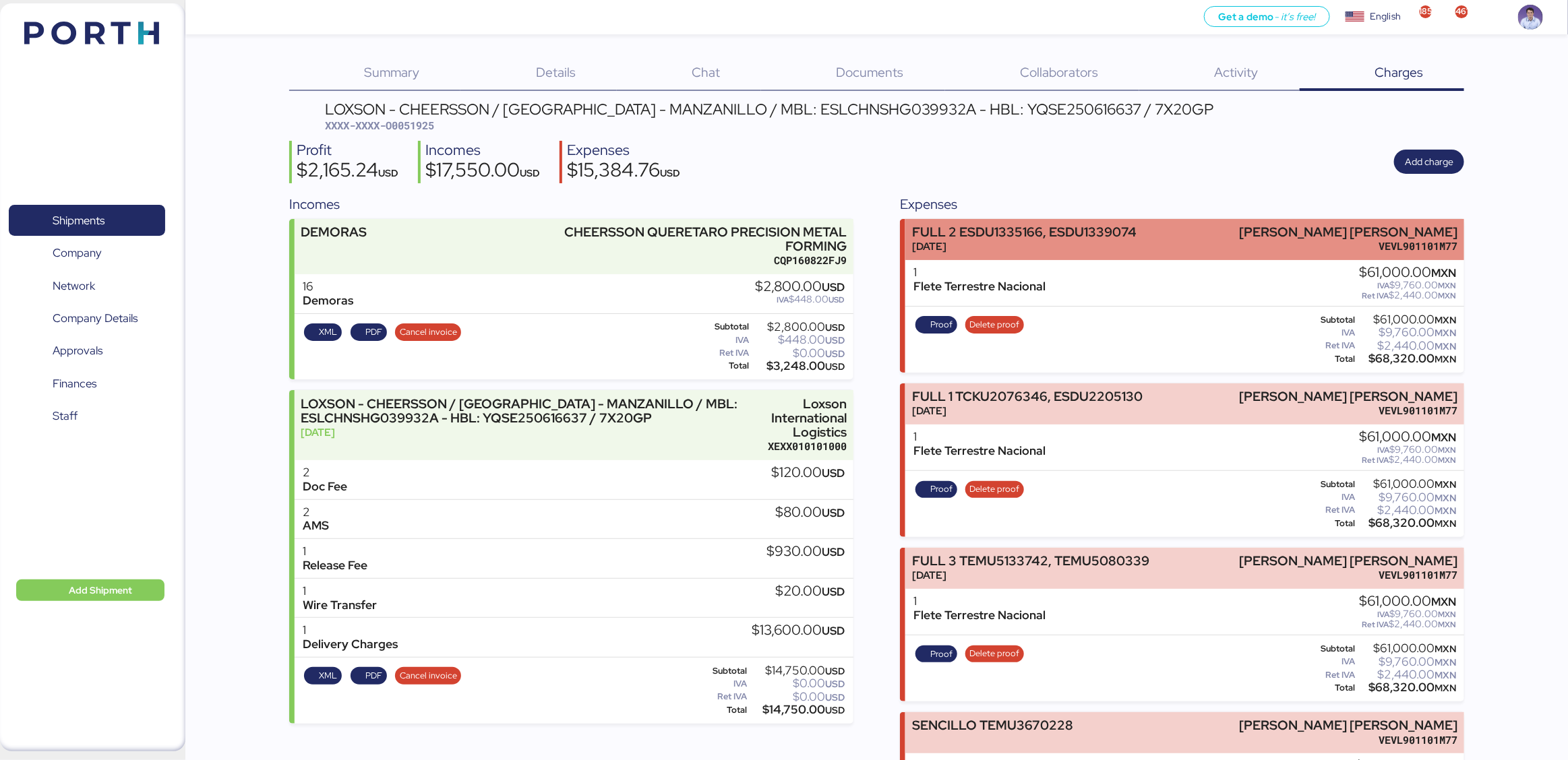
click at [1042, 230] on div "FULL 2 ESDU1335166, ESDU1339074" at bounding box center [1024, 232] width 224 height 14
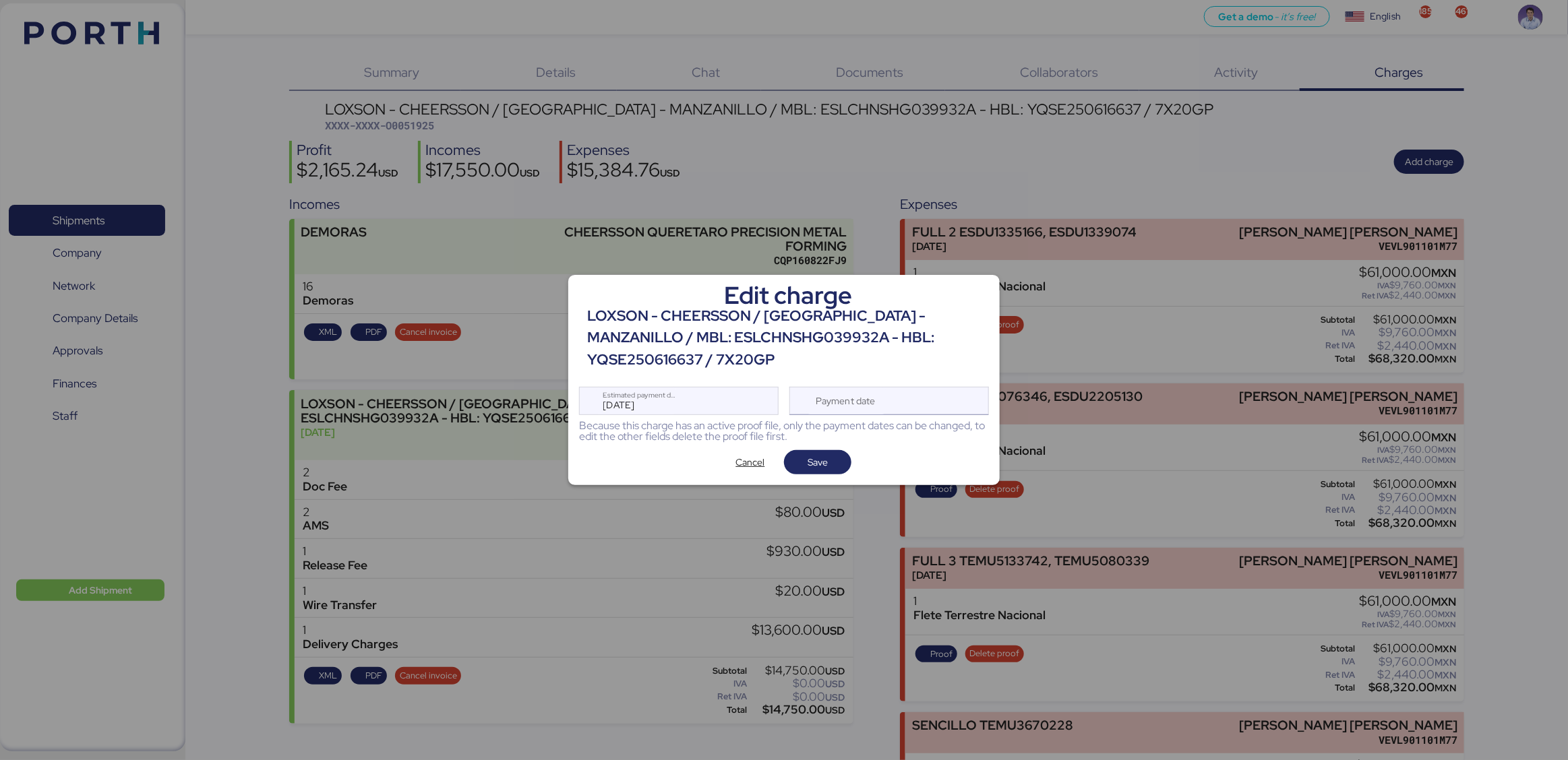
click at [947, 395] on div "Payment date" at bounding box center [889, 401] width 200 height 28
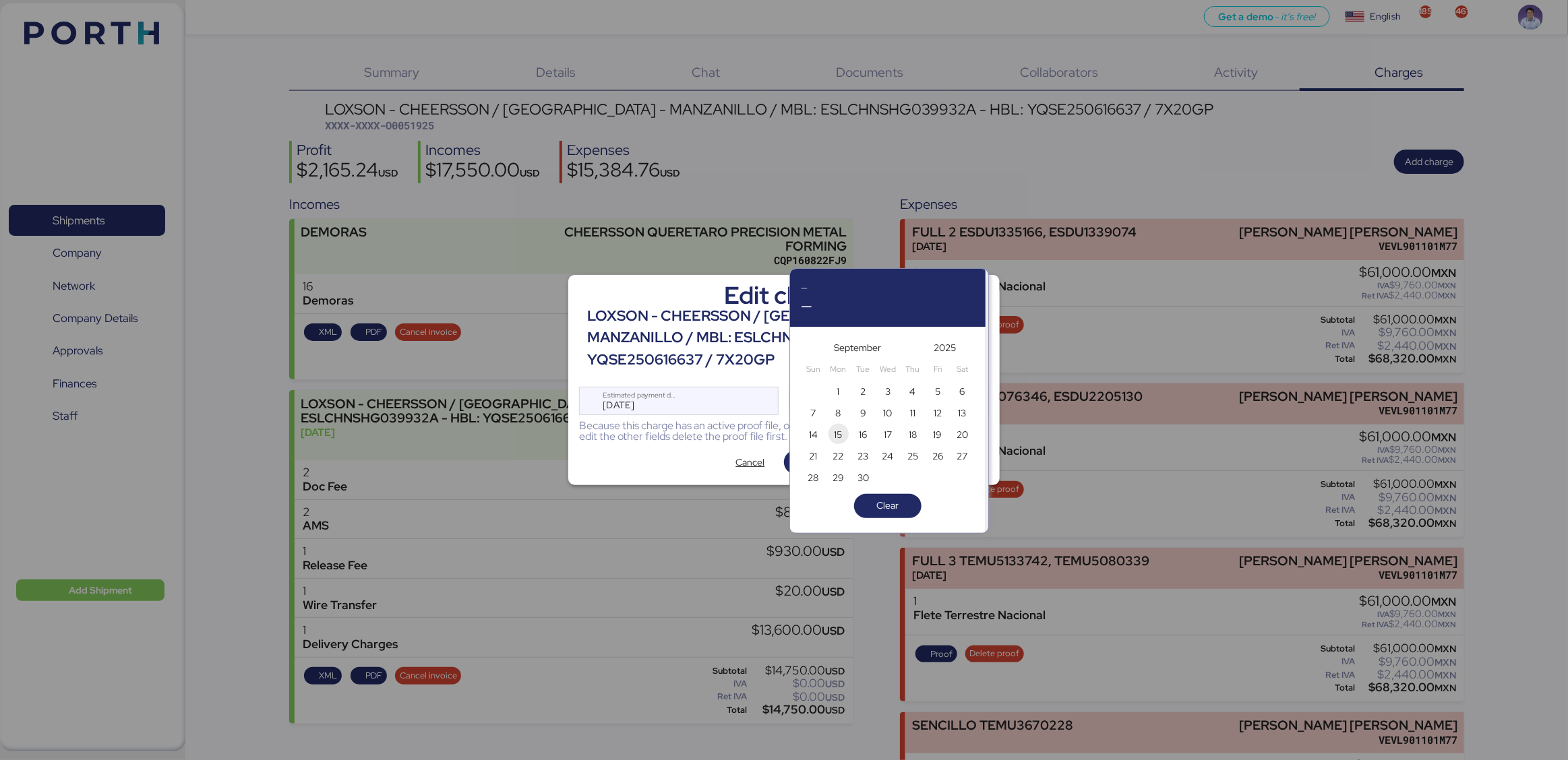
click at [839, 438] on span "15" at bounding box center [839, 435] width 8 height 16
type input "[DATE]"
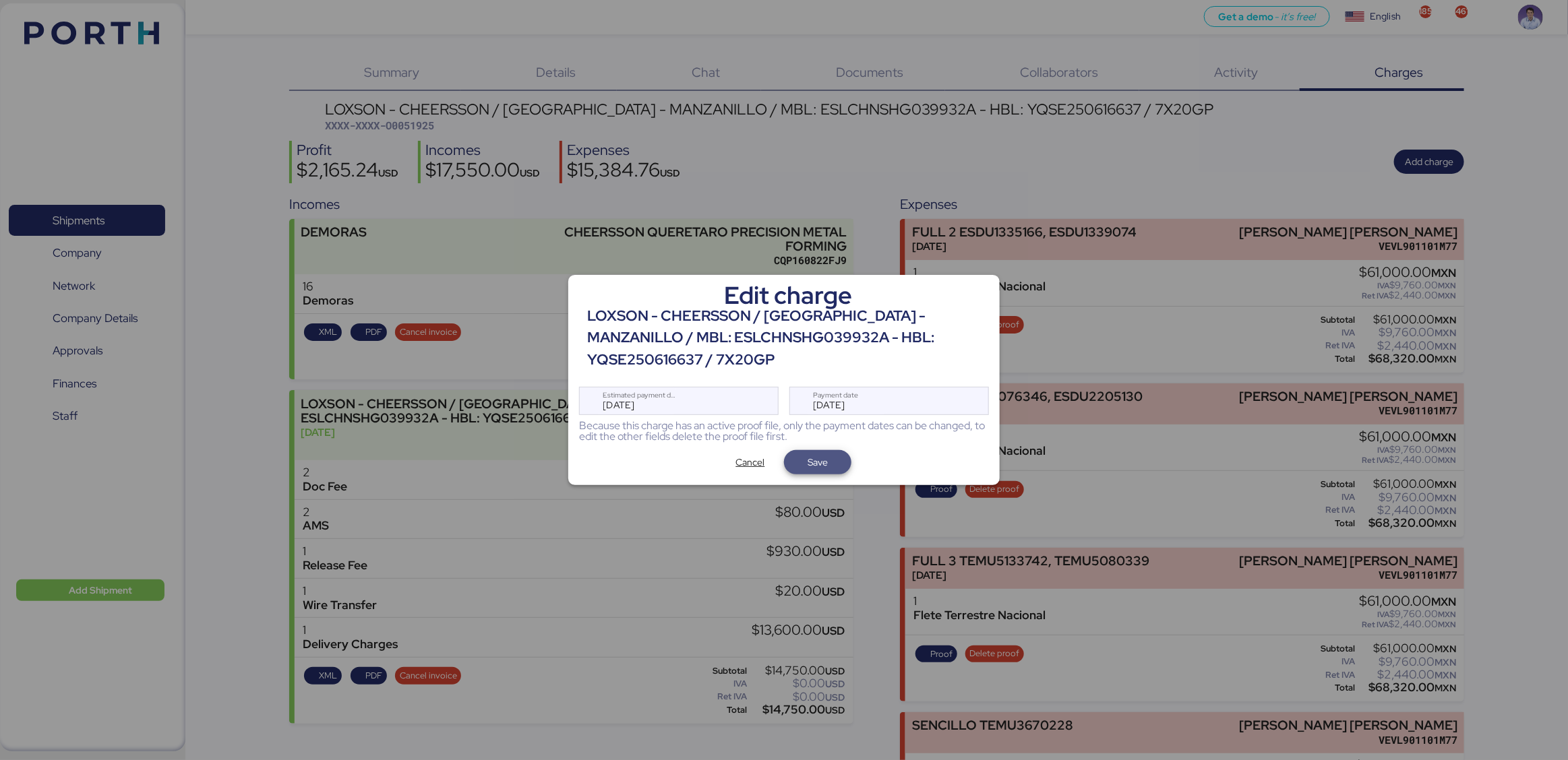
click at [831, 463] on span "Save" at bounding box center [817, 463] width 45 height 19
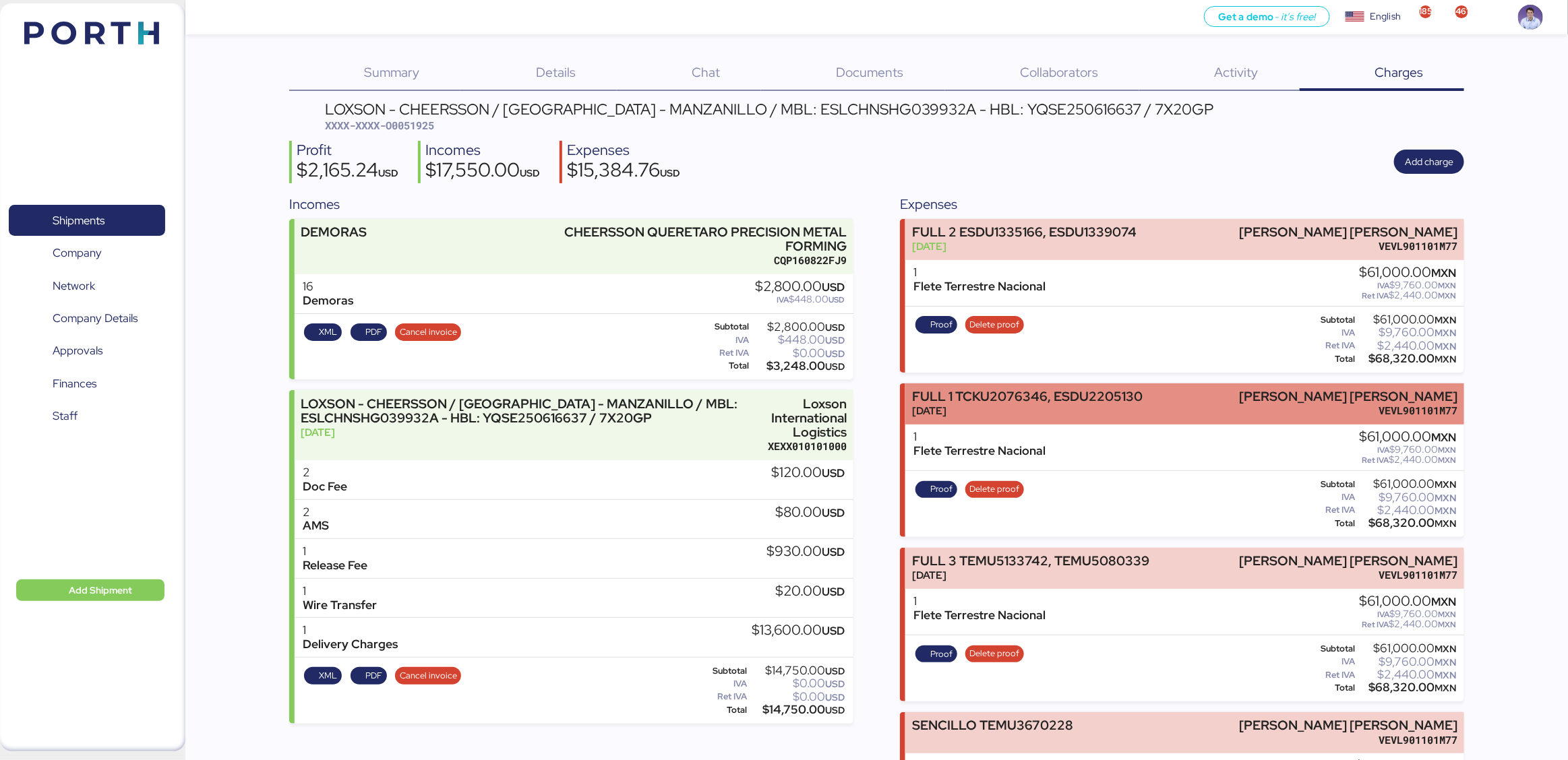
click at [1004, 411] on div "FULL 1 TCKU2076346, ESDU2205130 [DATE] [PERSON_NAME] [PERSON_NAME] VEVL901101M77" at bounding box center [1184, 404] width 558 height 42
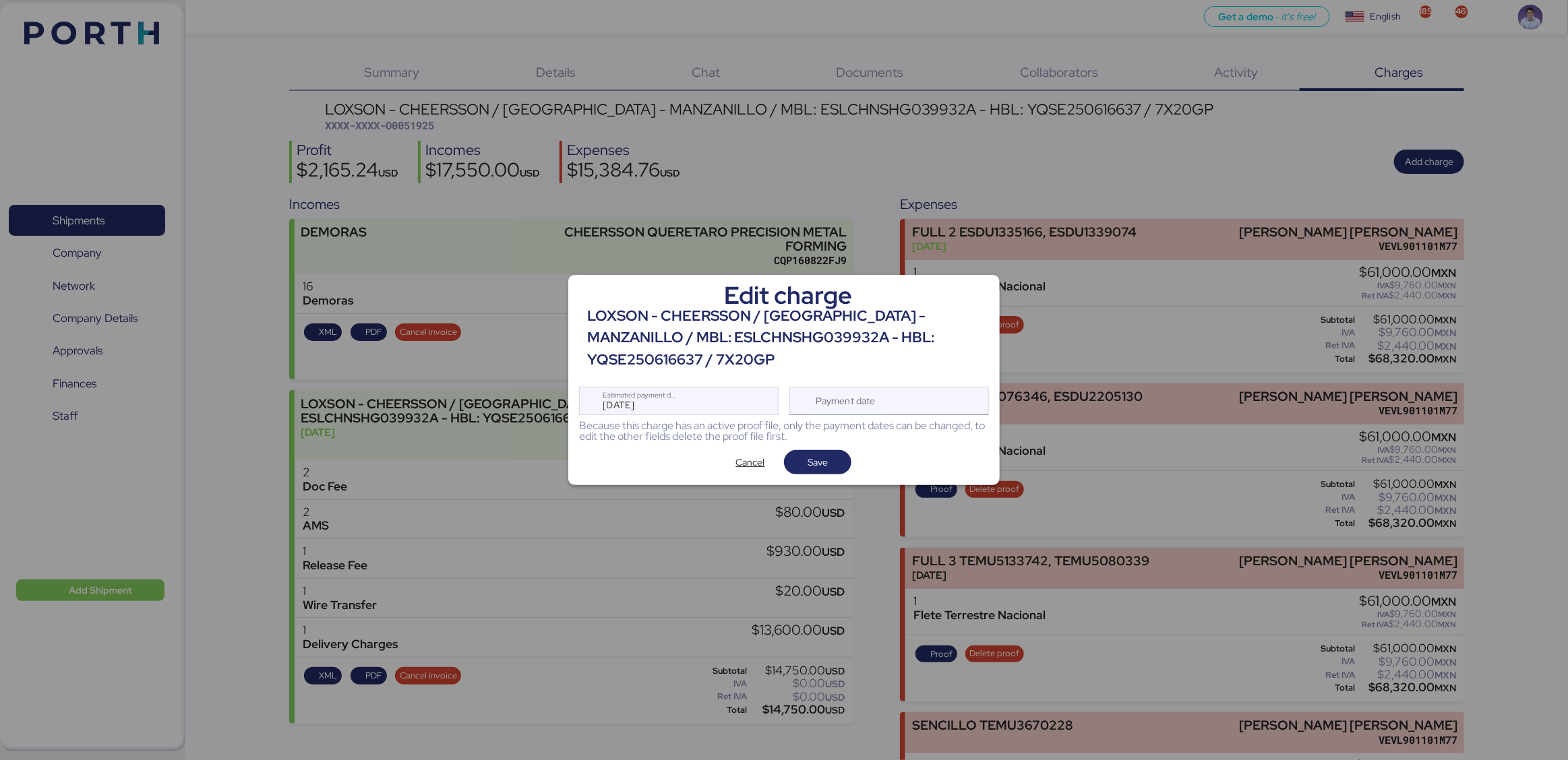
click at [892, 400] on div "Payment date" at bounding box center [889, 401] width 200 height 28
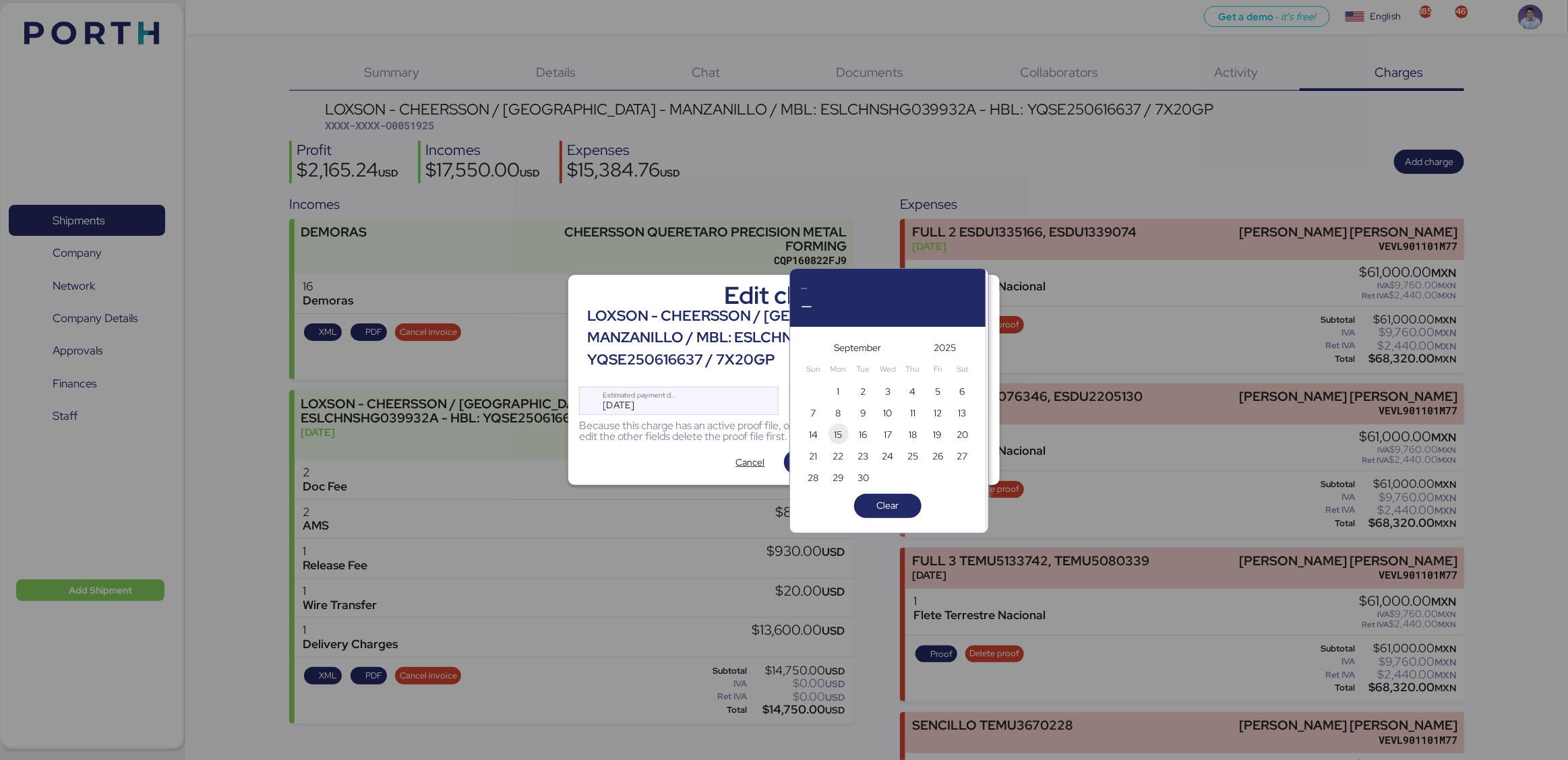
click at [836, 434] on span "15" at bounding box center [839, 435] width 8 height 16
type input "[DATE]"
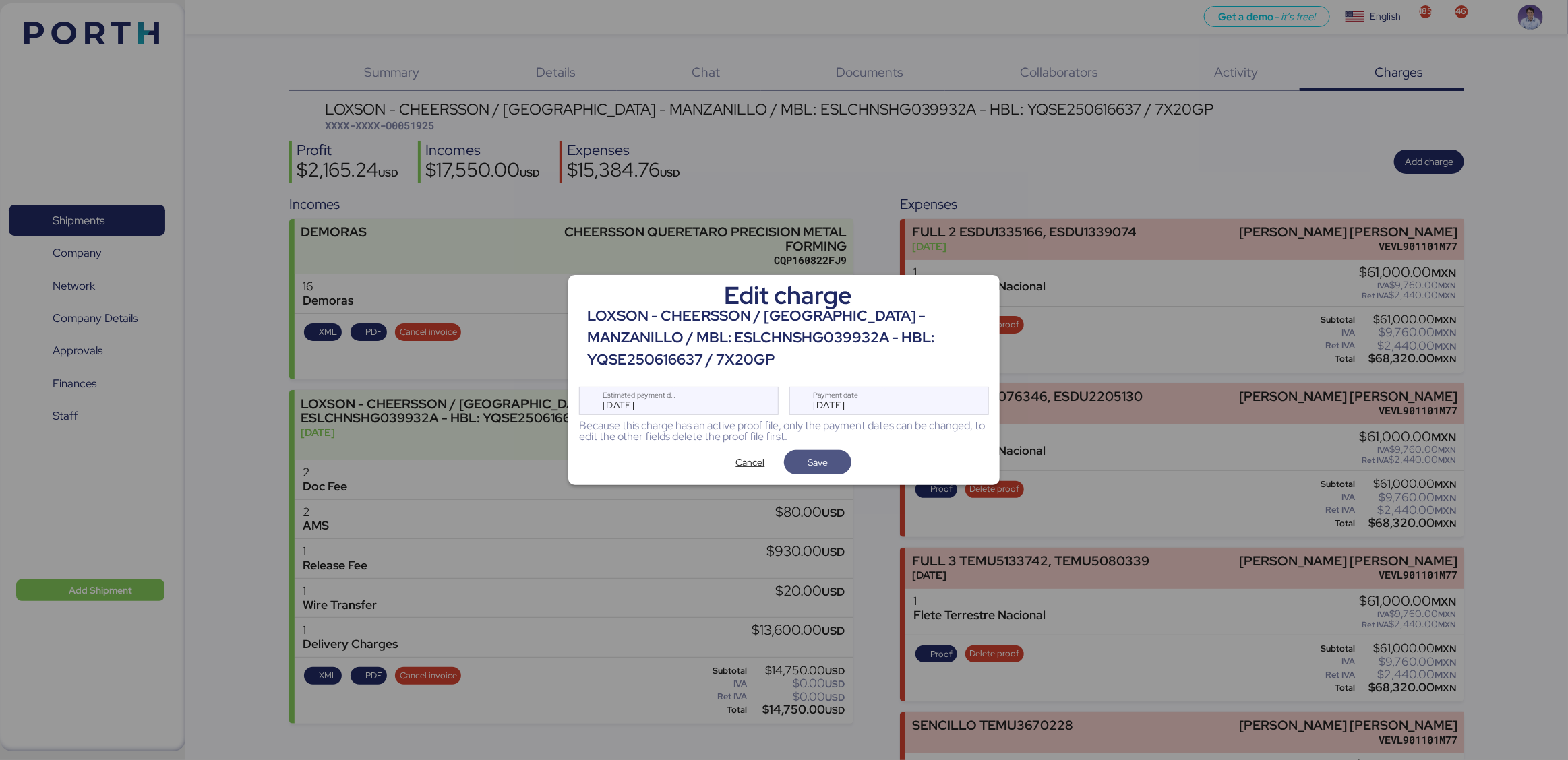
click at [831, 459] on span "Save" at bounding box center [817, 463] width 45 height 19
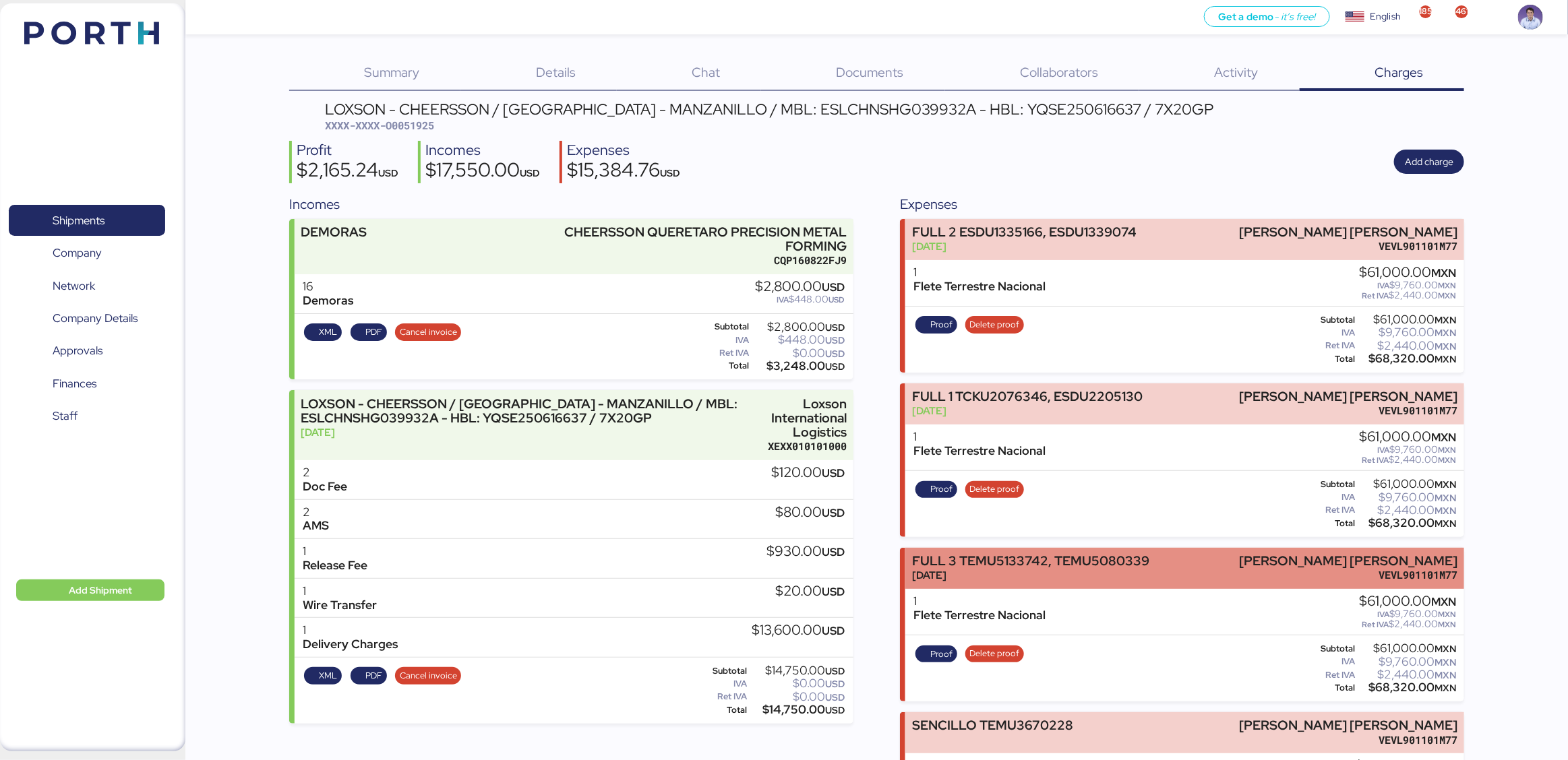
click at [1041, 568] on div "[DATE]" at bounding box center [1031, 575] width 238 height 14
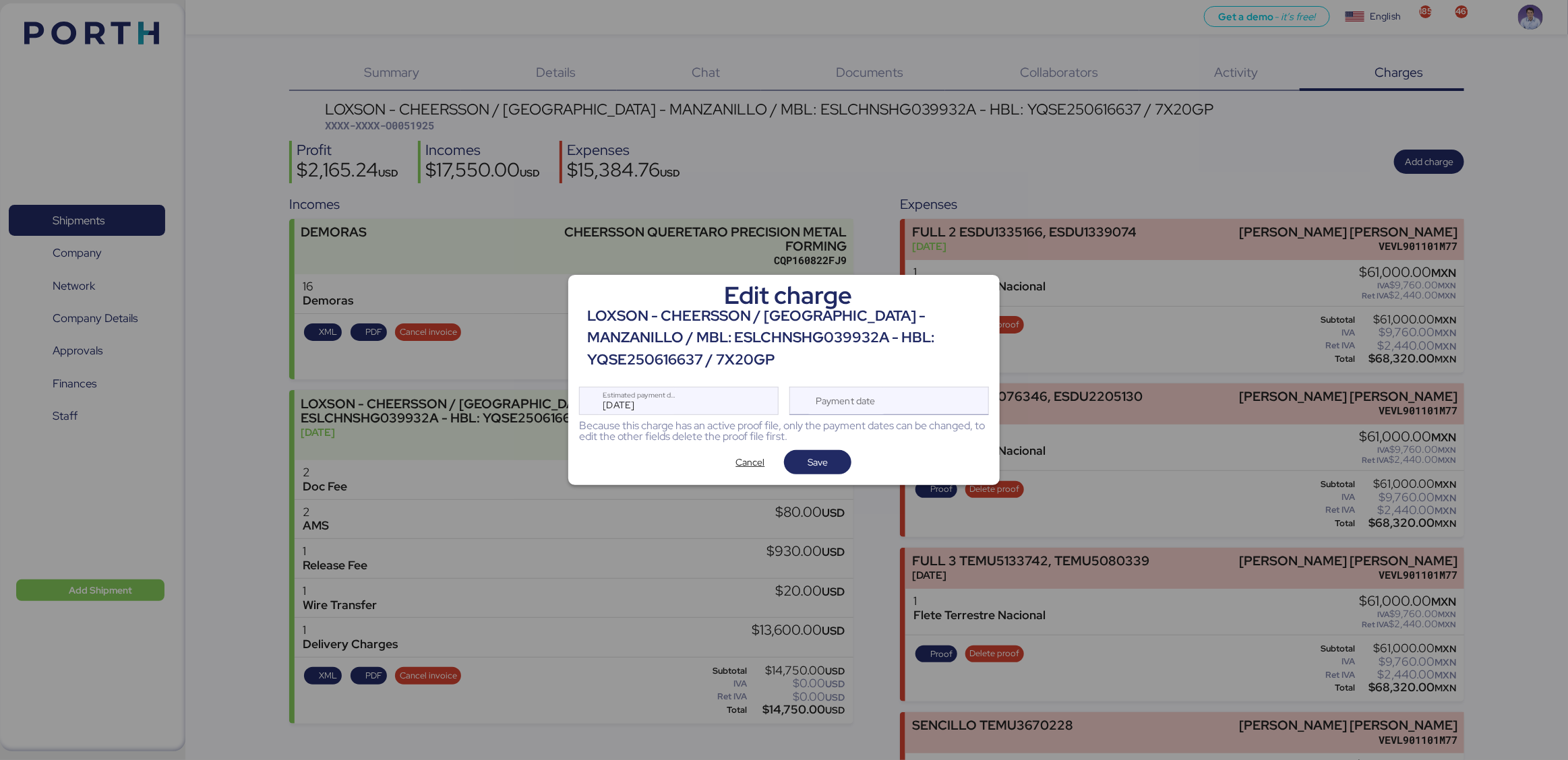
click at [892, 400] on div "Payment date" at bounding box center [889, 401] width 200 height 28
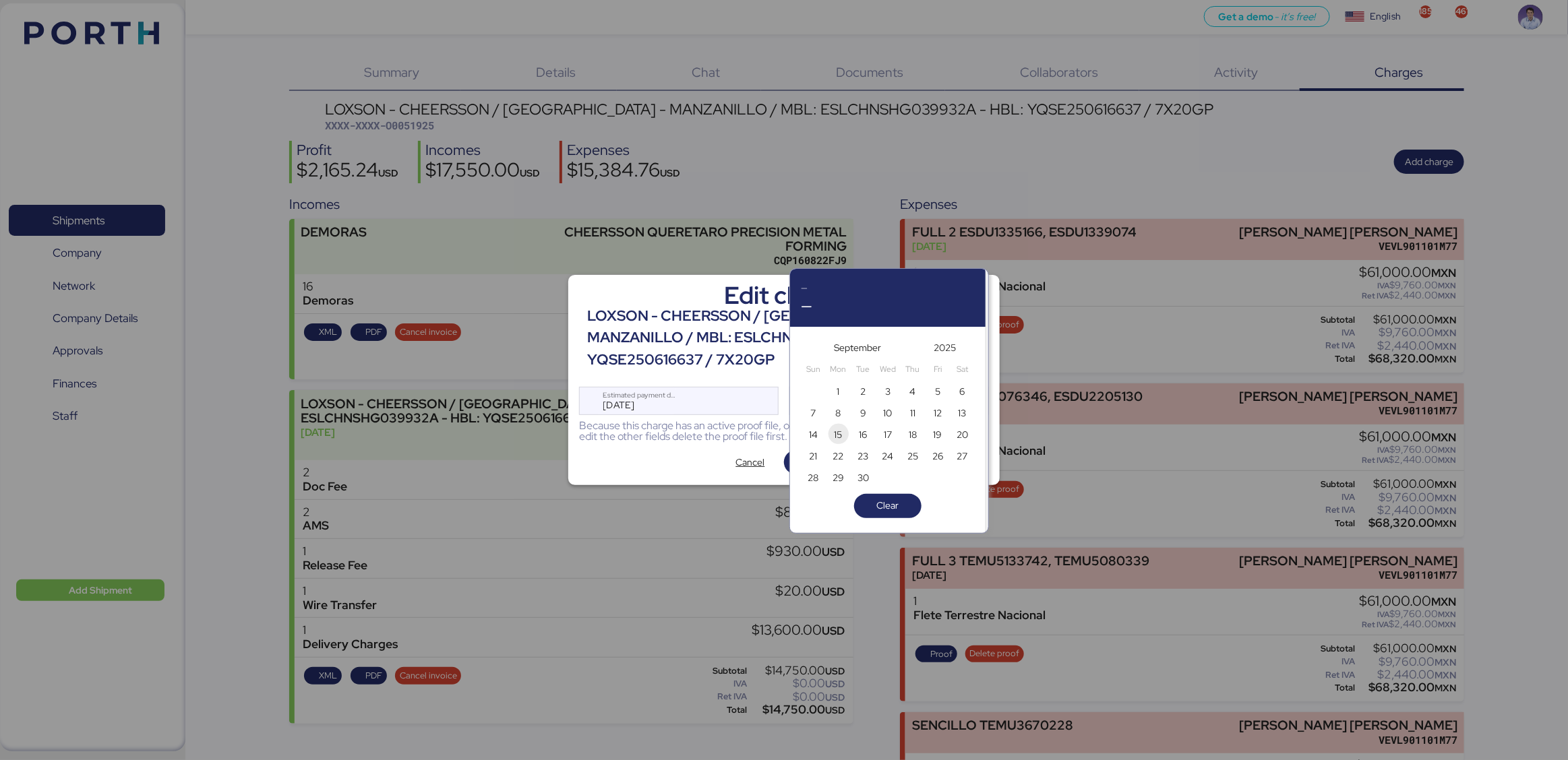
click at [841, 438] on span "15" at bounding box center [839, 435] width 8 height 16
type input "[DATE]"
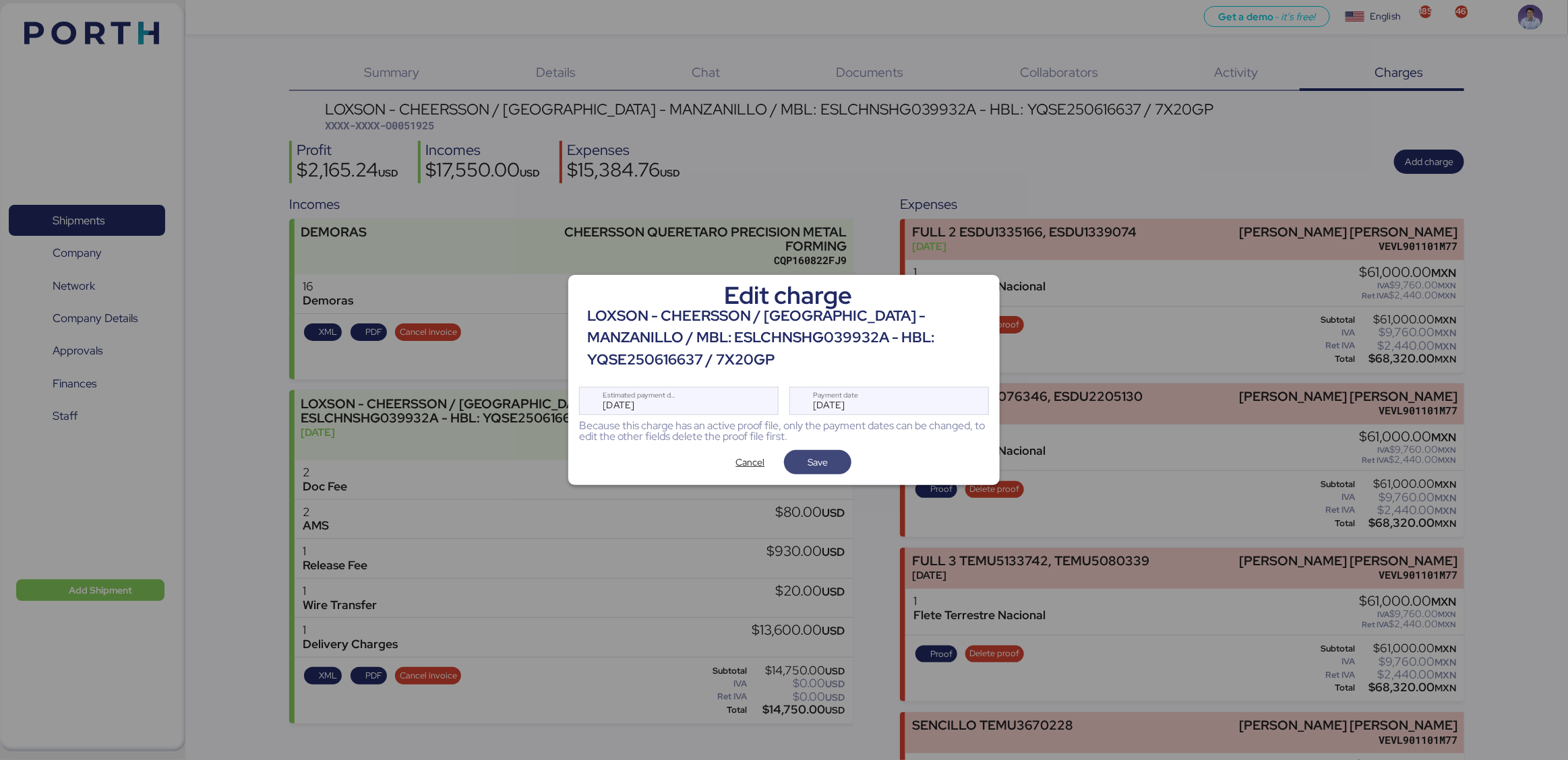
click at [823, 466] on span "Save" at bounding box center [817, 462] width 20 height 16
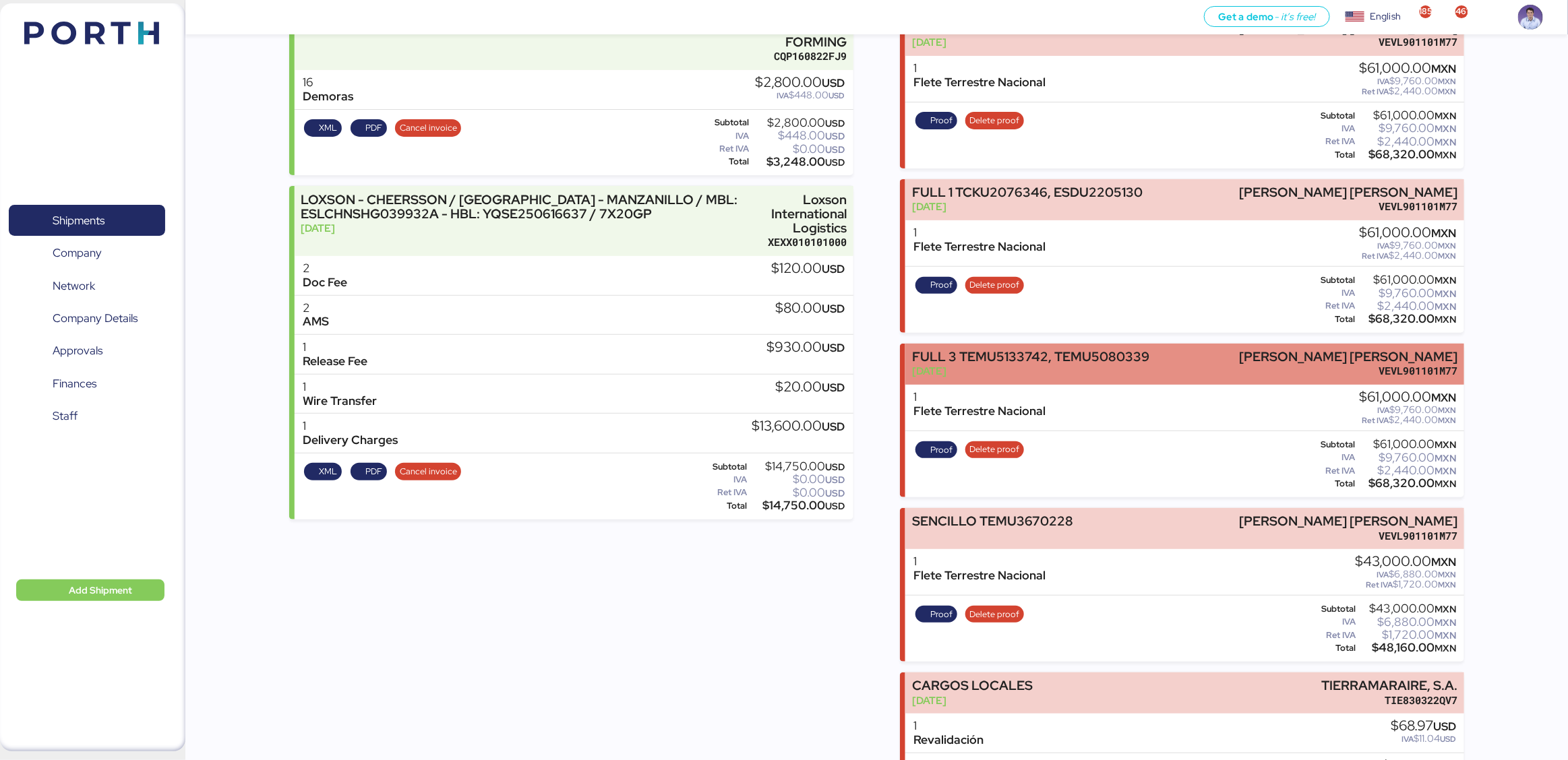
scroll to position [226, 0]
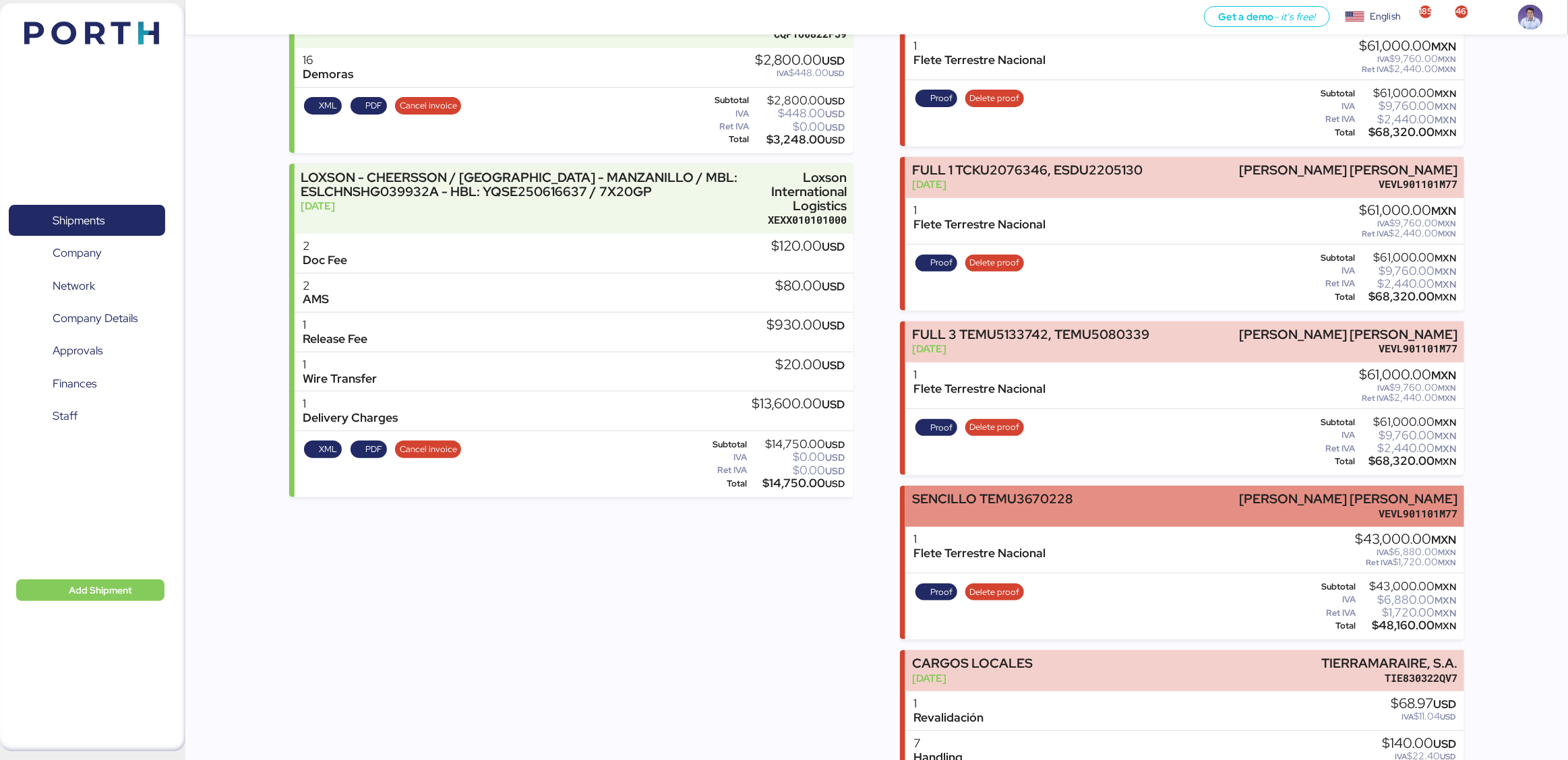
click at [1049, 492] on div "SENCILLO TEMU3670228" at bounding box center [992, 498] width 161 height 14
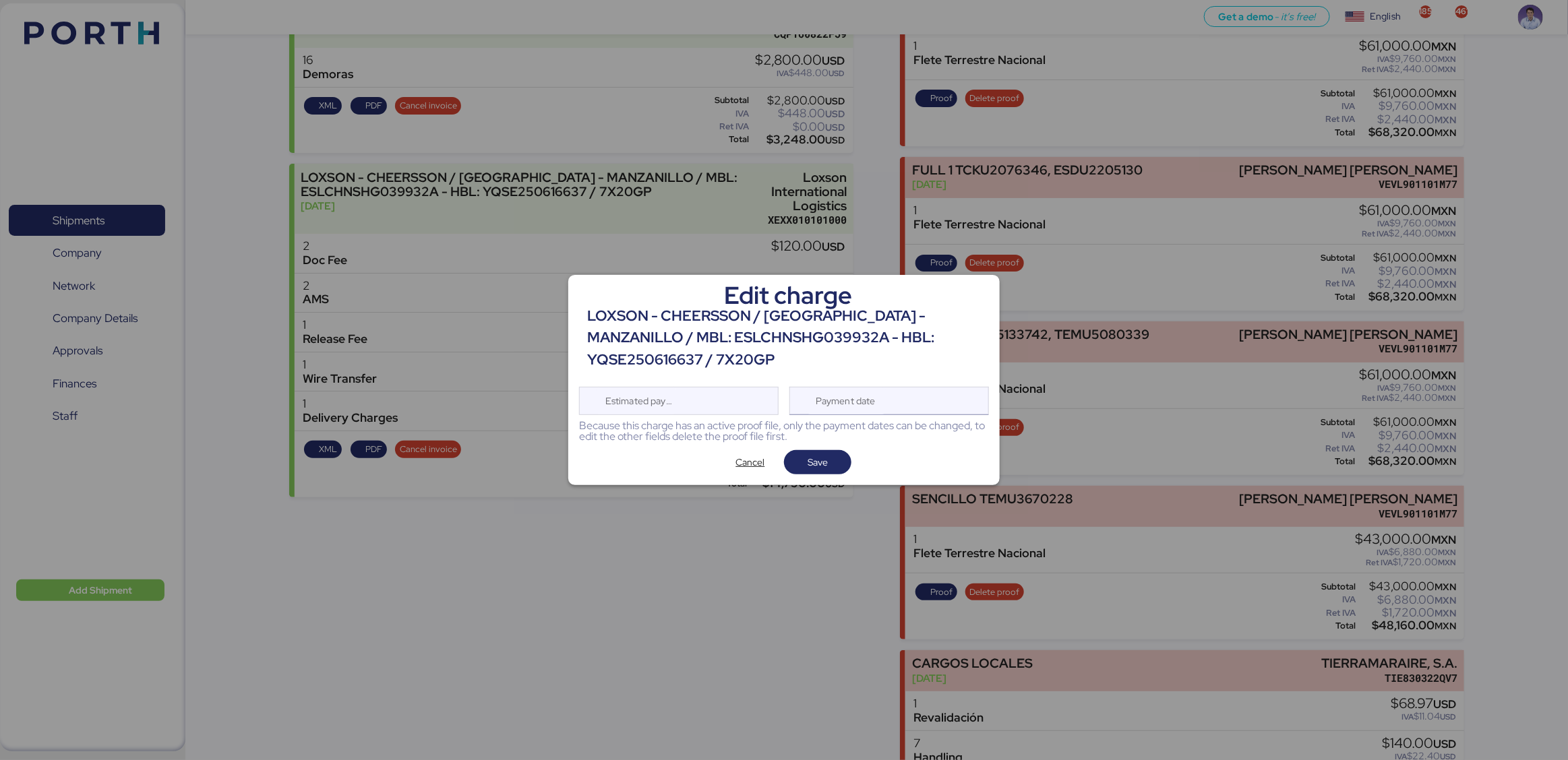
click at [899, 394] on div "Payment date" at bounding box center [889, 401] width 200 height 28
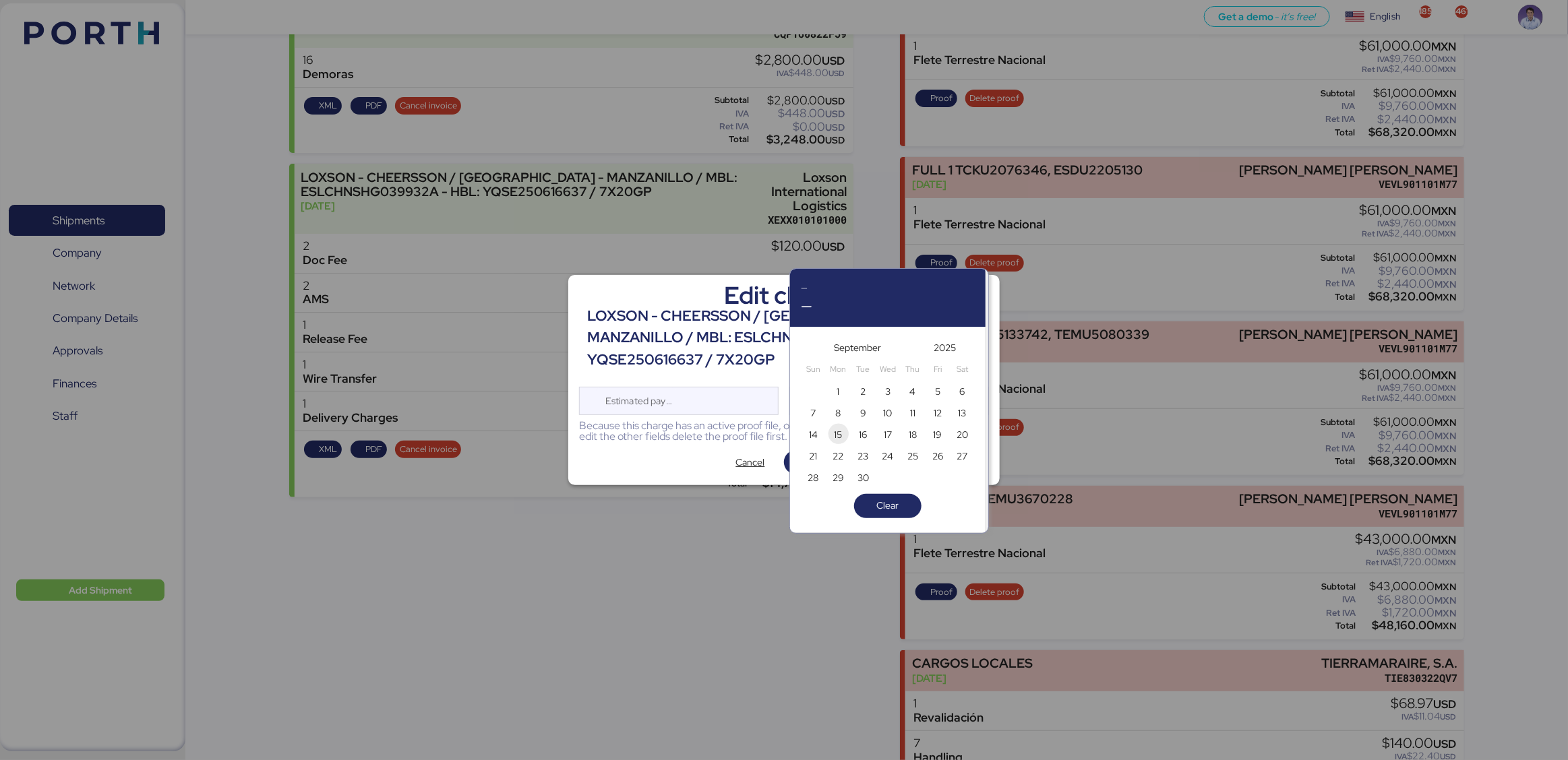
click at [843, 434] on span "15" at bounding box center [838, 435] width 14 height 16
type input "[DATE]"
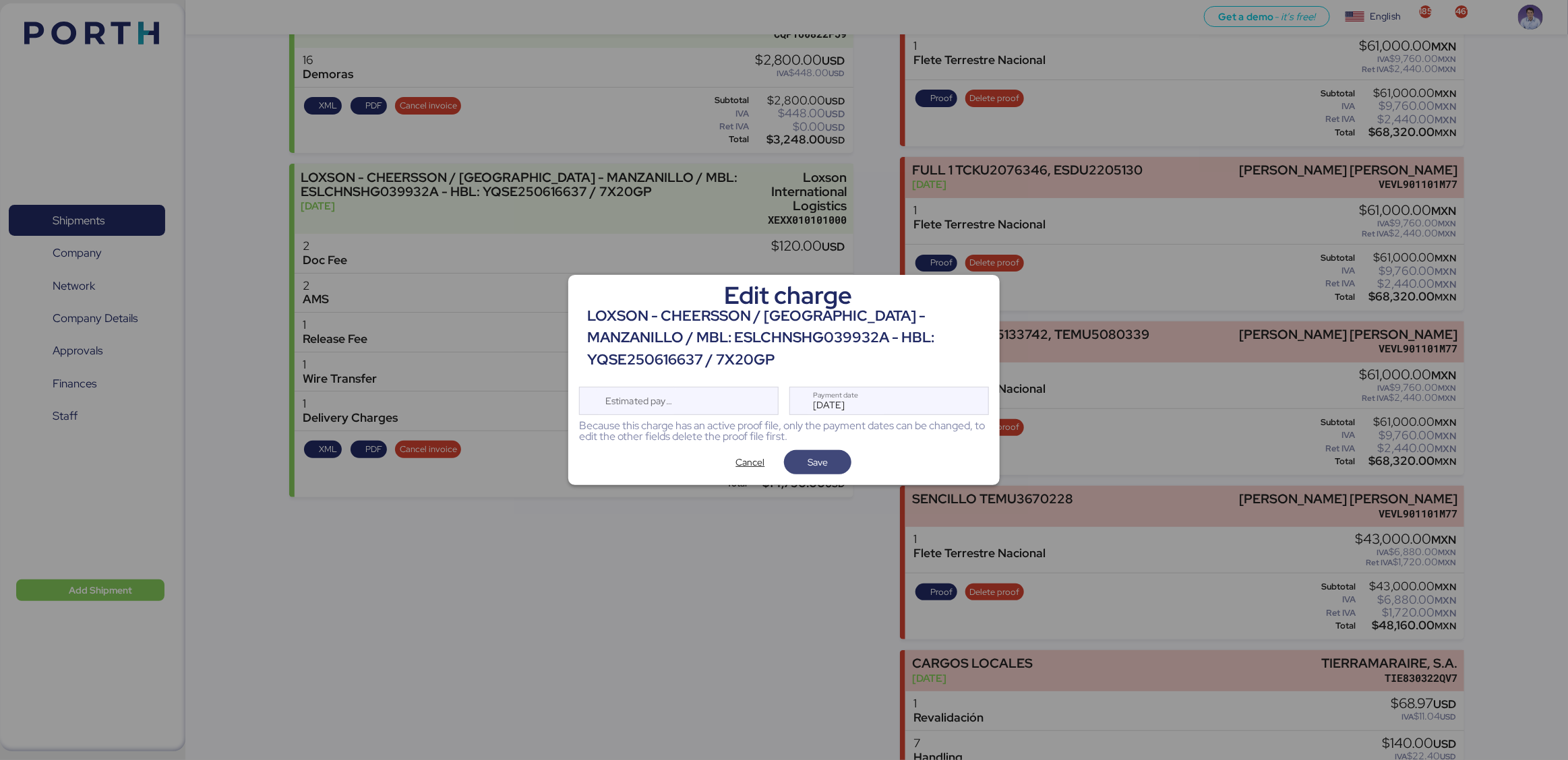
click at [823, 458] on span "Save" at bounding box center [817, 462] width 20 height 16
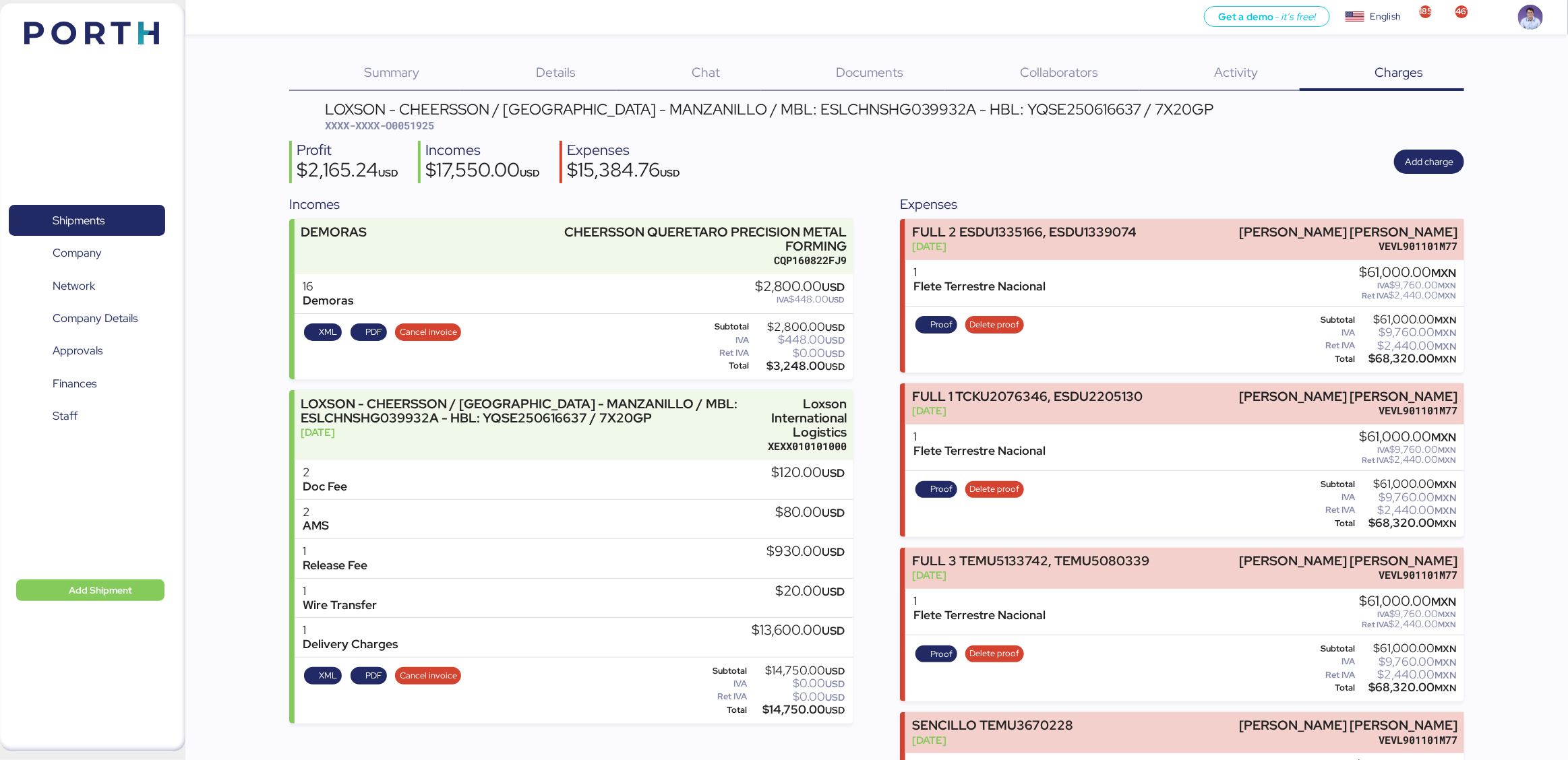
click at [950, 155] on div "Profit $2,165.24 USD Incomes $17,550.00 USD Expenses $15,384.76 USD Add charge" at bounding box center [876, 162] width 1175 height 42
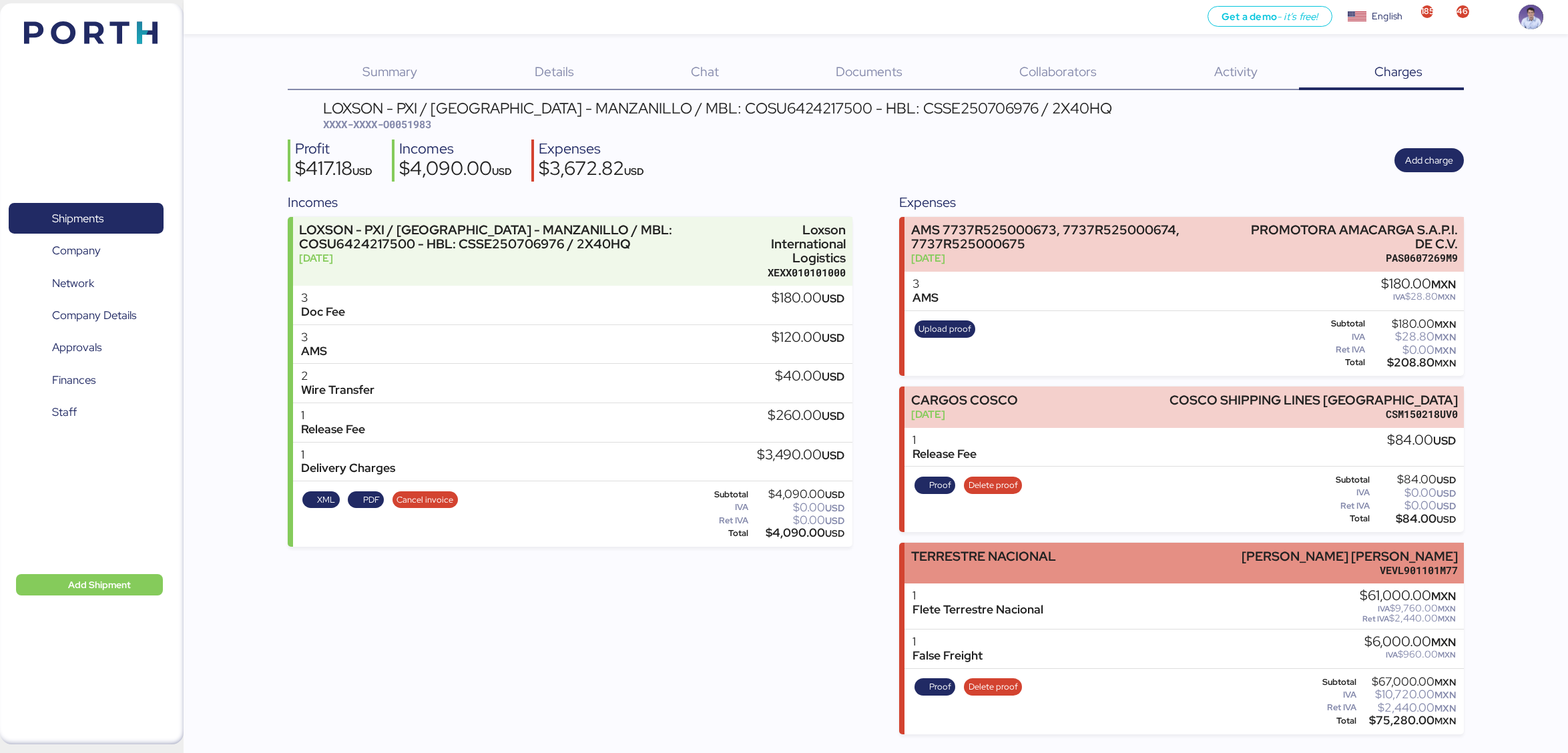
click at [1014, 549] on div "TERRESTRE NACIONAL" at bounding box center [983, 556] width 144 height 14
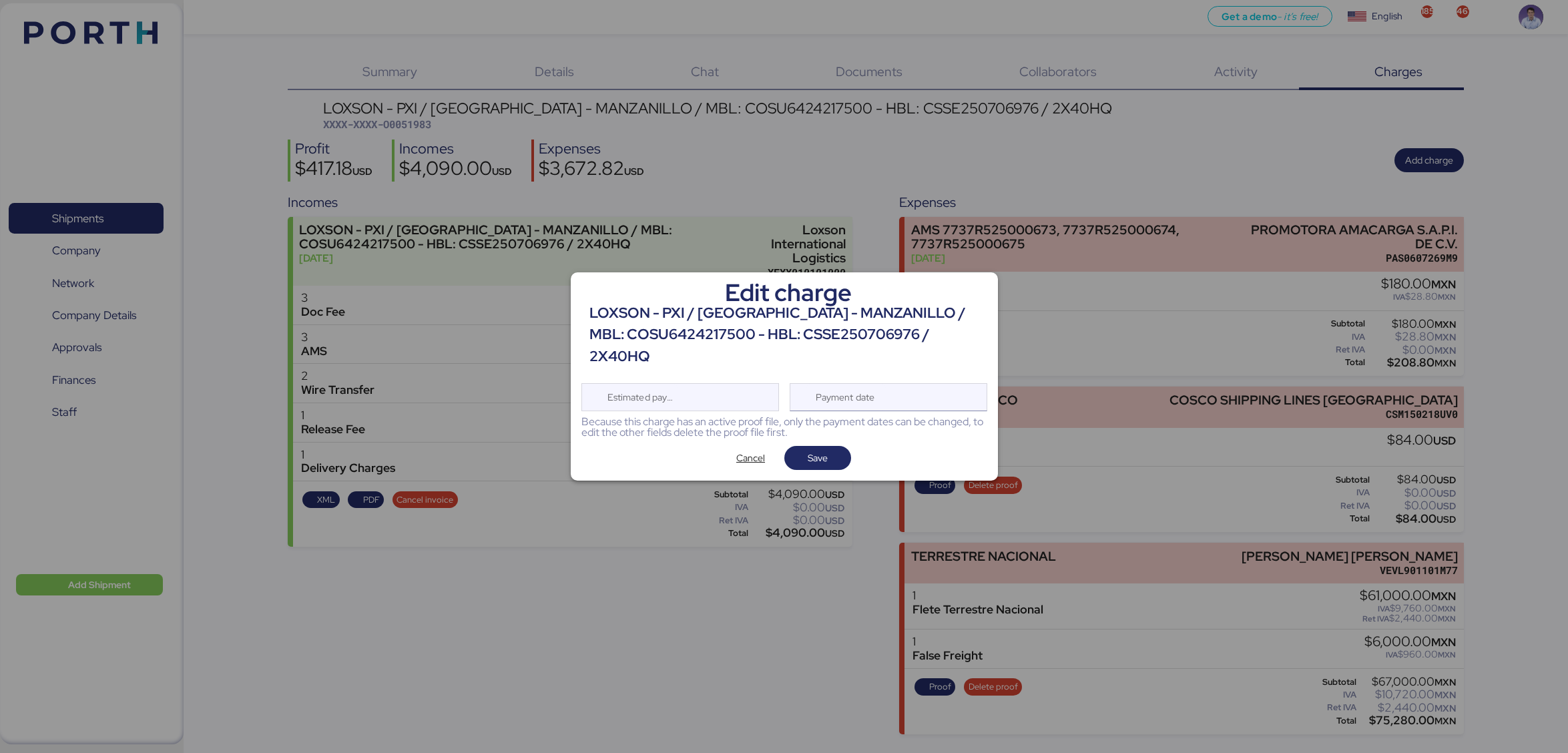
drag, startPoint x: 923, startPoint y: 377, endPoint x: 902, endPoint y: 396, distance: 28.3
click at [922, 384] on div "Payment date" at bounding box center [888, 397] width 198 height 28
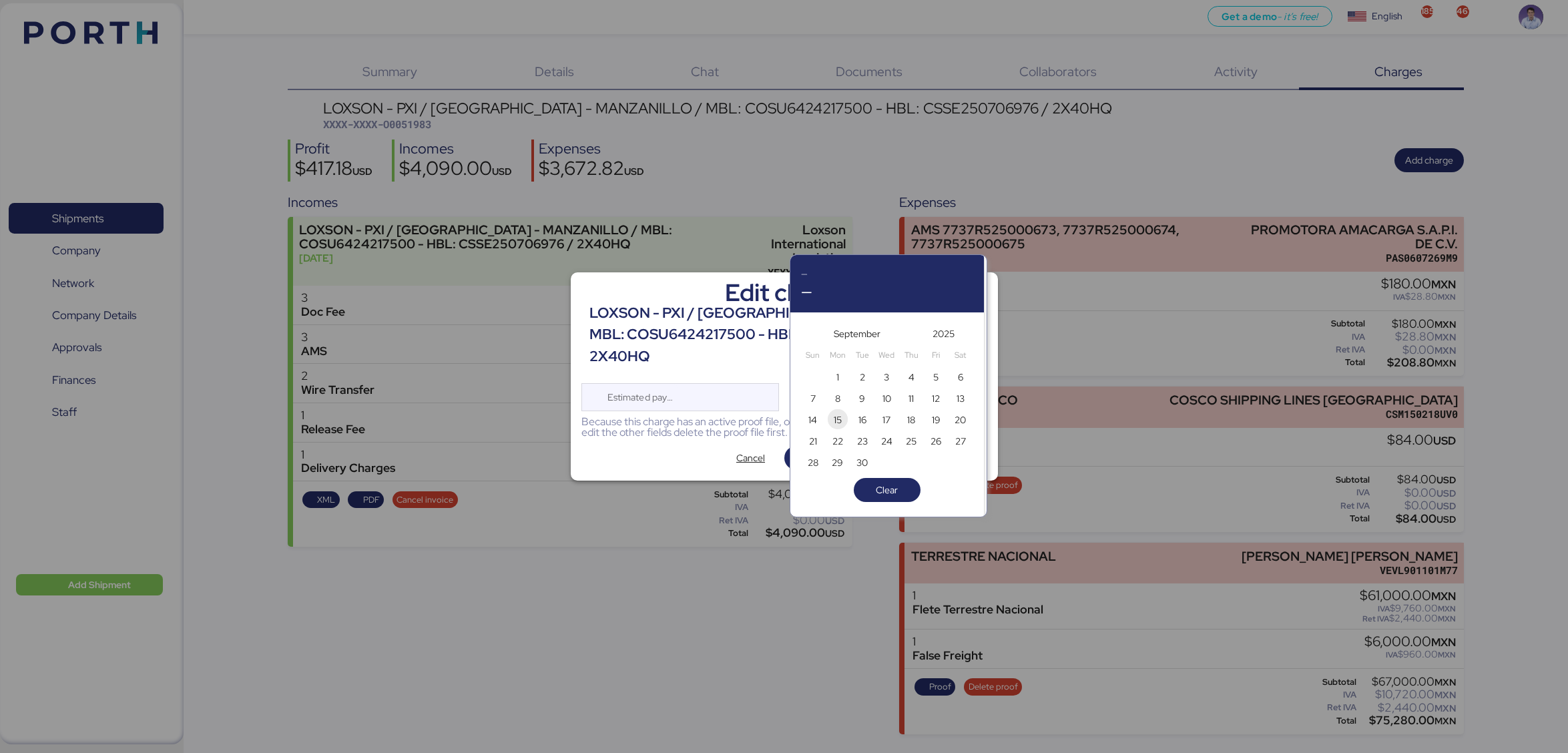
click at [844, 413] on span "15" at bounding box center [837, 420] width 14 height 16
type input "[DATE]"
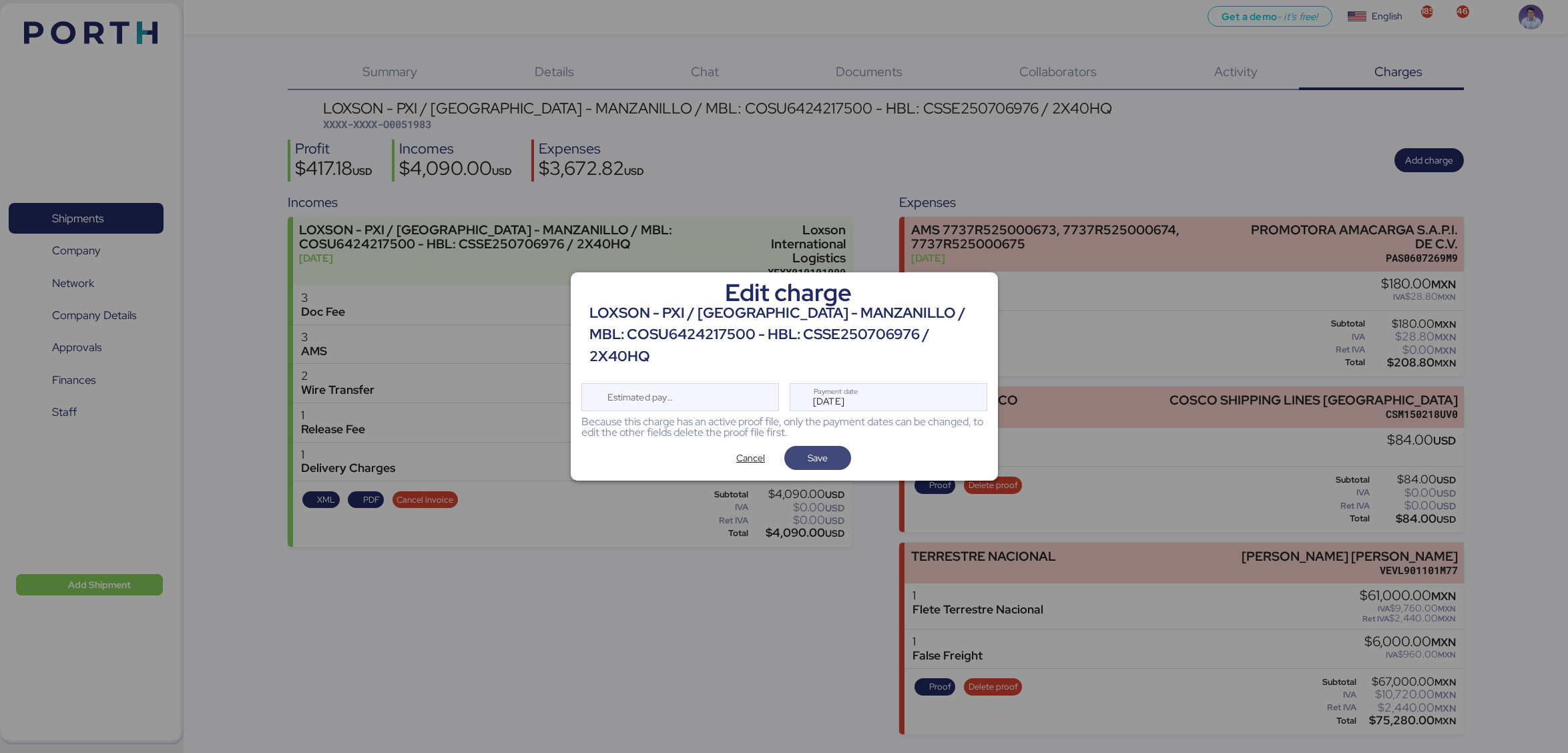
click at [814, 450] on span "Save" at bounding box center [817, 457] width 20 height 16
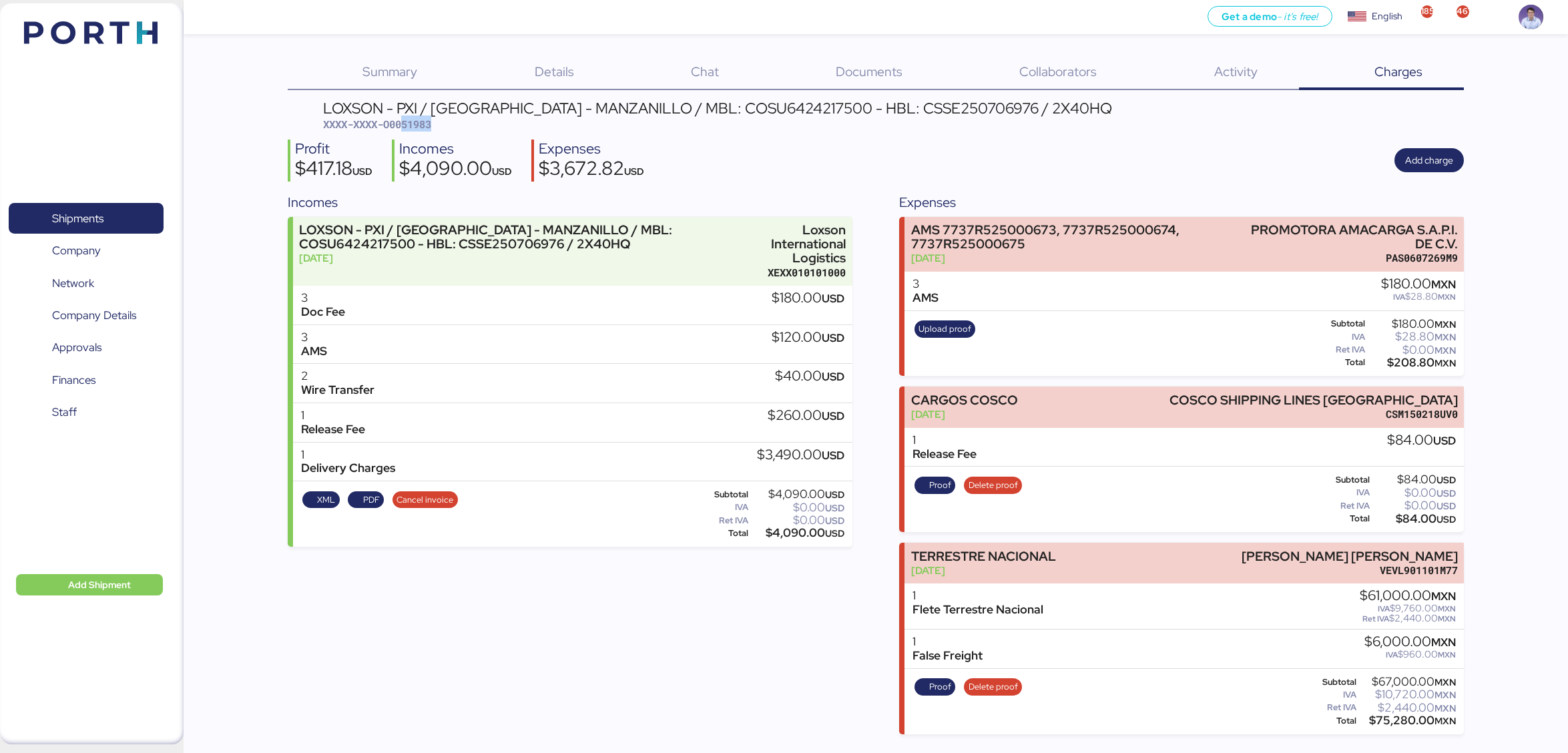
drag, startPoint x: 407, startPoint y: 124, endPoint x: 459, endPoint y: 123, distance: 52.0
click at [459, 123] on div "LOXSON - PXI / SHANGHAI - MANZANILLO / MBL: COSU6424217500 - HBL: CSSE250706976…" at bounding box center [718, 116] width 789 height 32
copy span "51983"
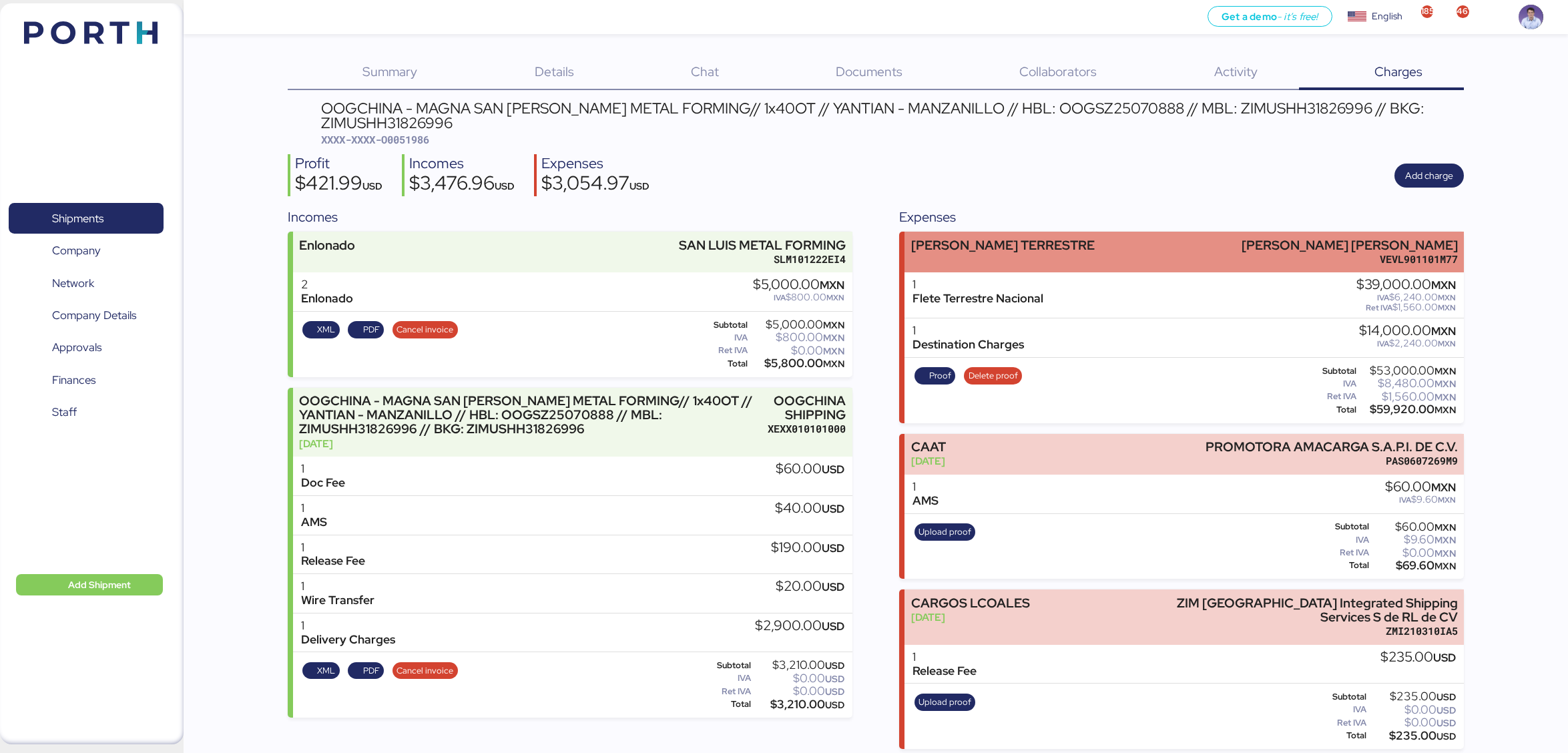
click at [1042, 251] on div "[PERSON_NAME] TERRESTRE [PERSON_NAME] [PERSON_NAME] VEVL901101M77" at bounding box center [1183, 252] width 560 height 41
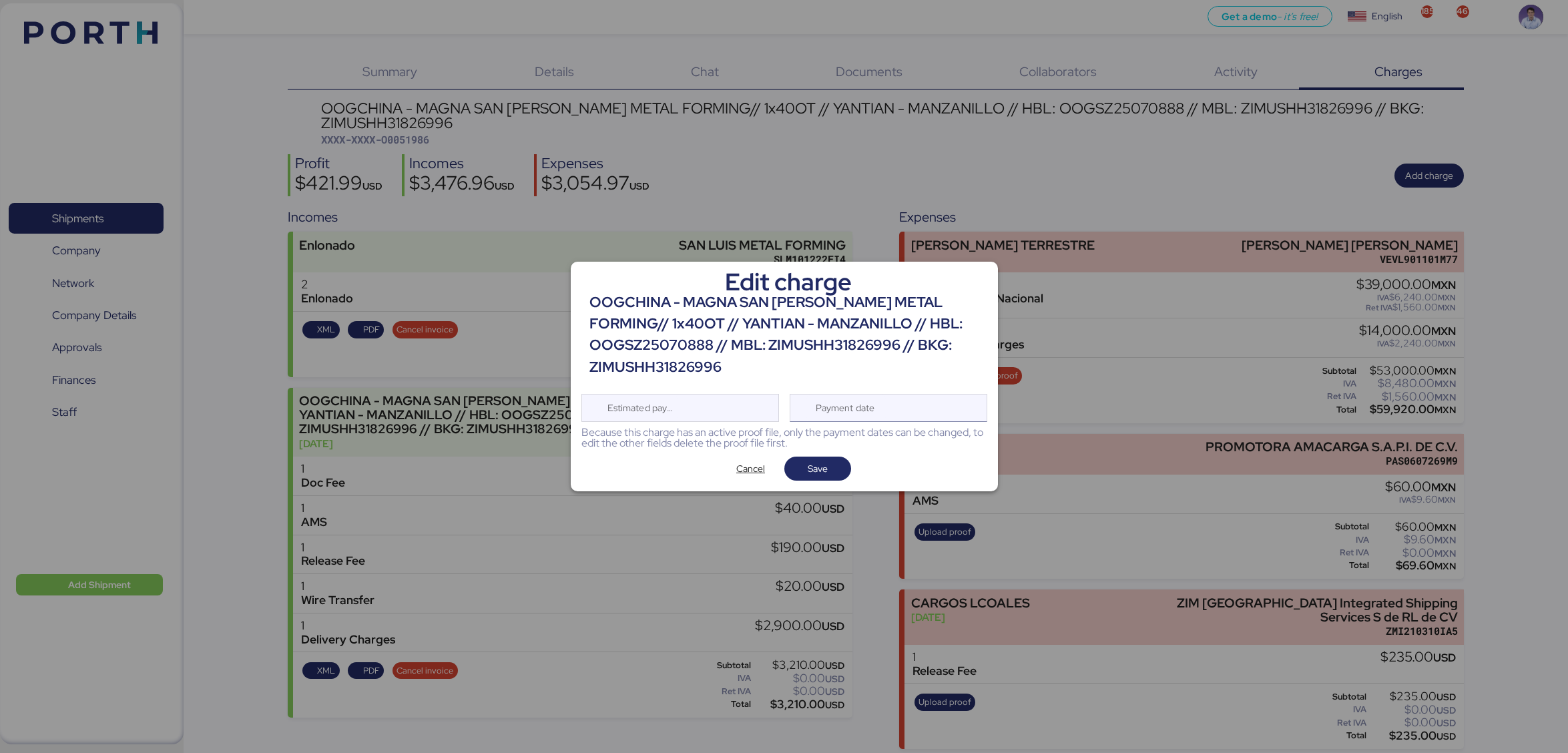
click at [895, 400] on div "Payment date" at bounding box center [888, 408] width 198 height 28
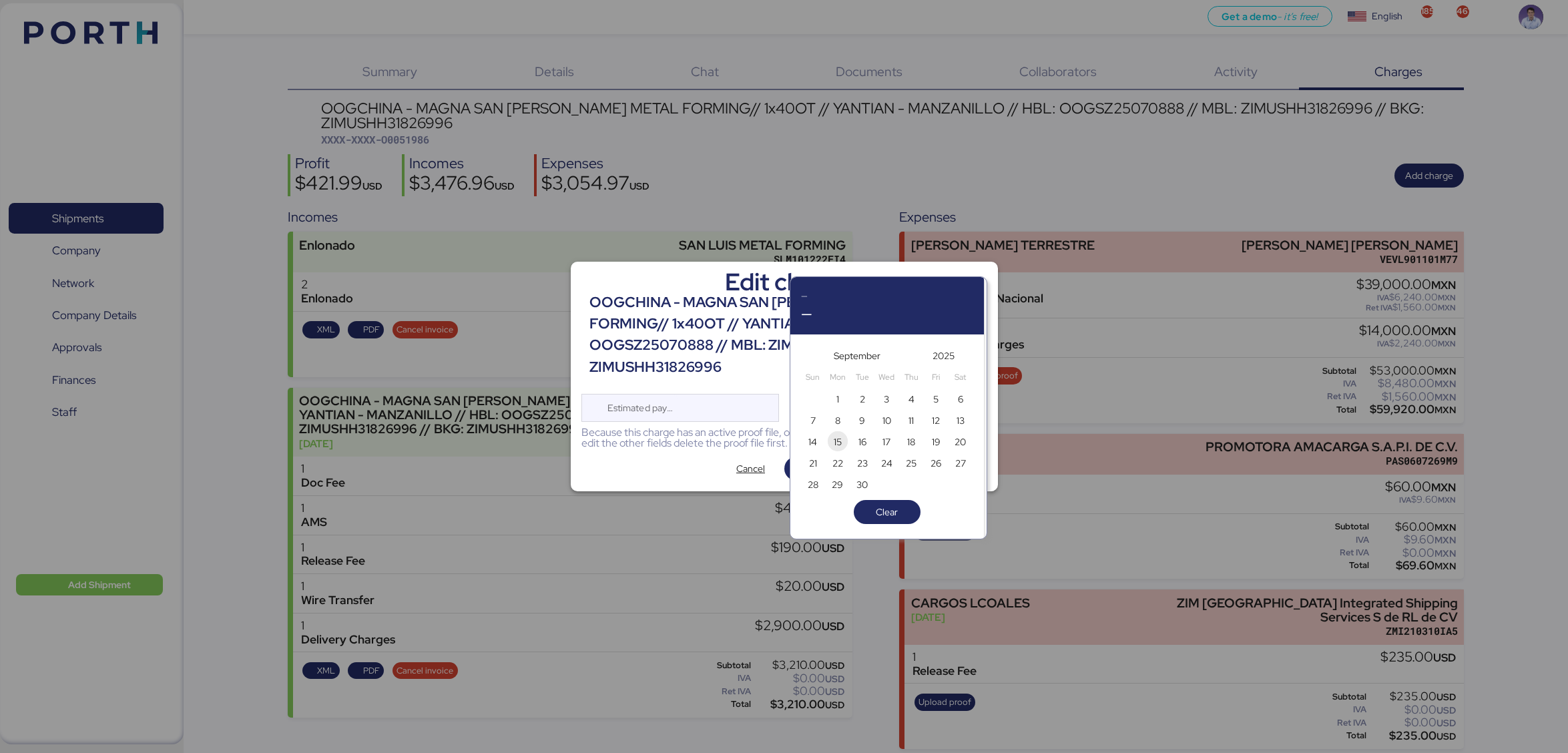
click at [845, 445] on span "15" at bounding box center [837, 442] width 14 height 16
type input "[DATE]"
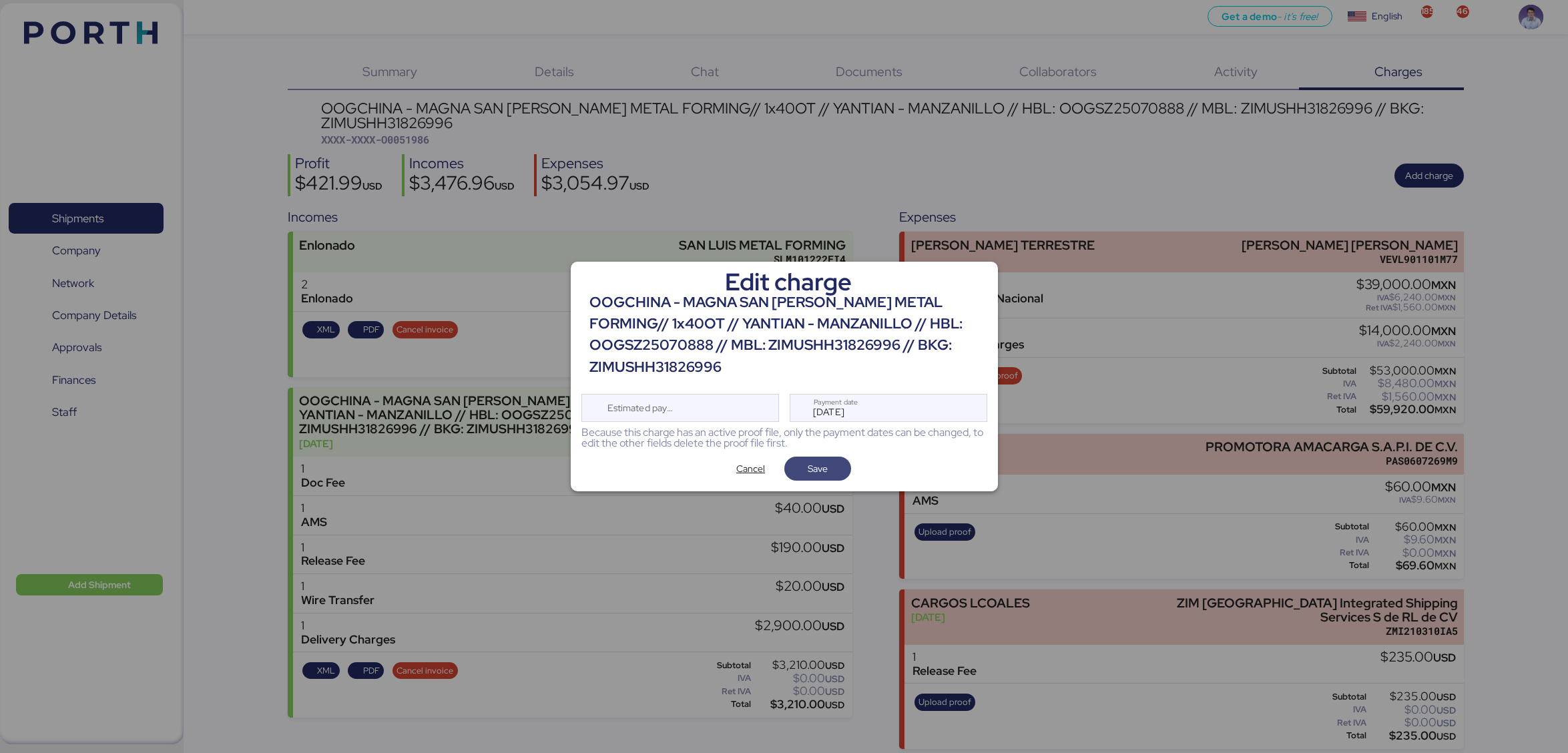
click at [816, 470] on span "Save" at bounding box center [817, 468] width 20 height 16
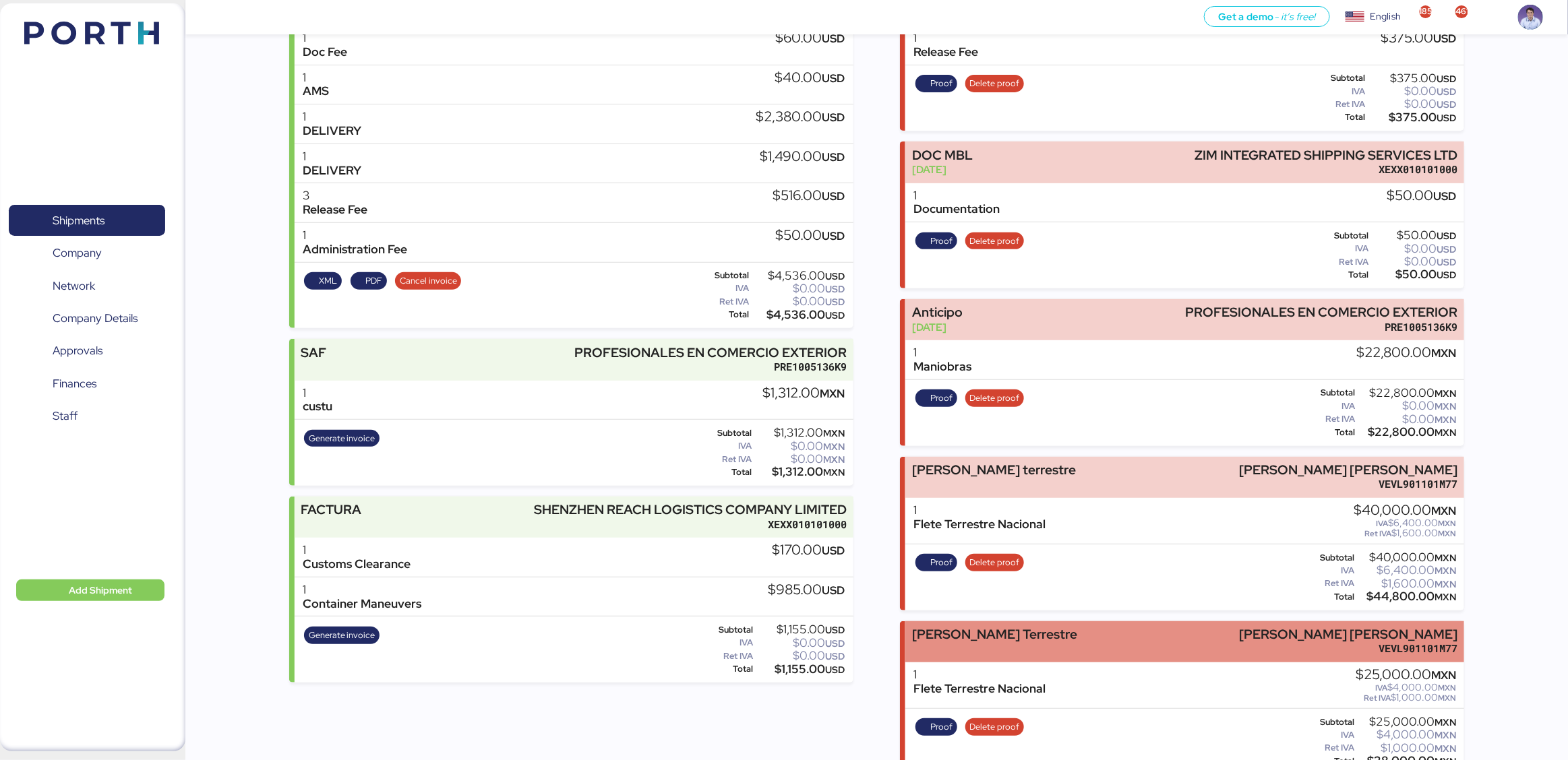
scroll to position [241, 0]
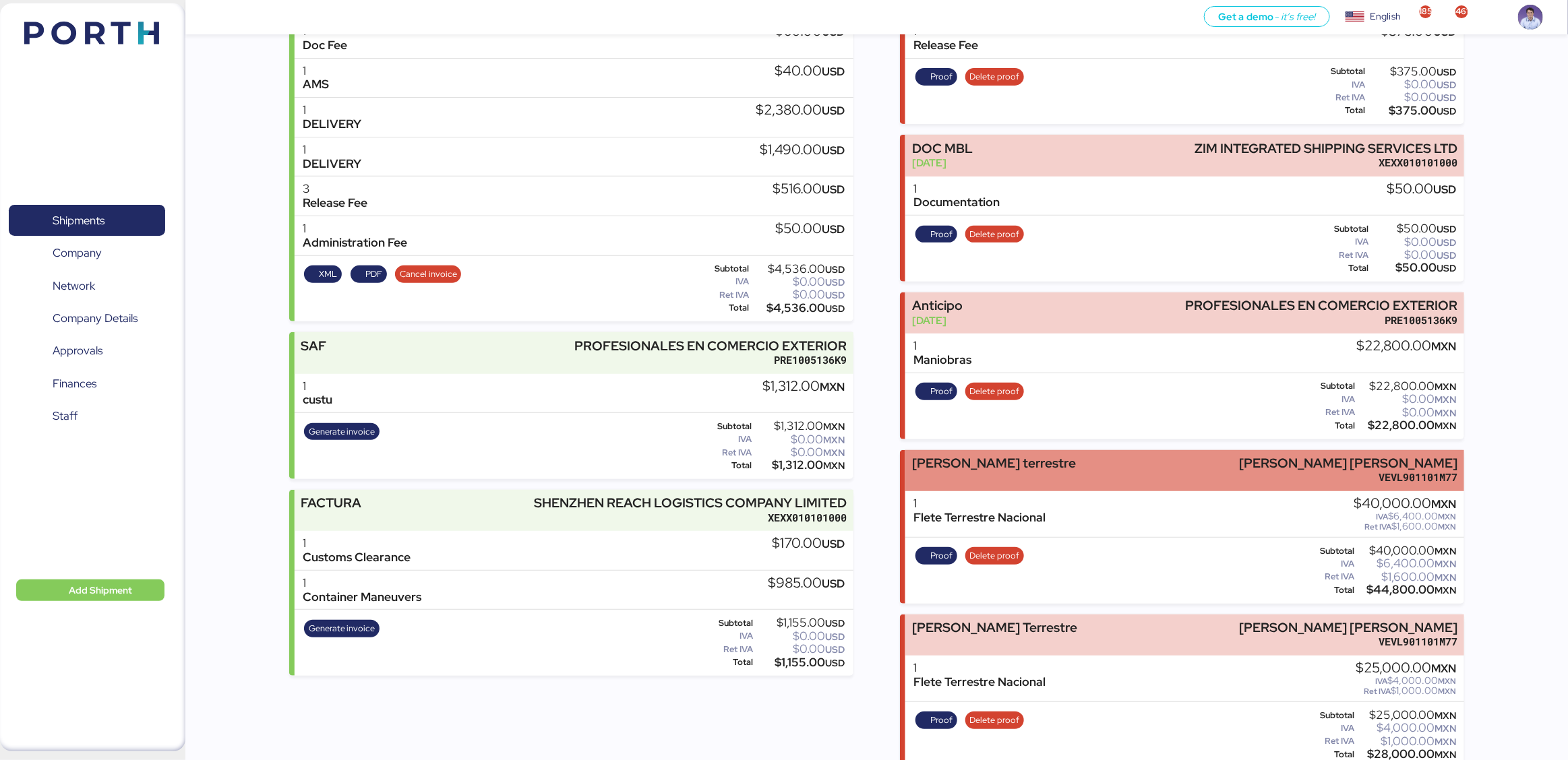
click at [1047, 458] on div "[PERSON_NAME] terrestre [PERSON_NAME] [PERSON_NAME] VEVL901101M77" at bounding box center [1184, 470] width 558 height 42
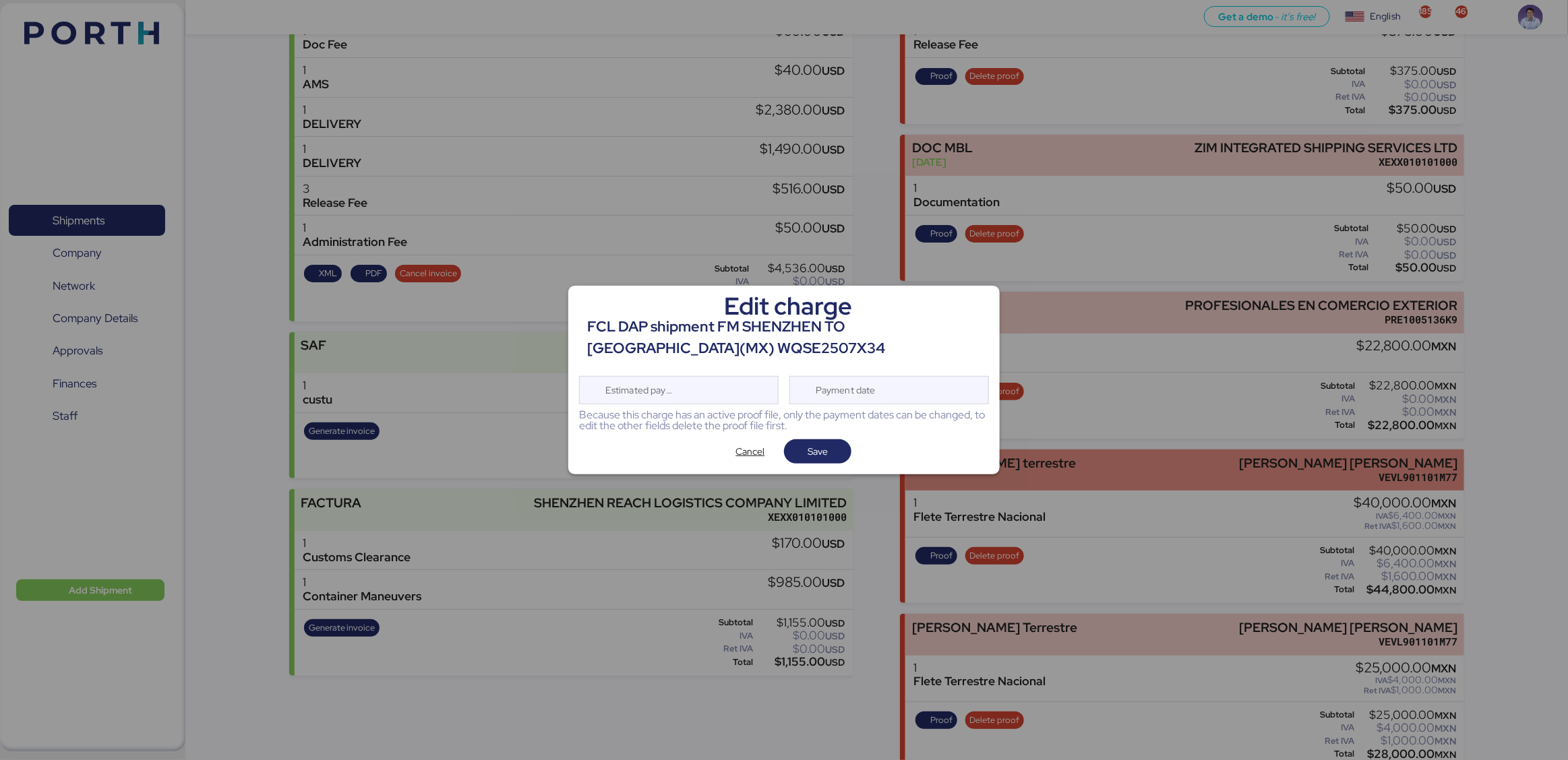
scroll to position [0, 0]
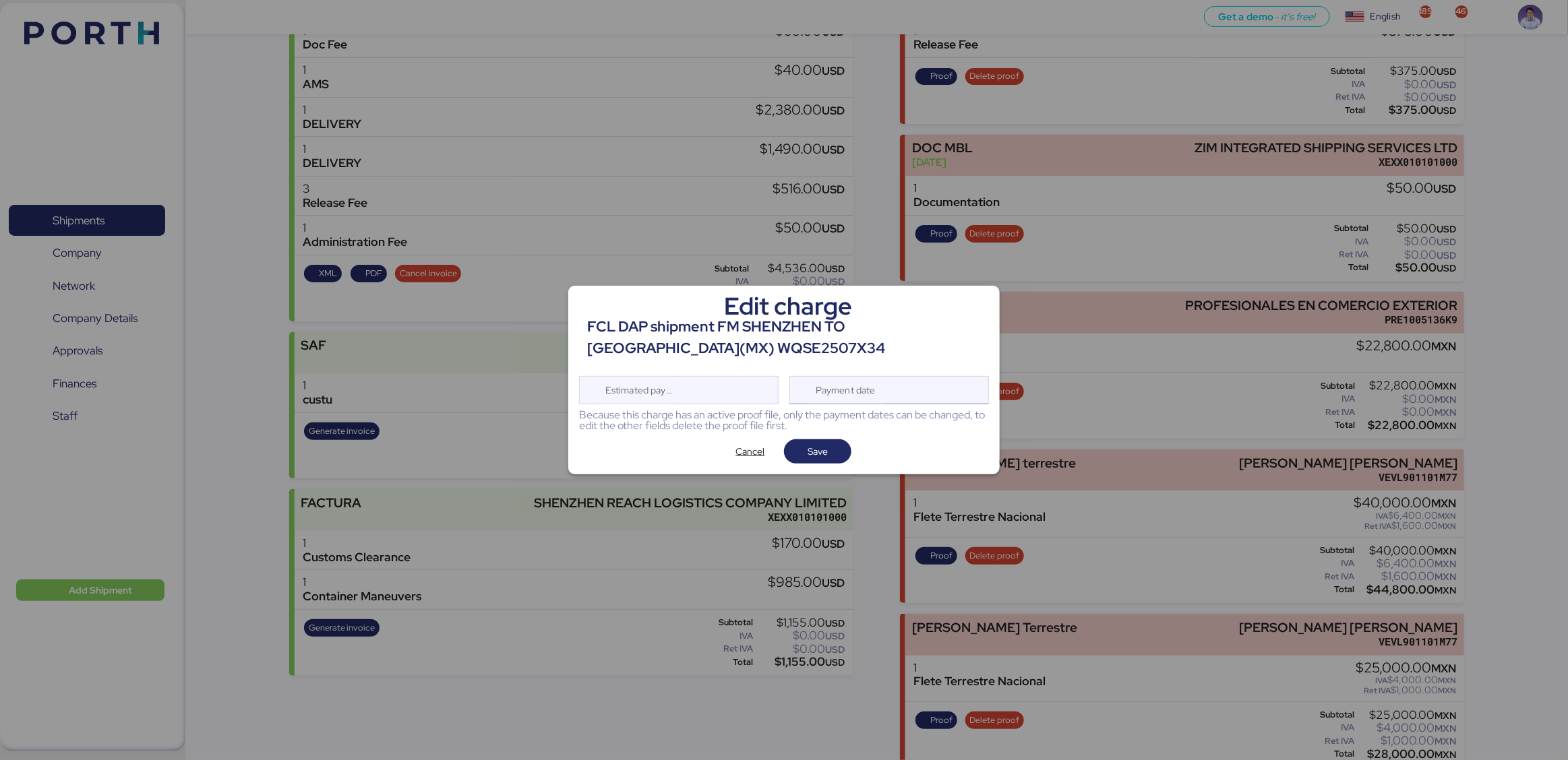
click at [934, 399] on div "Payment date" at bounding box center [889, 389] width 200 height 28
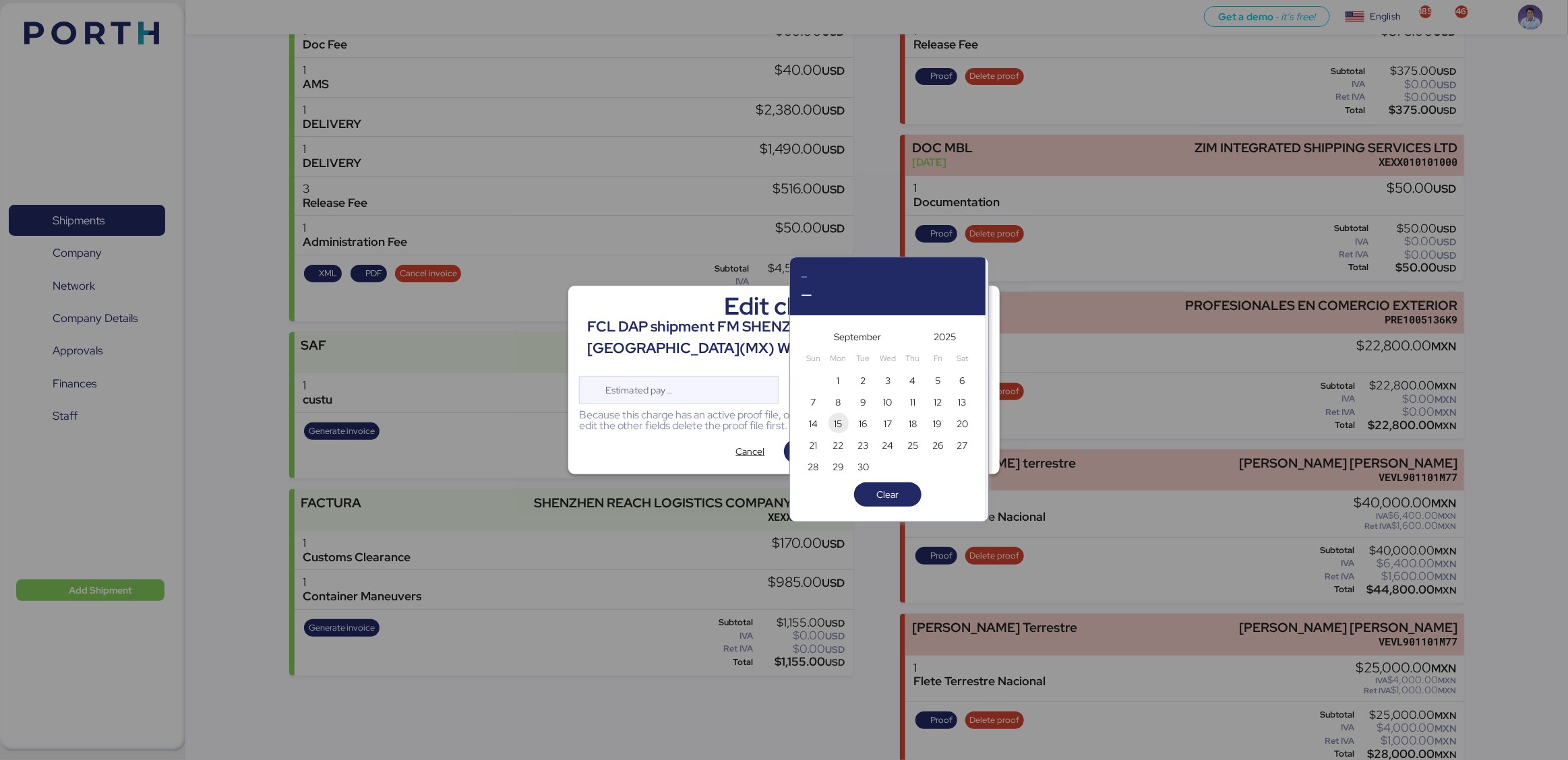
click at [840, 426] on span "15" at bounding box center [839, 424] width 8 height 16
type input "Sep 15, 2025"
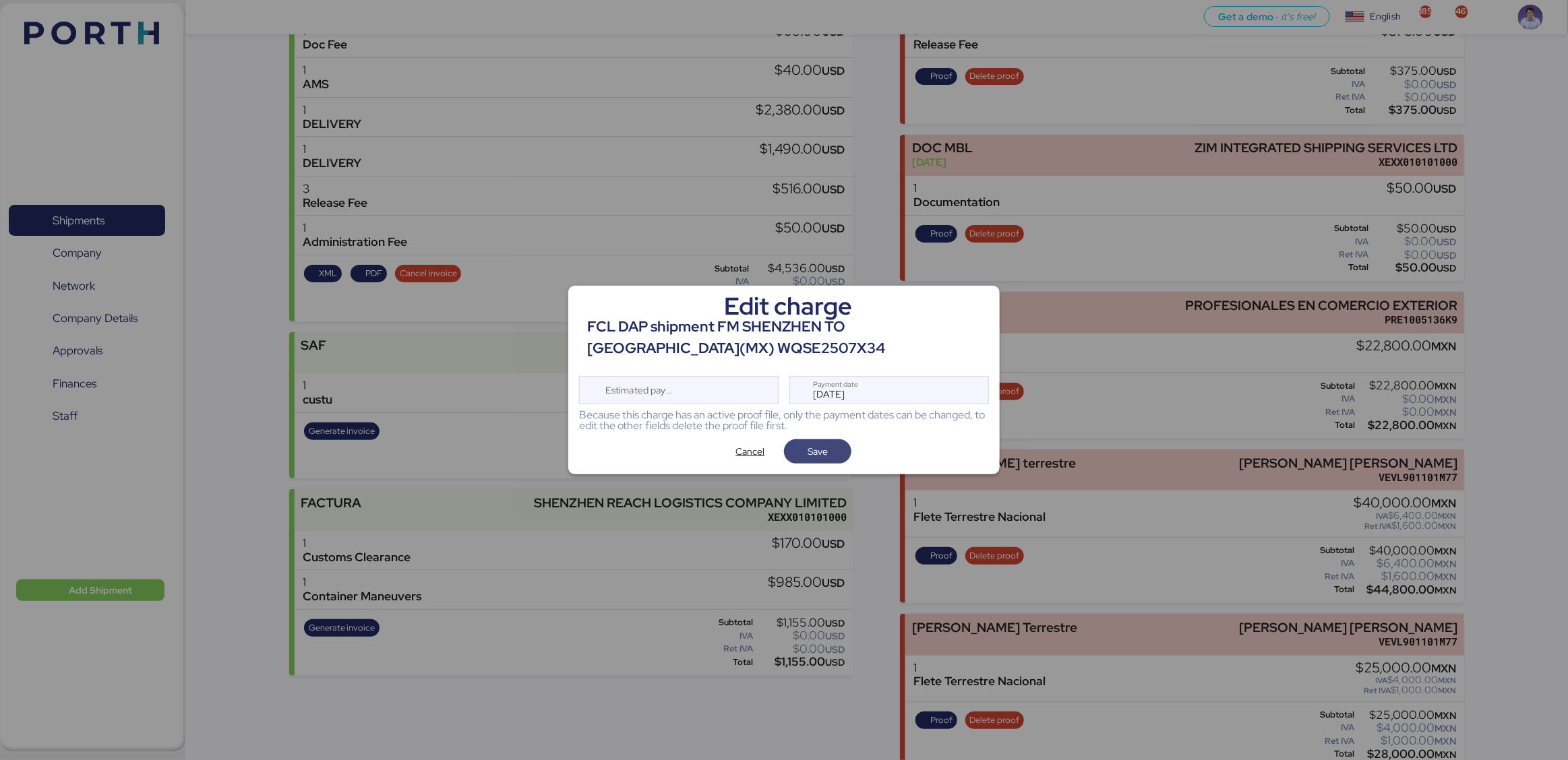
click at [823, 449] on span "Save" at bounding box center [817, 451] width 20 height 16
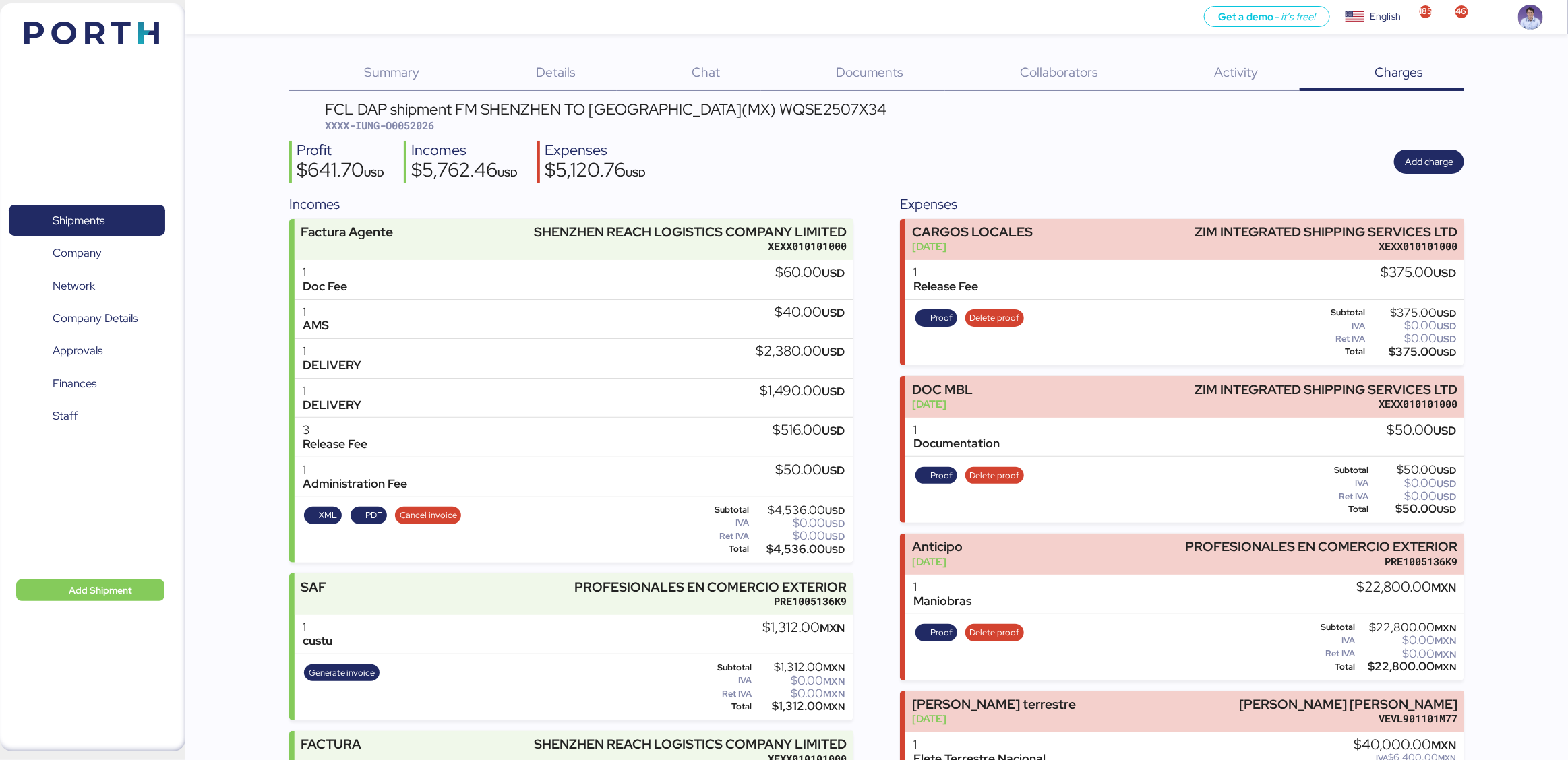
scroll to position [241, 0]
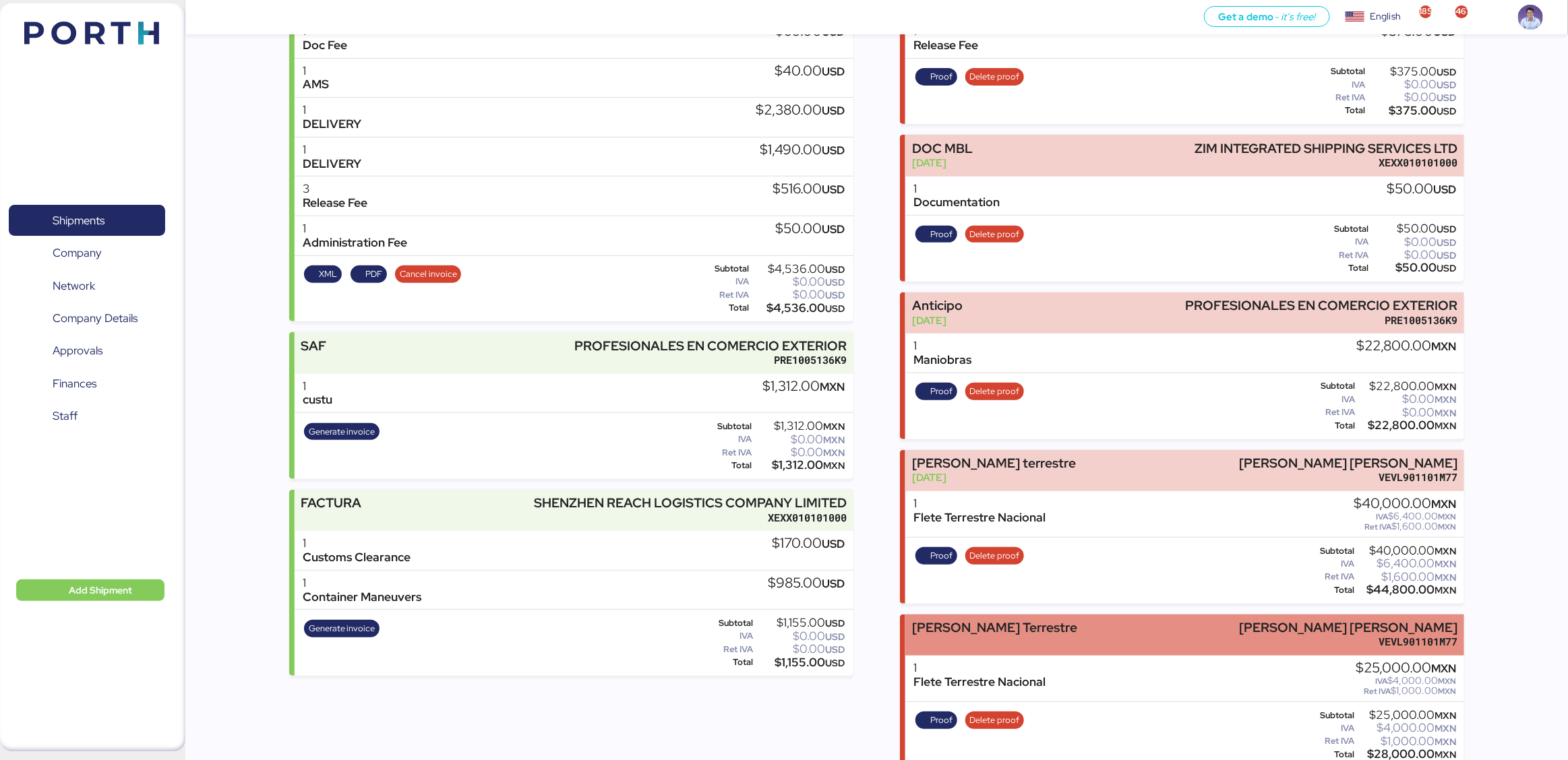
click at [994, 621] on div "Flete Terrestre" at bounding box center [994, 628] width 165 height 14
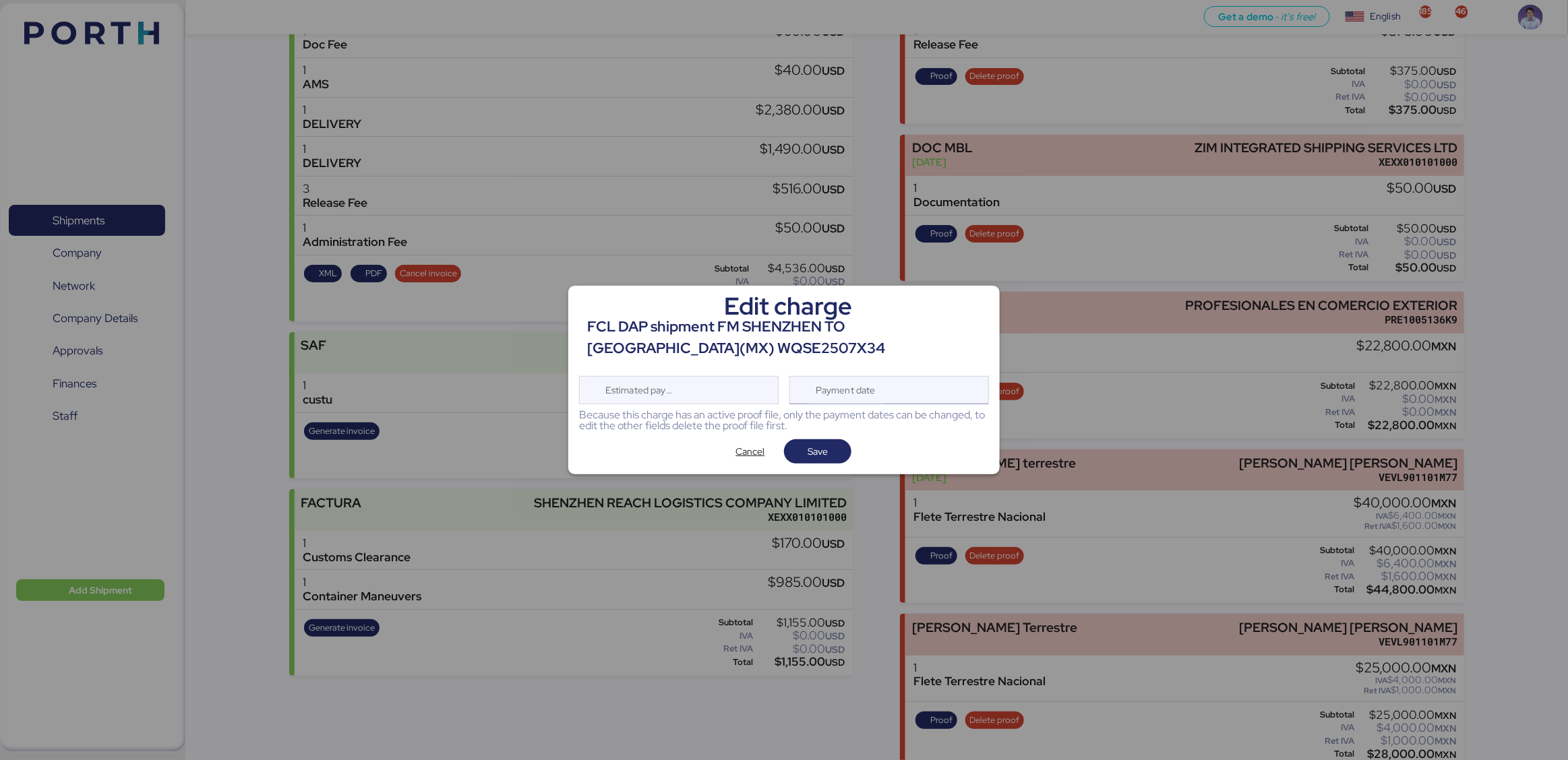
click at [894, 392] on div "Payment date" at bounding box center [889, 389] width 200 height 28
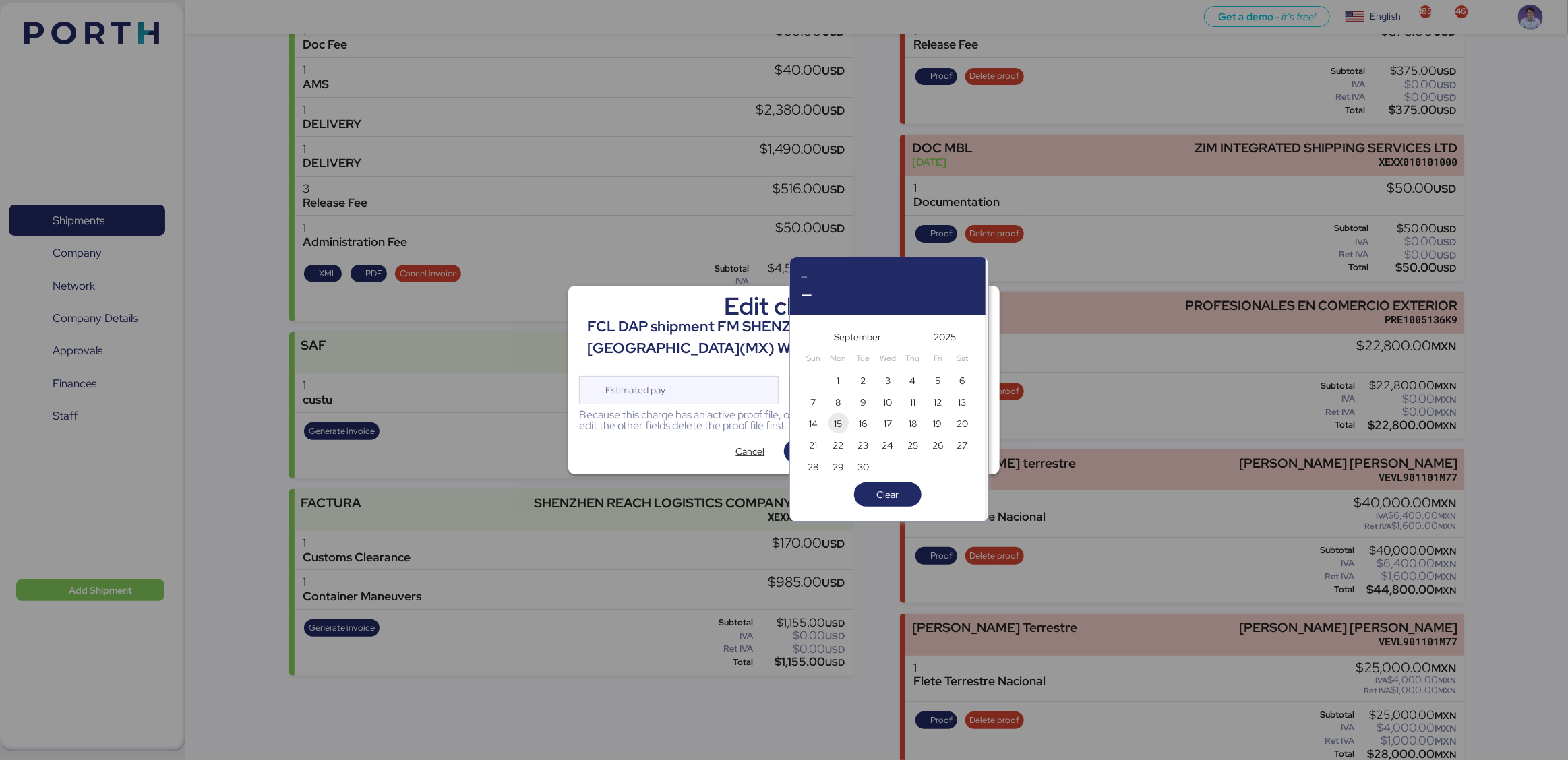
click at [845, 423] on span "15" at bounding box center [838, 424] width 14 height 16
type input "Sep 15, 2025"
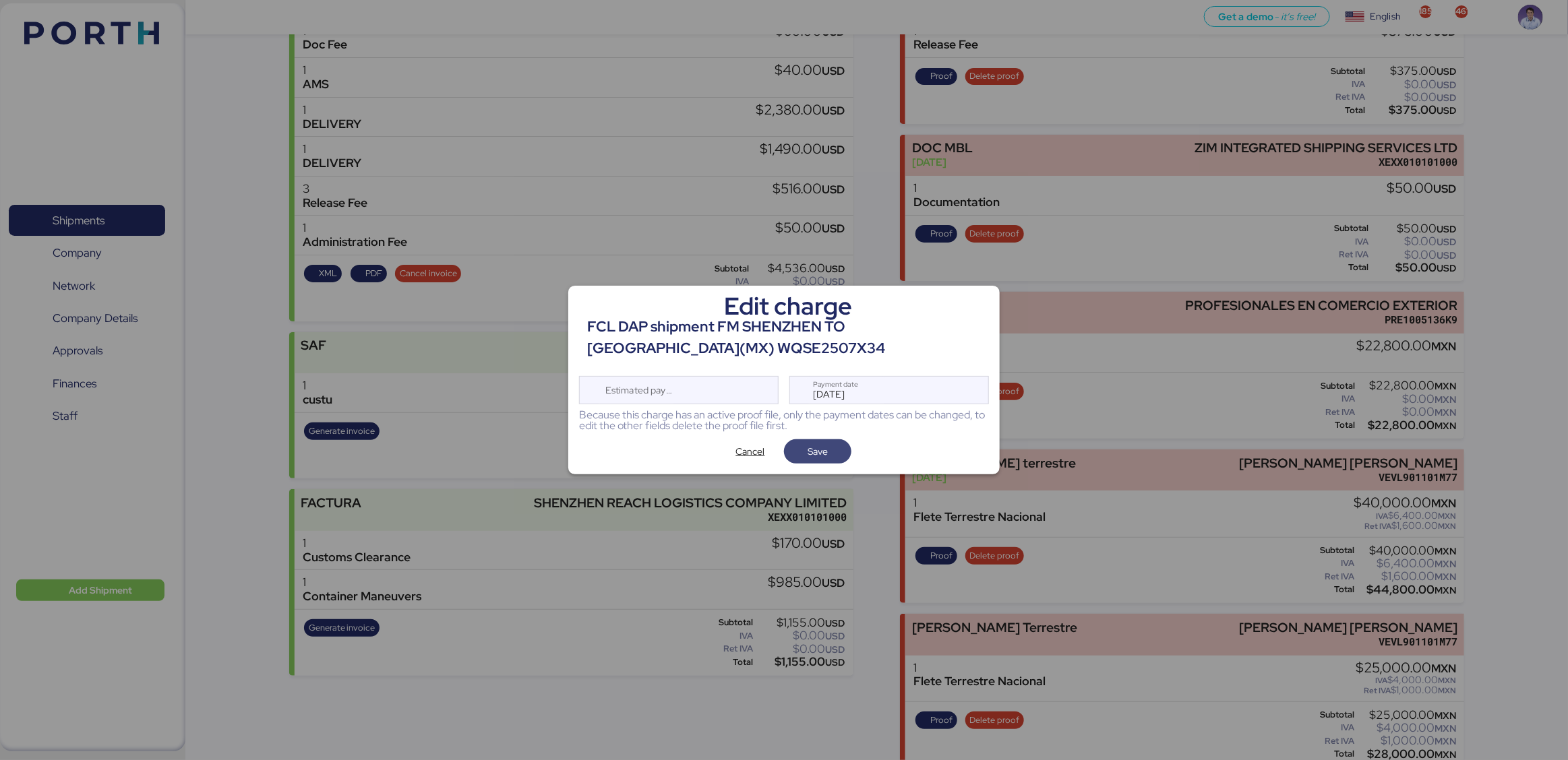
click at [823, 450] on span "Save" at bounding box center [817, 451] width 20 height 16
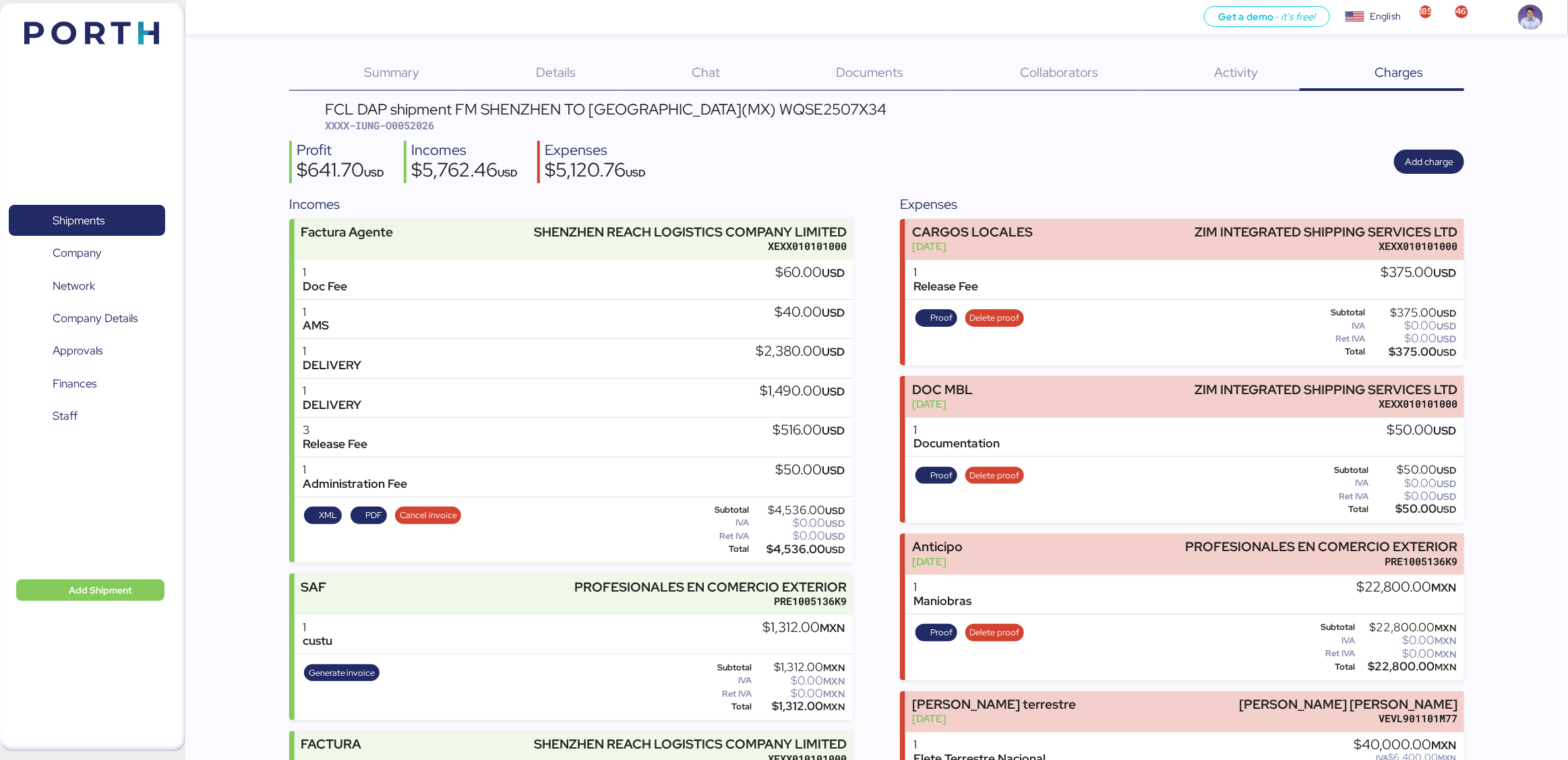
click at [869, 173] on div "Profit $641.70 USD Incomes $5,762.46 USD Expenses $5,120.76 USD Add charge" at bounding box center [876, 162] width 1175 height 42
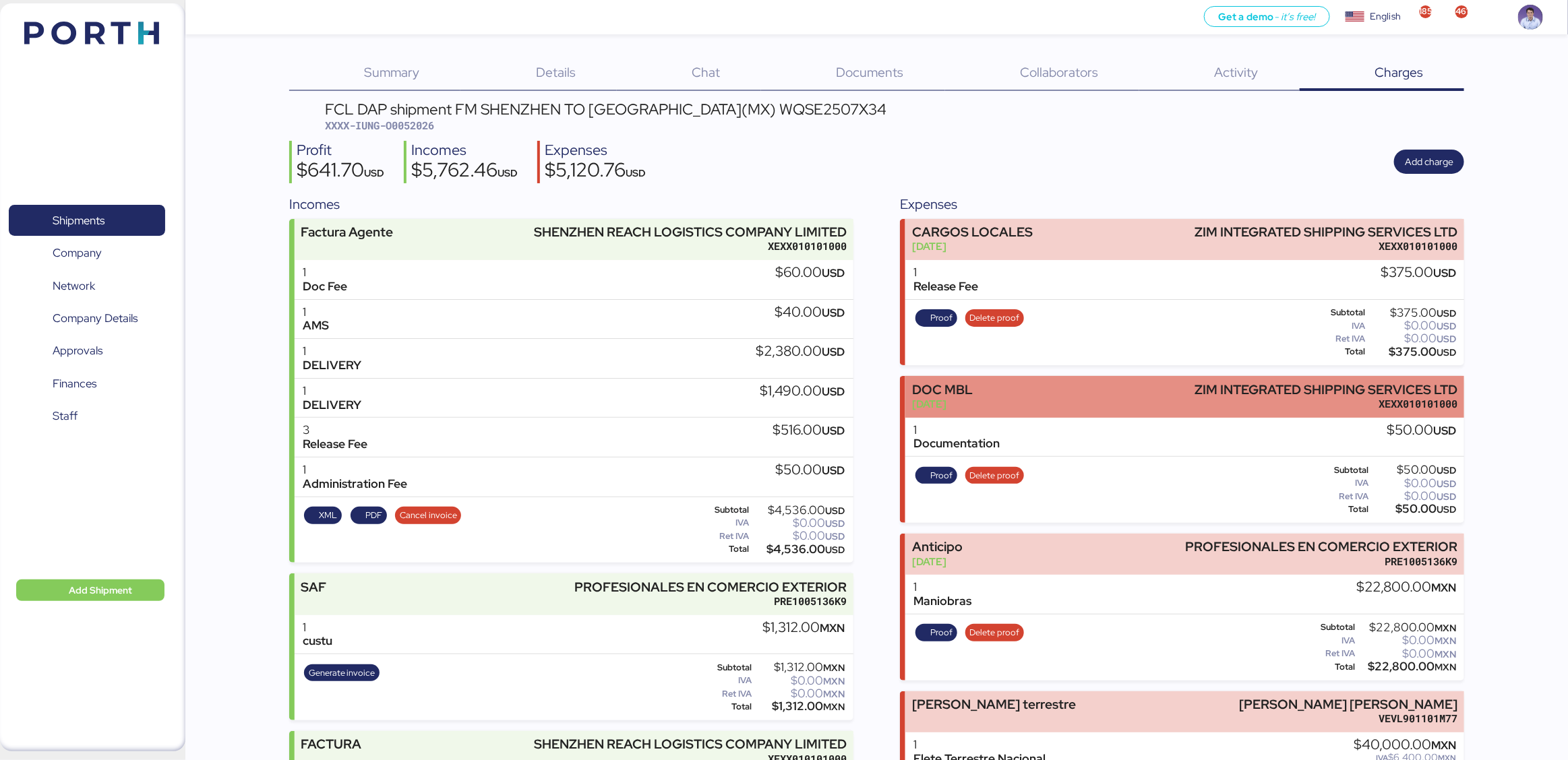
scroll to position [241, 0]
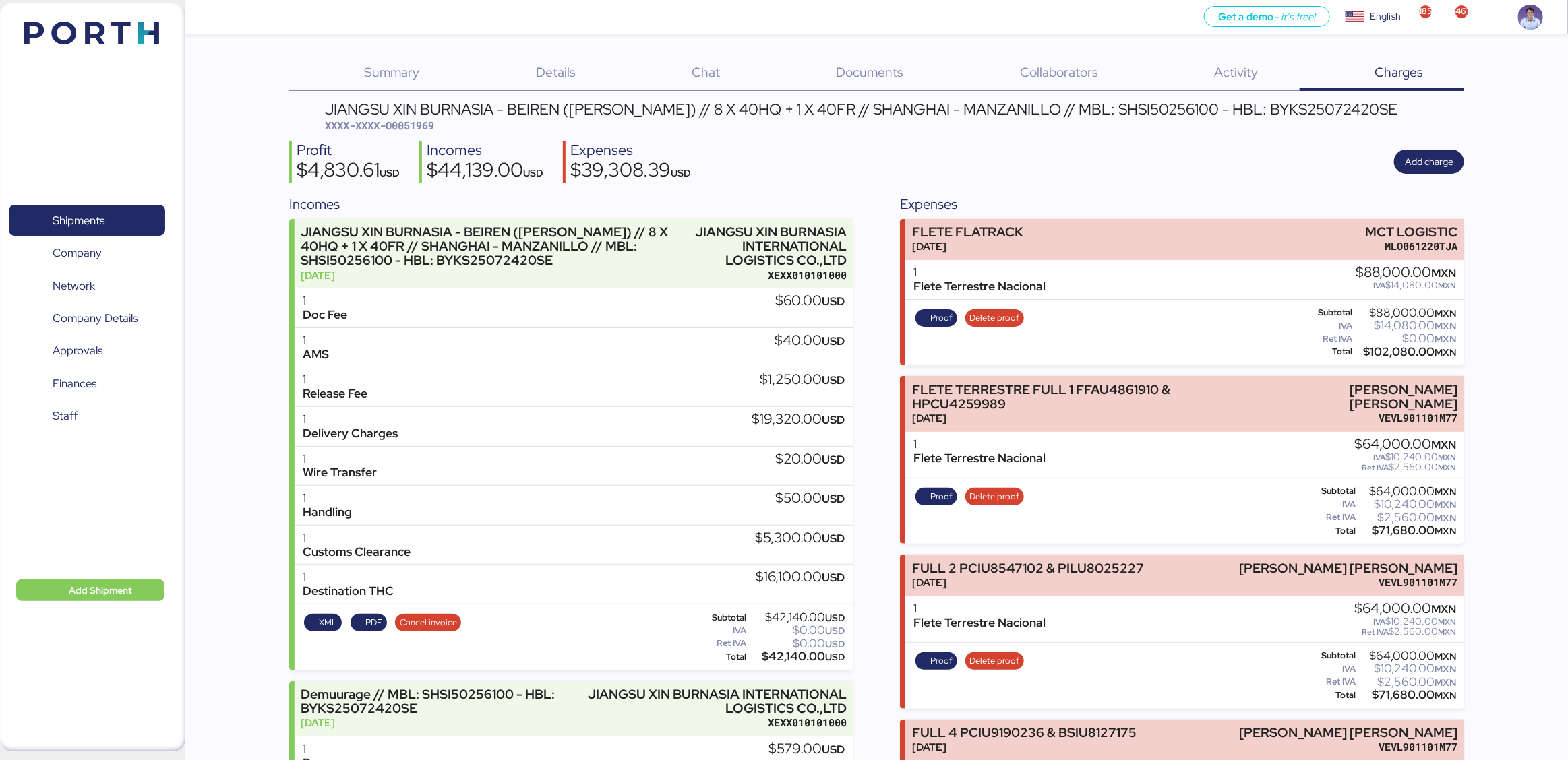
scroll to position [1125, 0]
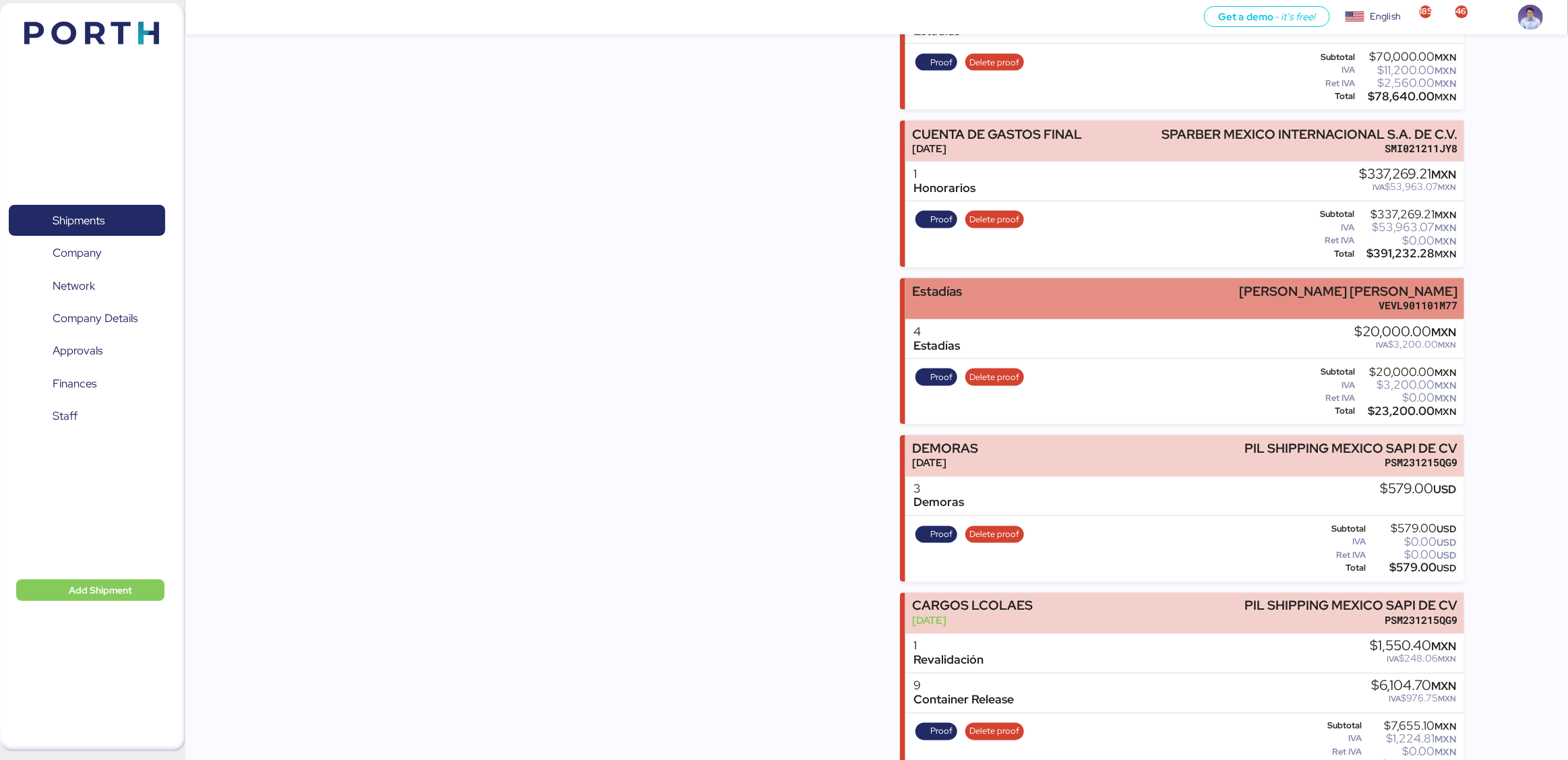
click at [1094, 278] on div "[DEMOGRAPHIC_DATA] [PERSON_NAME] [PERSON_NAME] VEVL901101M77" at bounding box center [1184, 298] width 558 height 42
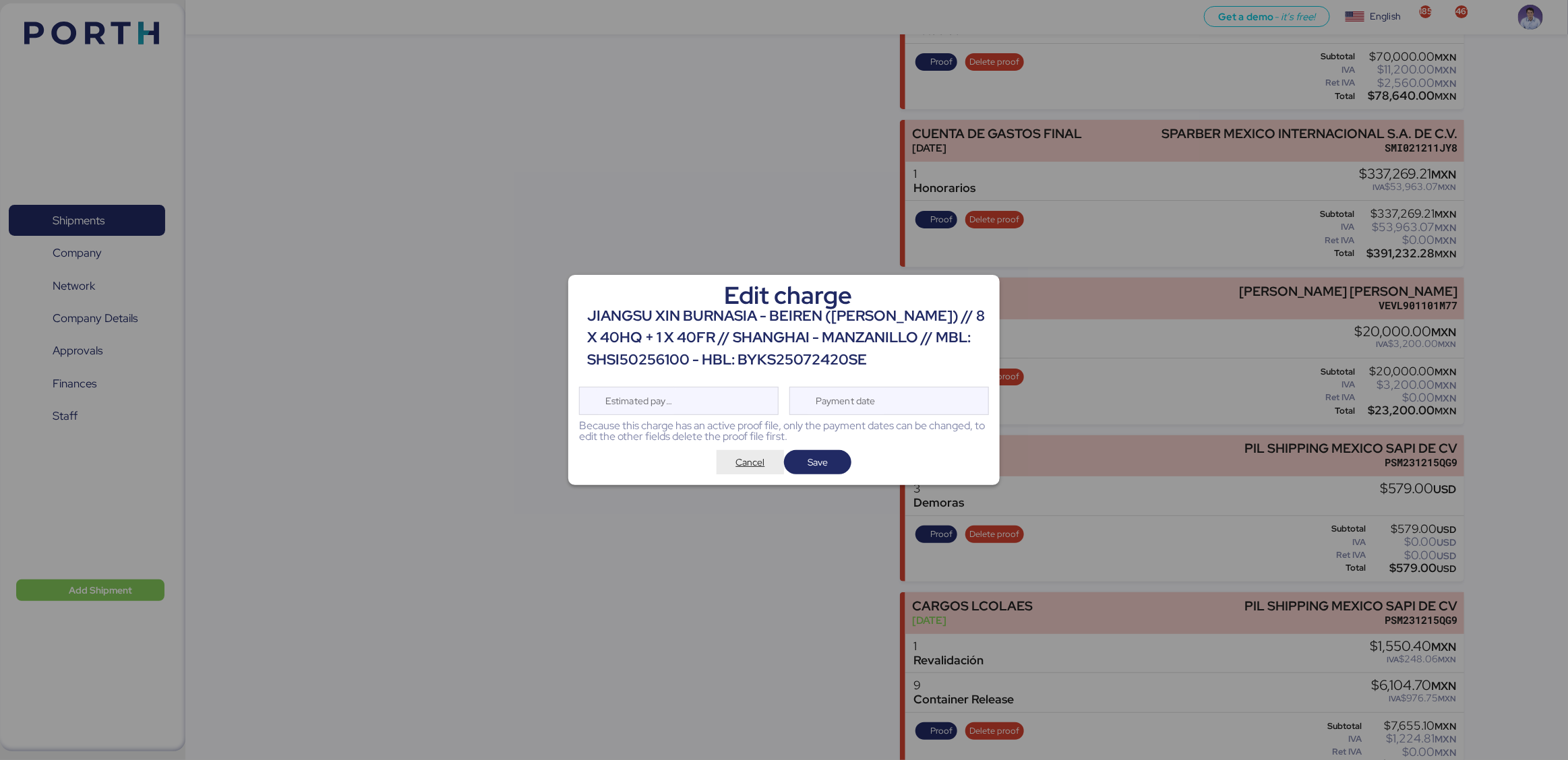
click at [757, 463] on span "Cancel" at bounding box center [751, 462] width 29 height 16
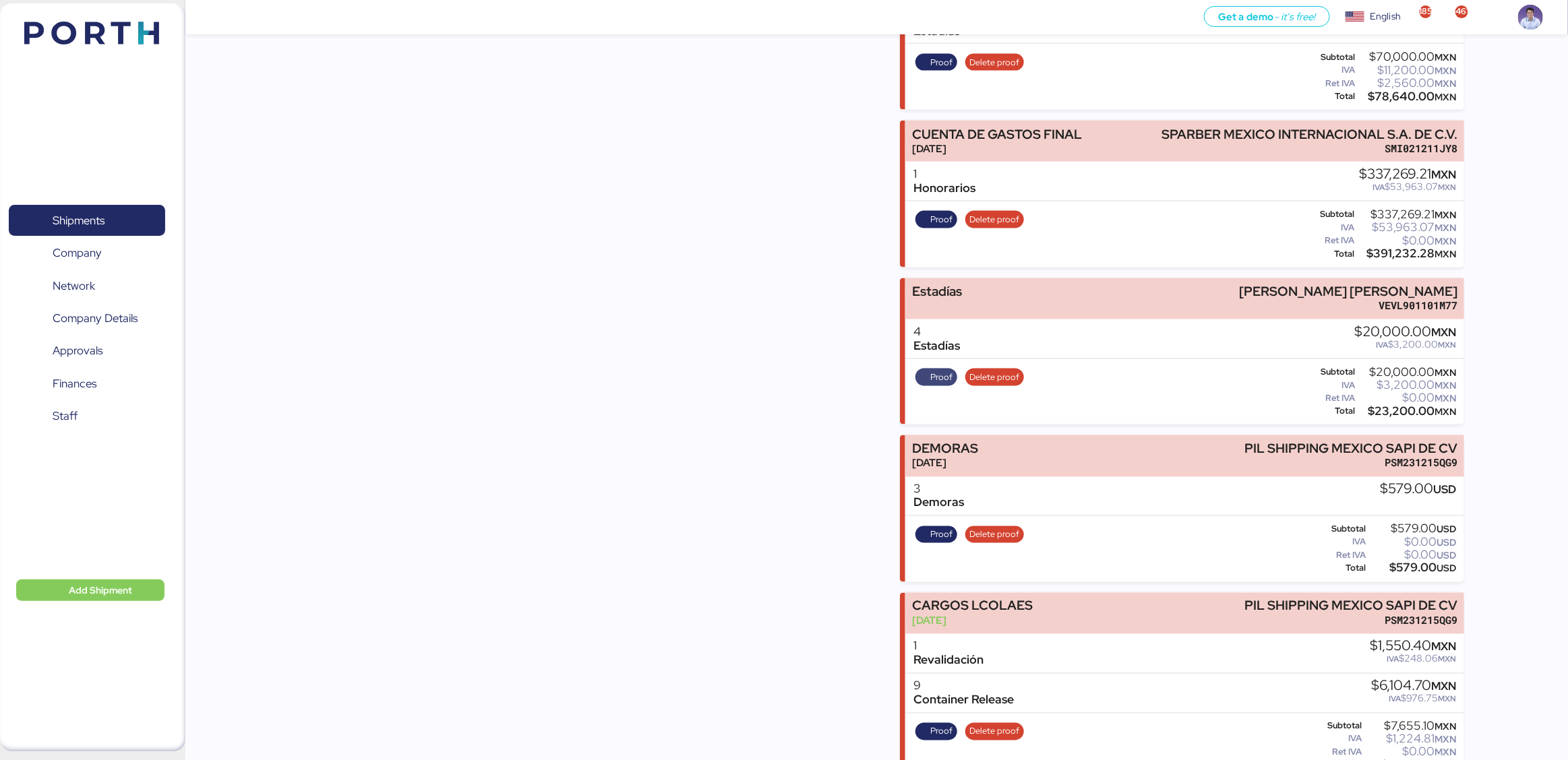
click at [930, 370] on span "Proof" at bounding box center [941, 377] width 22 height 14
click at [803, 382] on div "Incomes JIANGSU XIN BURNASIA - BEIREN ([PERSON_NAME]) // 8 X 40HQ + 1 X 40FR //…" at bounding box center [571, 3] width 564 height 1868
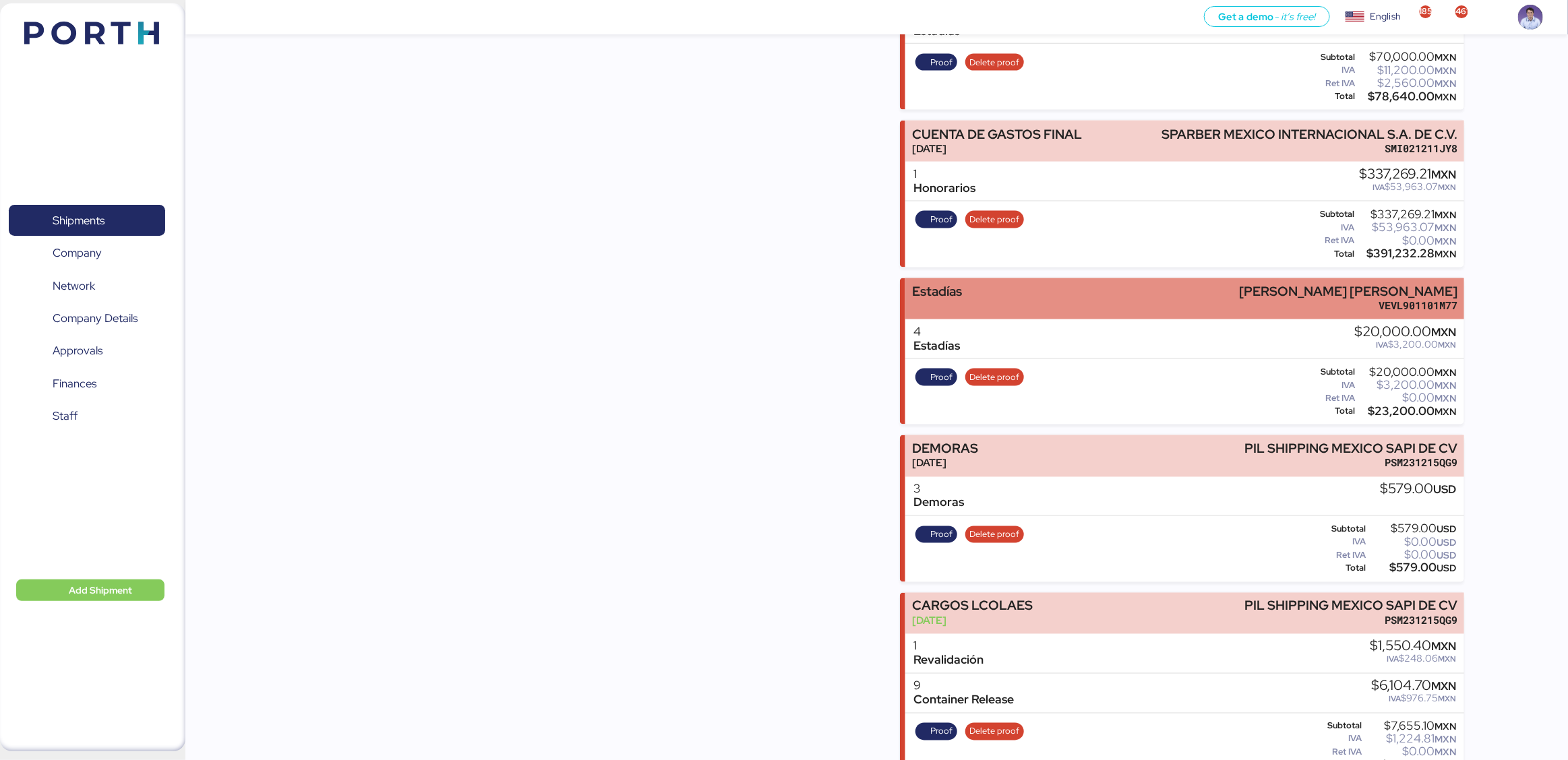
click at [980, 278] on div "[DEMOGRAPHIC_DATA] [PERSON_NAME] [PERSON_NAME] VEVL901101M77" at bounding box center [1184, 298] width 558 height 42
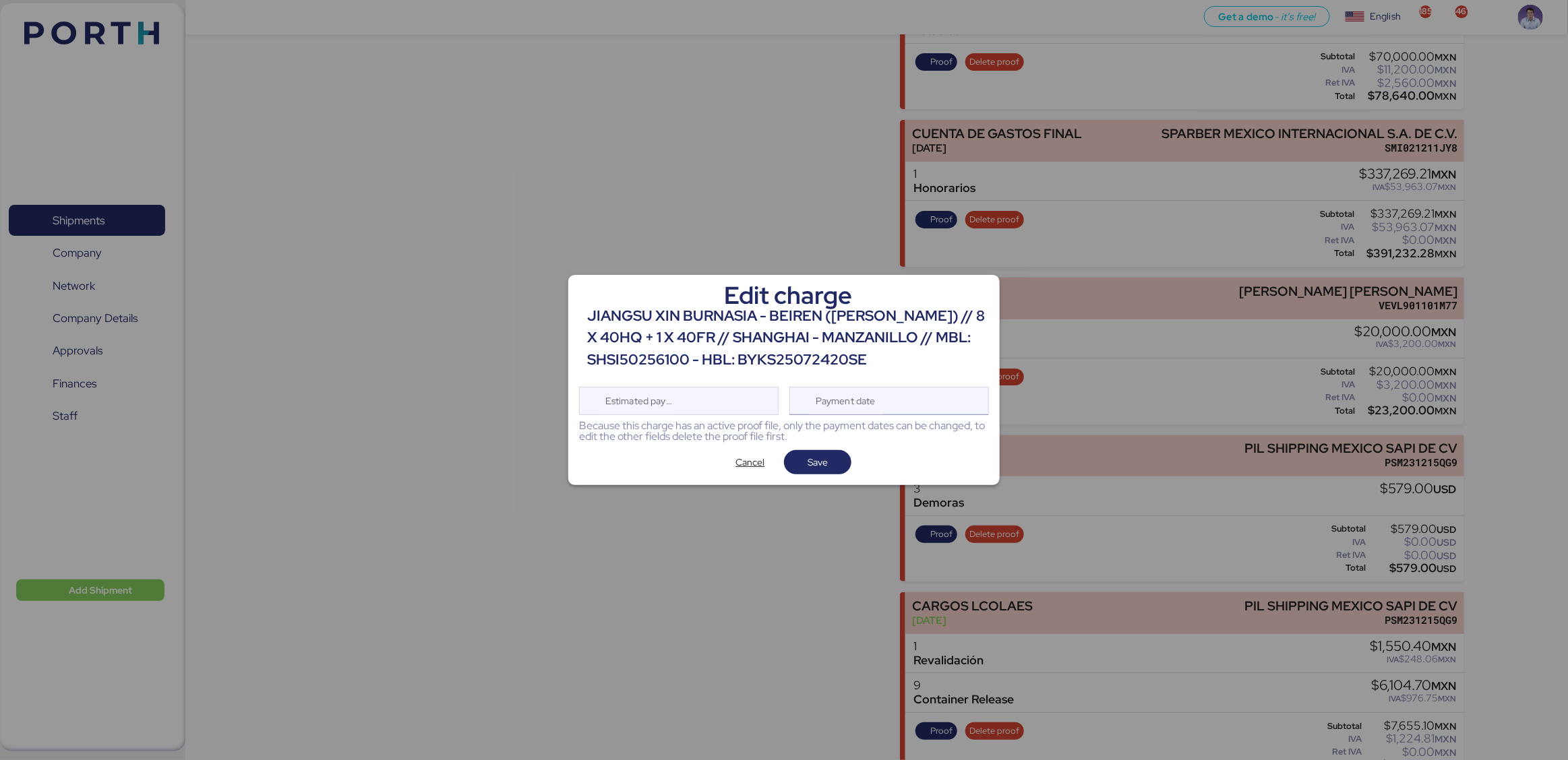
click at [897, 404] on div "Payment date" at bounding box center [889, 401] width 200 height 28
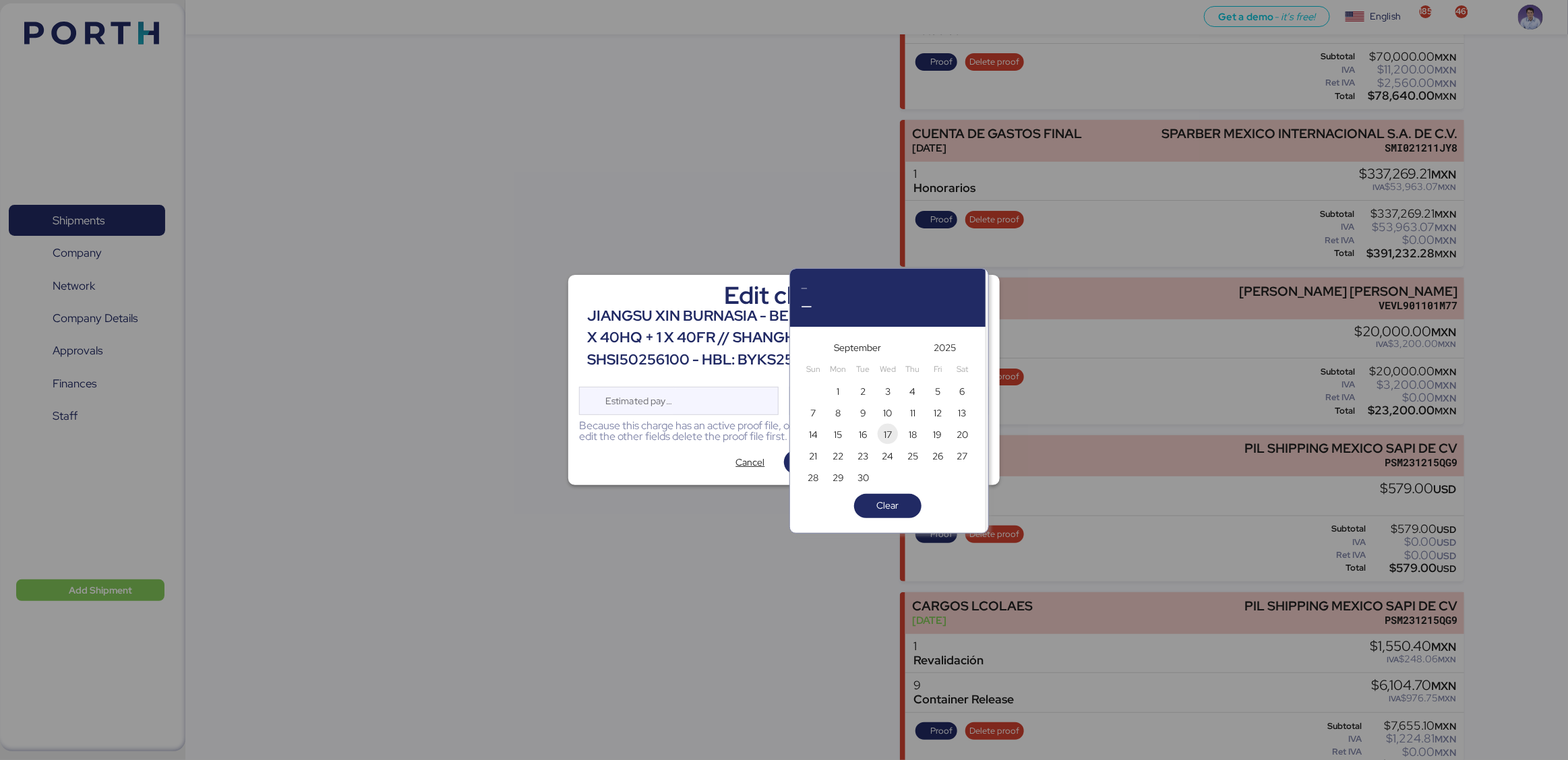
click at [890, 437] on span "17" at bounding box center [888, 435] width 8 height 16
type input "[DATE]"
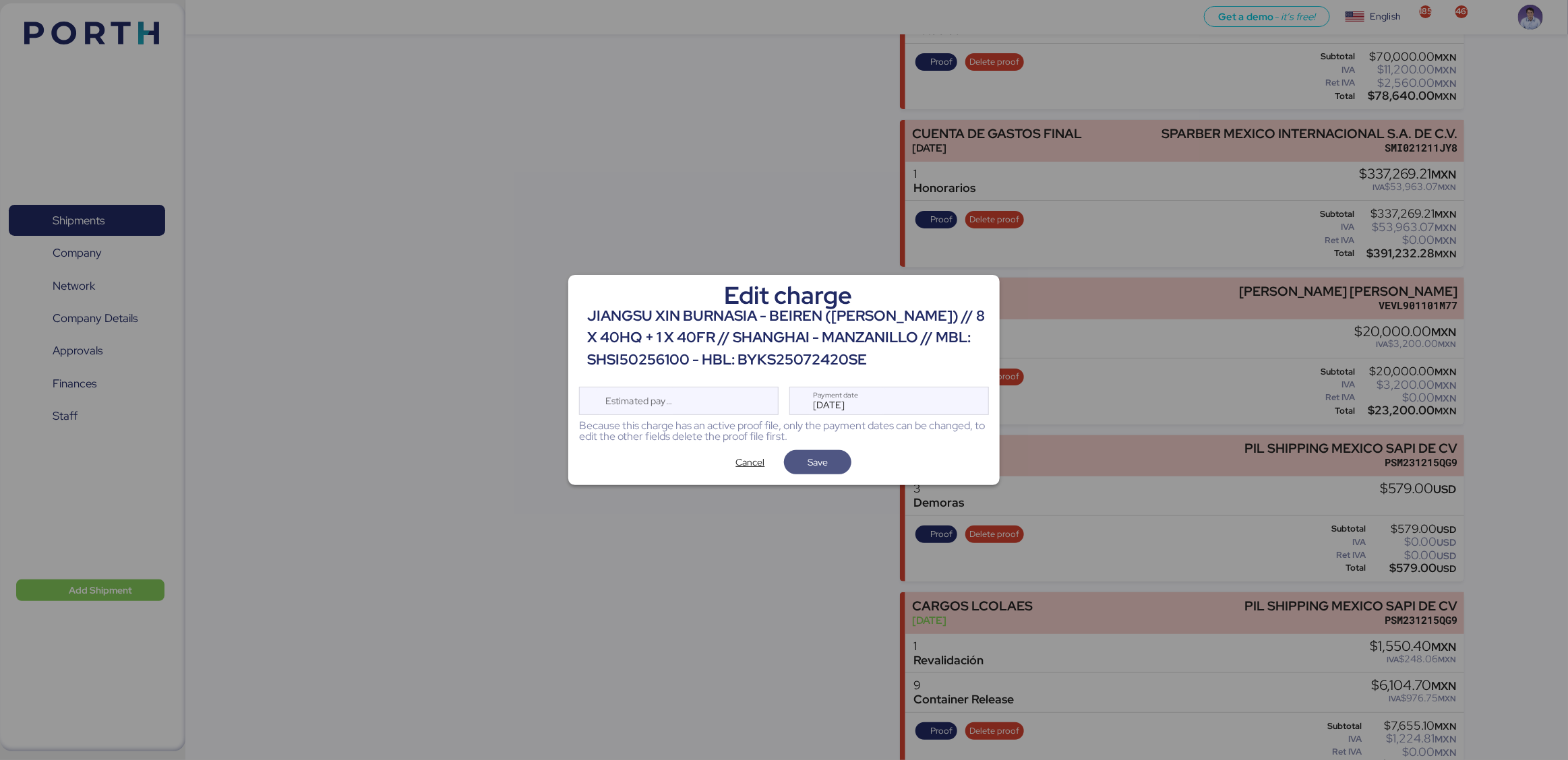
click at [837, 464] on span "Save" at bounding box center [817, 463] width 45 height 19
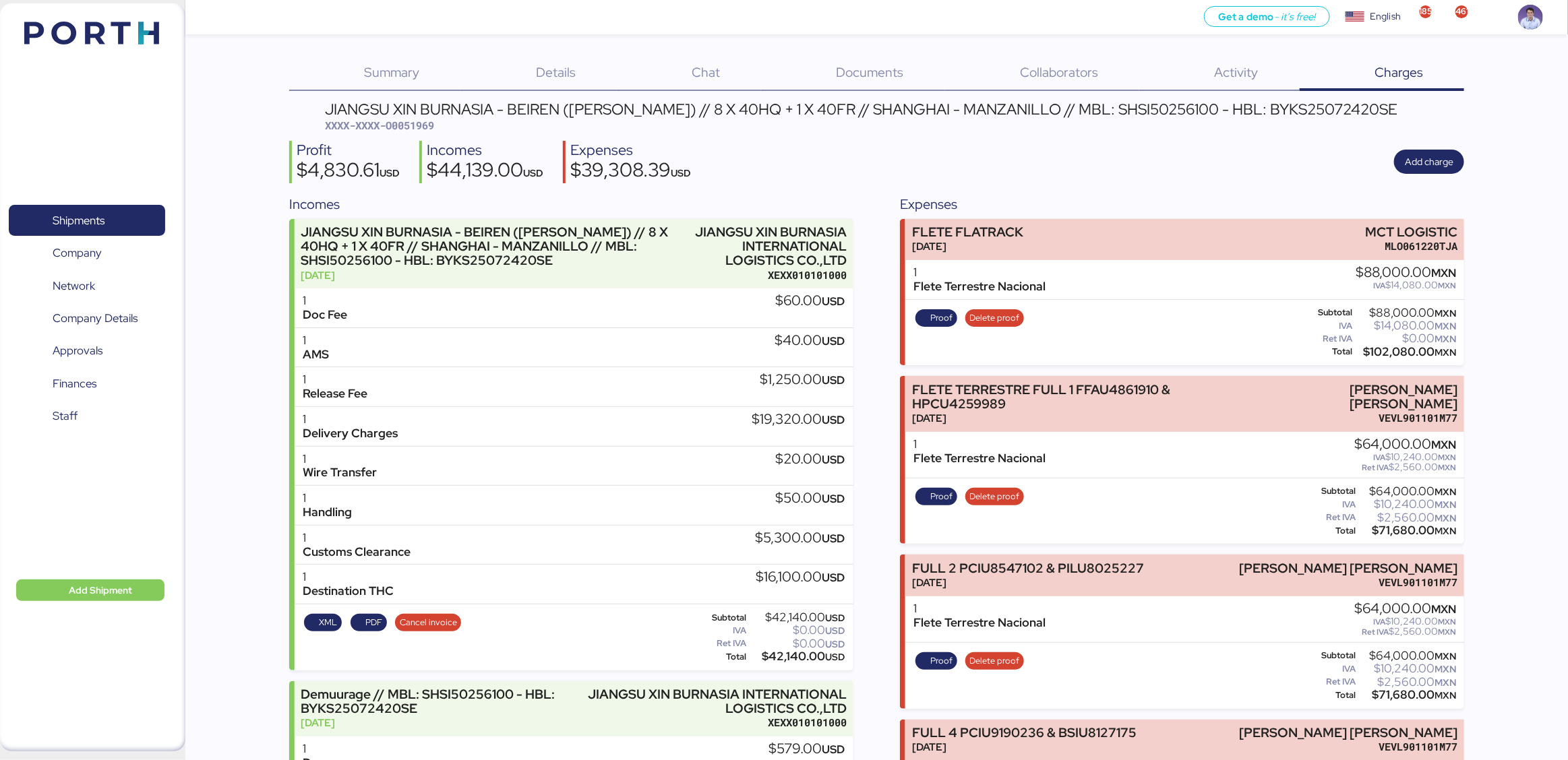
click at [866, 164] on div "Profit $4,830.61 USD Incomes $44,139.00 USD Expenses $39,308.39 USD Add charge" at bounding box center [876, 162] width 1175 height 42
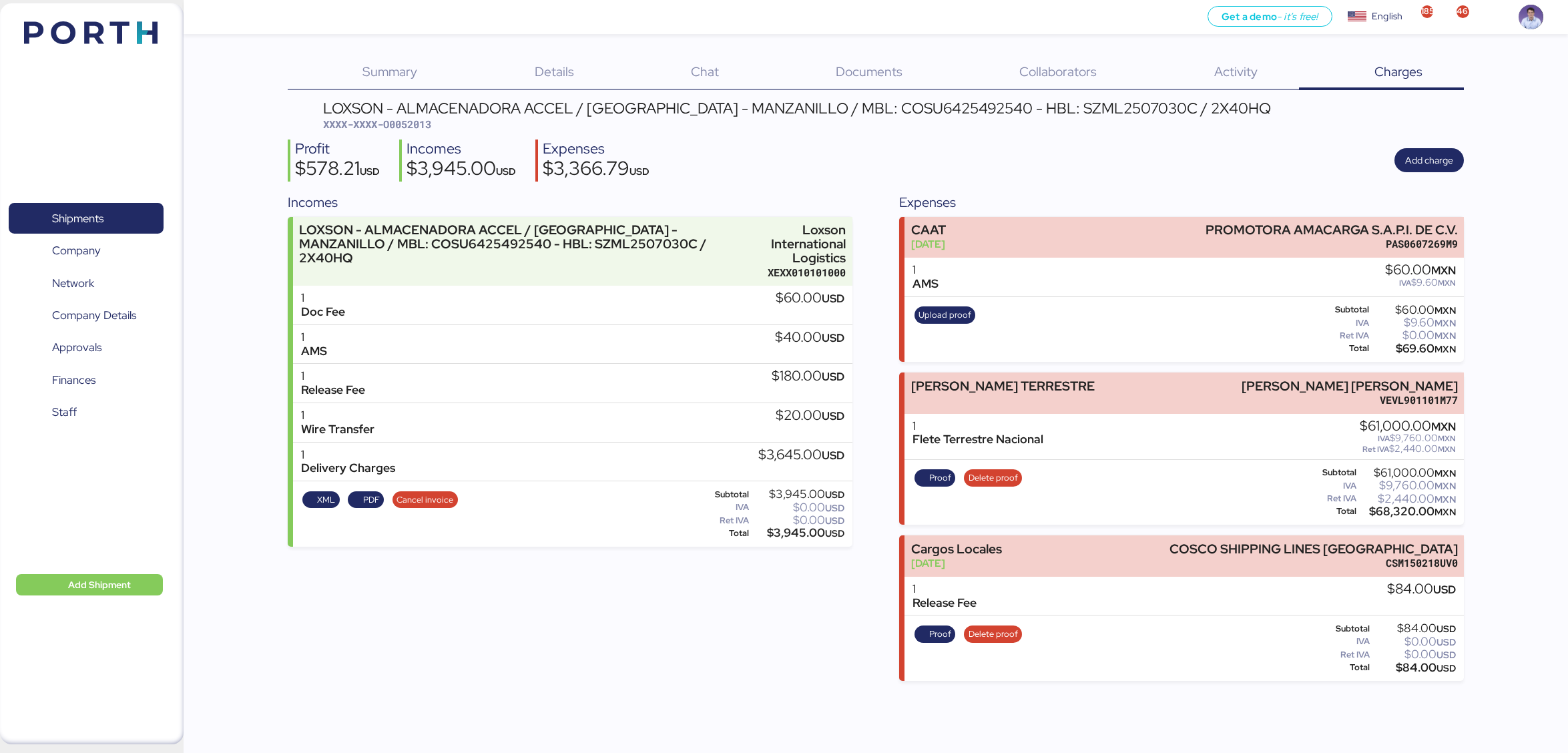
click at [1012, 145] on div "Profit $578.21 USD Incomes $3,945.00 USD Expenses $3,366.79 USD Add charge" at bounding box center [876, 161] width 1177 height 42
click at [933, 471] on span "Proof" at bounding box center [939, 477] width 22 height 14
click at [1038, 414] on div "1 [PERSON_NAME] Terrestre Nacional $61,000.00 MXN IVA $9,760.00 MXN Ret IVA $2,…" at bounding box center [1183, 437] width 560 height 46
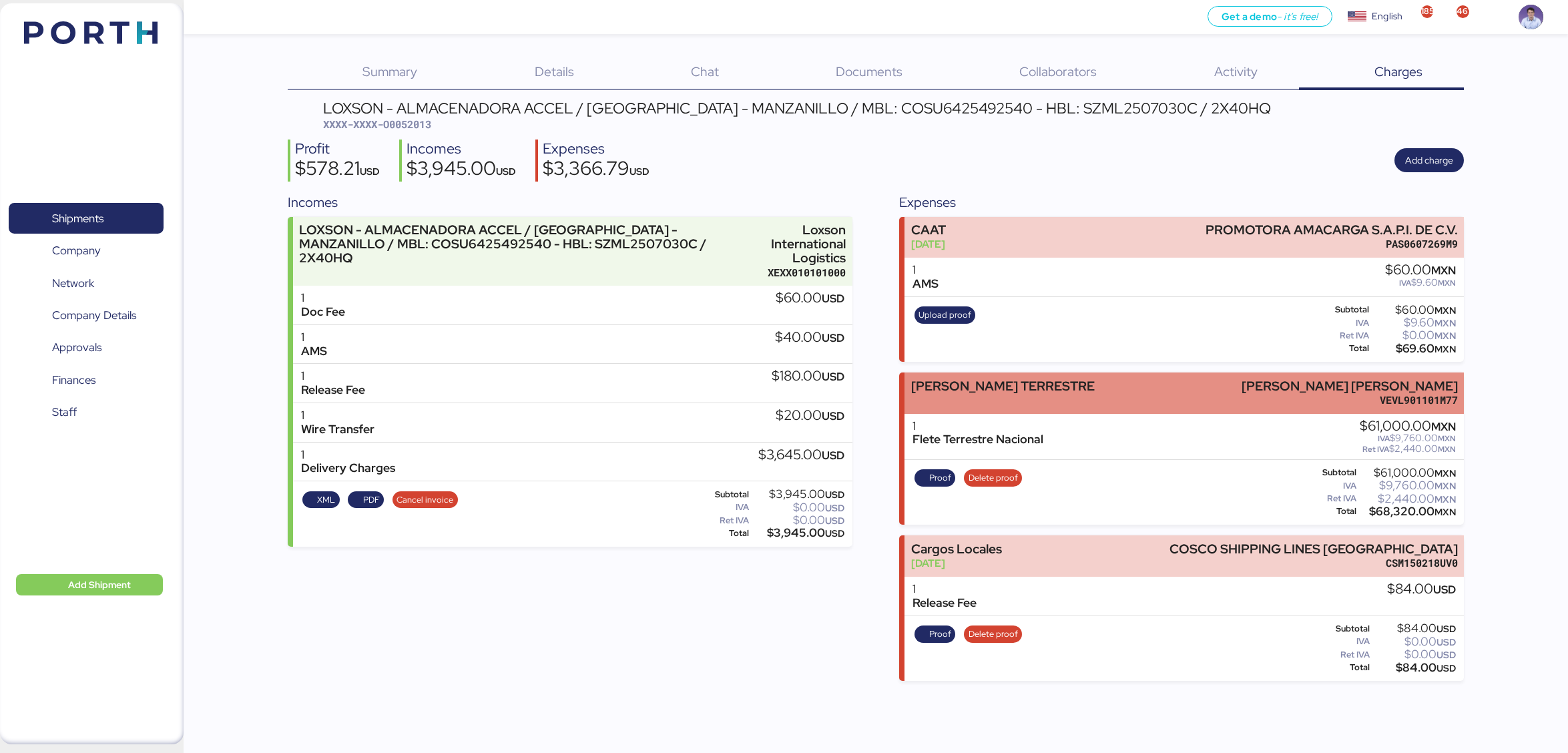
click at [1041, 404] on div "[PERSON_NAME] TERRESTRE [PERSON_NAME] [PERSON_NAME] VEVL901101M77" at bounding box center [1183, 392] width 560 height 41
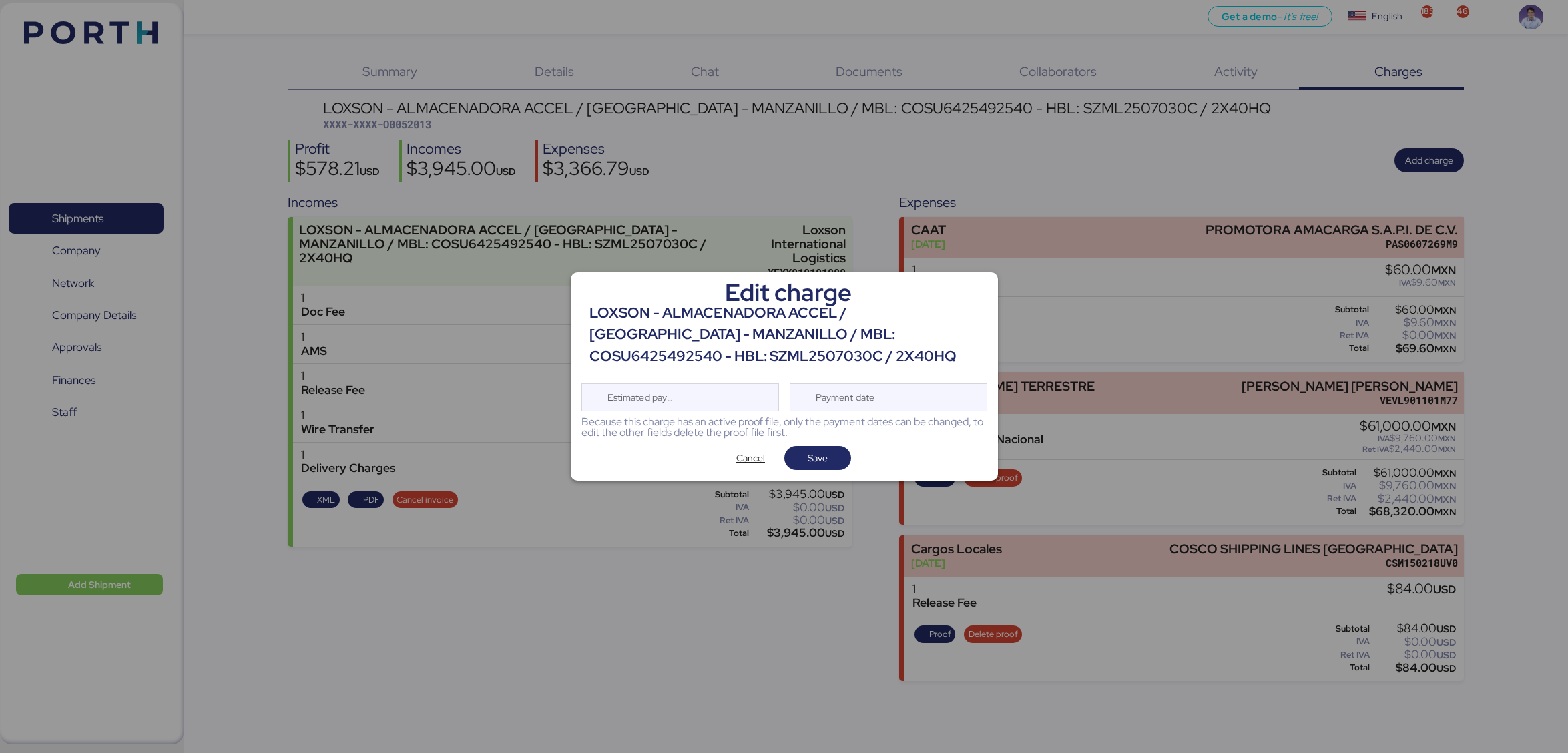
click at [942, 397] on div "Payment date" at bounding box center [888, 397] width 198 height 28
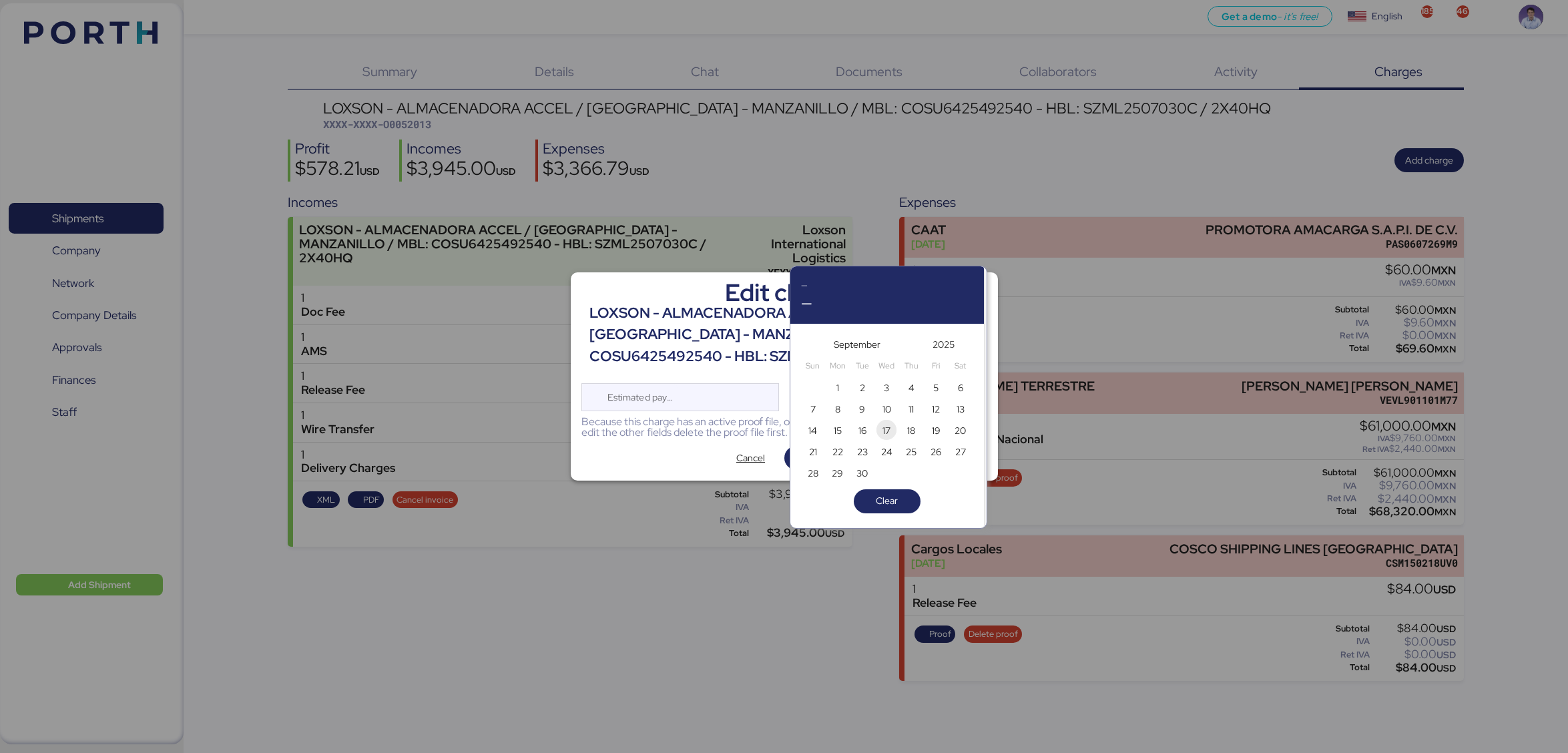
click at [886, 432] on span "17" at bounding box center [886, 431] width 8 height 16
type input "[DATE]"
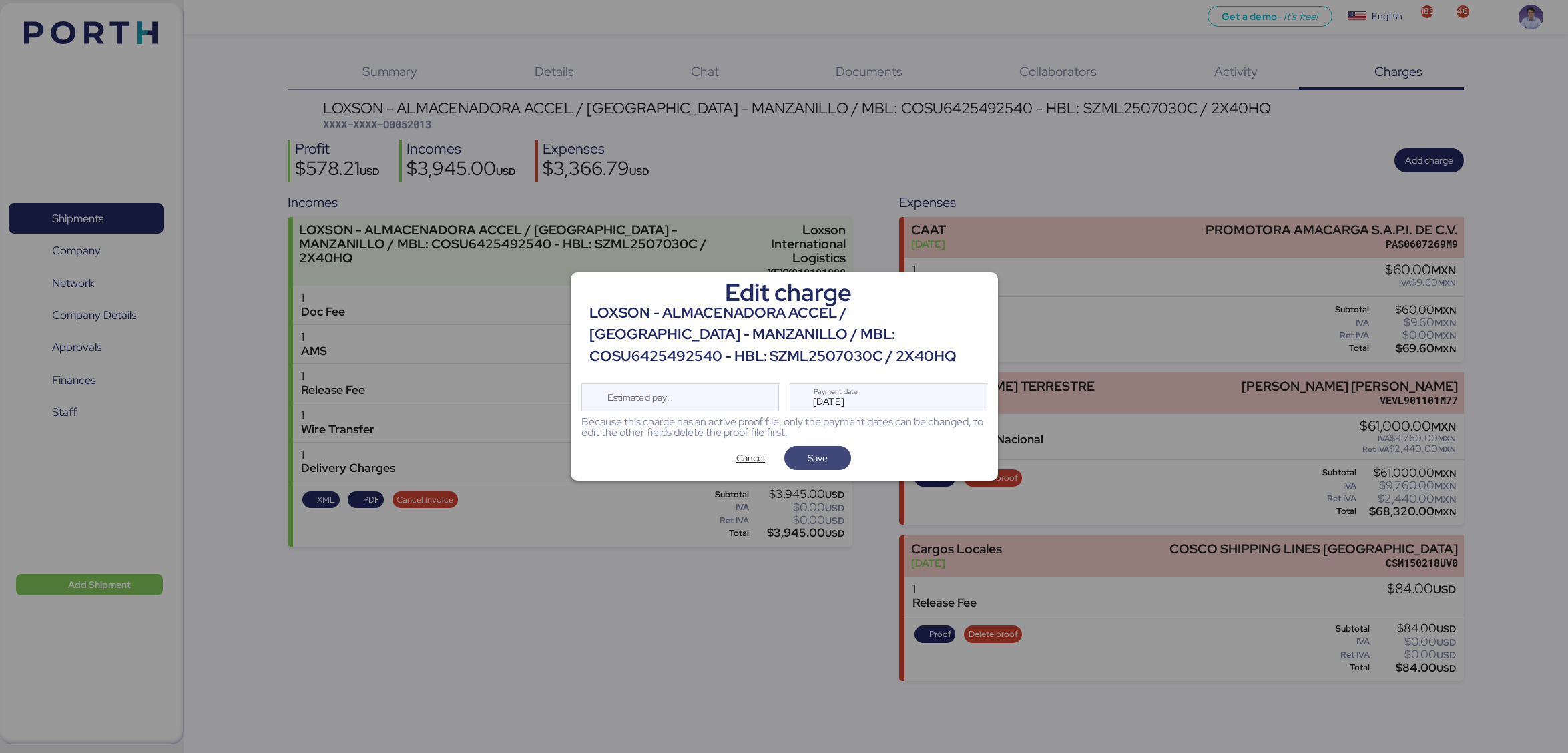
click at [816, 452] on span "Save" at bounding box center [817, 457] width 20 height 16
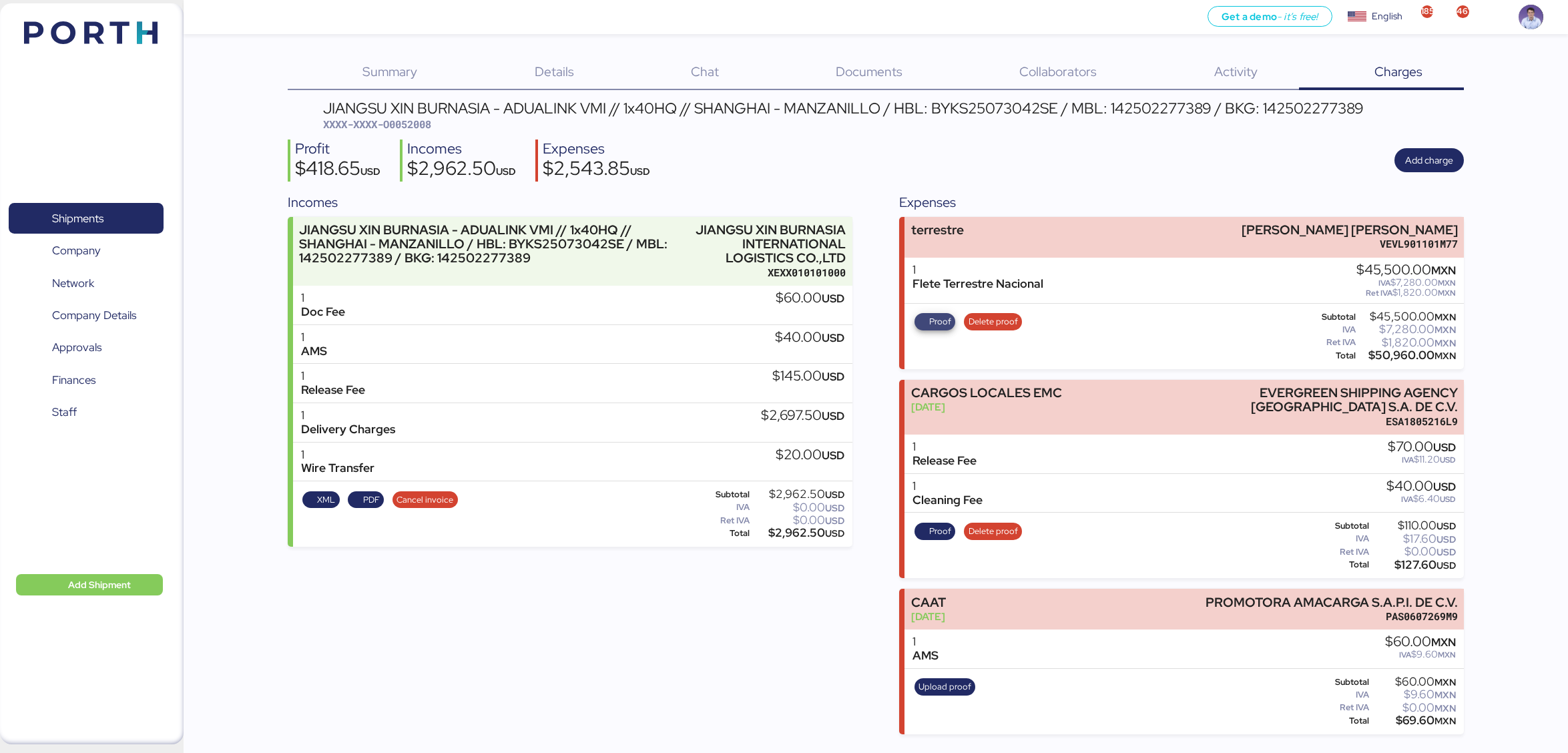
click at [935, 315] on span "Proof" at bounding box center [939, 321] width 22 height 14
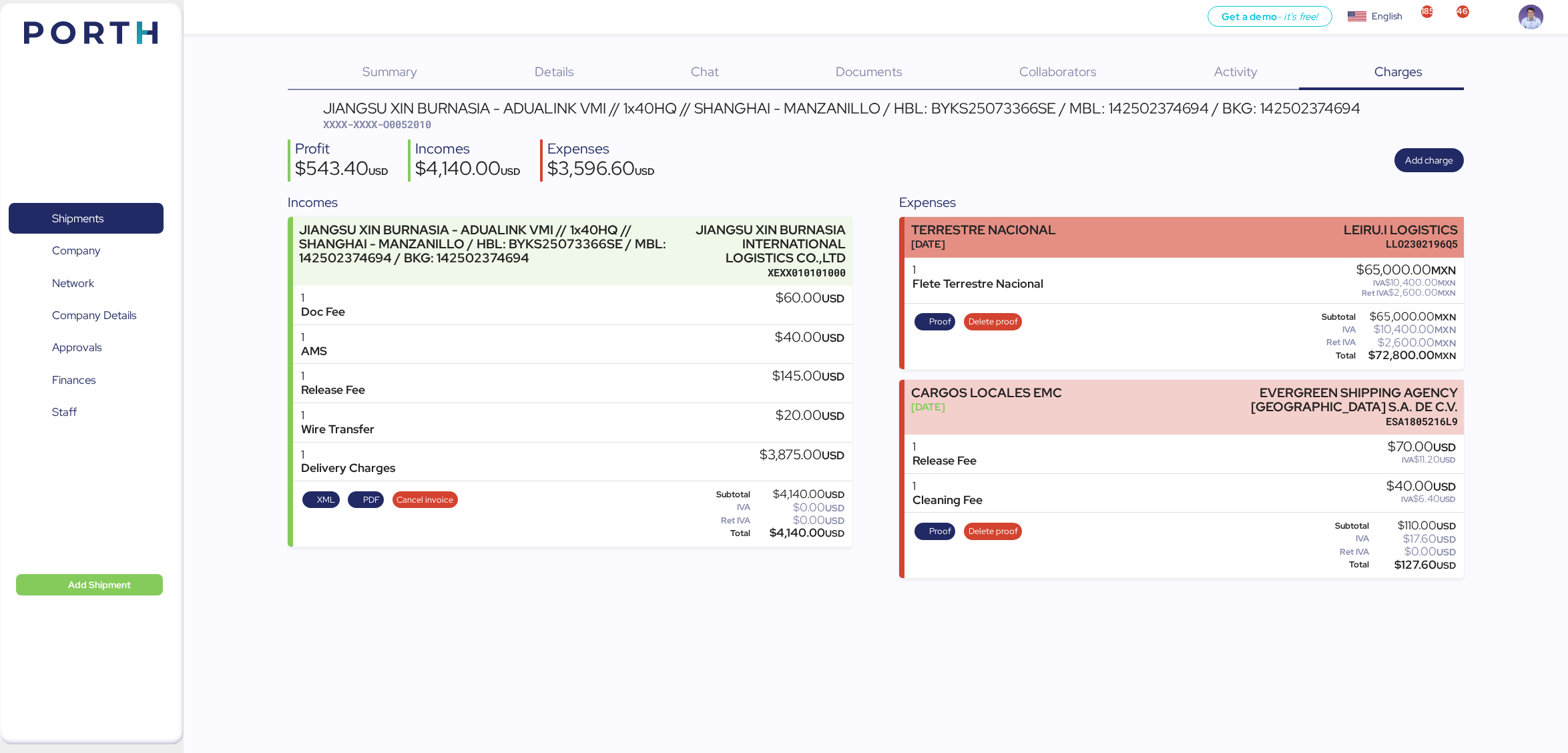
click at [1024, 224] on div "TERRESTRE NACIONAL" at bounding box center [983, 230] width 144 height 14
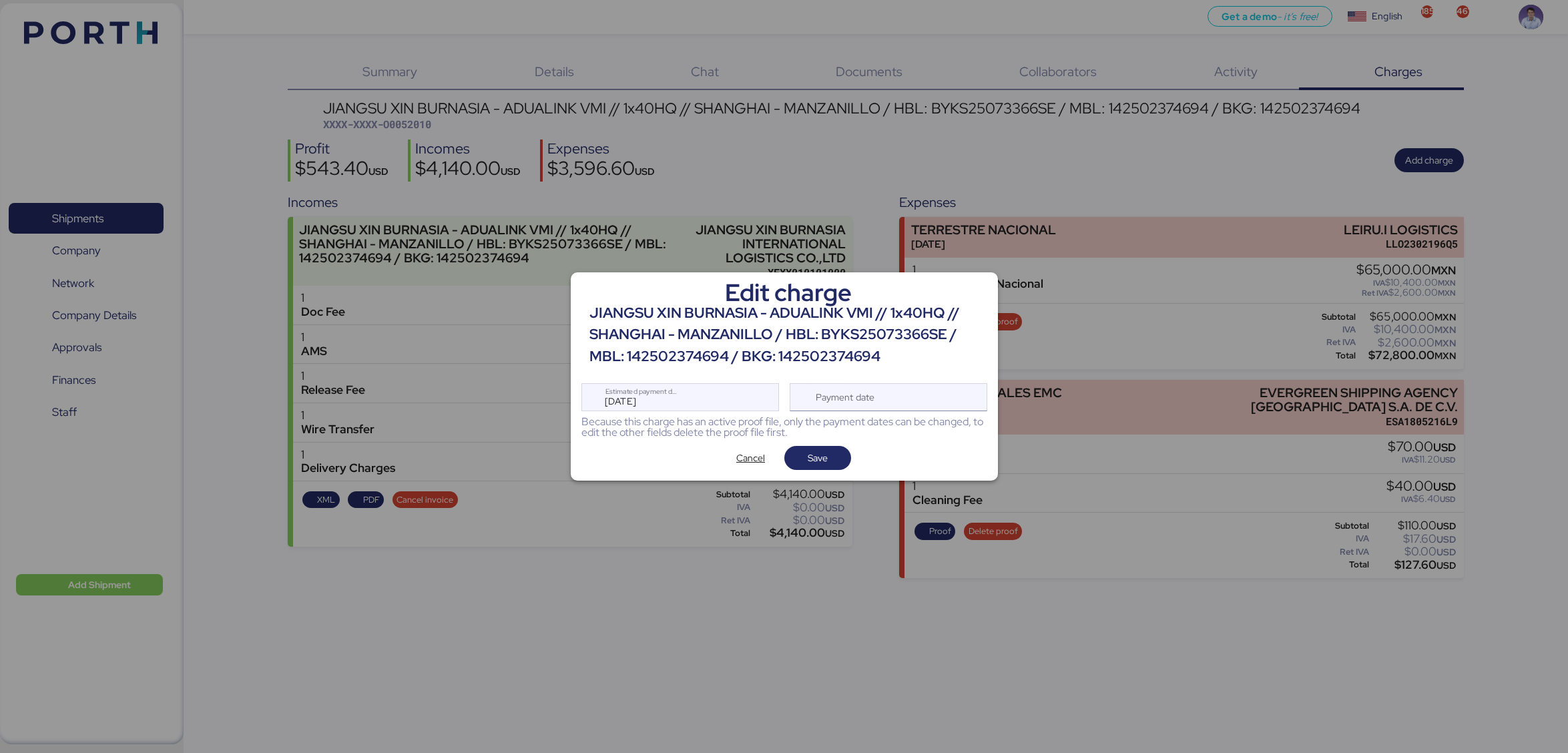
click at [894, 401] on div "Payment date" at bounding box center [888, 397] width 198 height 28
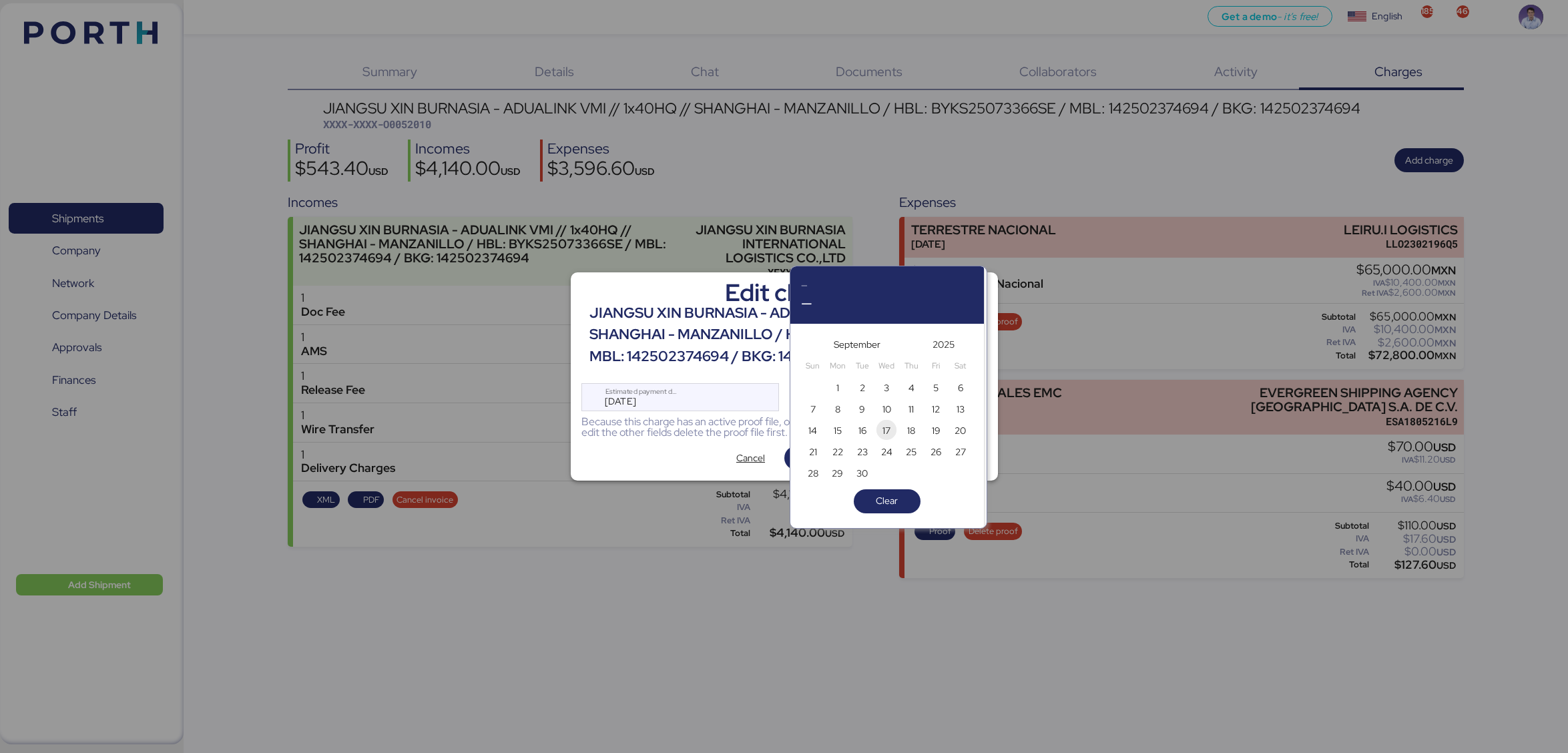
click at [894, 434] on span "17" at bounding box center [886, 431] width 14 height 16
type input "[DATE]"
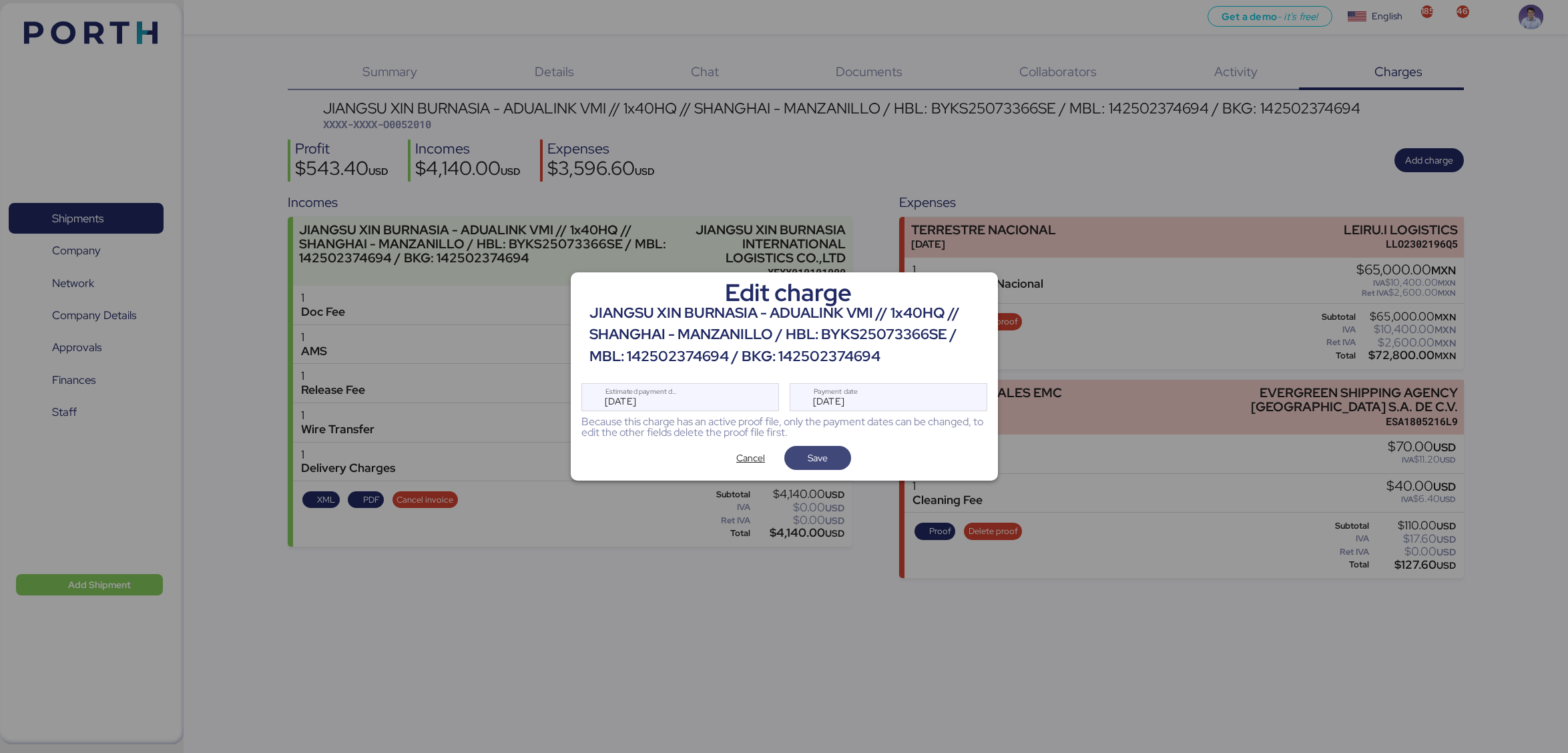
click at [829, 461] on span "Save" at bounding box center [817, 458] width 45 height 19
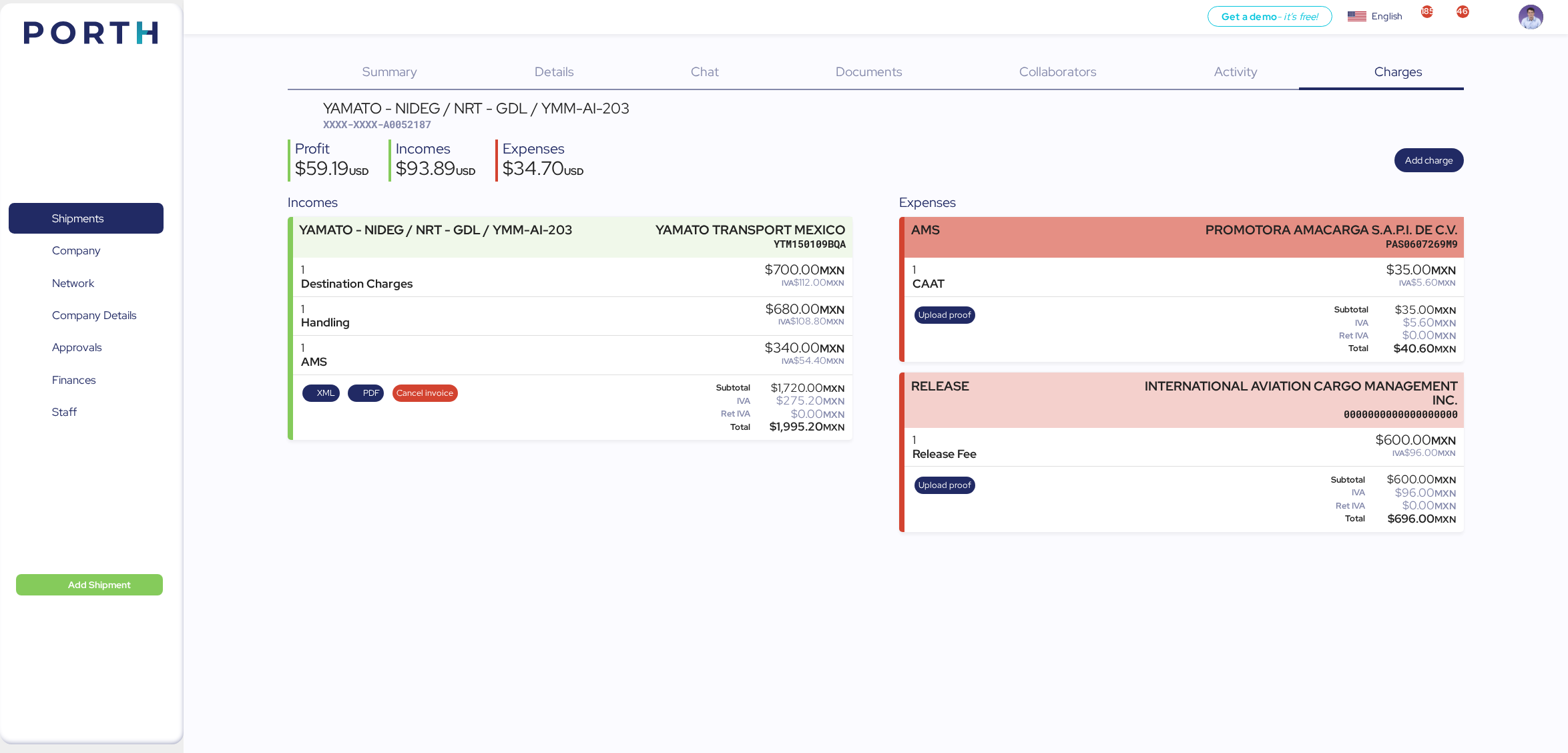
click at [995, 252] on div "AMS PROMOTORA AMACARGA S.A.P.I. DE C.V. PAS0607269M9" at bounding box center [1183, 237] width 560 height 41
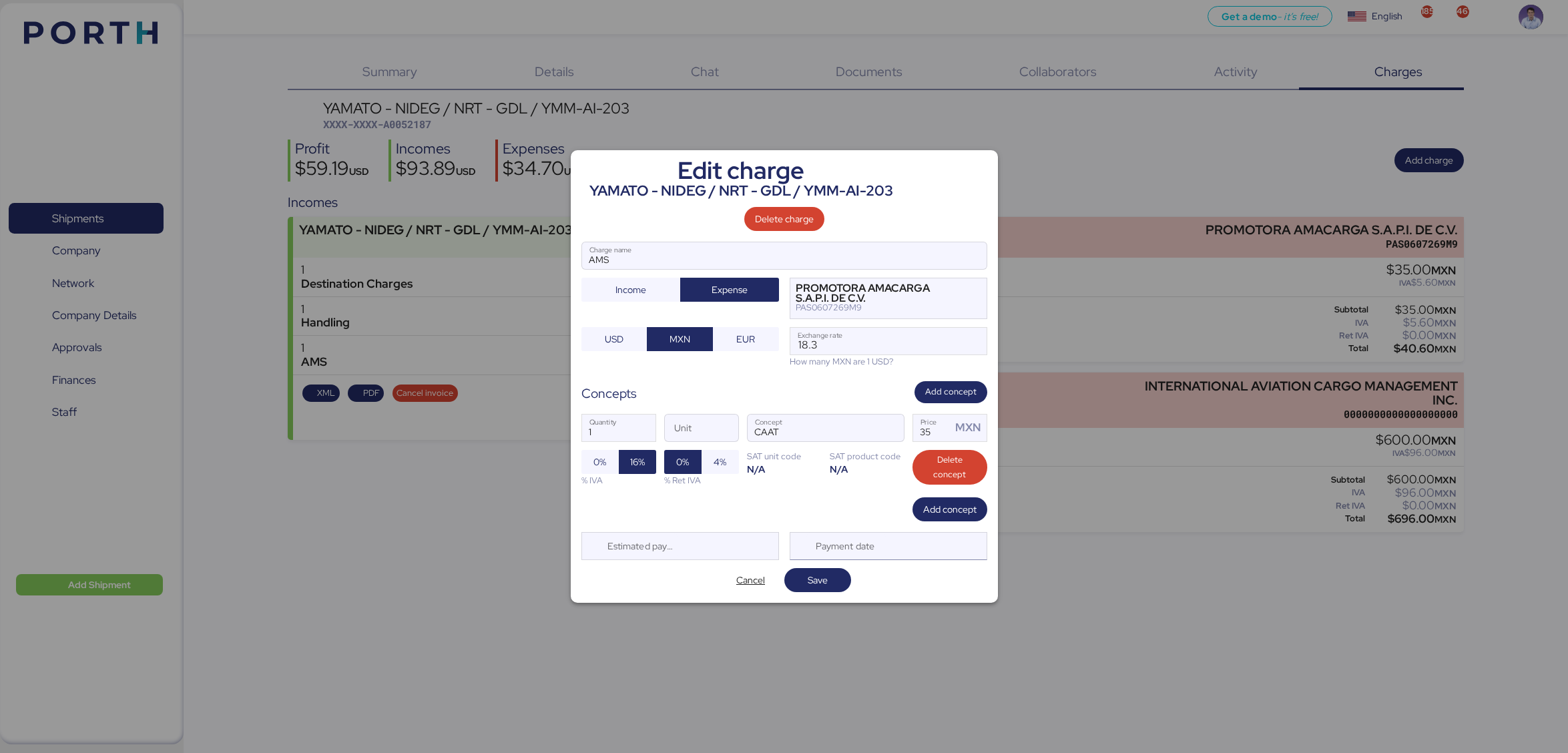
click at [853, 549] on div "Payment date" at bounding box center [846, 546] width 79 height 27
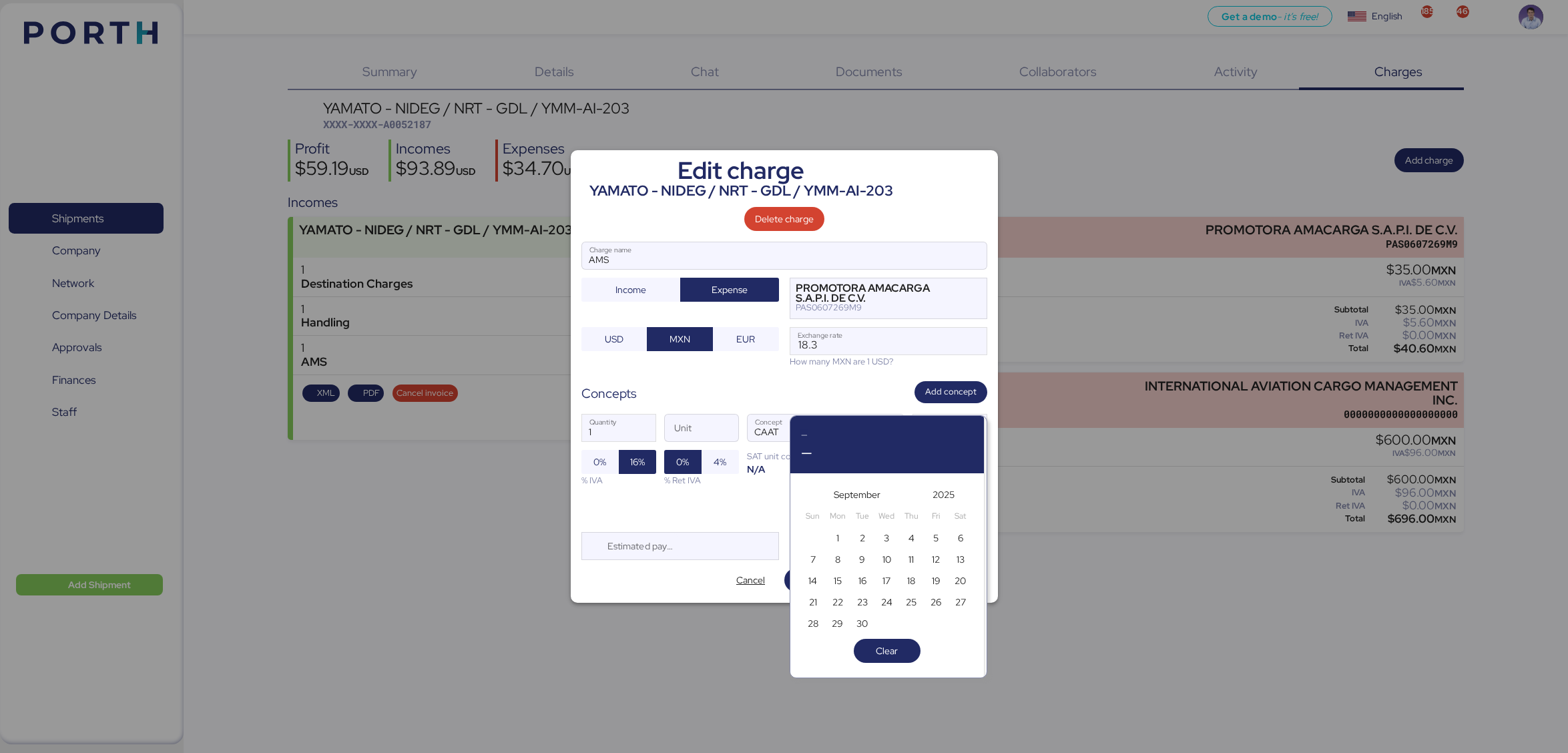
click at [851, 563] on div "9" at bounding box center [862, 559] width 25 height 21
click at [835, 563] on span "8" at bounding box center [838, 559] width 6 height 16
type input "Sep 8, 2025"
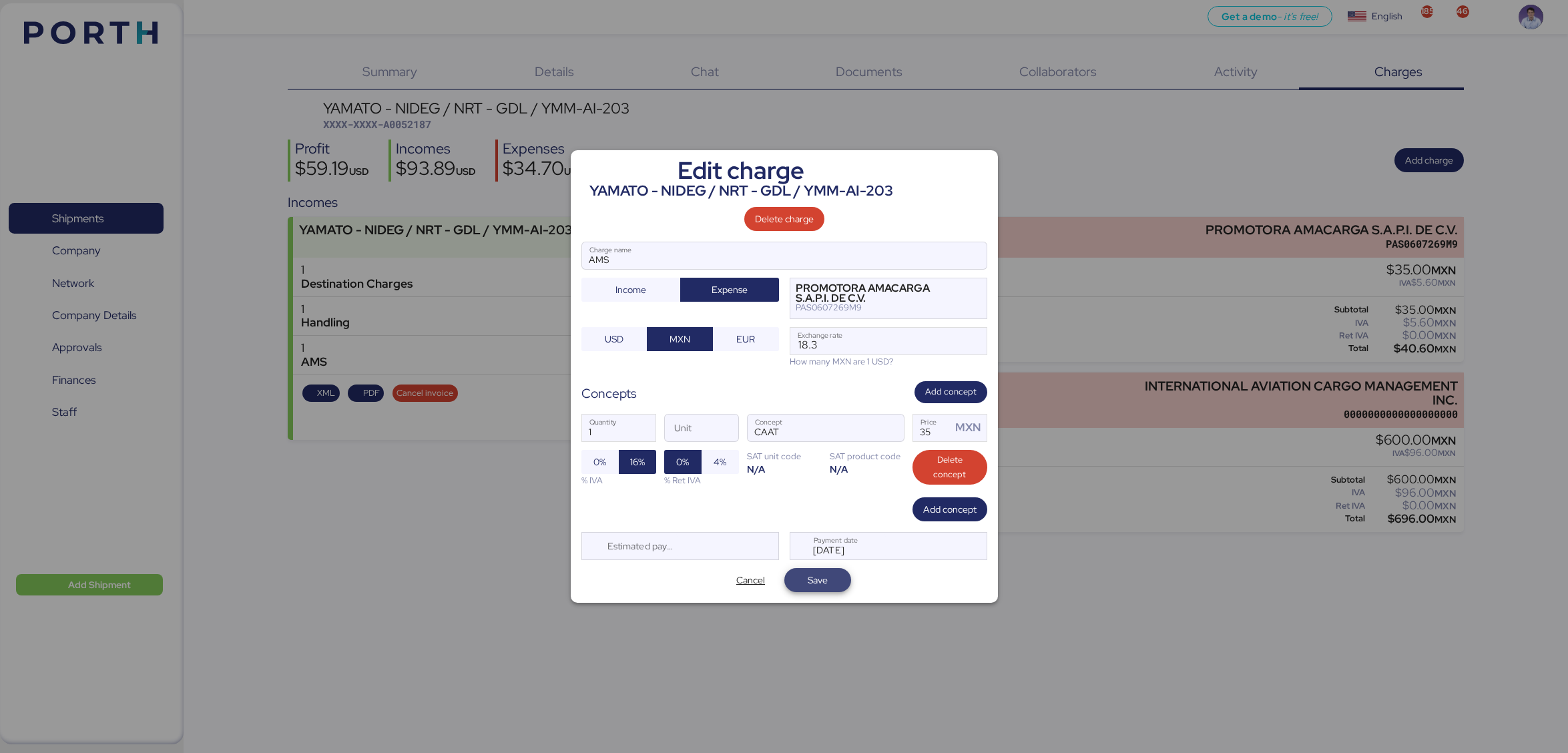
click at [795, 577] on span "Save" at bounding box center [817, 581] width 45 height 19
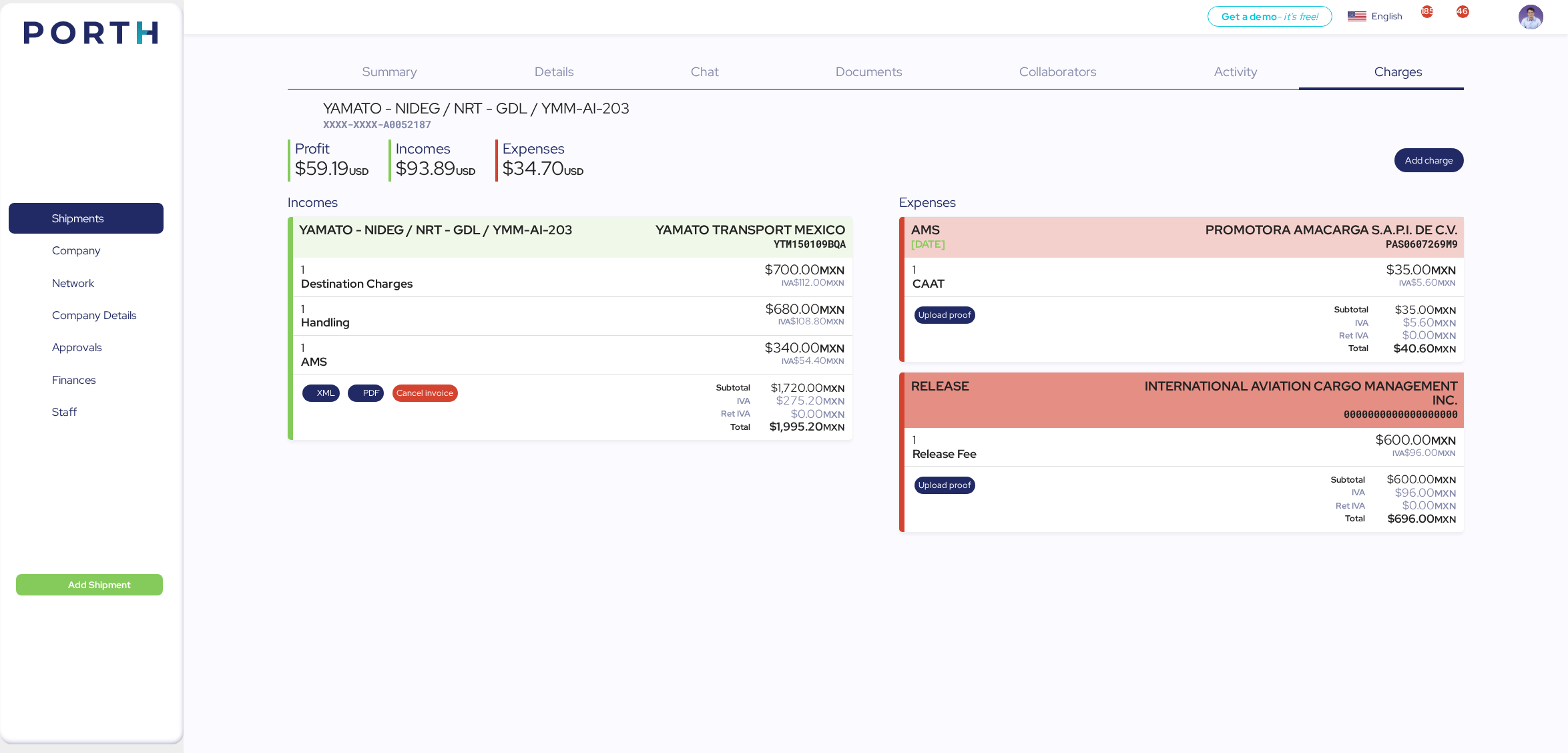
click at [998, 412] on div "RELEASE INTERNATIONAL AVIATION CARGO MANAGEMENT INC. 0000000000000000000" at bounding box center [1183, 400] width 560 height 55
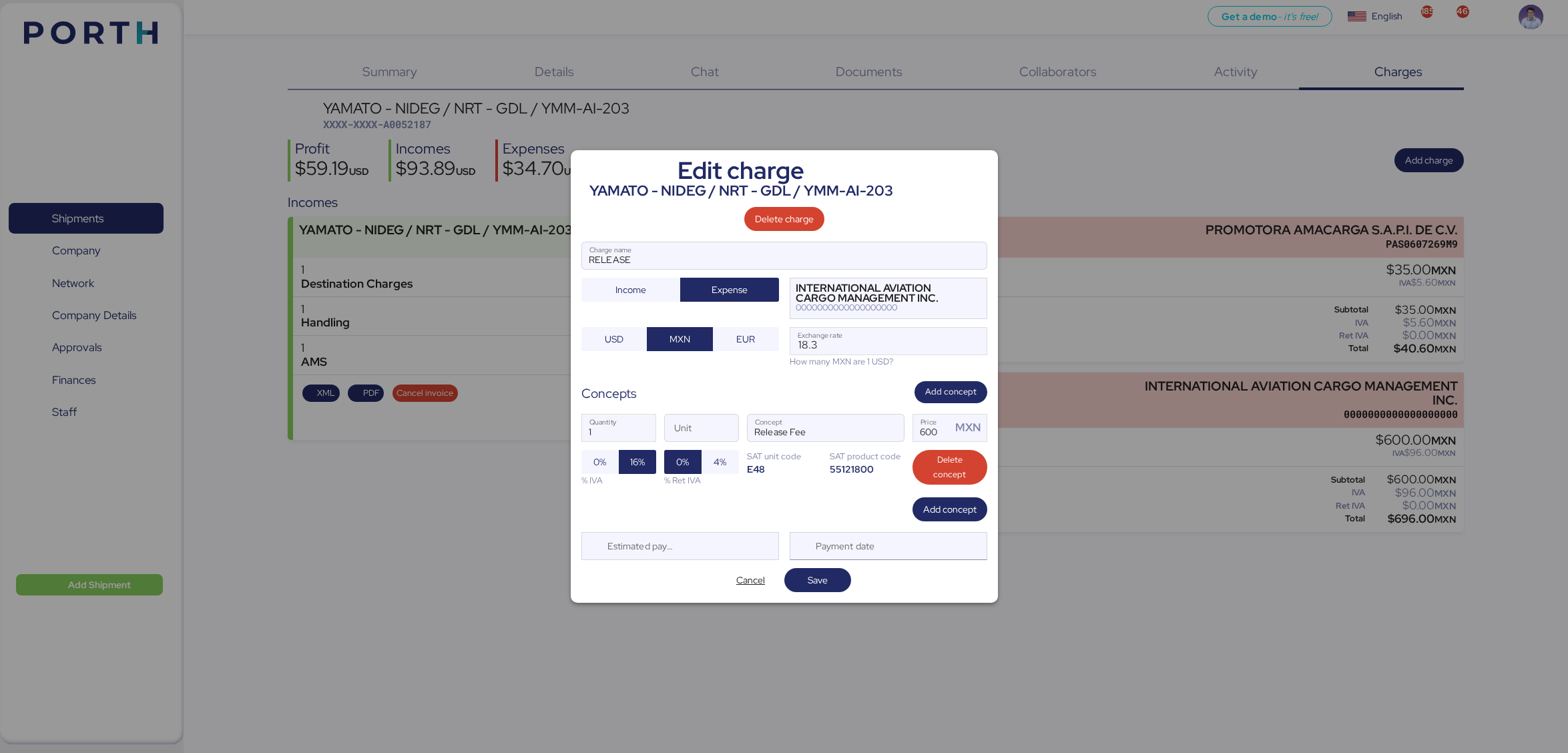
click at [898, 545] on div "Payment date" at bounding box center [888, 545] width 198 height 28
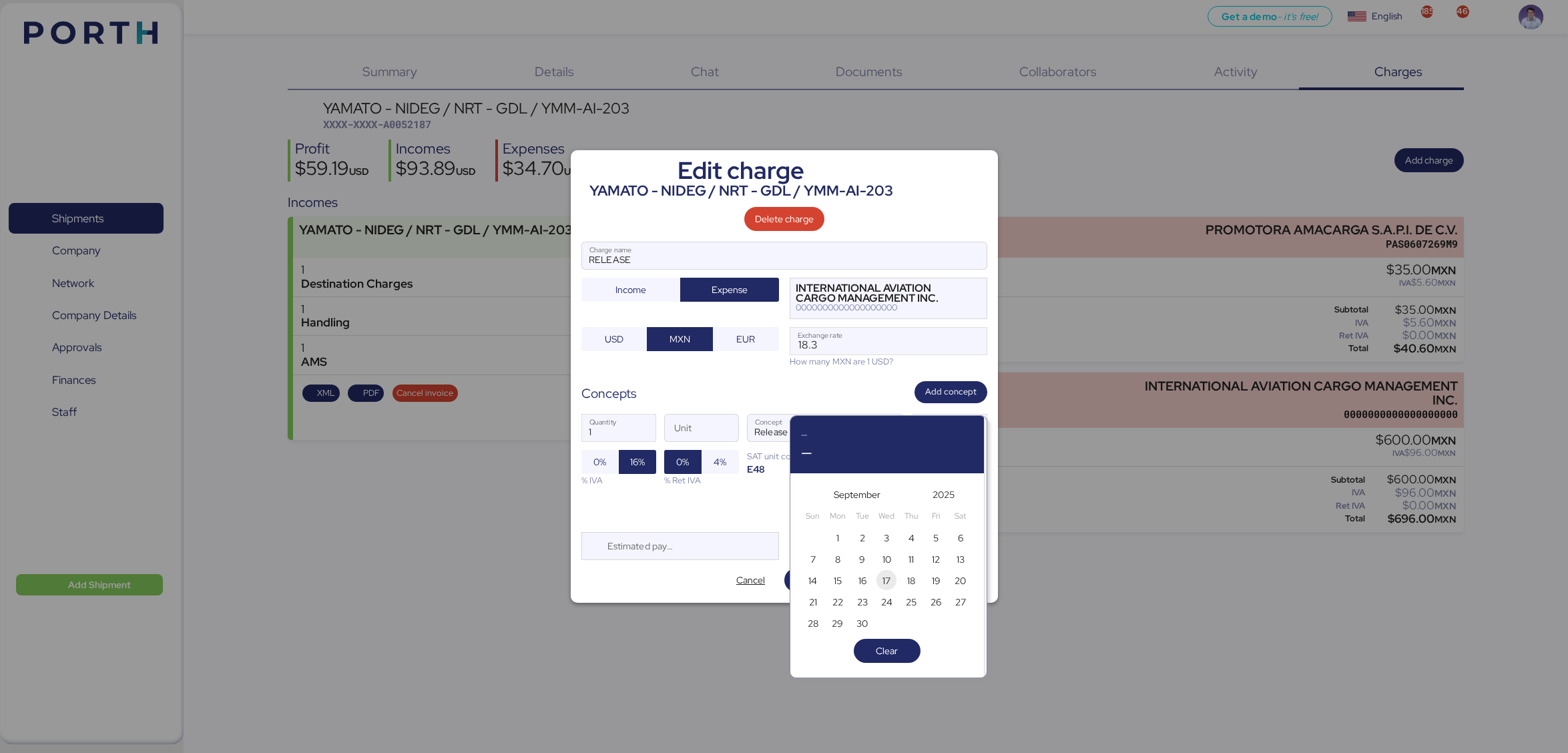
click at [887, 580] on span "17" at bounding box center [886, 581] width 8 height 16
type input "[DATE]"
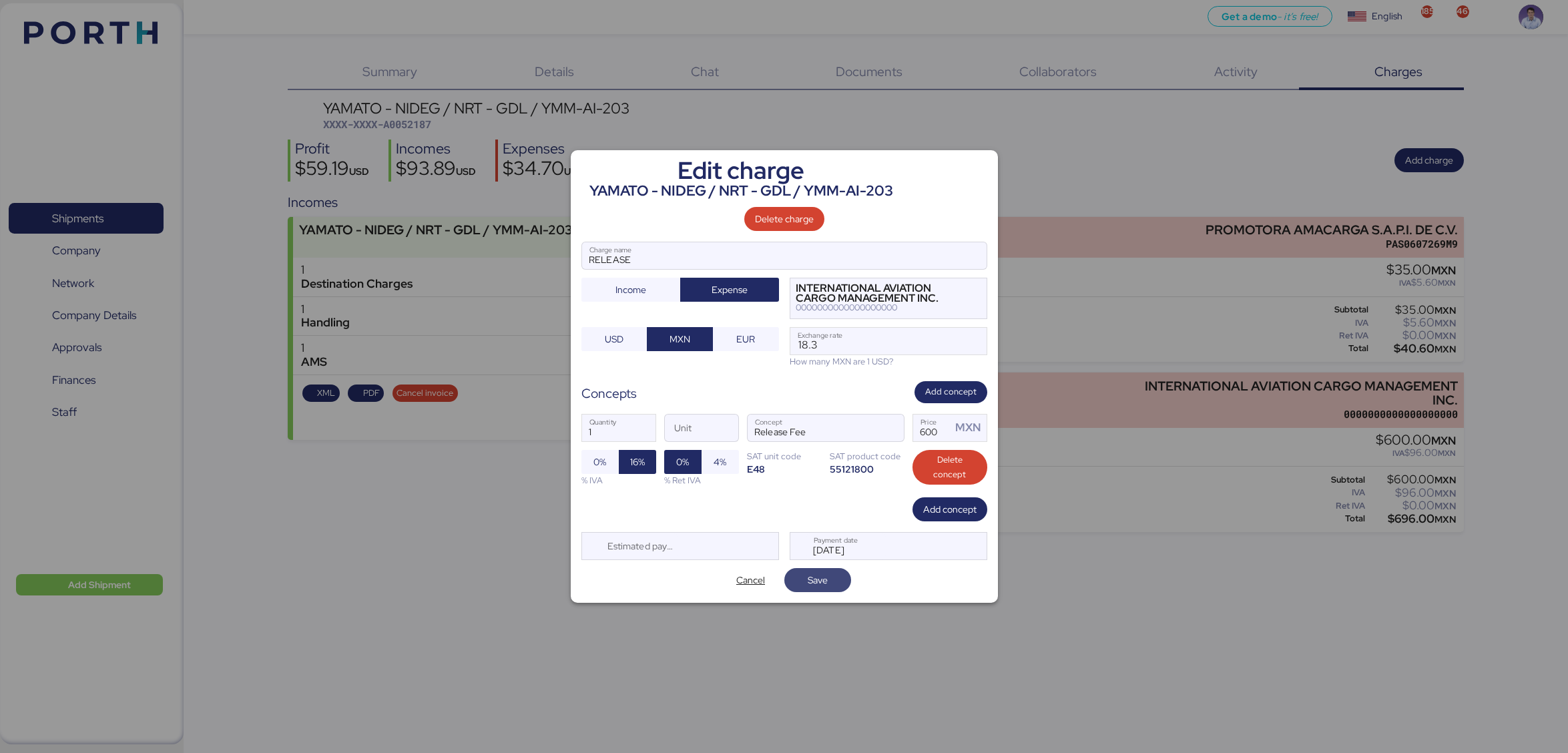
click at [838, 587] on span "Save" at bounding box center [817, 581] width 45 height 19
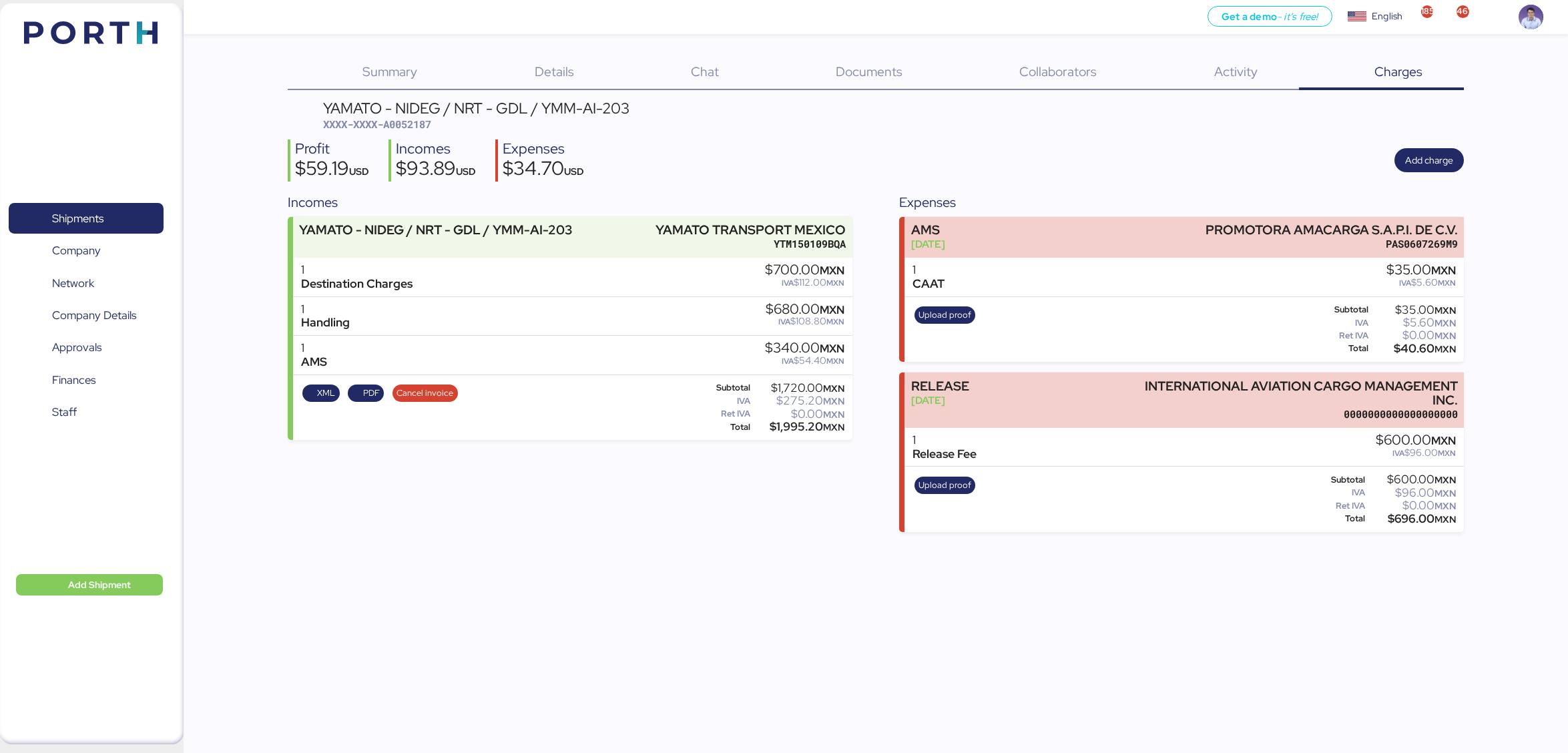
click at [867, 112] on header "YAMATO - NIDEG / NRT - GDL / YMM-AI-203 XXXX-XXXX-A0052187" at bounding box center [876, 116] width 1177 height 32
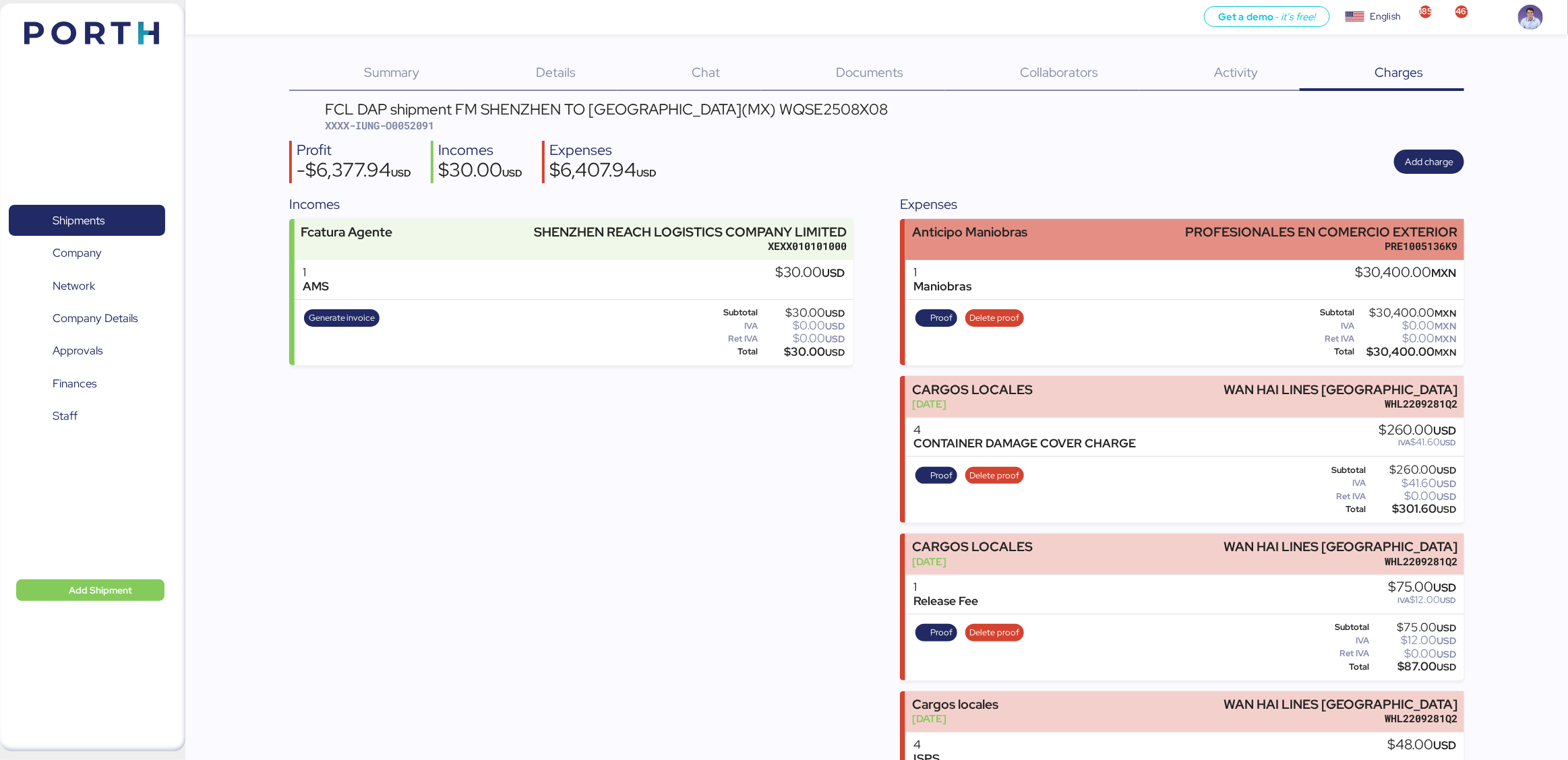
click at [994, 235] on div "Anticipo Maniobras" at bounding box center [969, 232] width 115 height 14
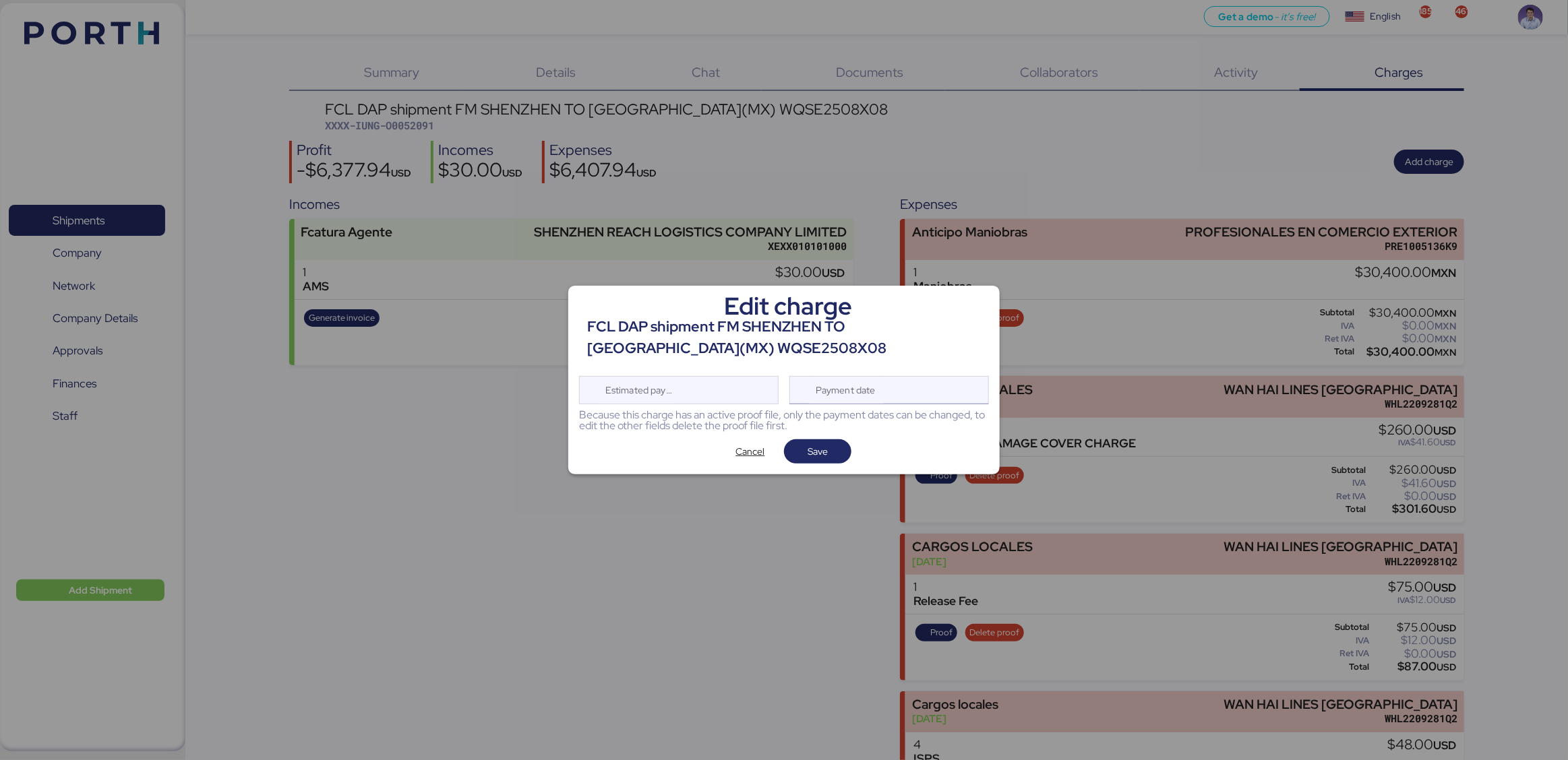
click at [871, 402] on div "Payment date" at bounding box center [846, 390] width 80 height 27
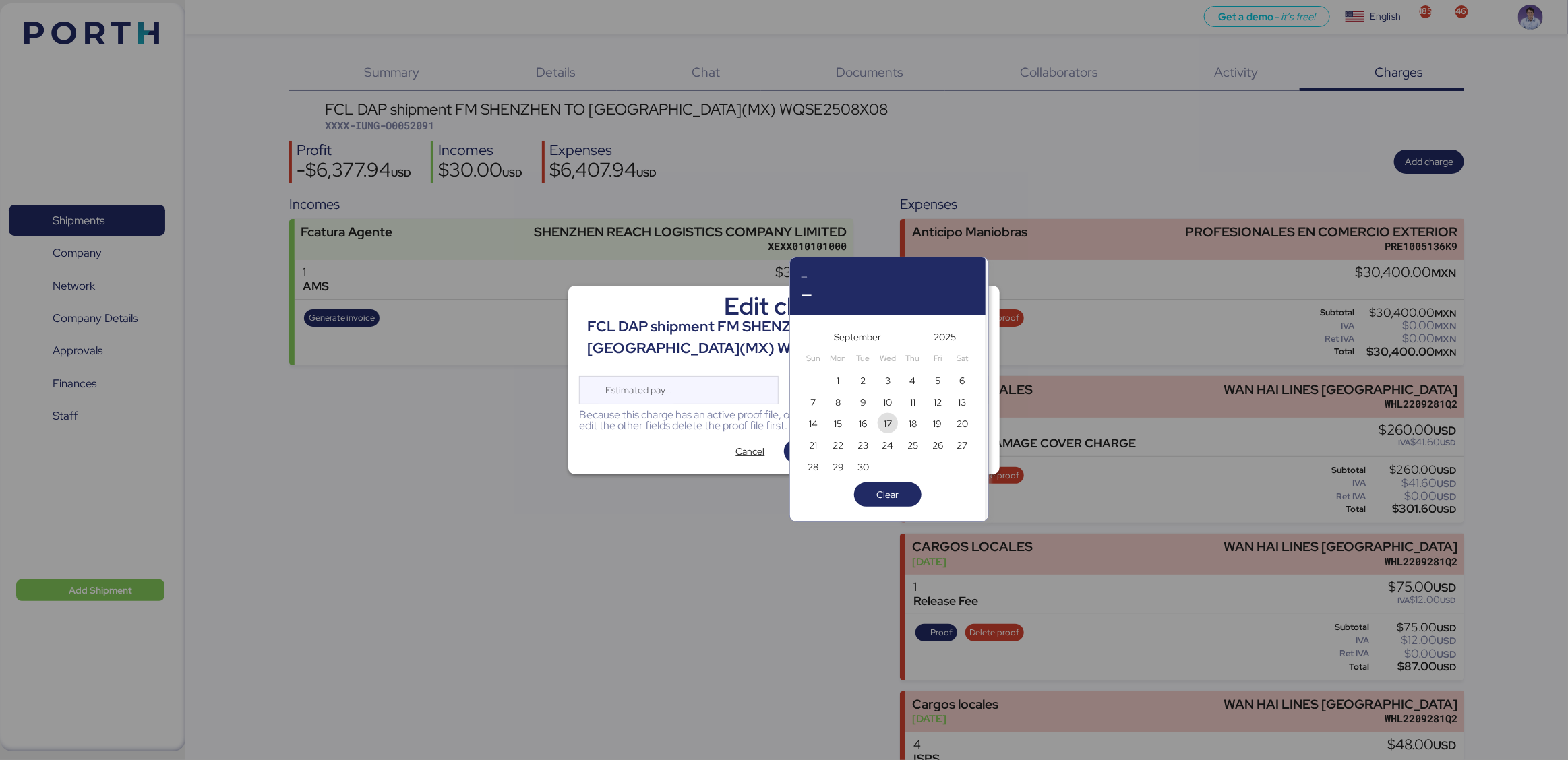
drag, startPoint x: 896, startPoint y: 424, endPoint x: 852, endPoint y: 432, distance: 44.7
click at [896, 424] on span "17" at bounding box center [888, 423] width 20 height 20
type input "[DATE]"
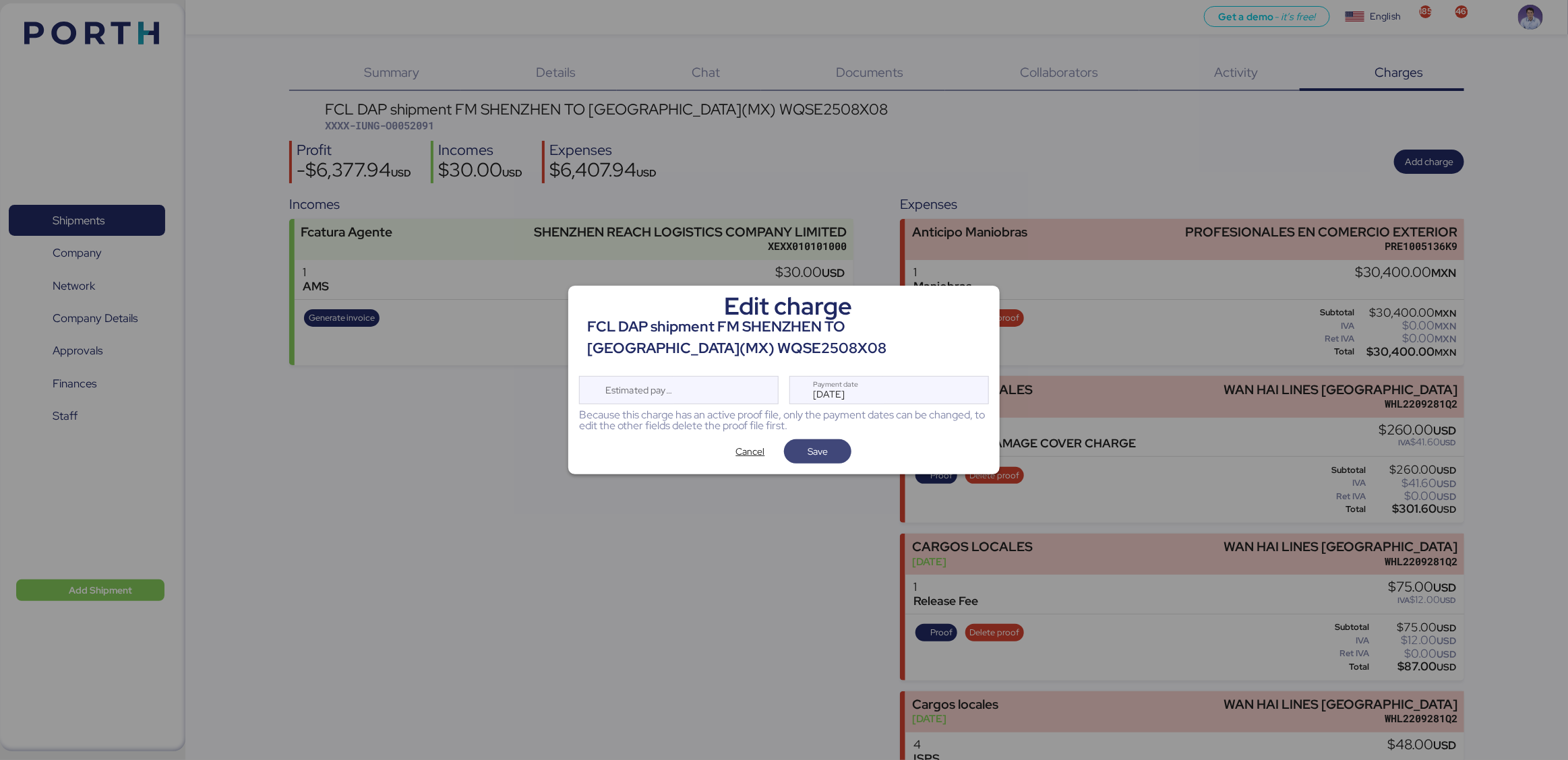
click at [831, 446] on span "Save" at bounding box center [817, 452] width 45 height 19
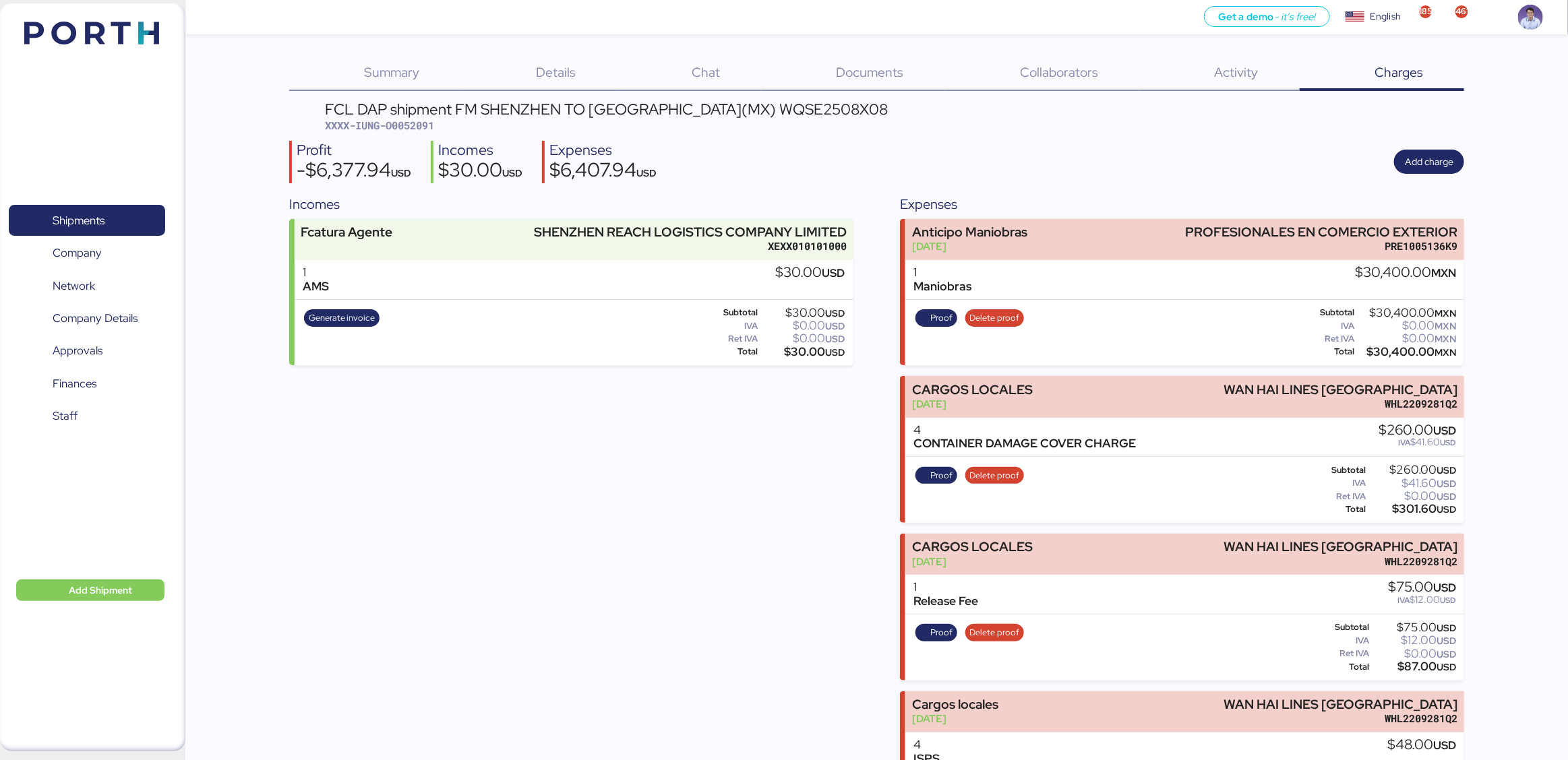
click at [890, 133] on div "FCL DAP shipment FM SHENZHEN TO MANZANILLO(MX) WQSE2508X08 XXXX-IUNG-O0052091 P…" at bounding box center [876, 633] width 1175 height 1064
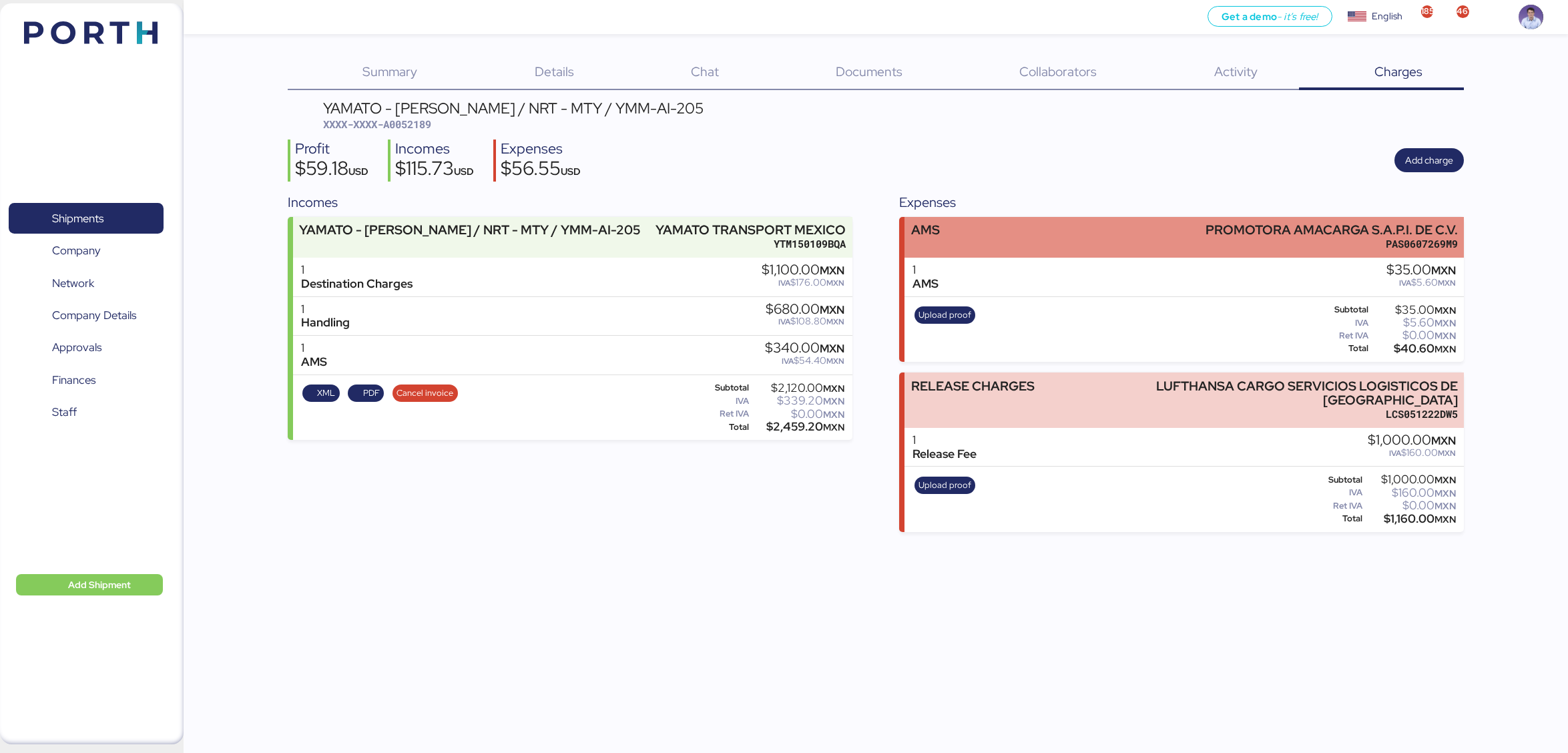
click at [951, 246] on div "AMS PROMOTORA AMACARGA S.A.P.I. DE C.V. PAS0607269M9" at bounding box center [1183, 237] width 560 height 41
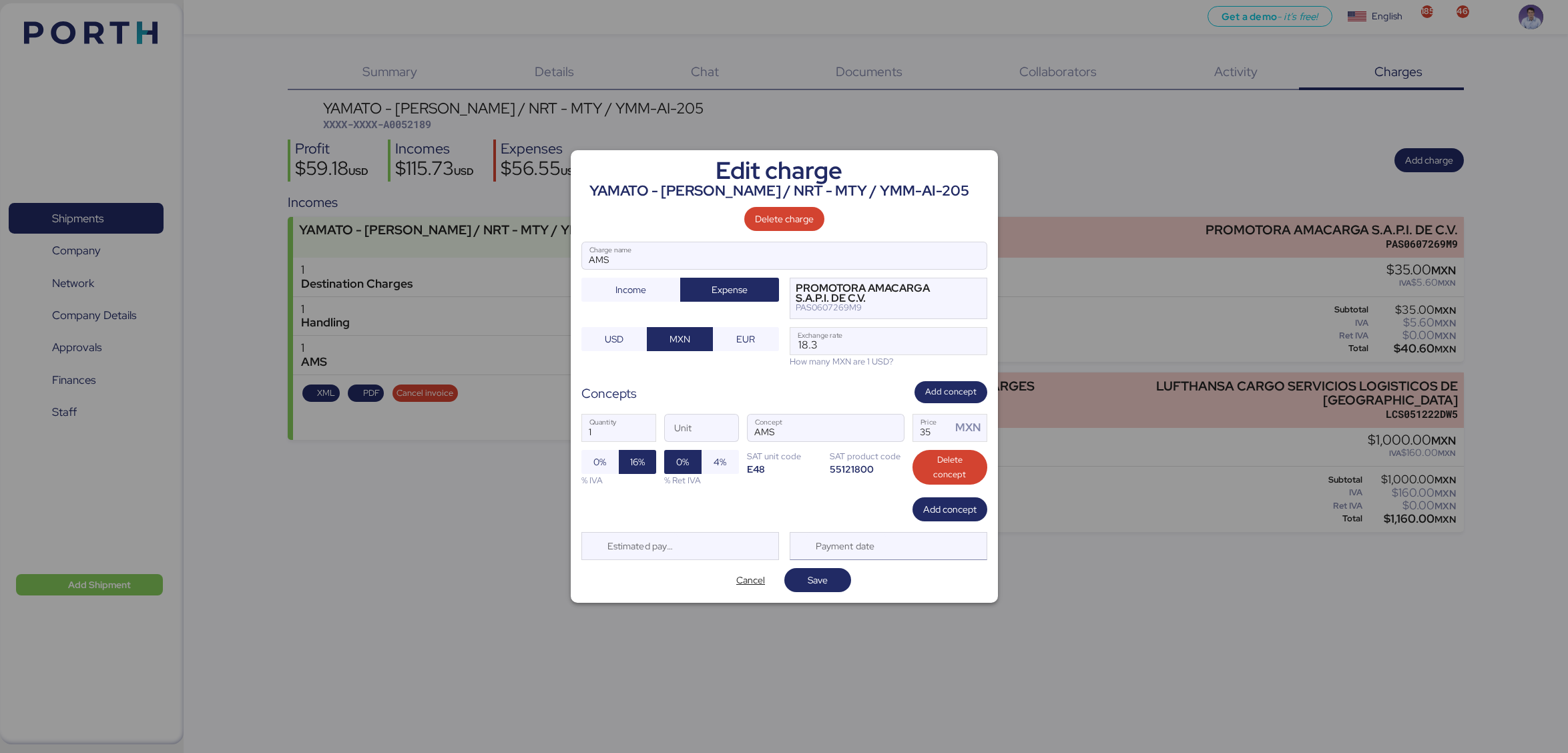
click at [860, 541] on div "Payment date" at bounding box center [846, 546] width 79 height 27
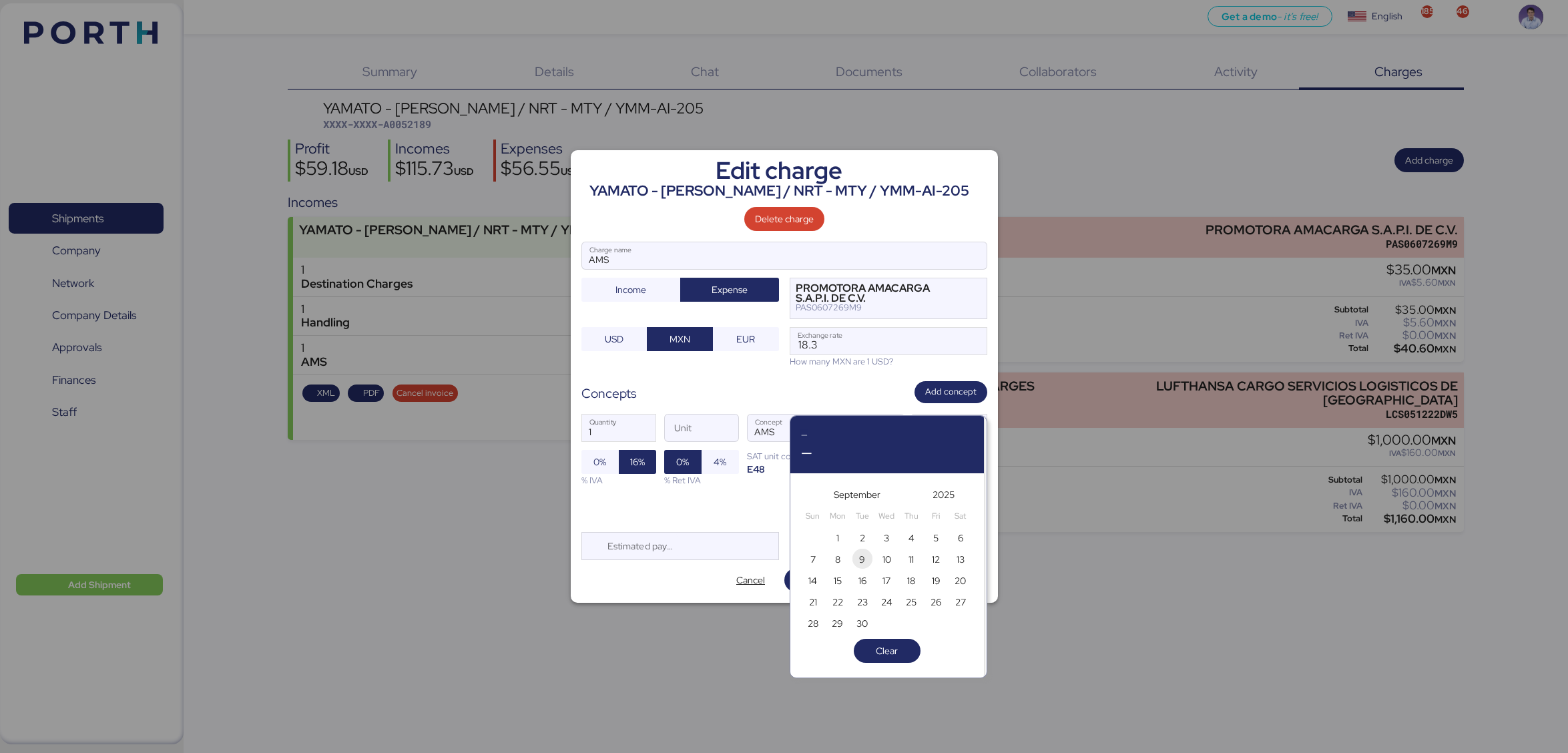
click at [863, 565] on span "9" at bounding box center [862, 559] width 6 height 16
type input "[DATE]"
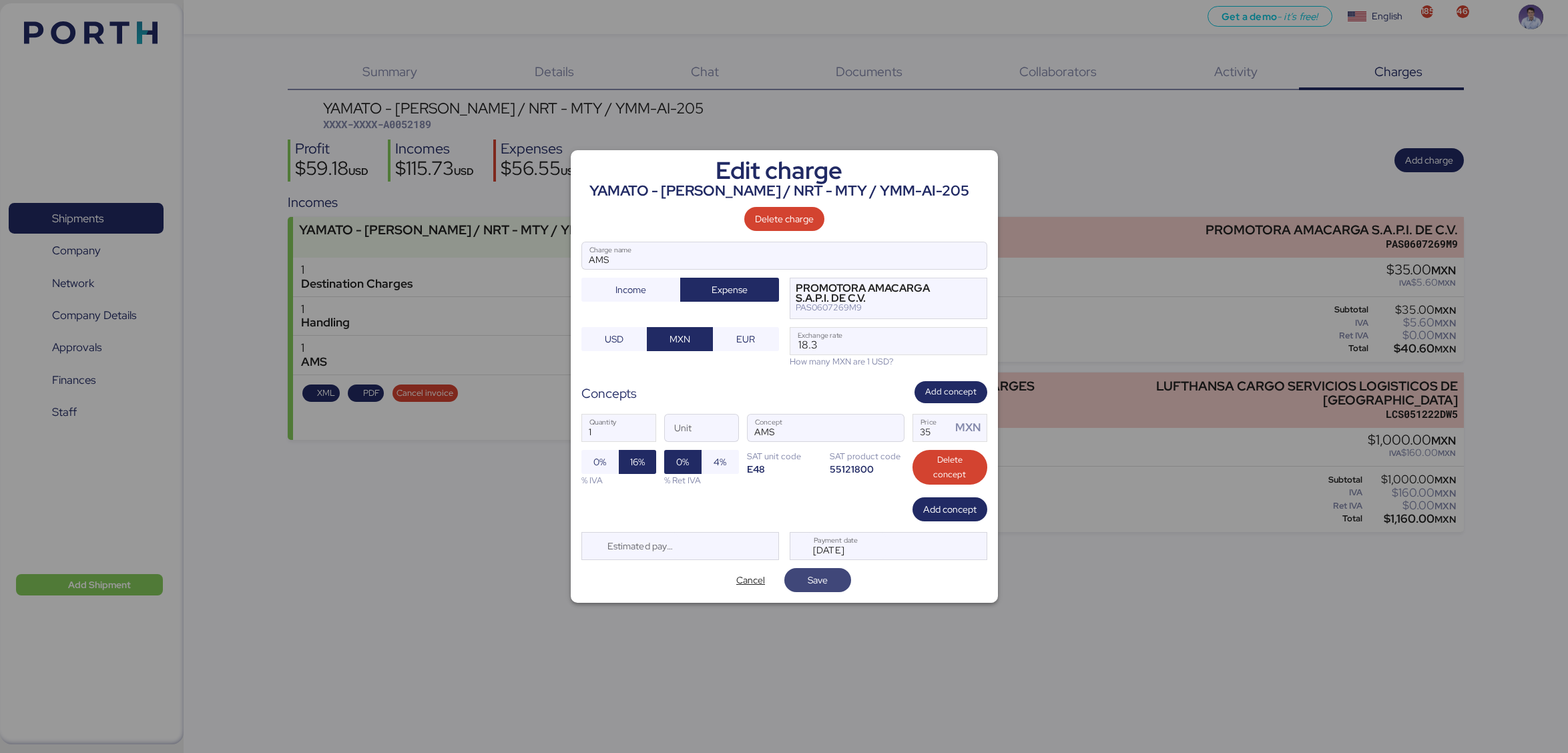
click at [834, 586] on span "Save" at bounding box center [817, 581] width 45 height 19
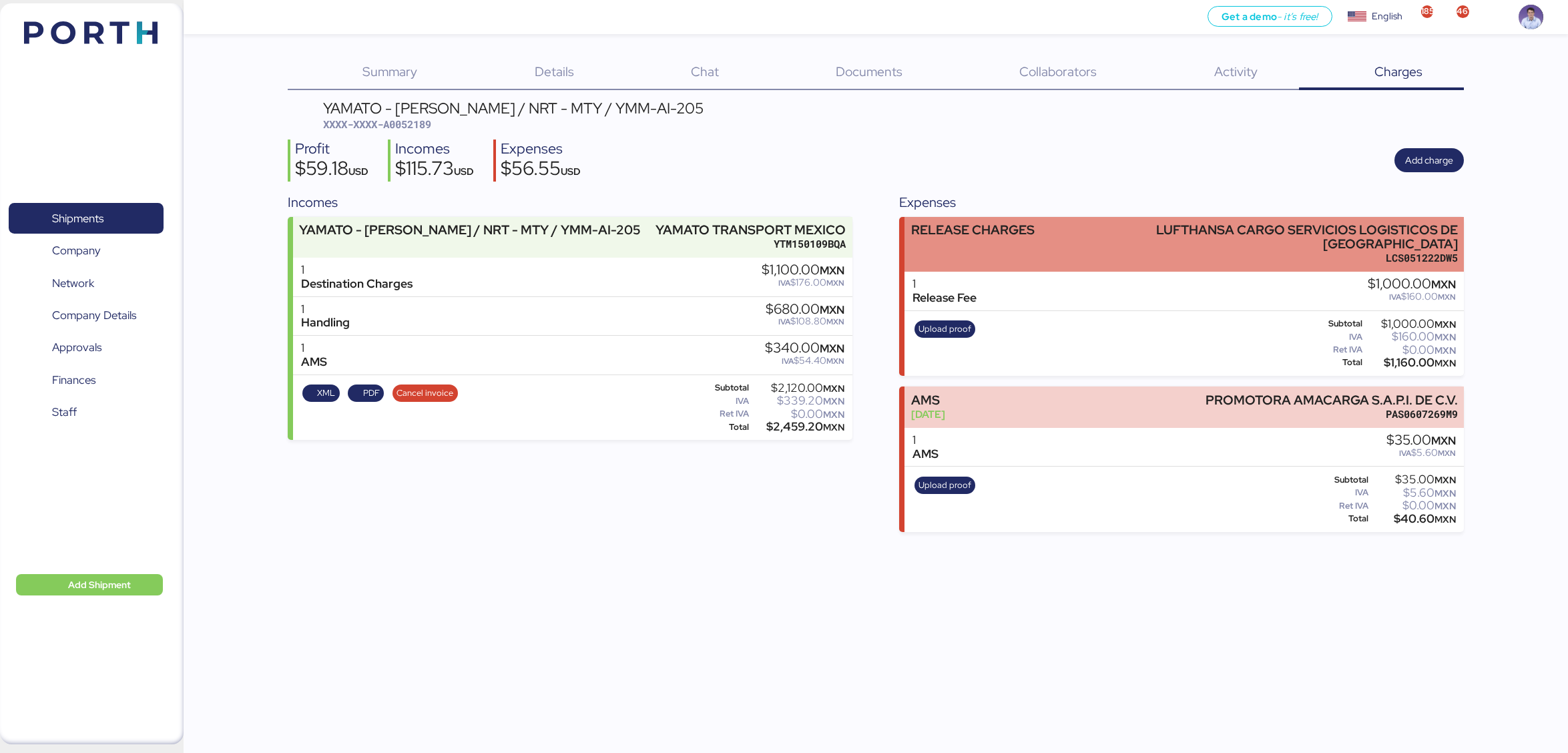
click at [986, 268] on div "RELEASE CHARGES LUFTHANSA CARGO SERVICIOS LOGISTICOS DE [GEOGRAPHIC_DATA] LCS05…" at bounding box center [1183, 245] width 560 height 55
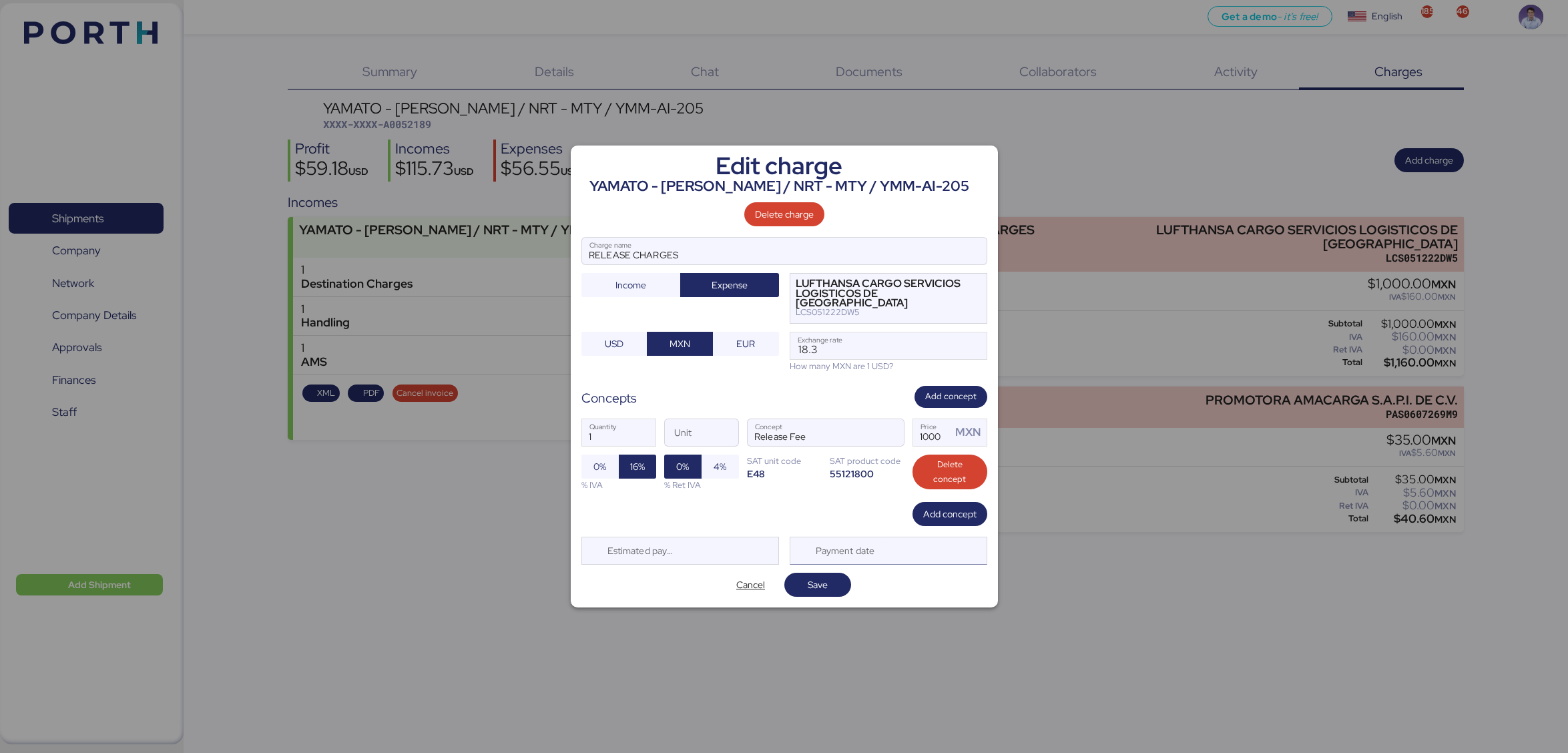
click at [853, 544] on div "Payment date" at bounding box center [846, 551] width 79 height 27
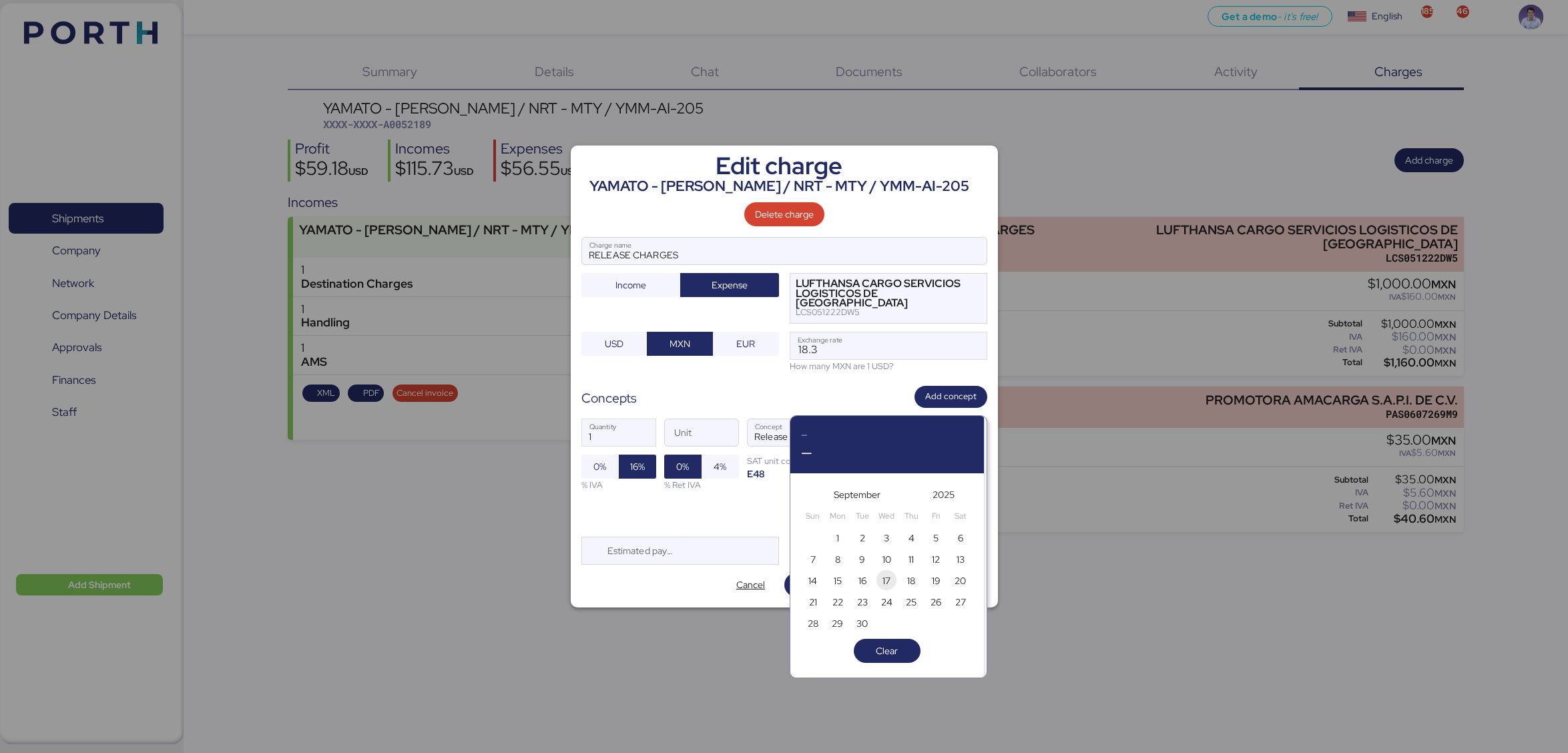
click at [880, 578] on span "17" at bounding box center [886, 581] width 14 height 16
type input "[DATE]"
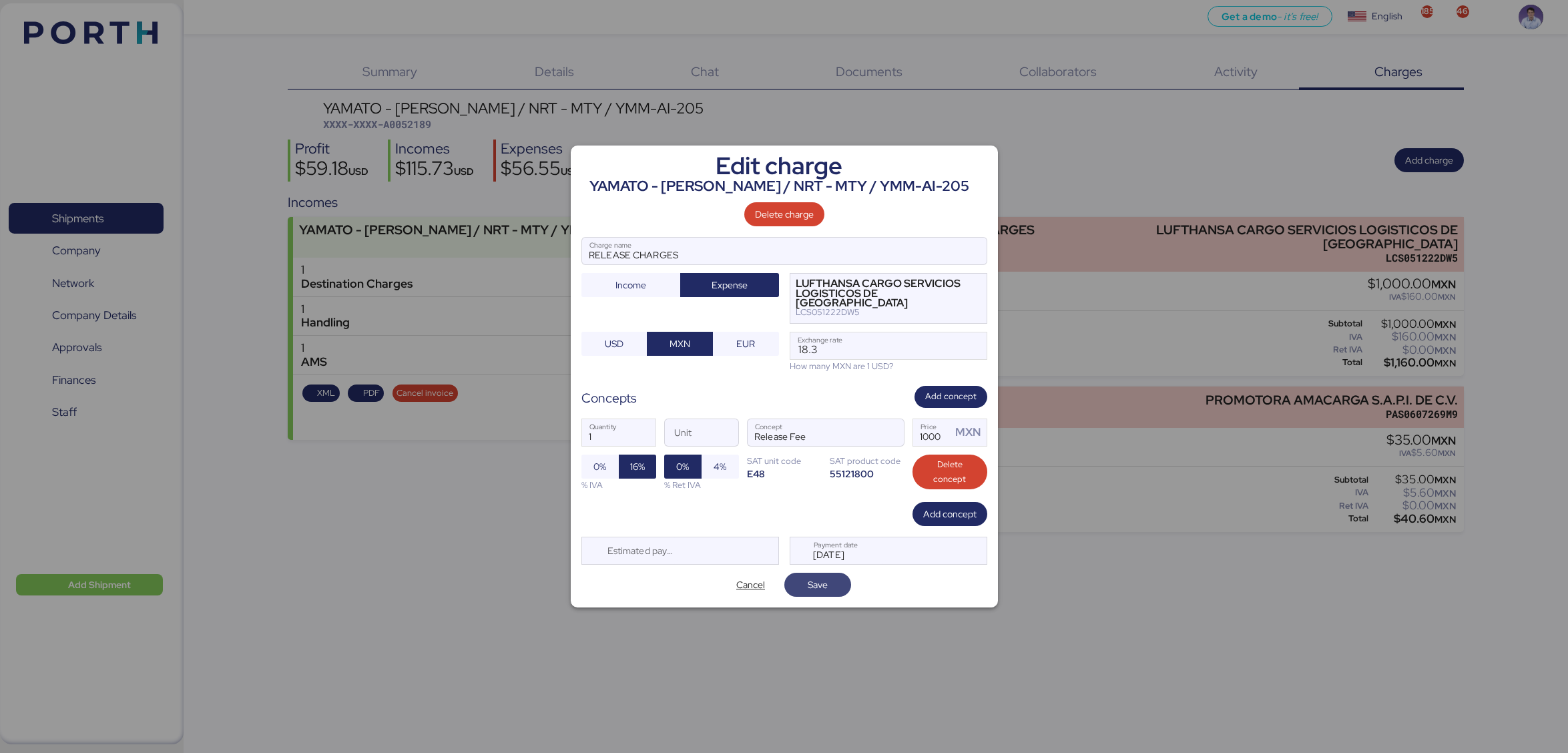
click at [828, 585] on span "Save" at bounding box center [817, 585] width 45 height 19
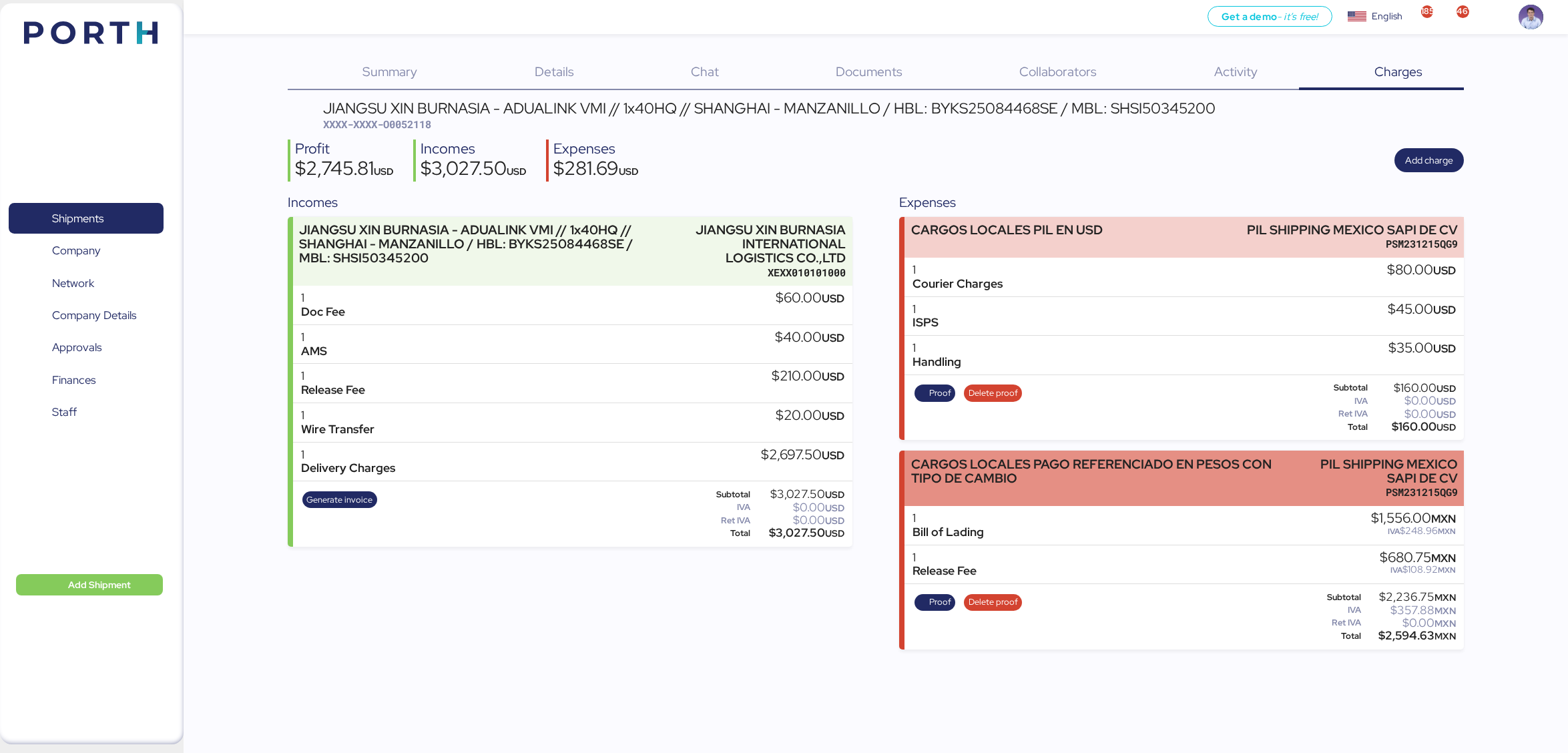
click at [936, 472] on div "CARGOS LOCALES PAGO REFERENCIADO EN PESOS CON TIPO DE CAMBIO" at bounding box center [1096, 471] width 372 height 28
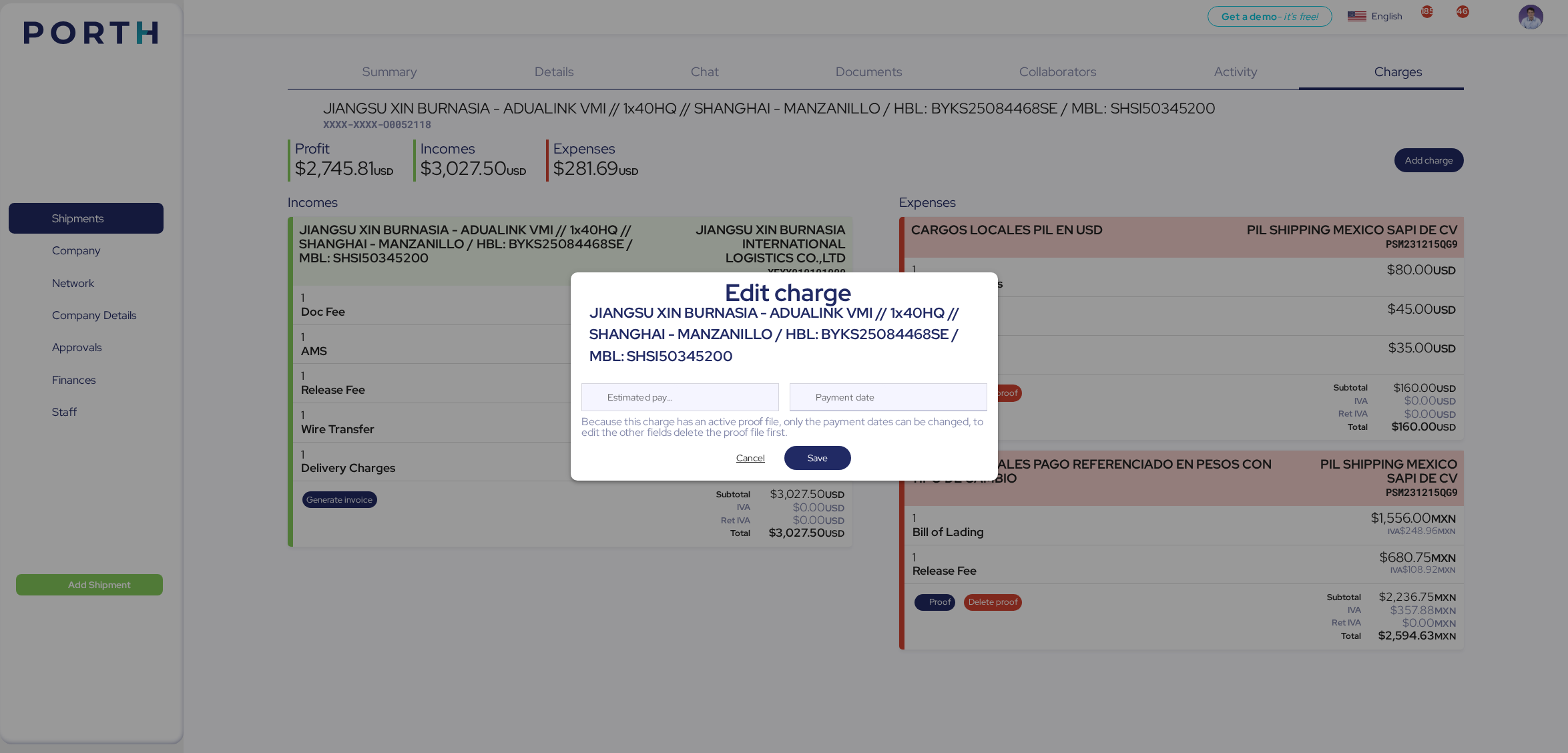
click at [880, 394] on div "Payment date" at bounding box center [846, 397] width 79 height 27
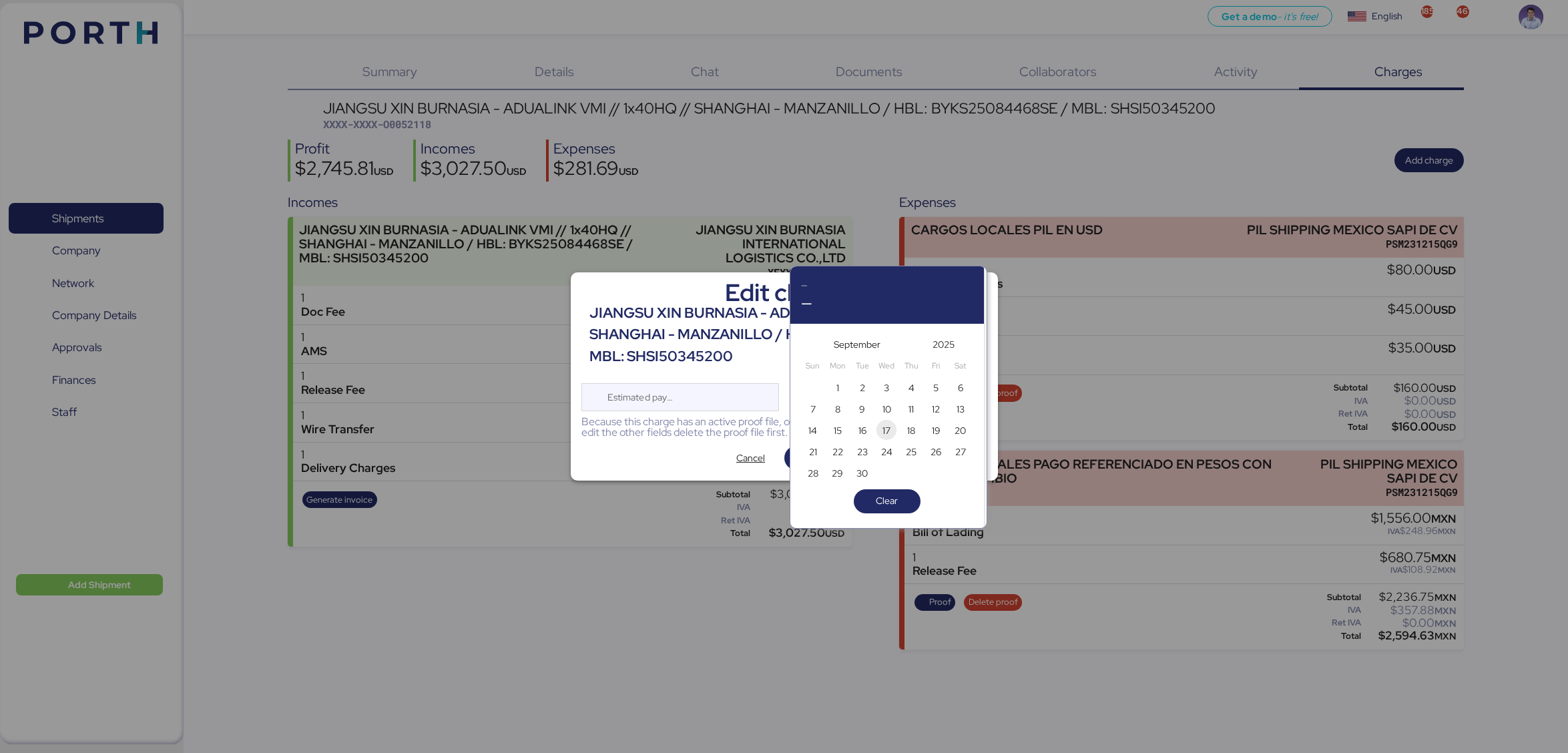
click at [889, 429] on span "17" at bounding box center [886, 431] width 8 height 16
type input "[DATE]"
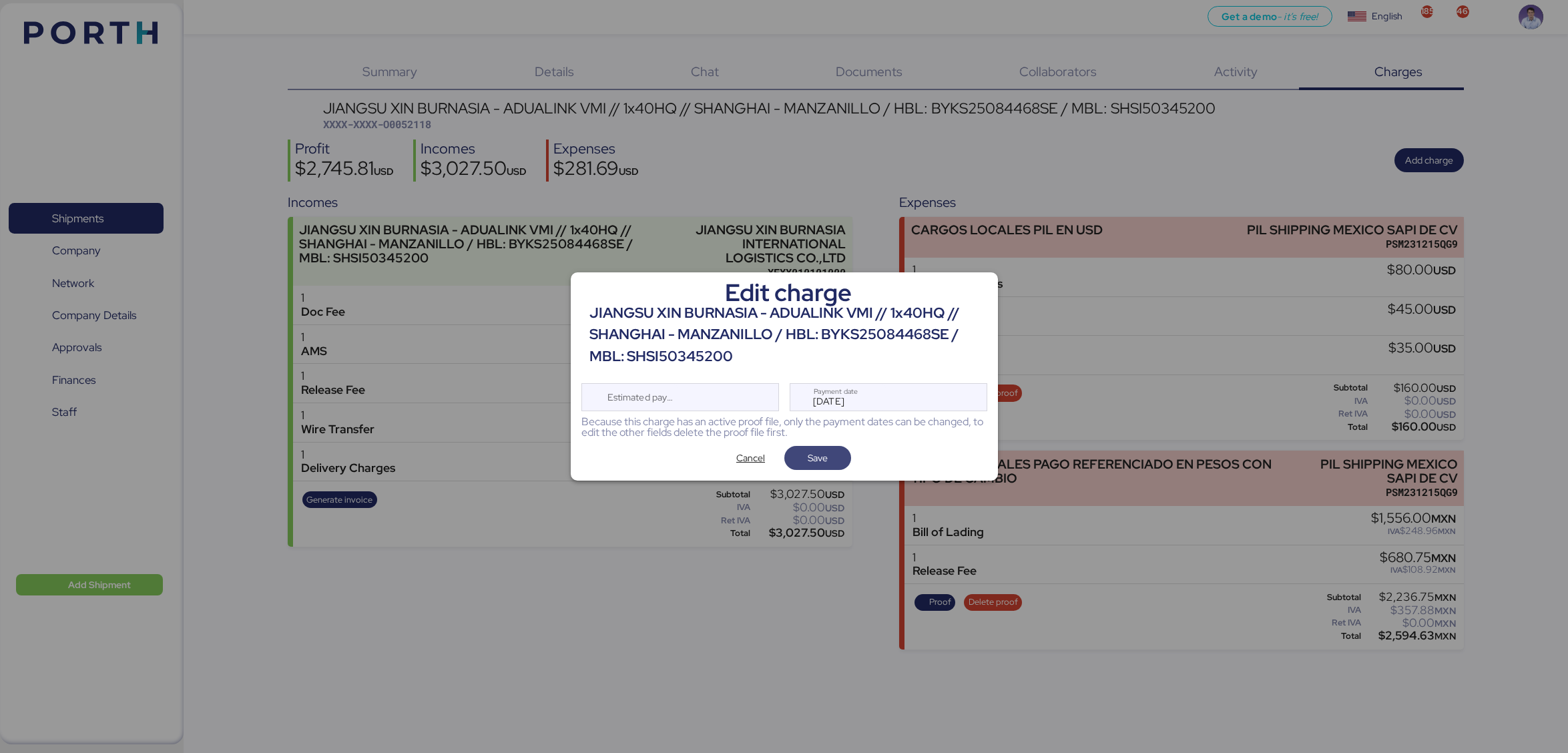
click at [850, 455] on span "Save" at bounding box center [818, 457] width 67 height 24
